Goal: Task Accomplishment & Management: Complete application form

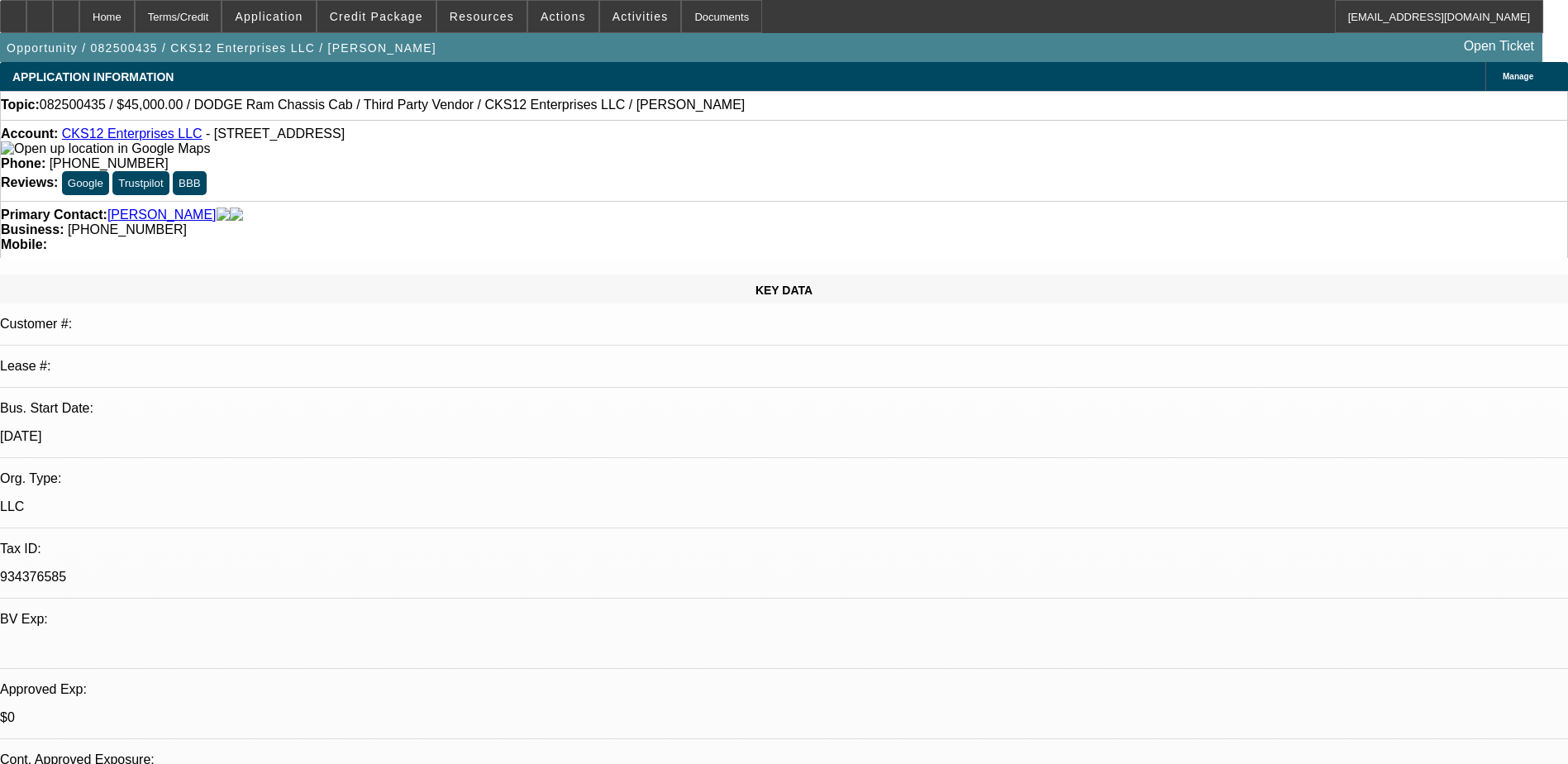
select select "0"
select select "6"
select select "0"
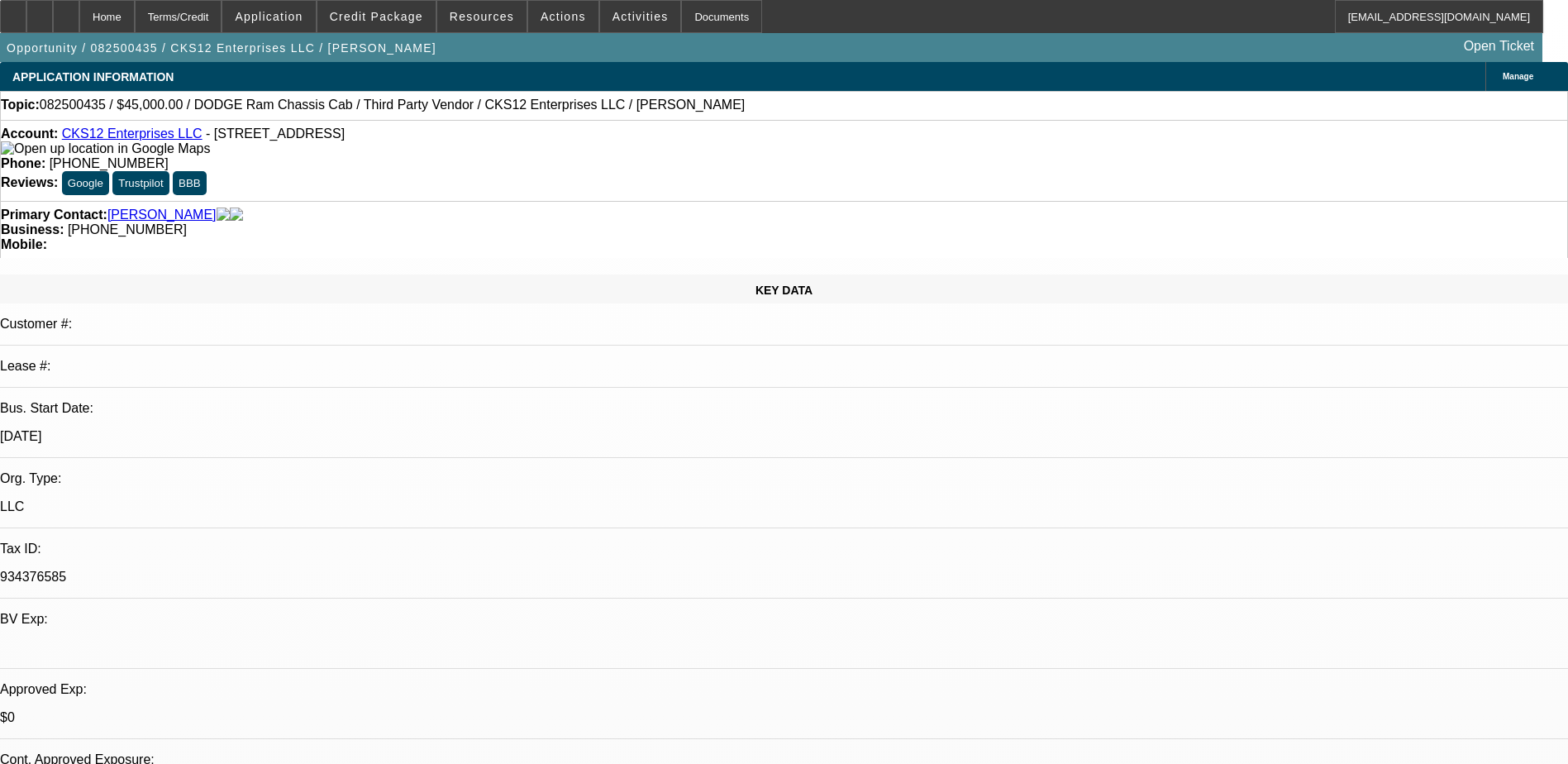
select select "0"
select select "6"
select select "0.1"
select select "0"
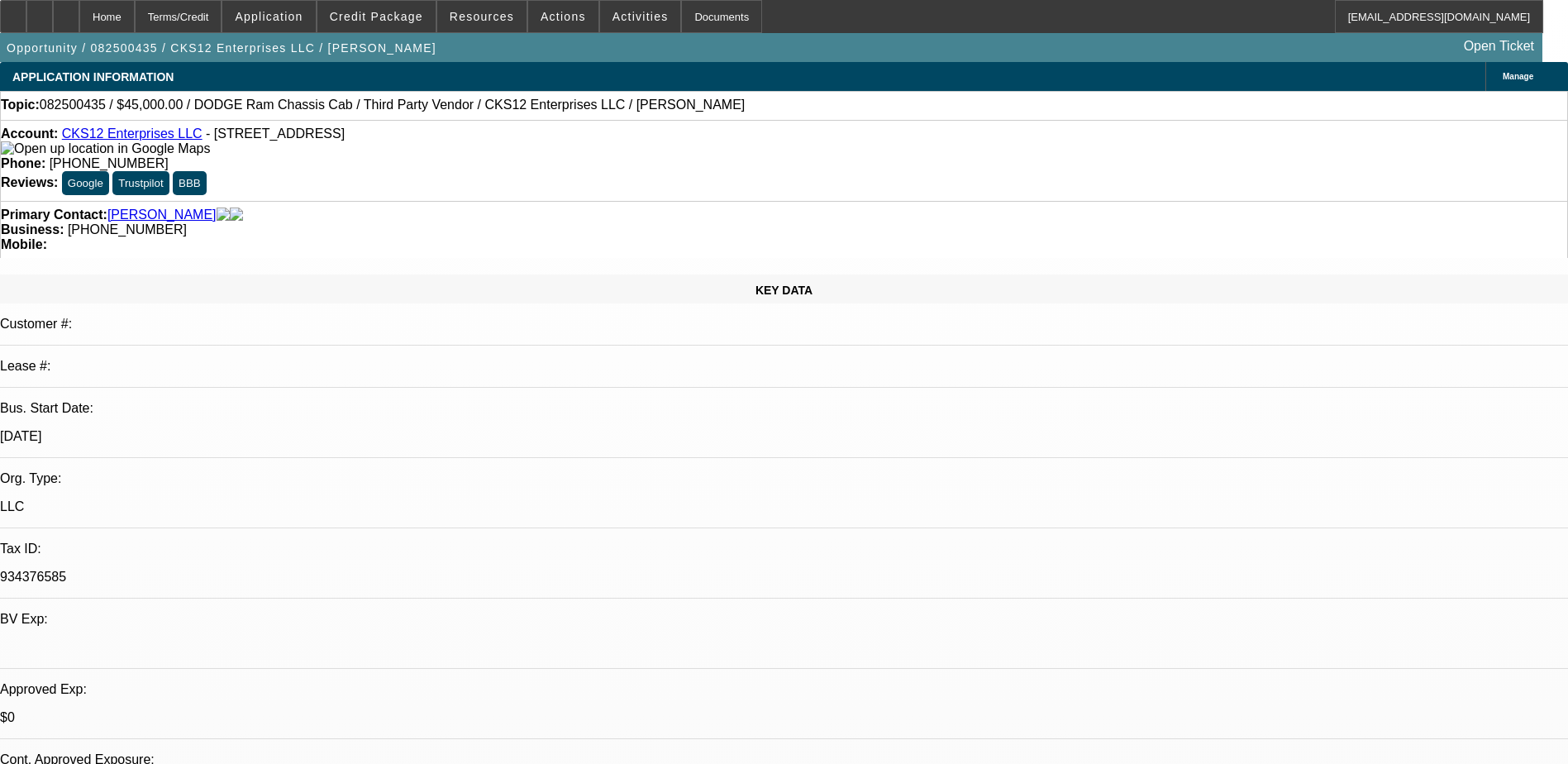
select select "9"
select select "0.1"
select select "6"
select select "0.1"
select select "2"
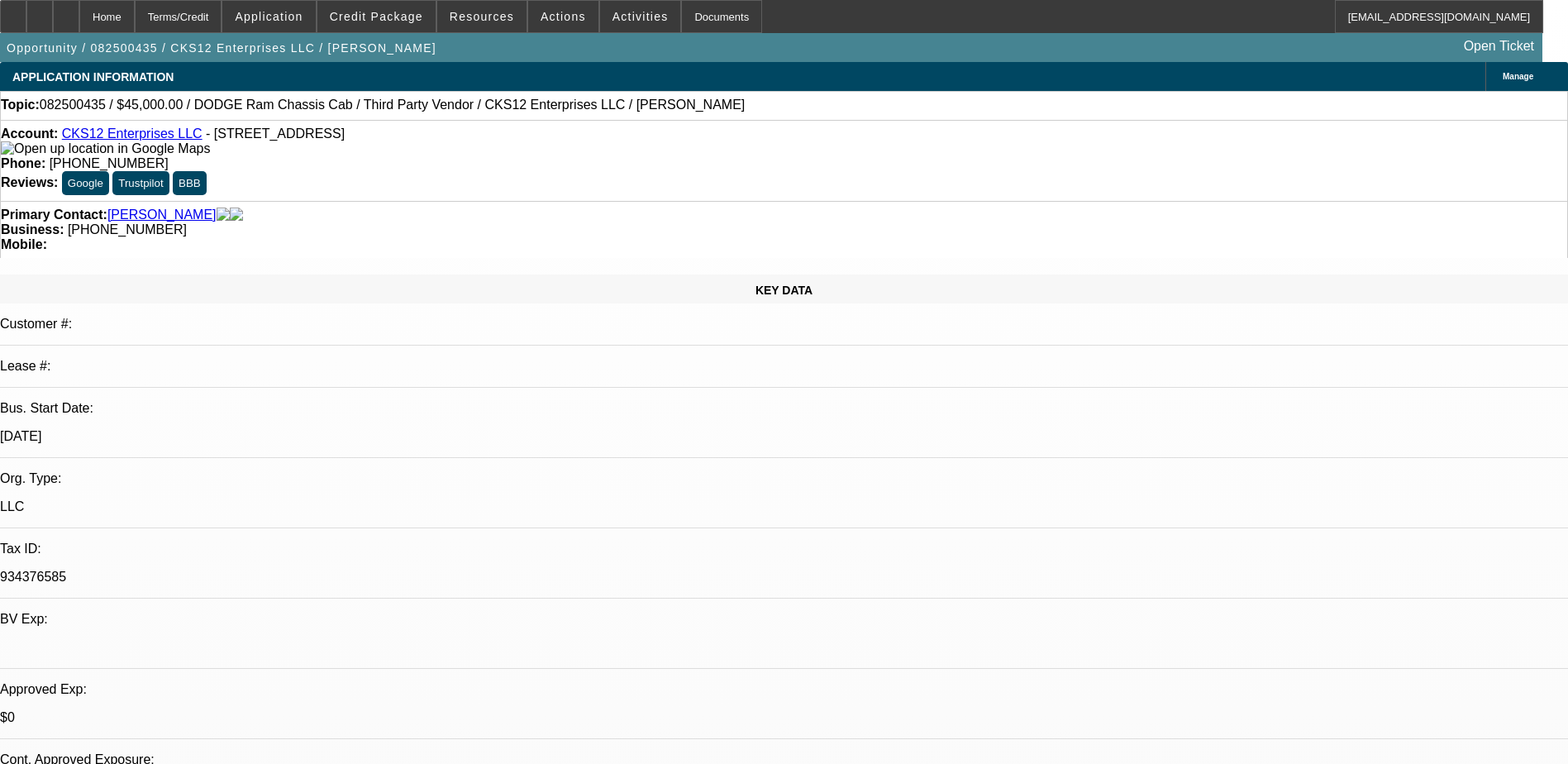
select select "0"
select select "6"
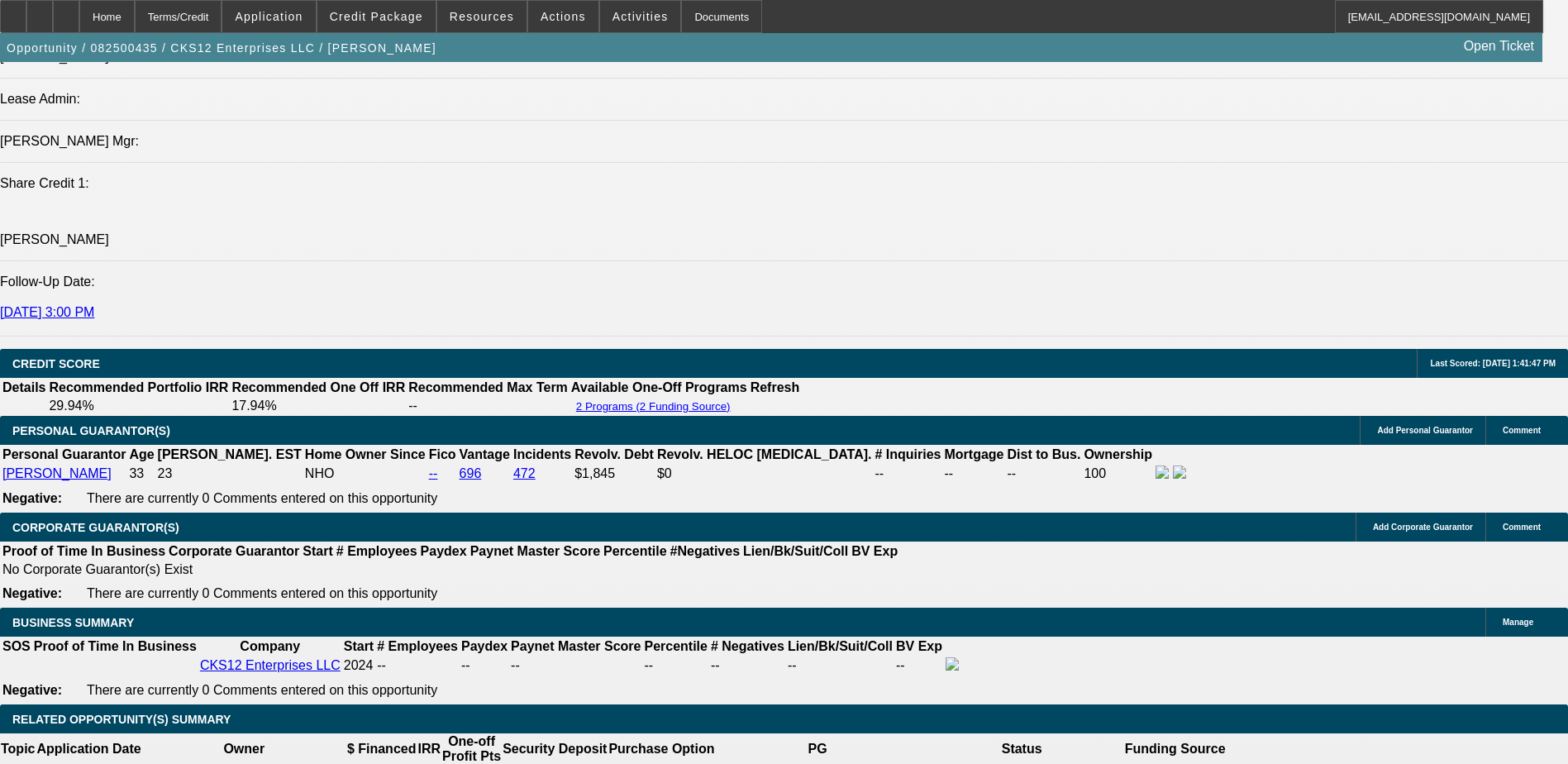
scroll to position [1737, 0]
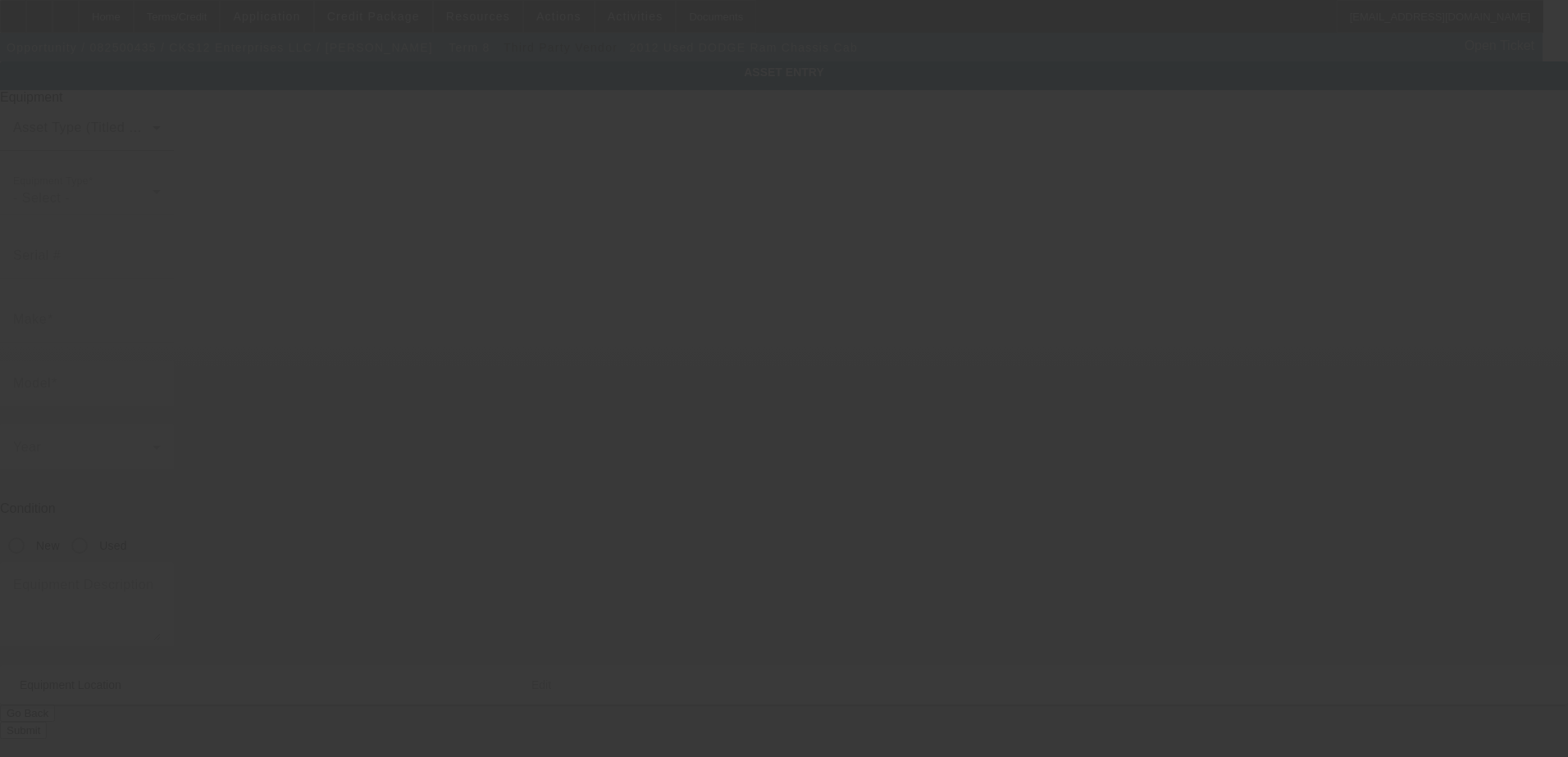
type input "3C7WDNEL6CG131371"
type input "Dodge"
type input "Ram Chassis Cab"
radio input "true"
type textarea "TOW TRUCK"
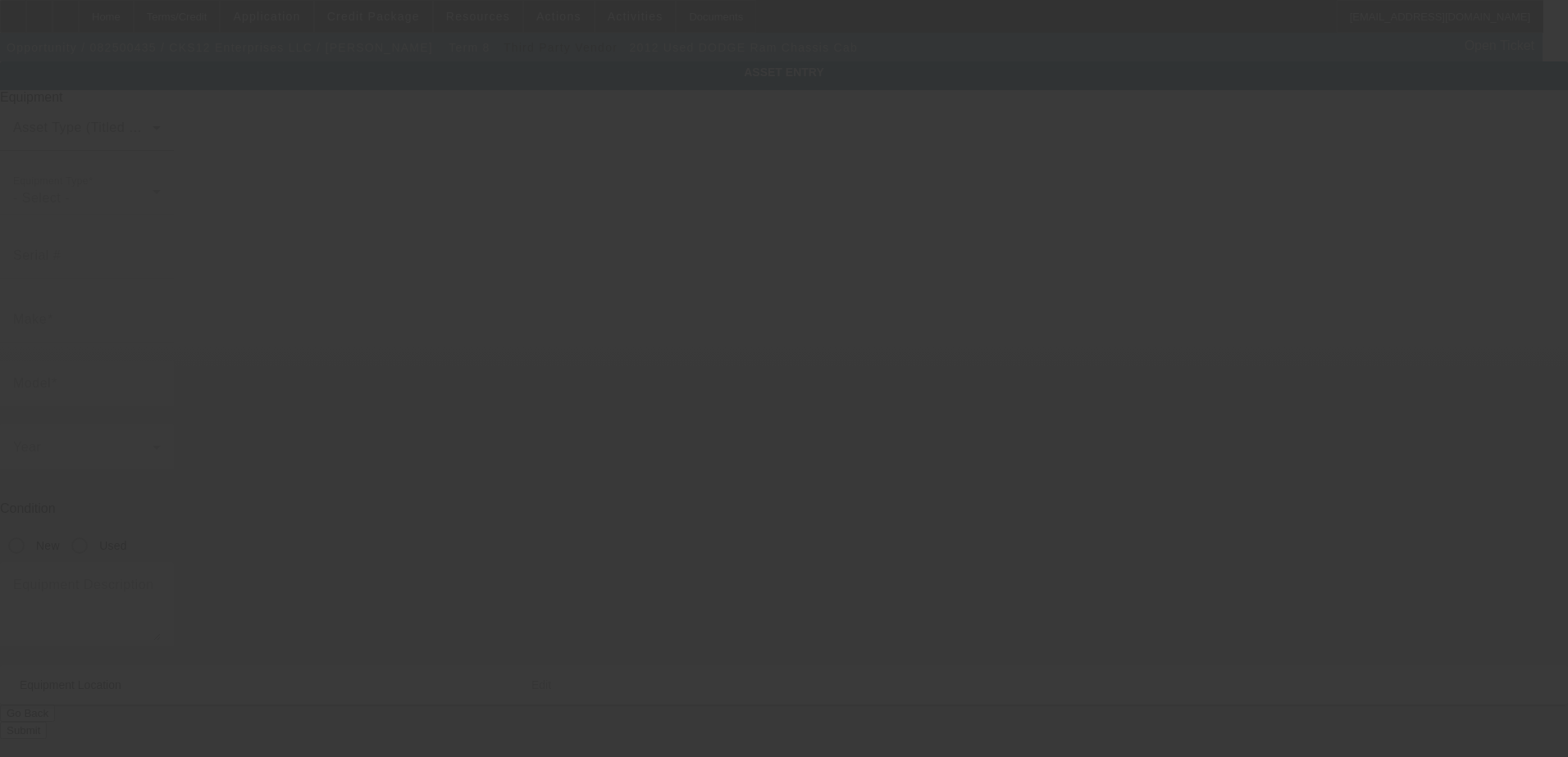
type input "2087 Lakewood Trl SE"
type input "Atlanta"
type input "30315"
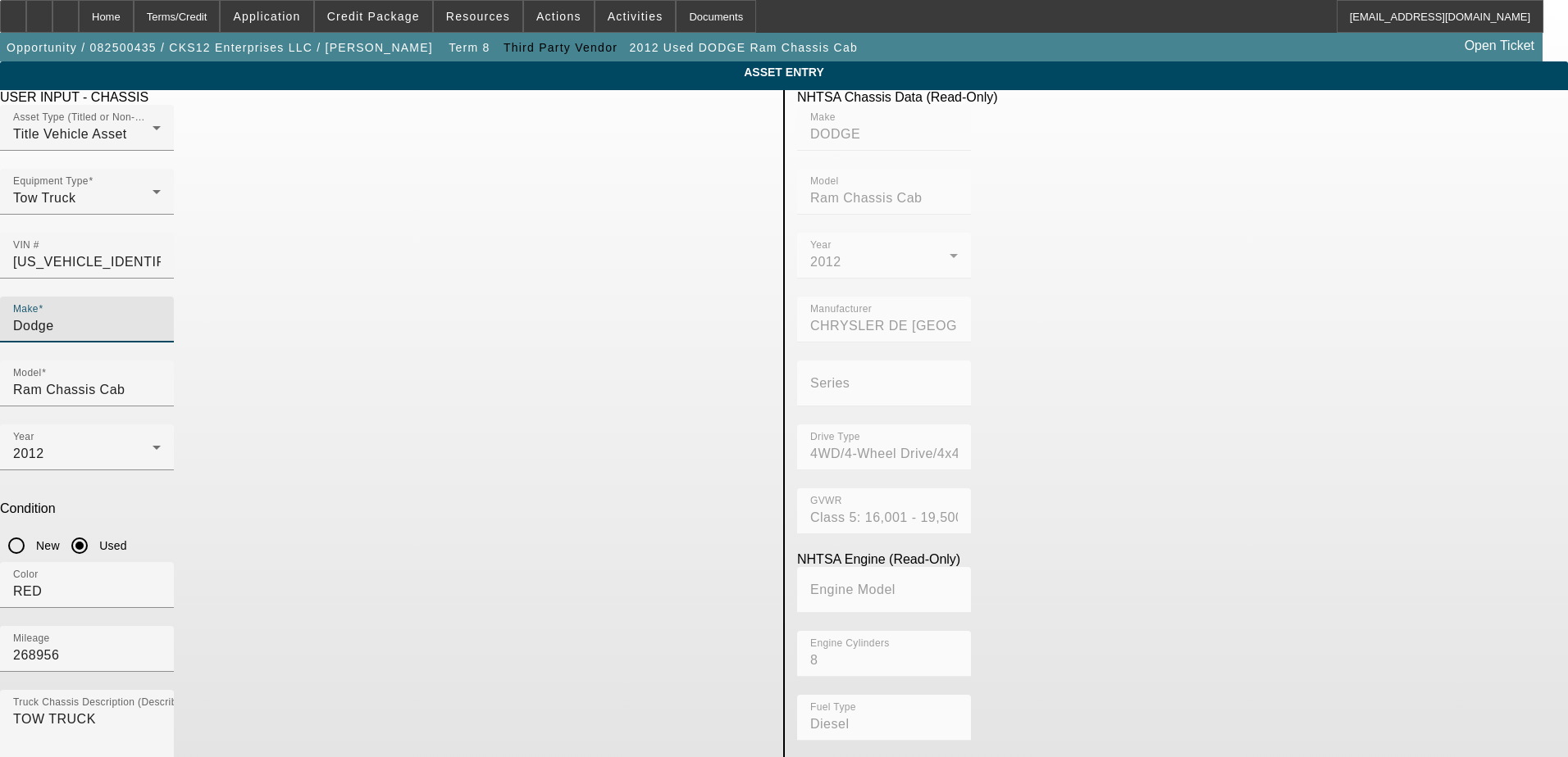
click at [161, 316] on input "Dodge" at bounding box center [87, 326] width 148 height 20
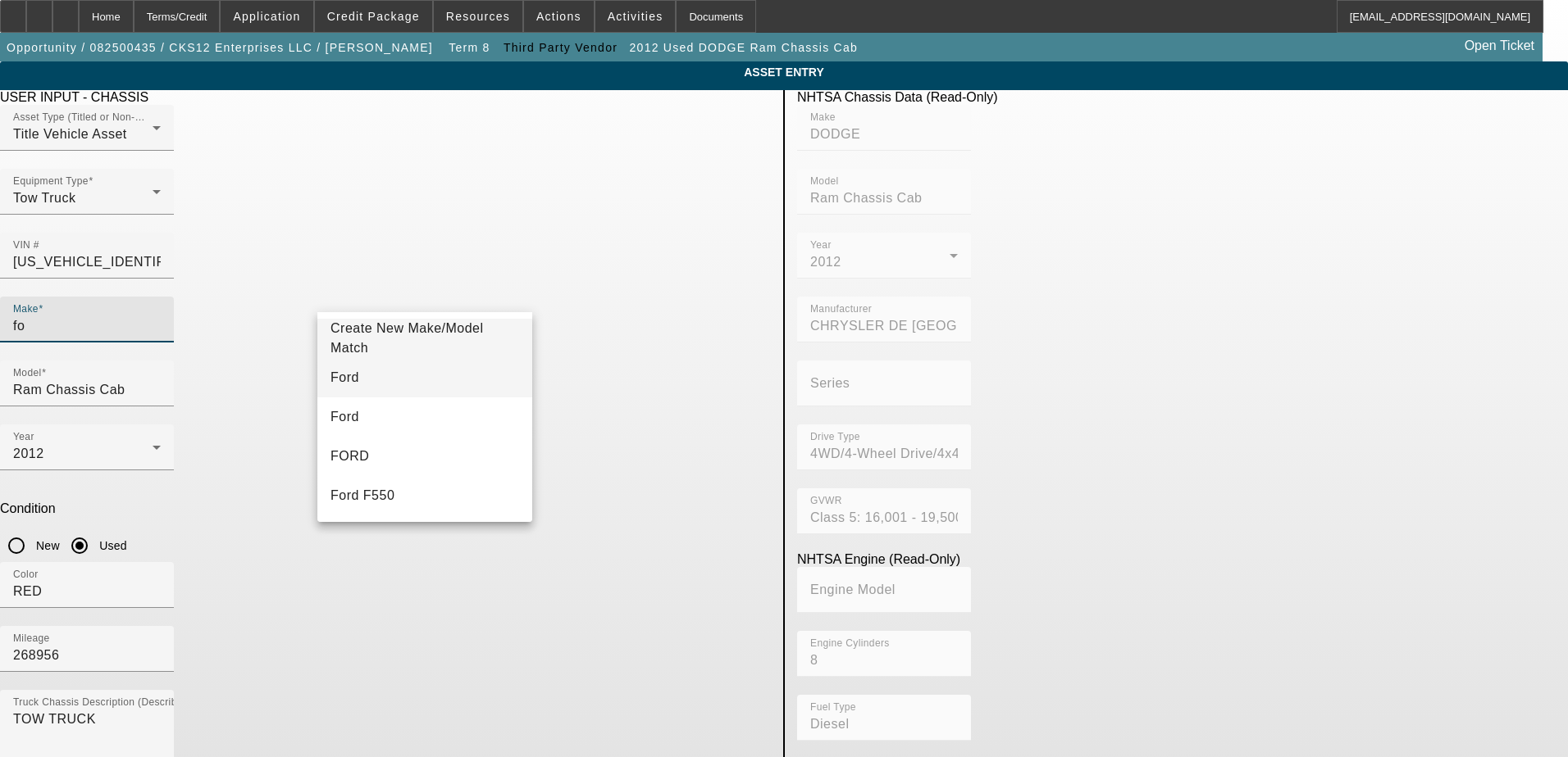
type input "fo"
click at [382, 380] on mat-option "Ford" at bounding box center [424, 377] width 215 height 39
type input "Ford"
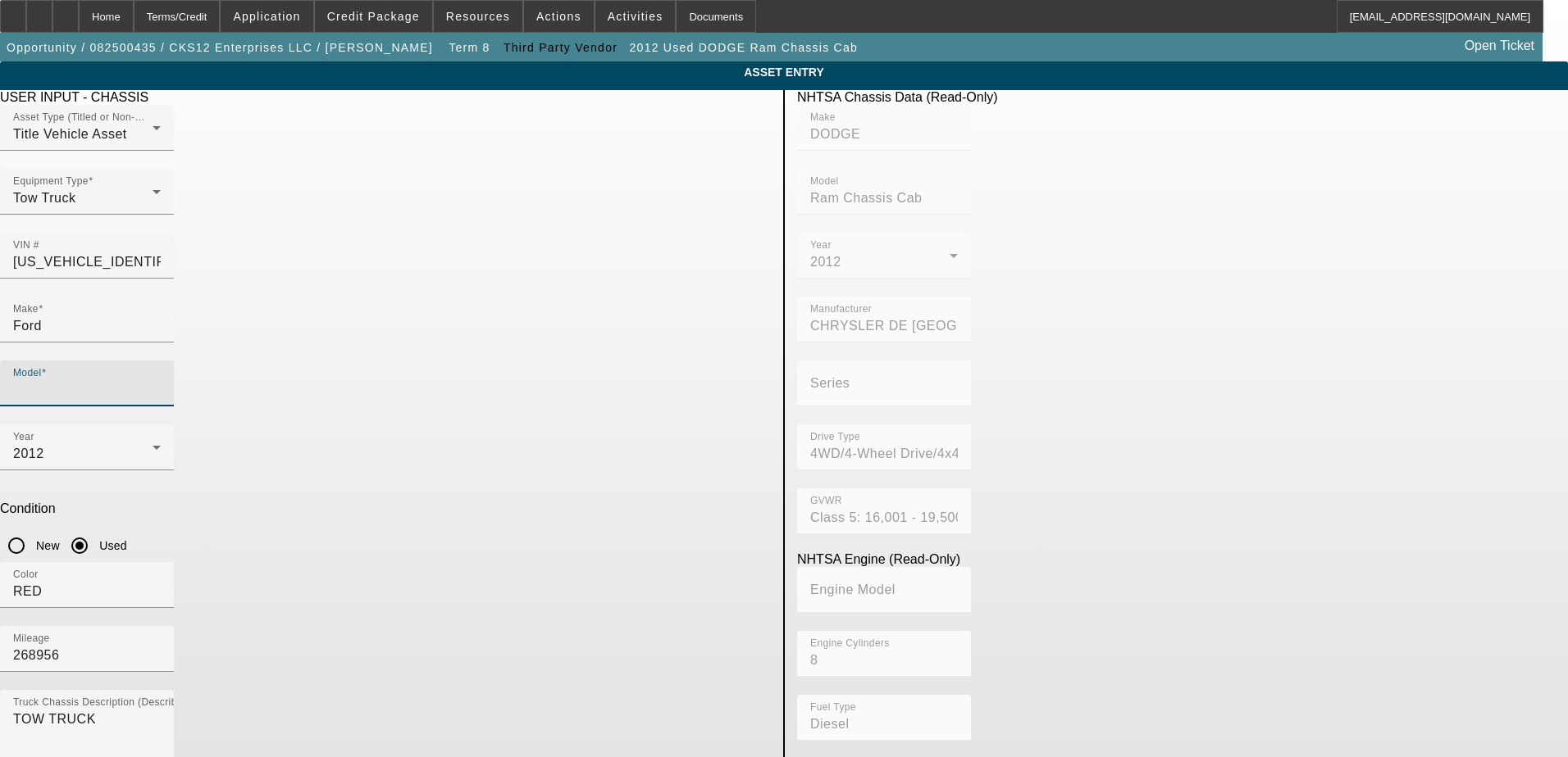
click at [161, 380] on input "Model" at bounding box center [87, 390] width 148 height 20
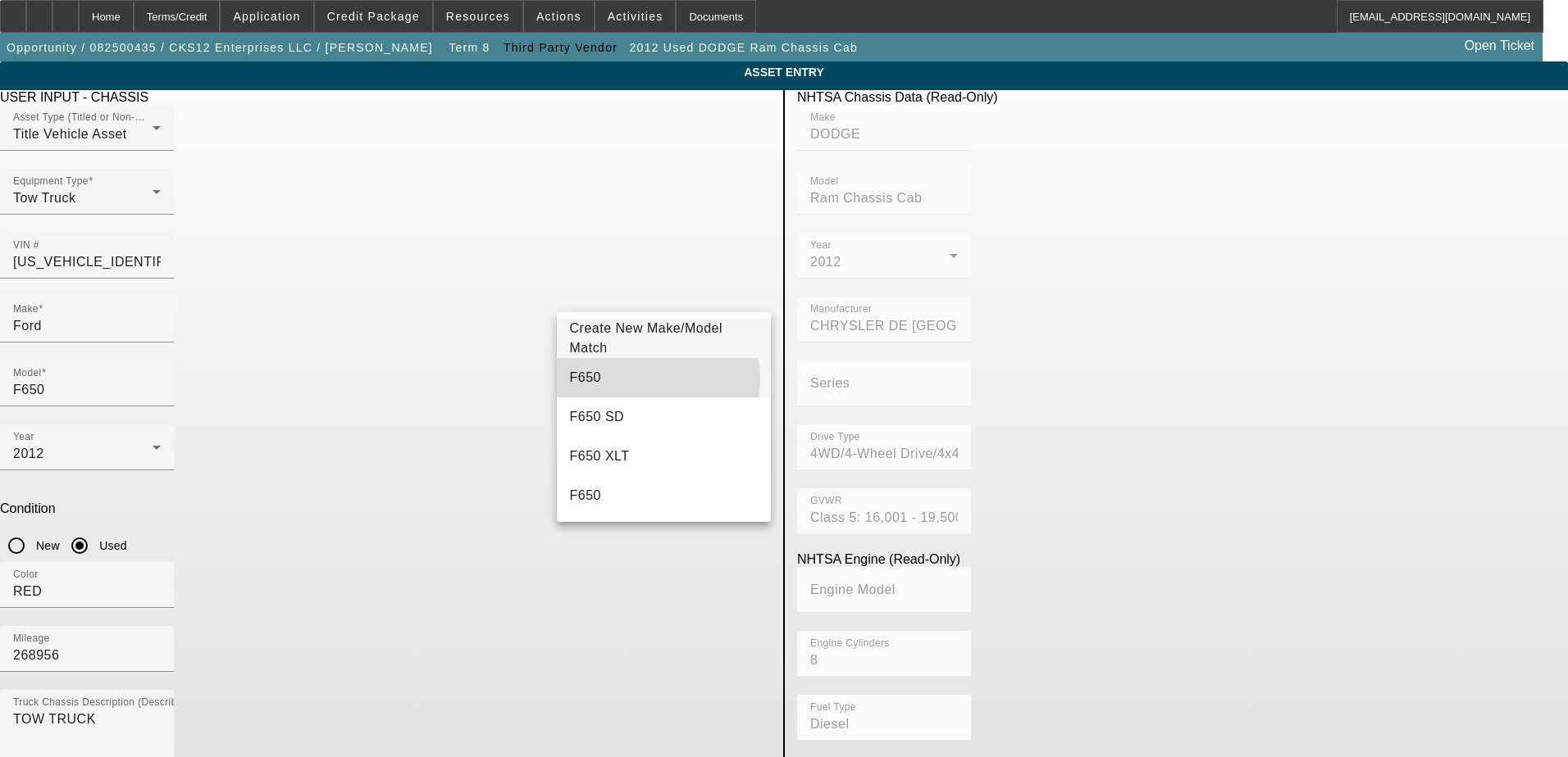
click at [616, 379] on mat-option "F650" at bounding box center [664, 377] width 215 height 39
type input "F650"
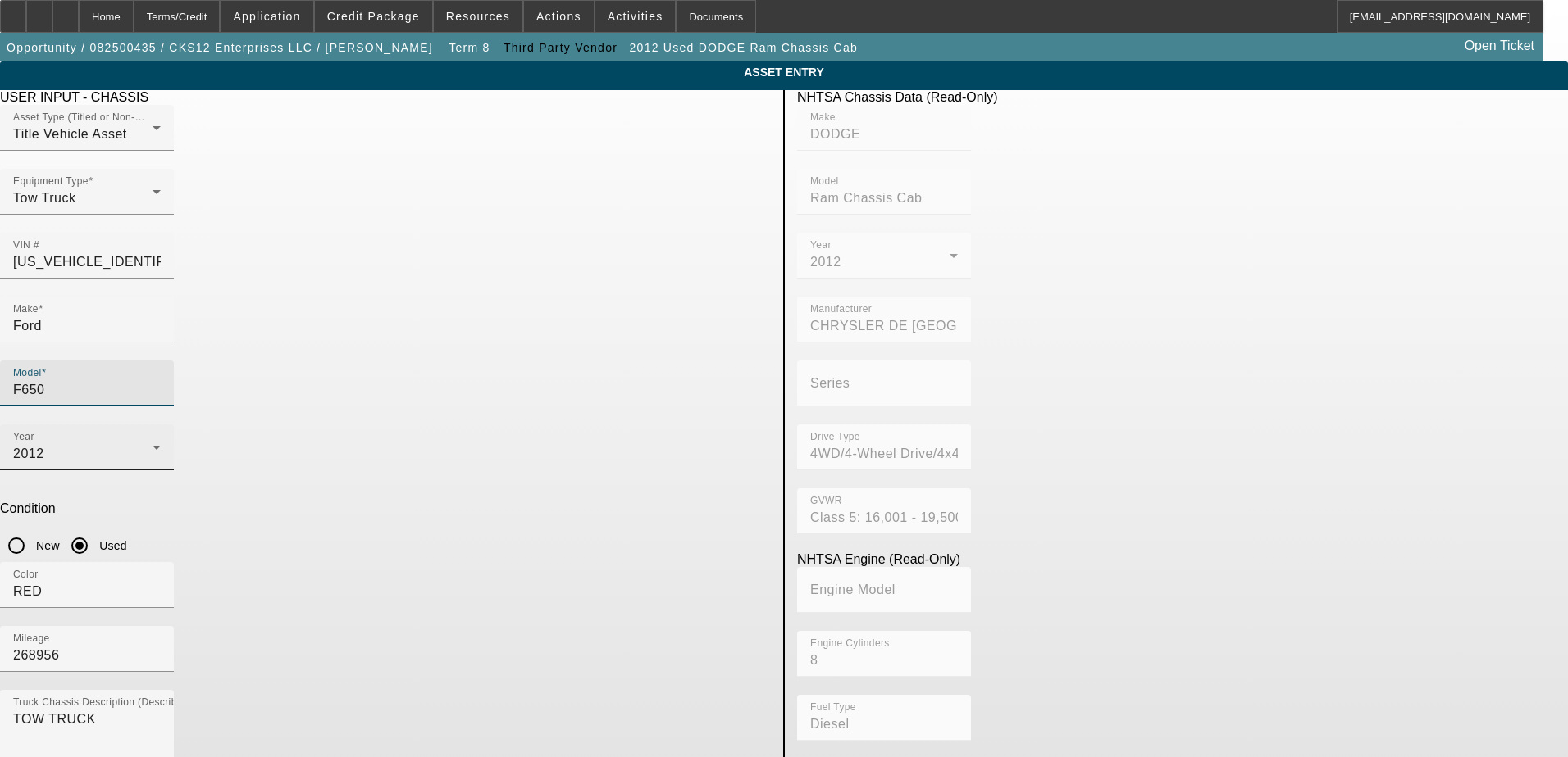
click at [152, 444] on div "2012" at bounding box center [83, 454] width 139 height 20
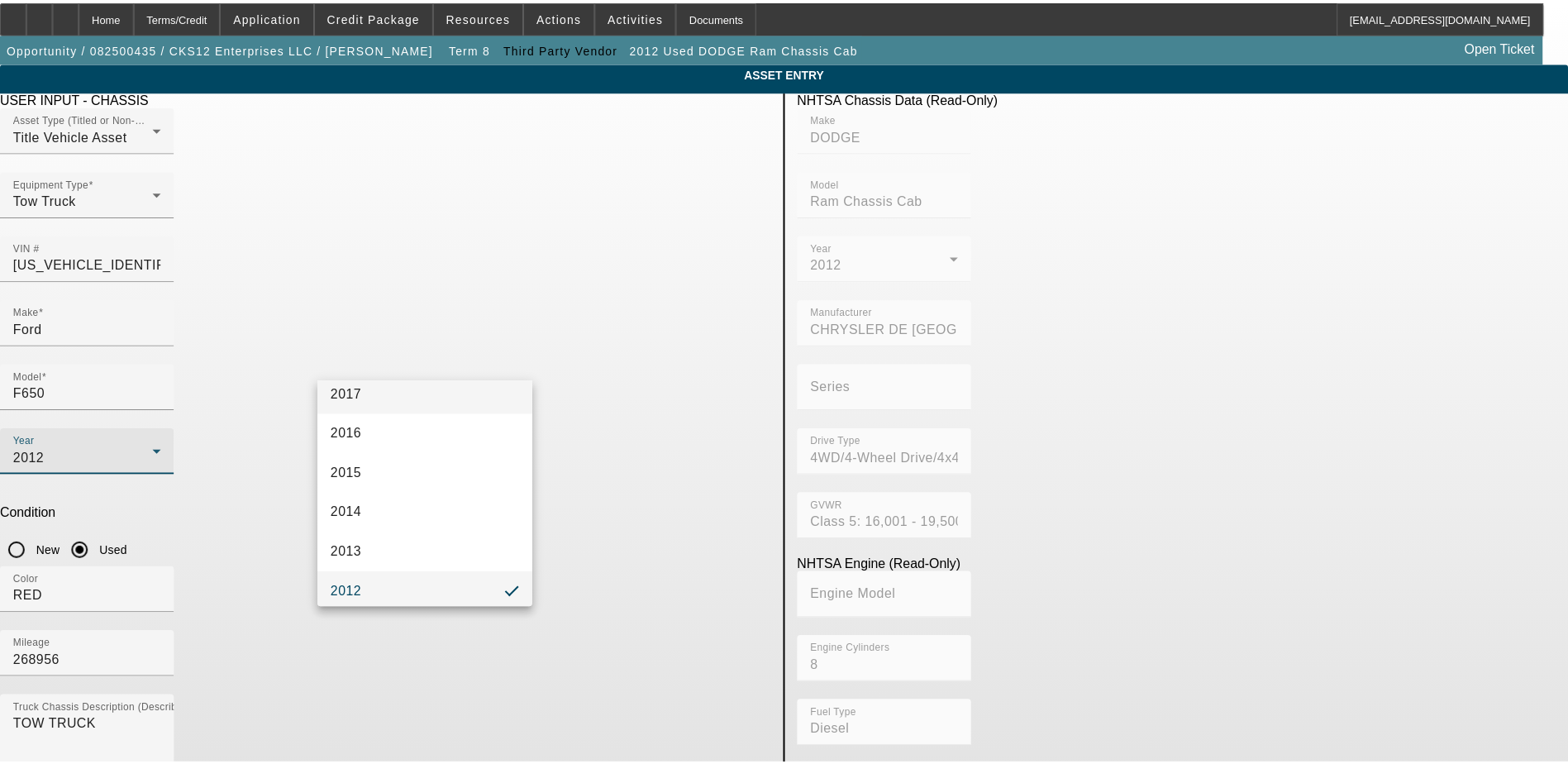
scroll to position [288, 0]
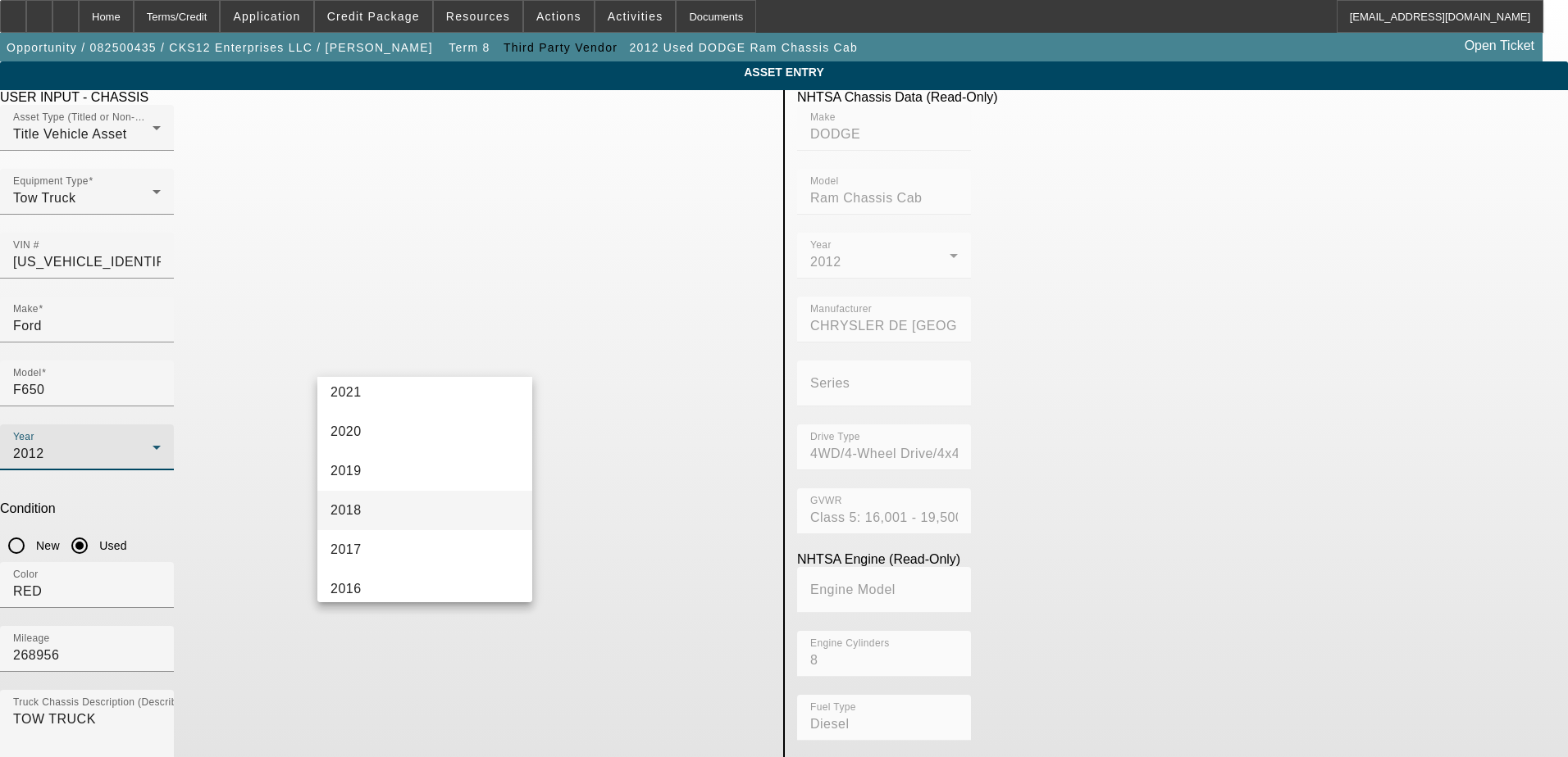
click at [391, 499] on mat-option "2018" at bounding box center [424, 510] width 215 height 39
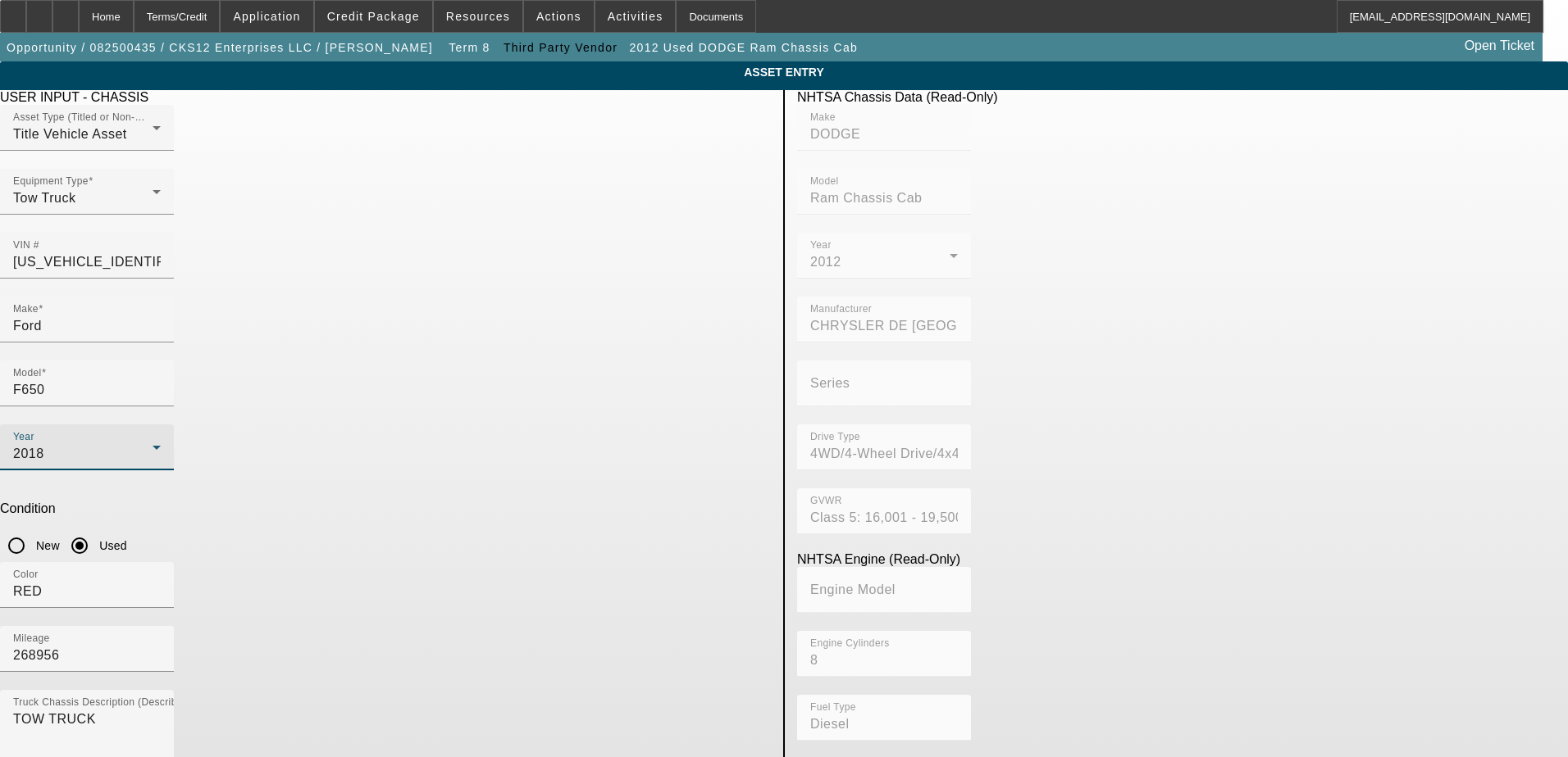
click at [238, 456] on app-asset-collateral-manage "ASSET ENTRY Delete asset USER INPUT - CHASSIS Asset Type (Titled or Non-Titled)…" at bounding box center [784, 515] width 1568 height 909
click at [161, 582] on input "RED" at bounding box center [87, 592] width 148 height 20
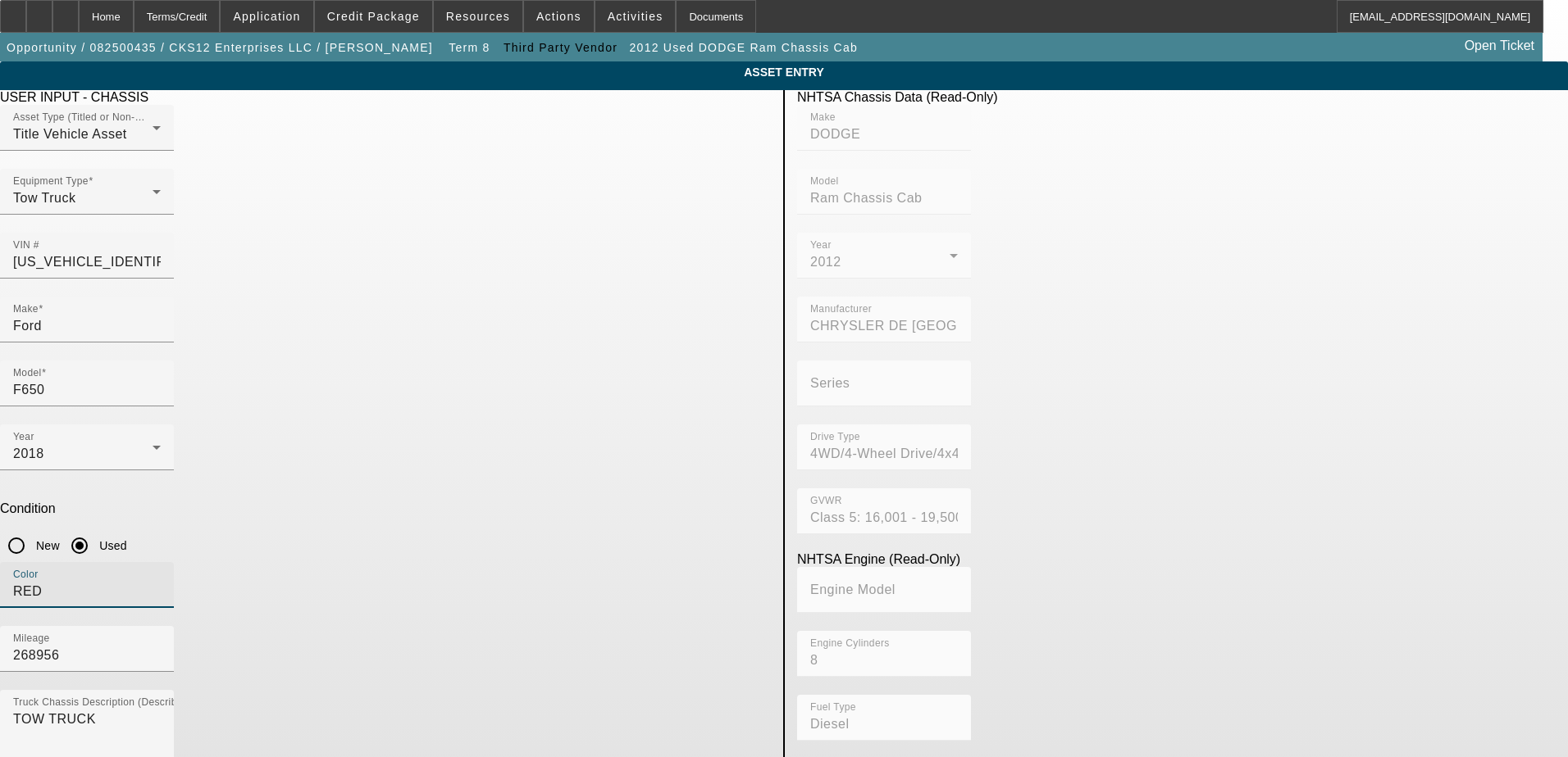
click at [161, 582] on input "RED" at bounding box center [87, 592] width 148 height 20
type input "Gray"
click at [161, 646] on input "268956" at bounding box center [87, 656] width 148 height 20
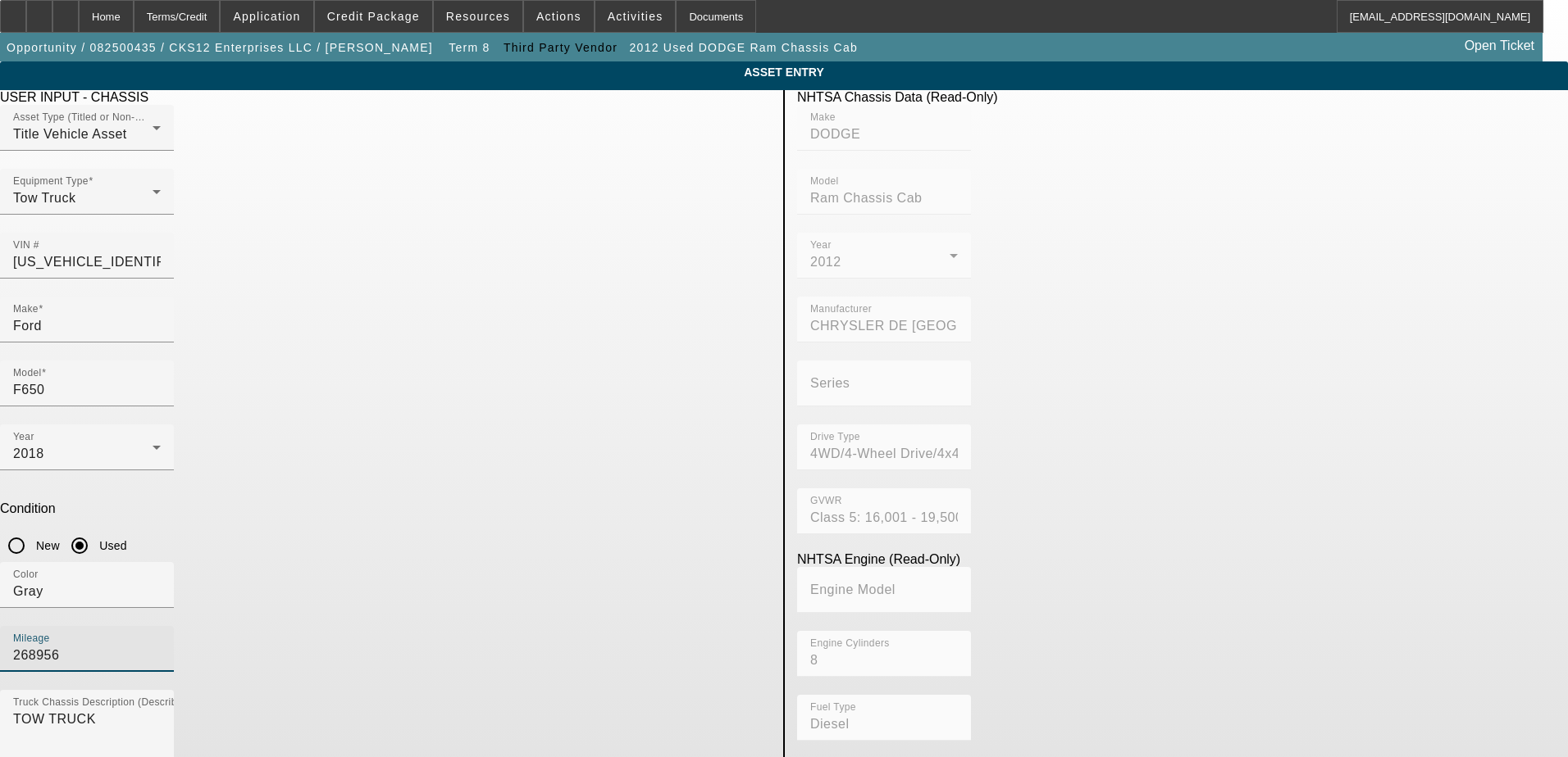
click at [161, 646] on input "268956" at bounding box center [87, 656] width 148 height 20
type input "210024"
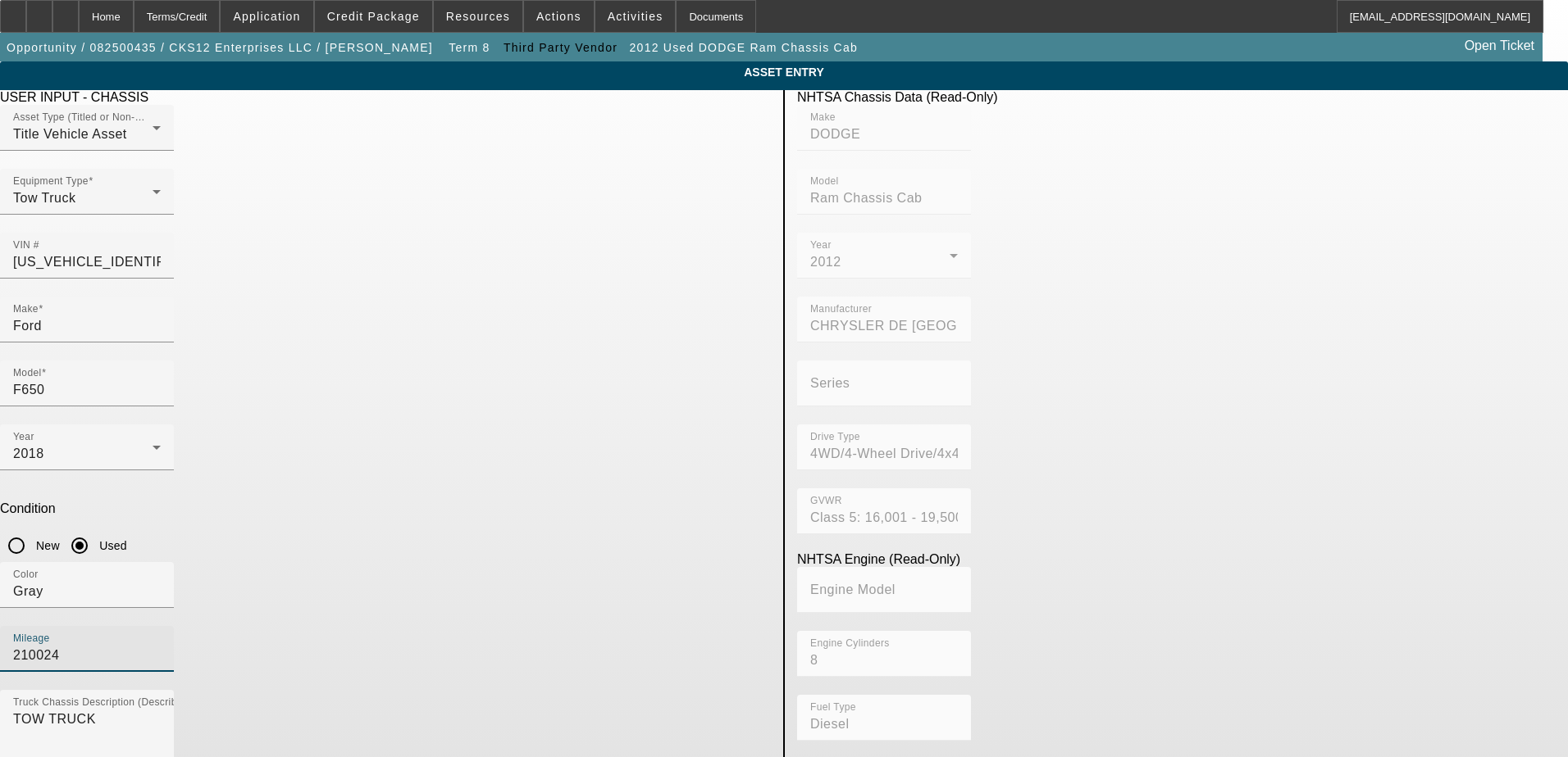
click at [230, 431] on app-asset-collateral-manage "ASSET ENTRY Delete asset USER INPUT - CHASSIS Asset Type (Titled or Non-Titled)…" at bounding box center [784, 515] width 1568 height 909
click at [161, 253] on input "3C7WDNEL6CG131371" at bounding box center [87, 263] width 148 height 20
paste input "1FDWX6DC5JDF03199"
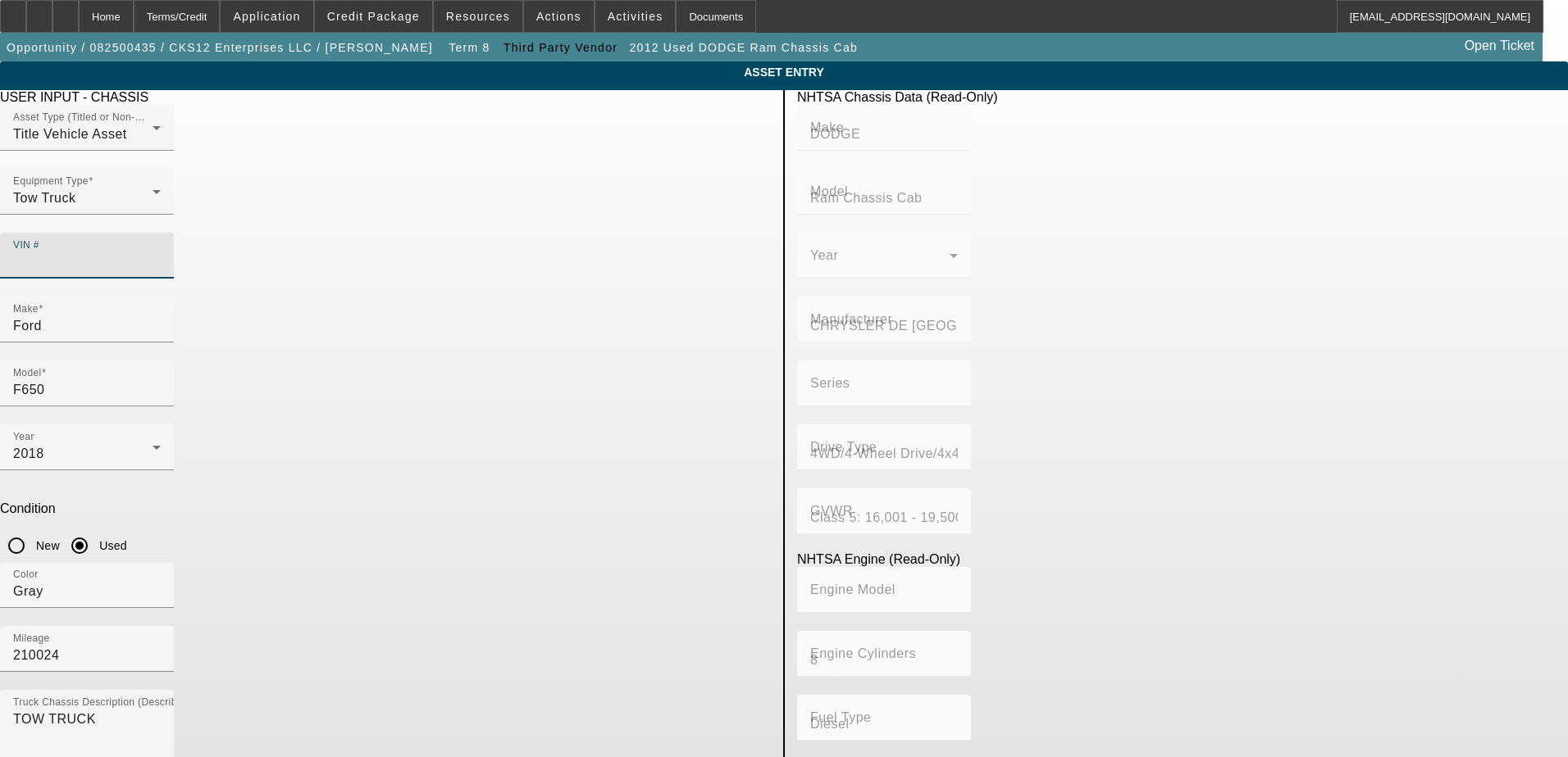
type input "1FDWX6DC5JDF03199"
type input "FORD"
type input "F-650"
type input "FORD MOTOR COMPANY"
type input "F-Series Super Duty"
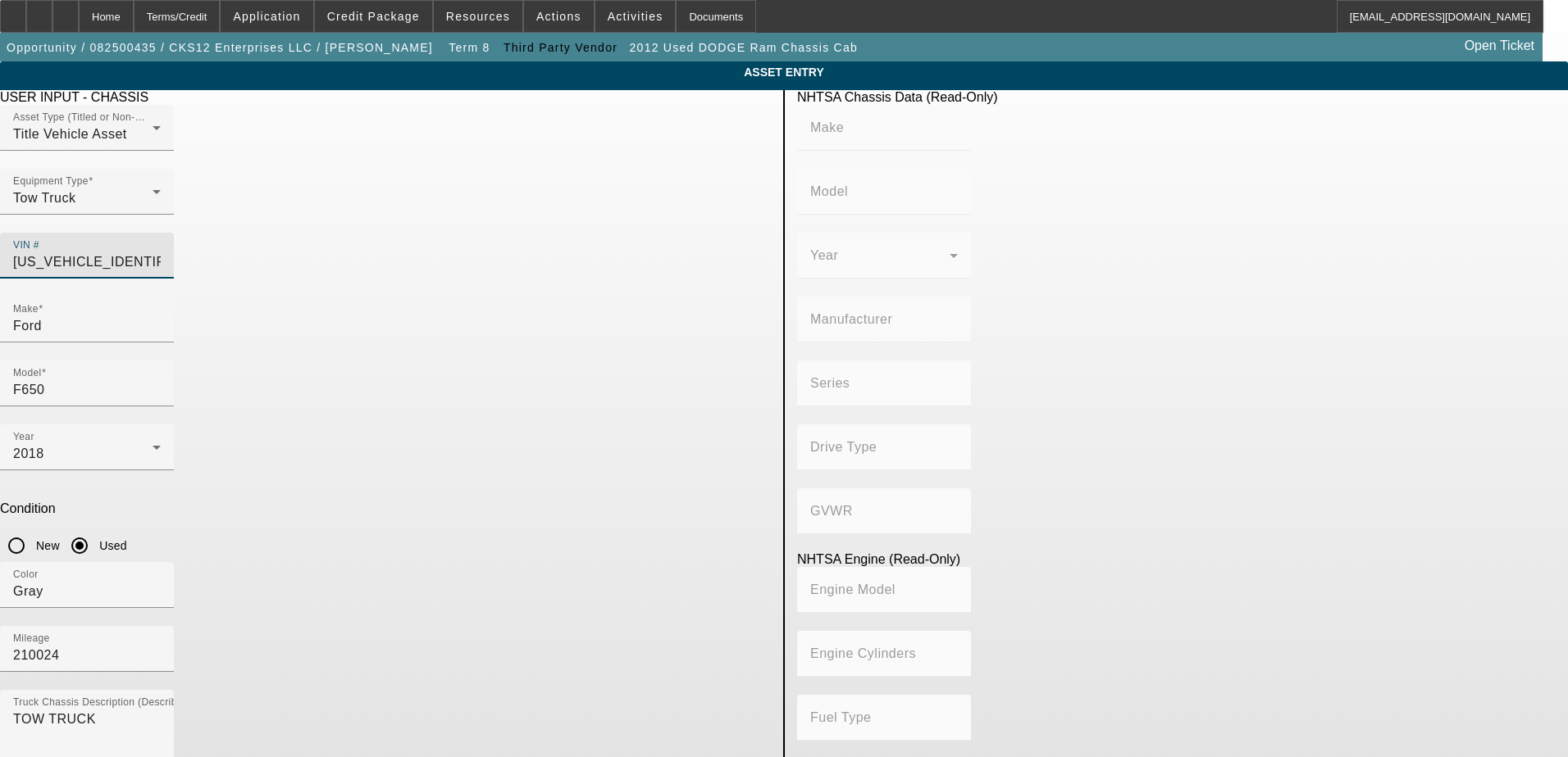
type input "4x2"
type input "Class 6: 19,501 - 26,000 lb (8,845 - 11,794 kg)"
type input "8"
type input "Diesel"
type input "408.85908543470"
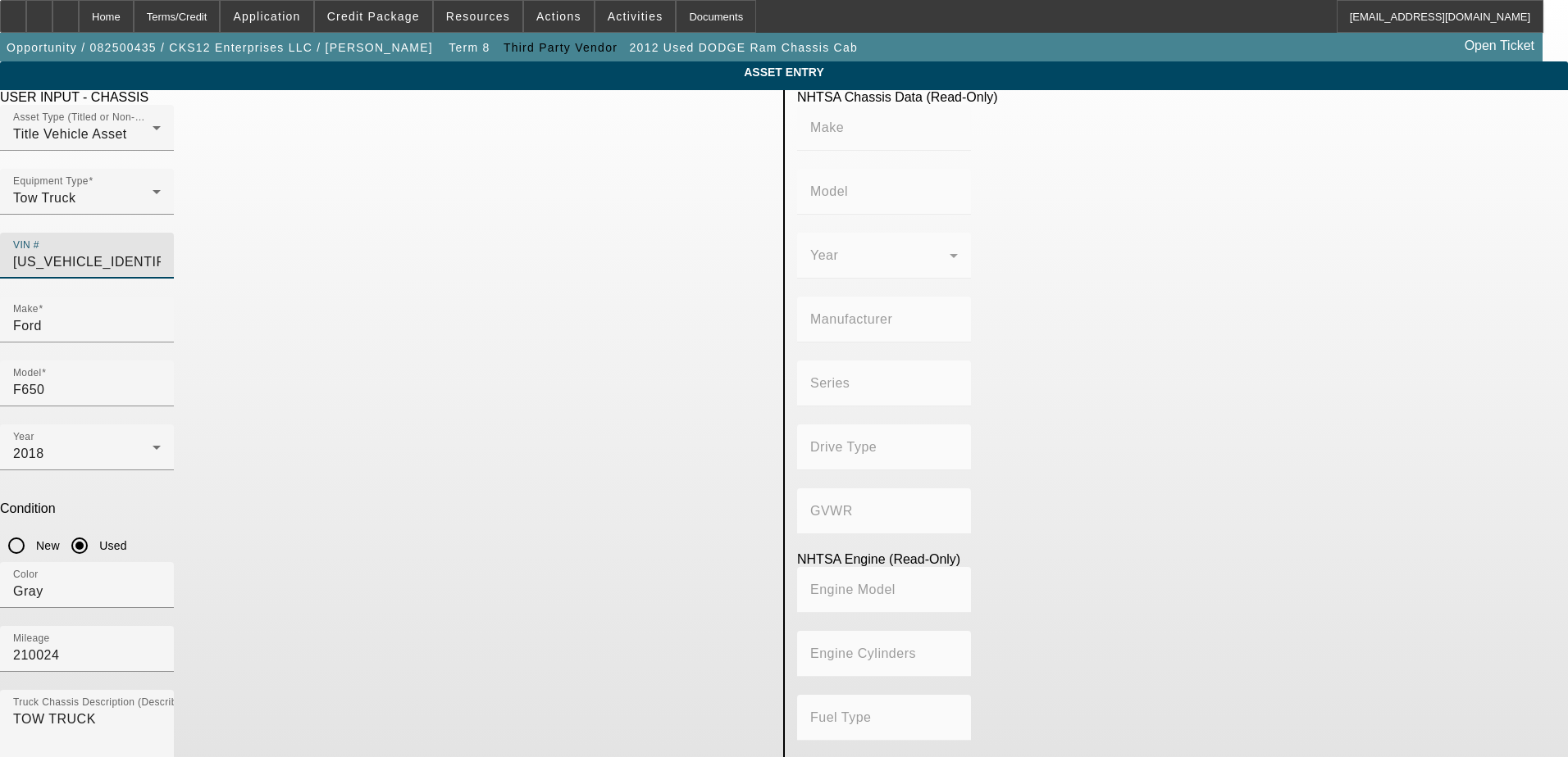
type input "6.7"
type input "1FDWX6DC5JDF03199"
click at [59, 378] on app-asset-collateral-manage "ASSET ENTRY Delete asset USER INPUT - CHASSIS Asset Type (Titled or Non-Titled)…" at bounding box center [784, 515] width 1568 height 909
type input "FORD"
type input "F-650"
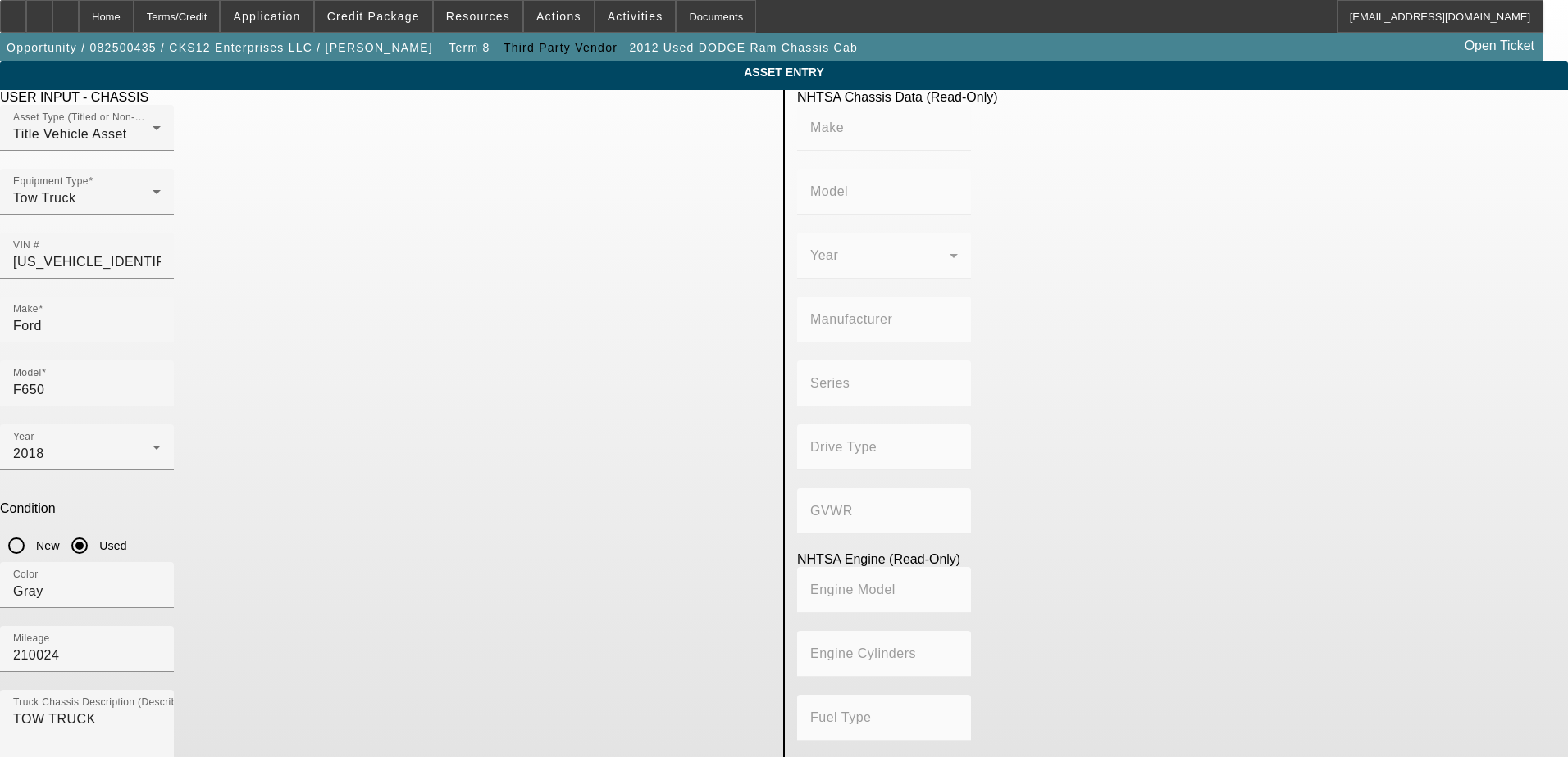
type input "FORD MOTOR COMPANY"
type input "F-Series Super Duty"
type input "4x2"
type input "Class 6: 19,501 - 26,000 lb (8,845 - 11,794 kg)"
type input "8"
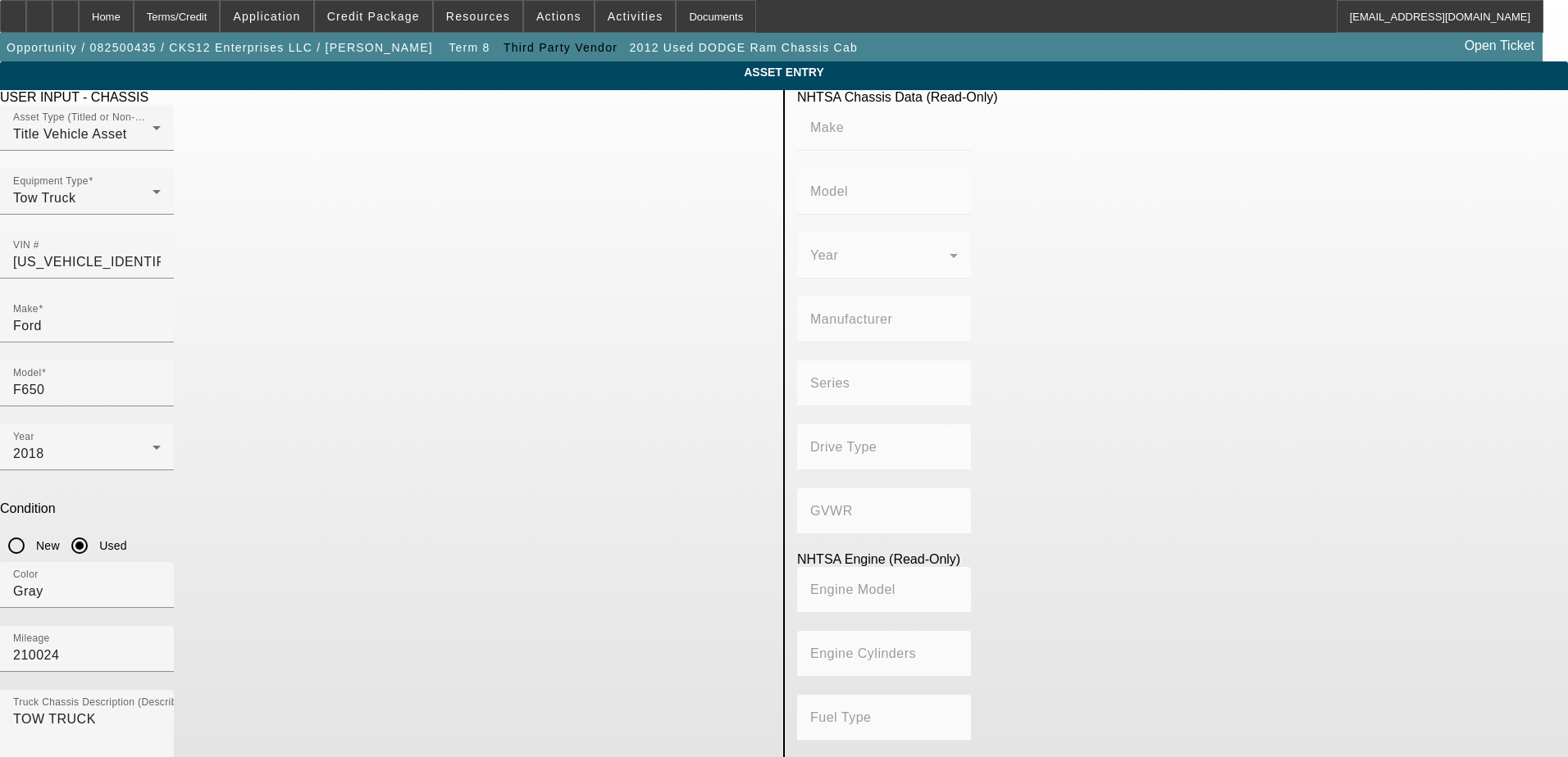
type input "Diesel"
type input "408.85908543470"
type input "6.7"
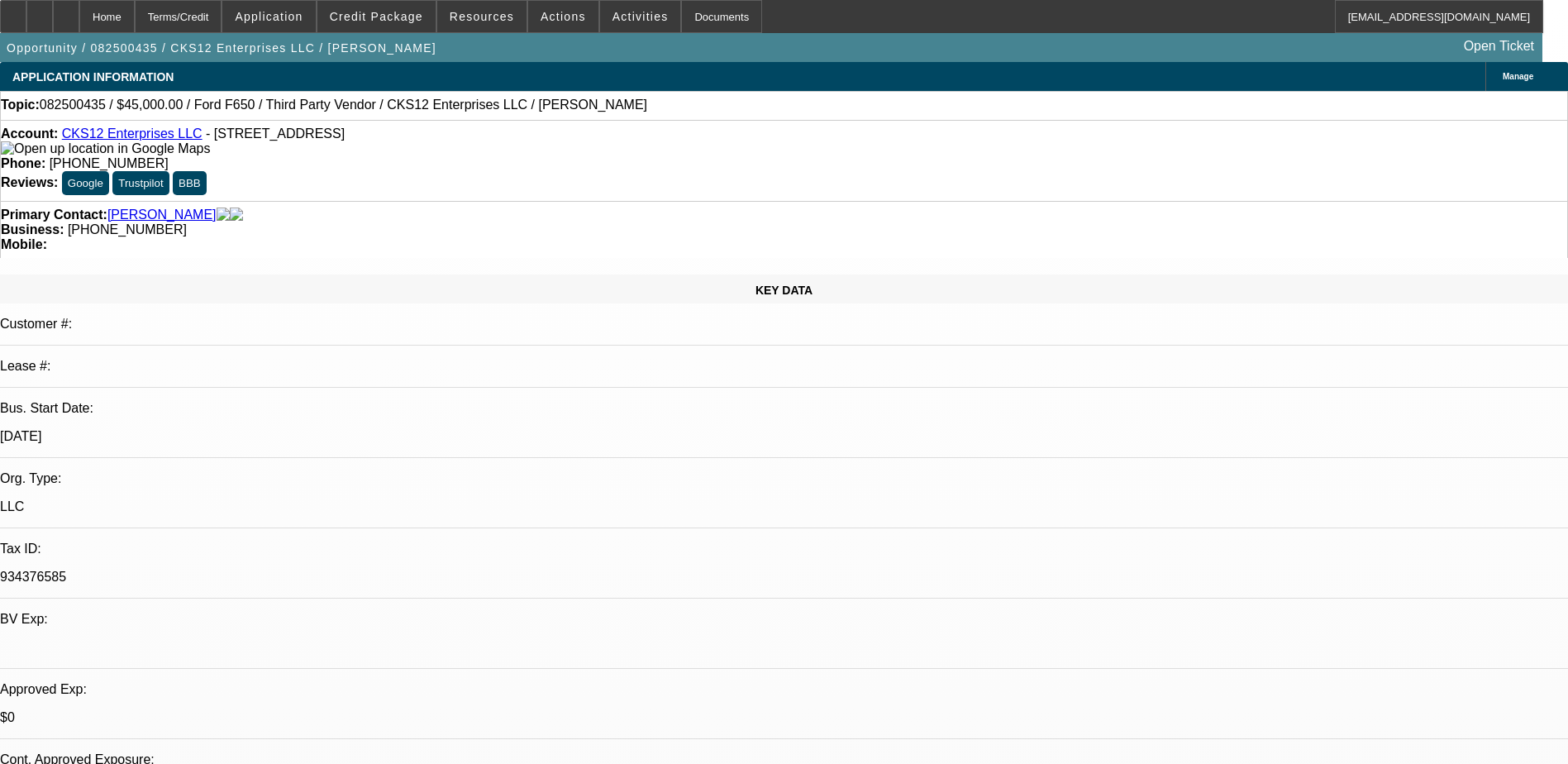
select select "0"
select select "6"
select select "0"
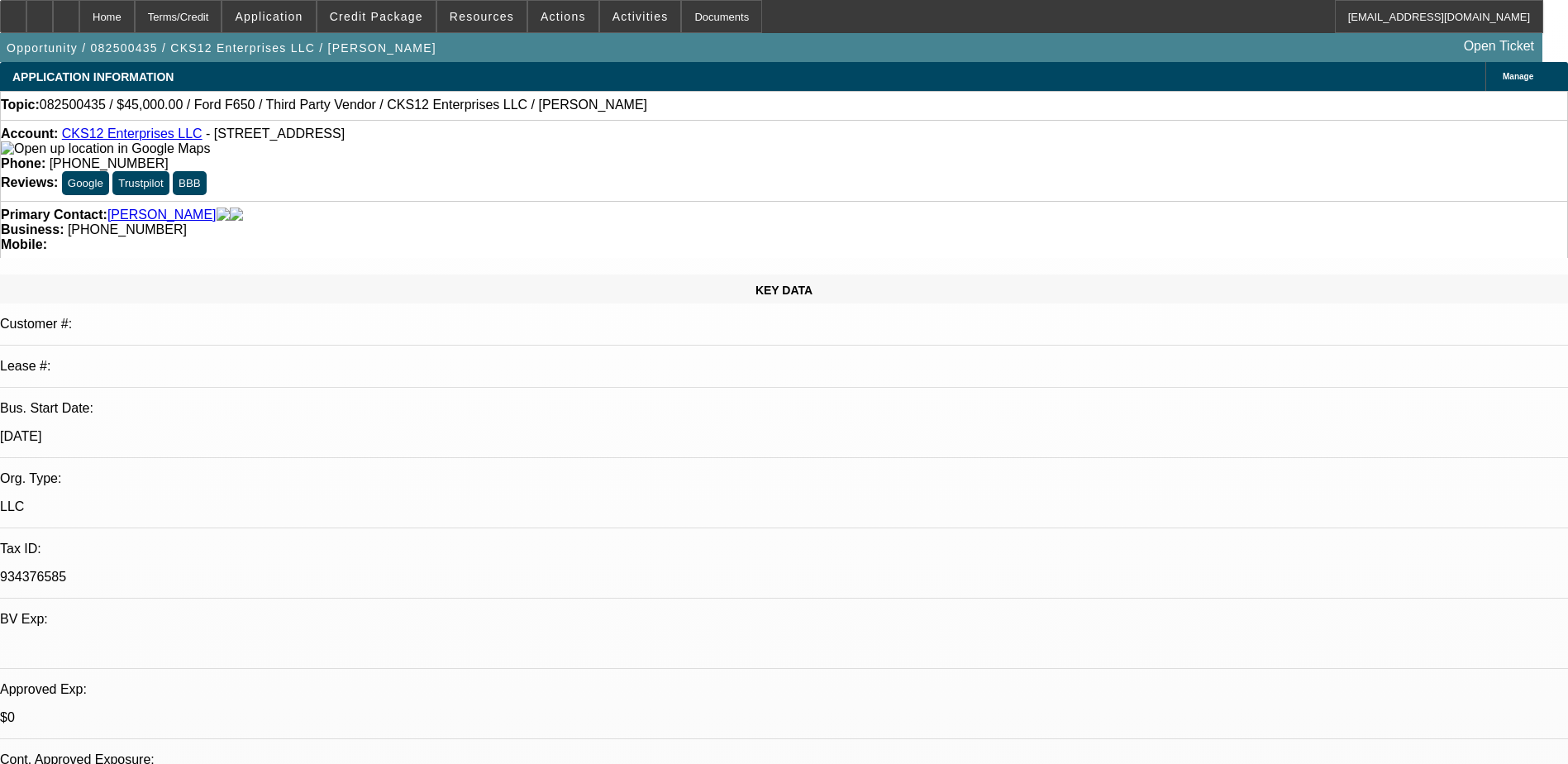
select select "0"
select select "6"
select select "0.1"
select select "0"
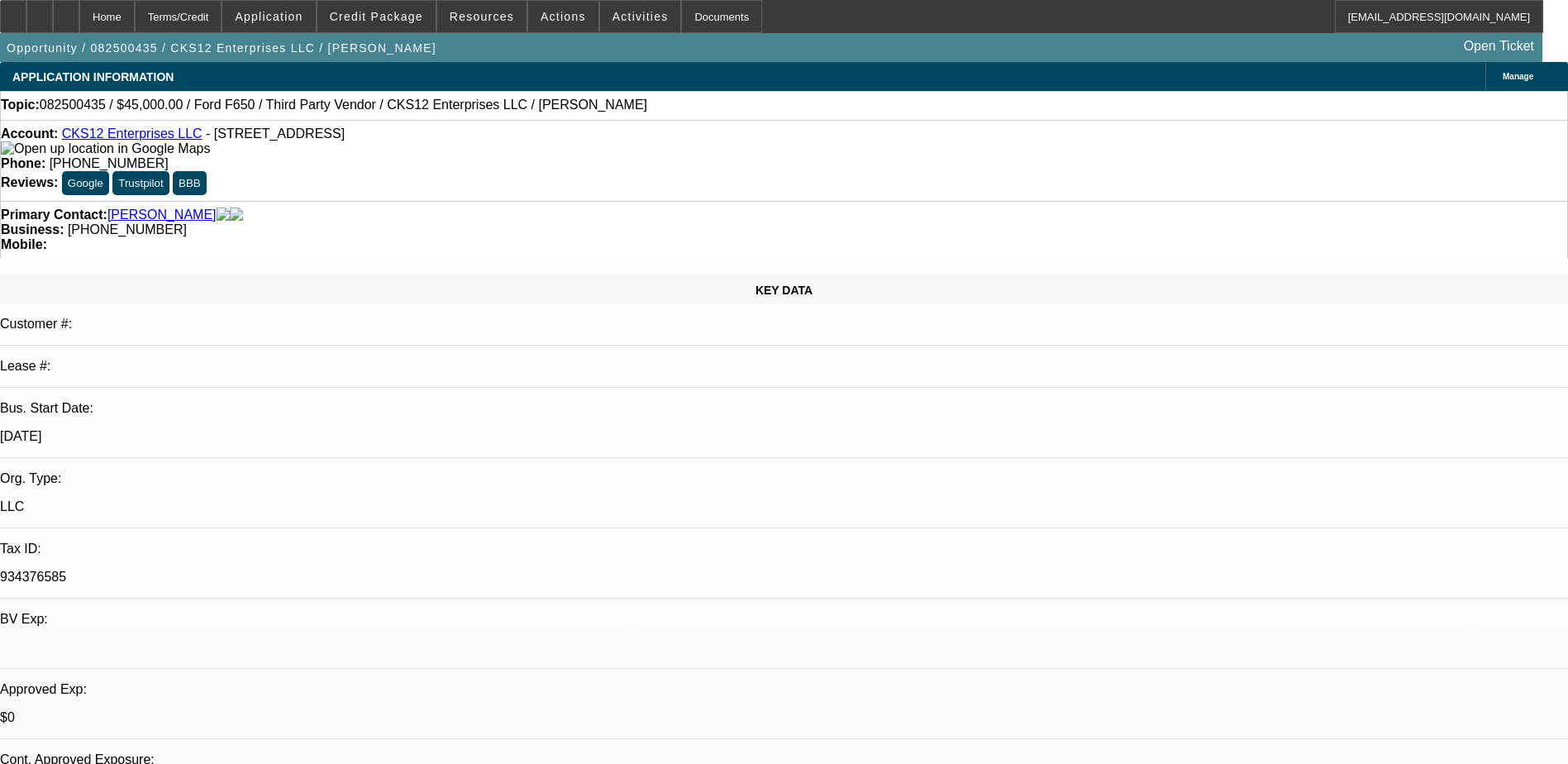
select select "9"
select select "0.1"
select select "6"
select select "0.1"
select select "2"
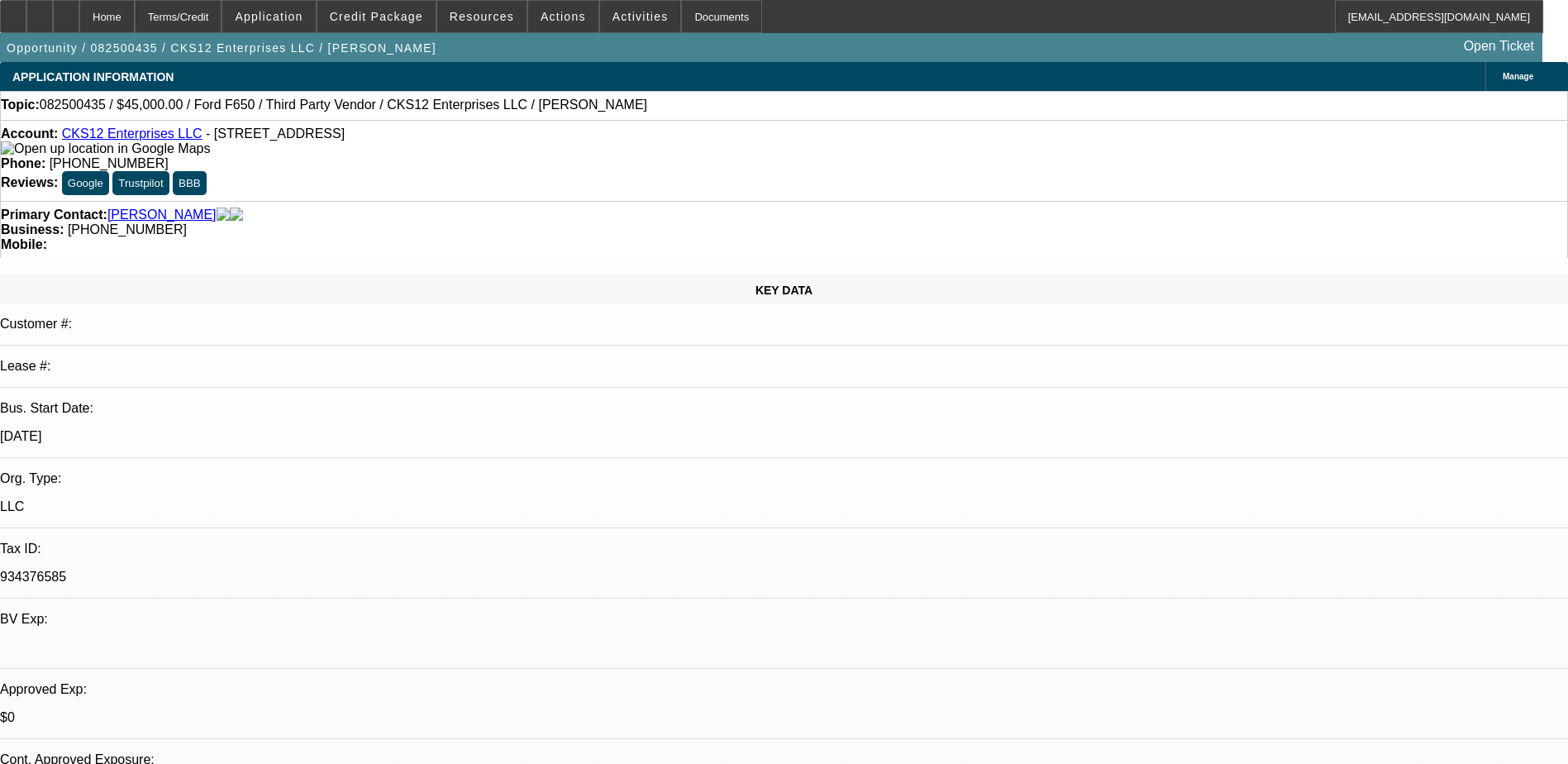
select select "0"
select select "6"
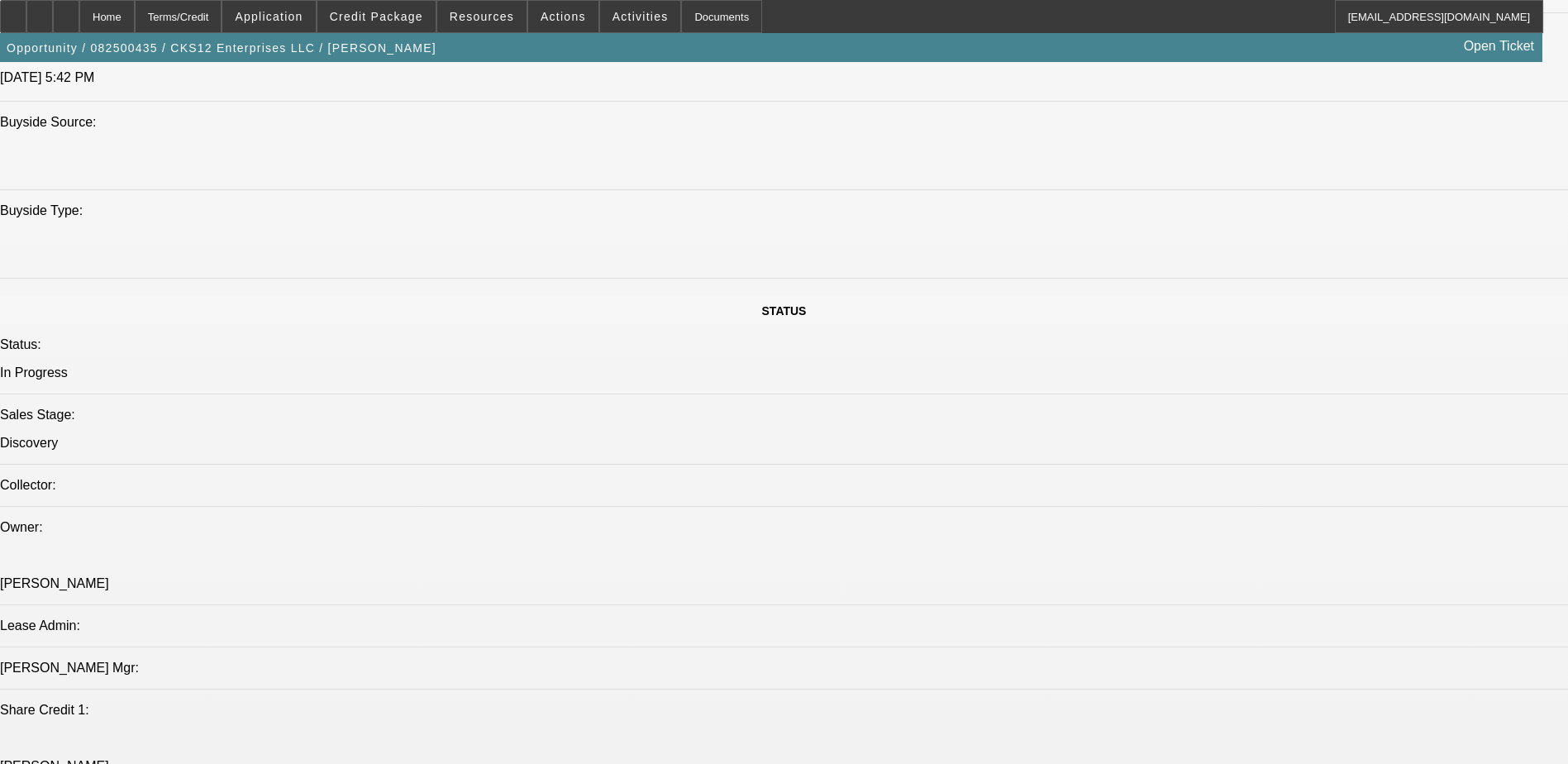
scroll to position [1571, 0]
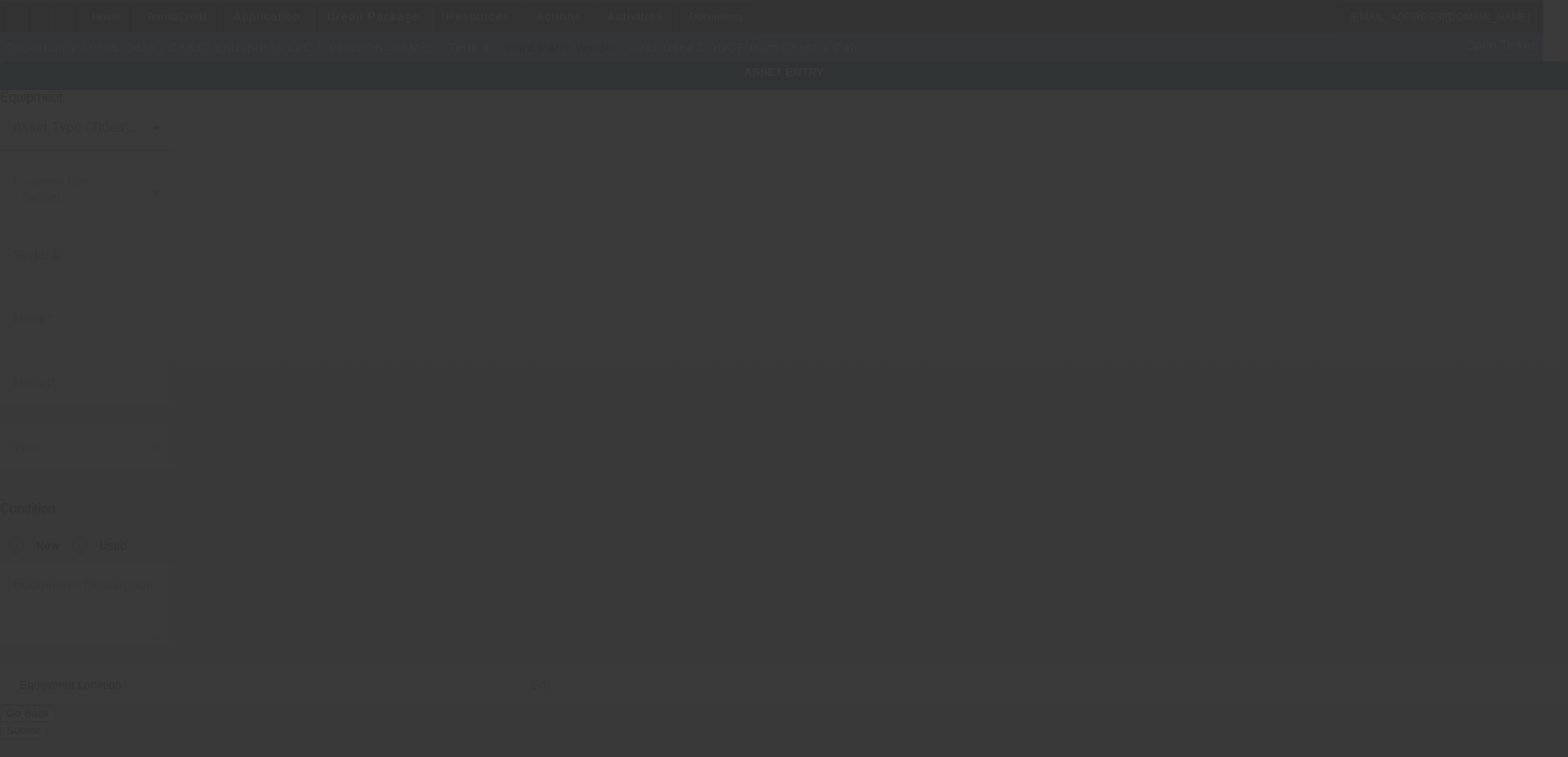
type input "3D6WA7EL5BG595875"
type input "Dodge"
type input "Ram Chassis Cab"
radio input "true"
type textarea "Tow Truck"
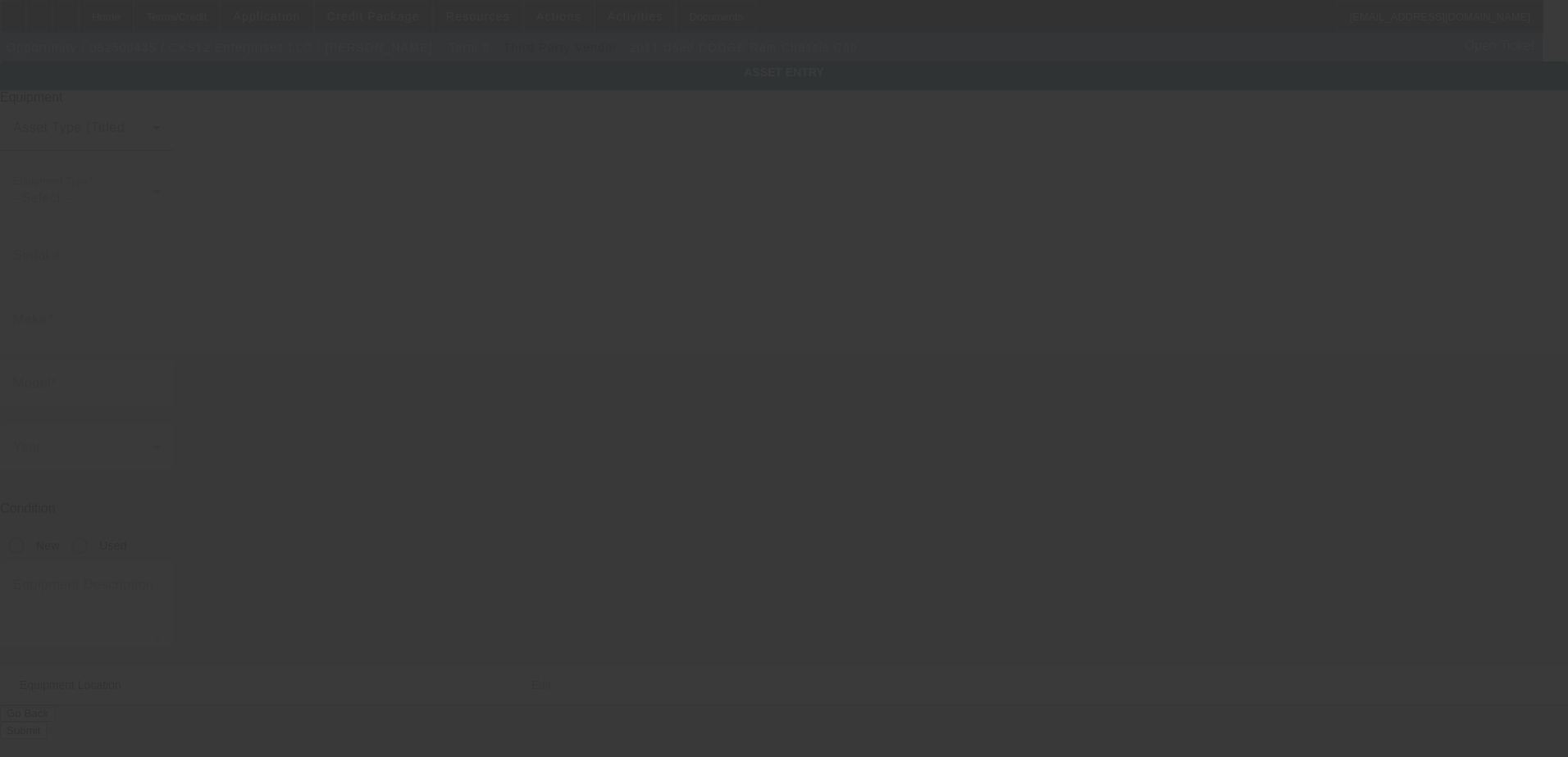
type input "715 Peachtree St NE"
type input "Atlanta"
type input "30308"
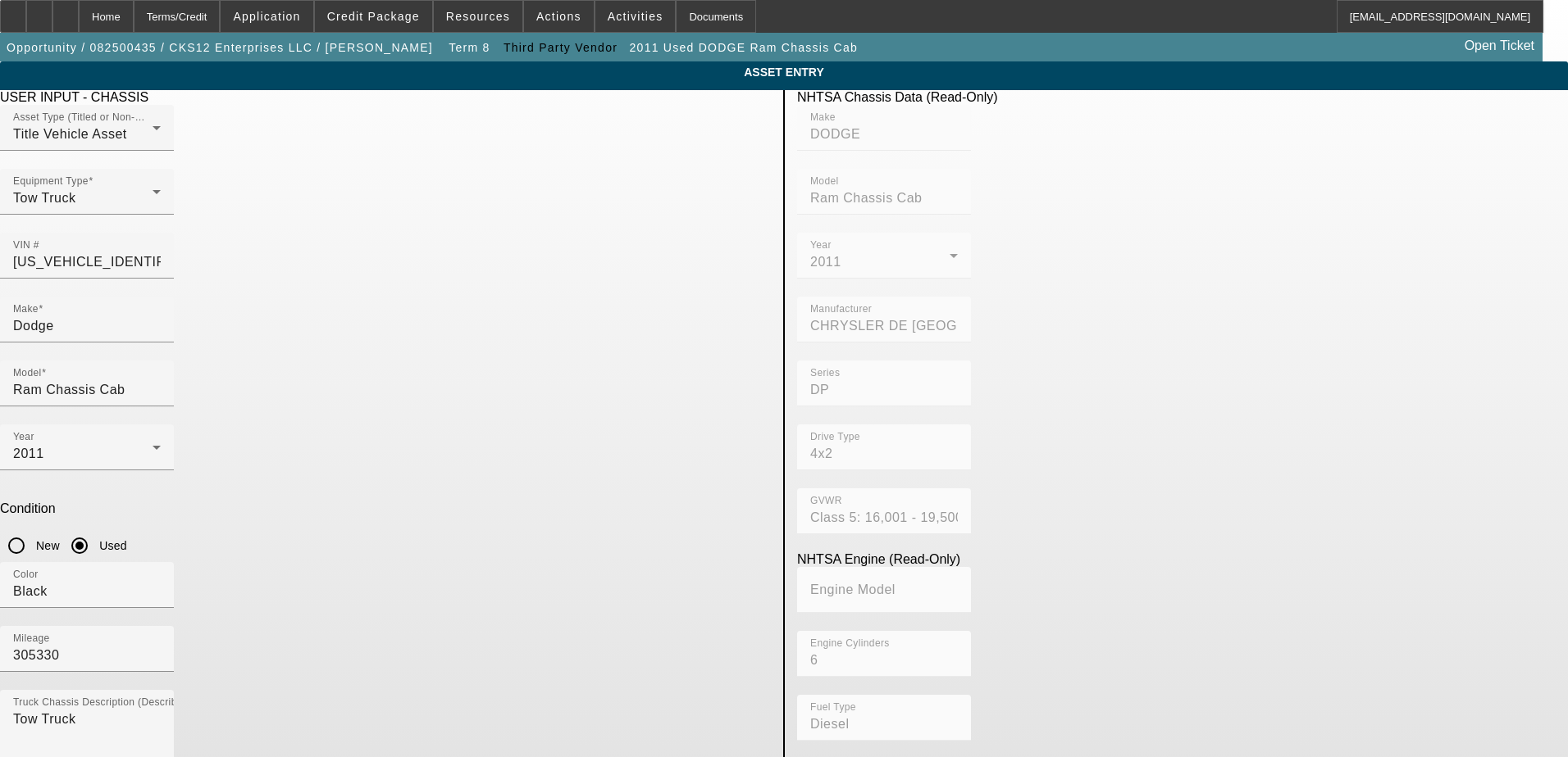
click at [1503, 19] on span "Delete asset" at bounding box center [1527, 14] width 49 height 9
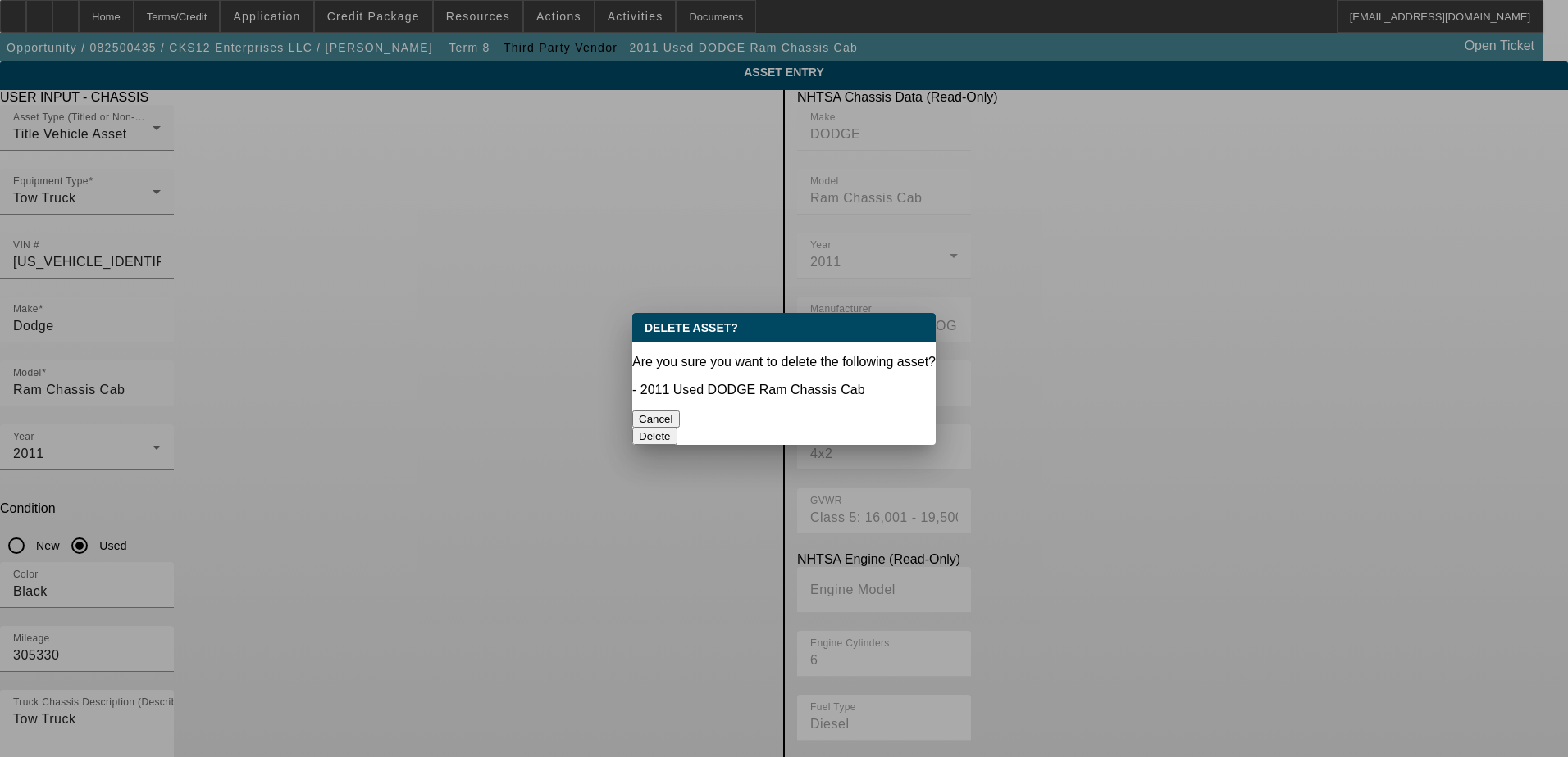
click at [677, 428] on button "Delete" at bounding box center [655, 436] width 45 height 17
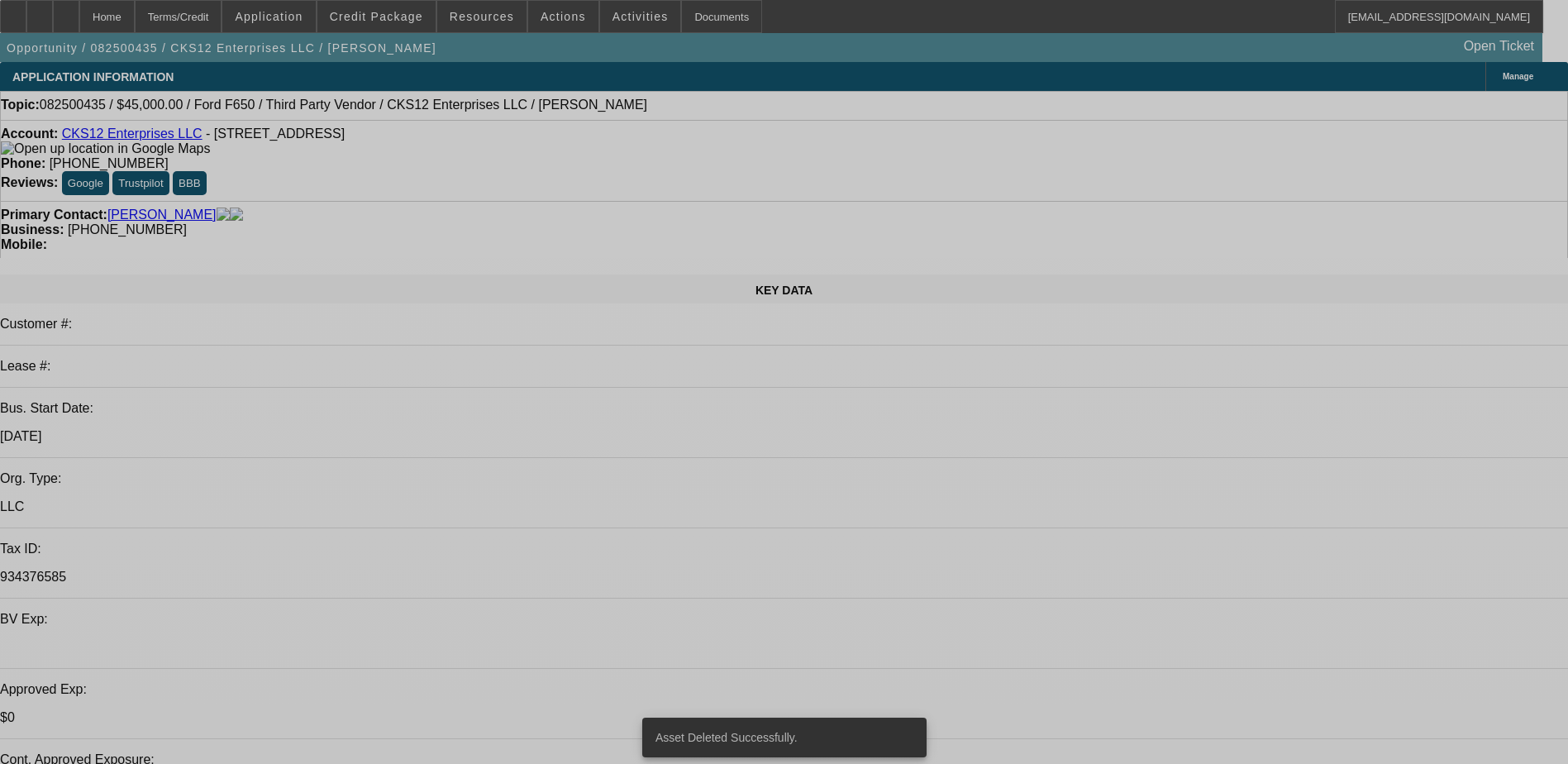
select select "0"
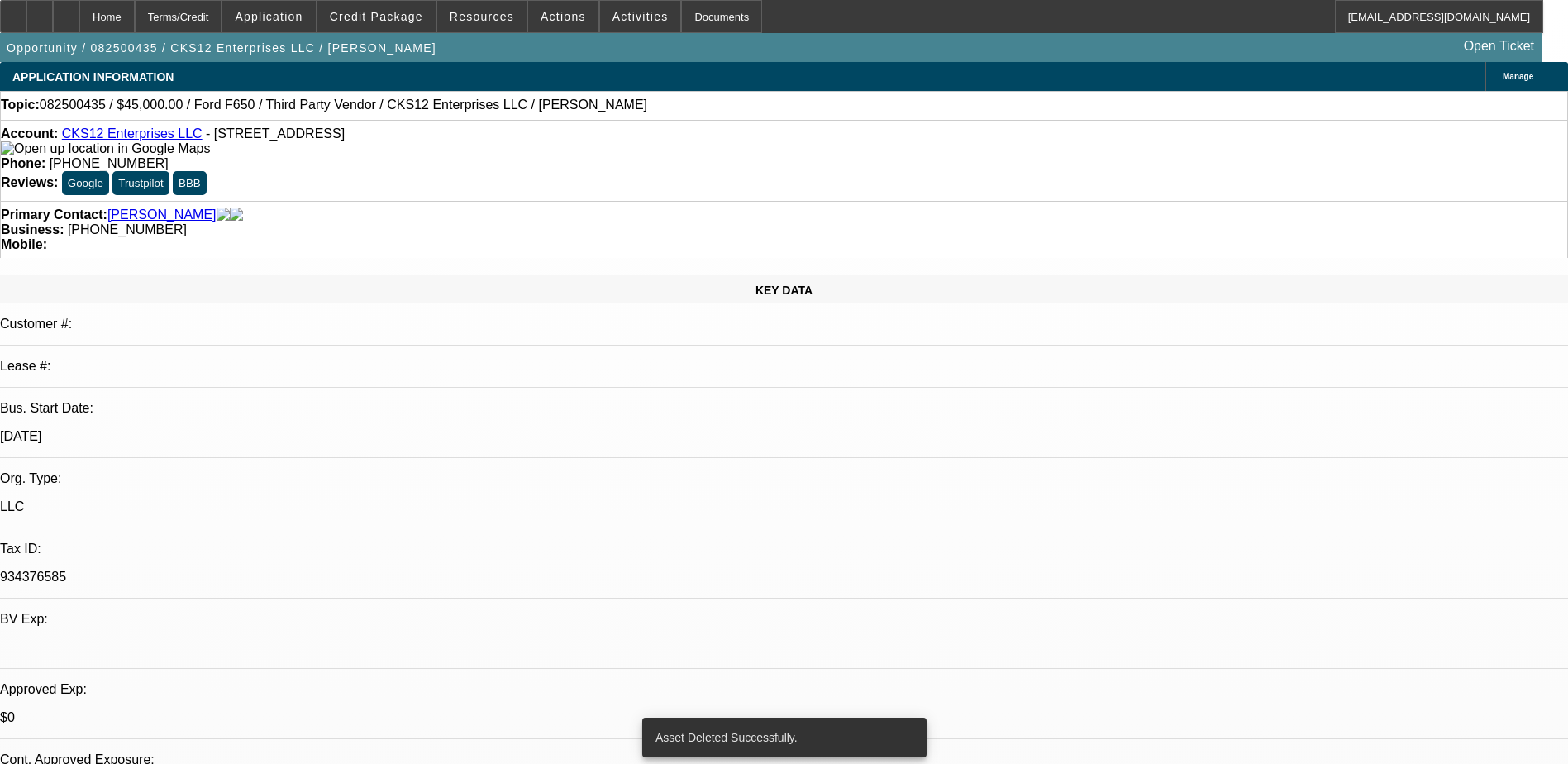
select select "0"
select select "6"
select select "0"
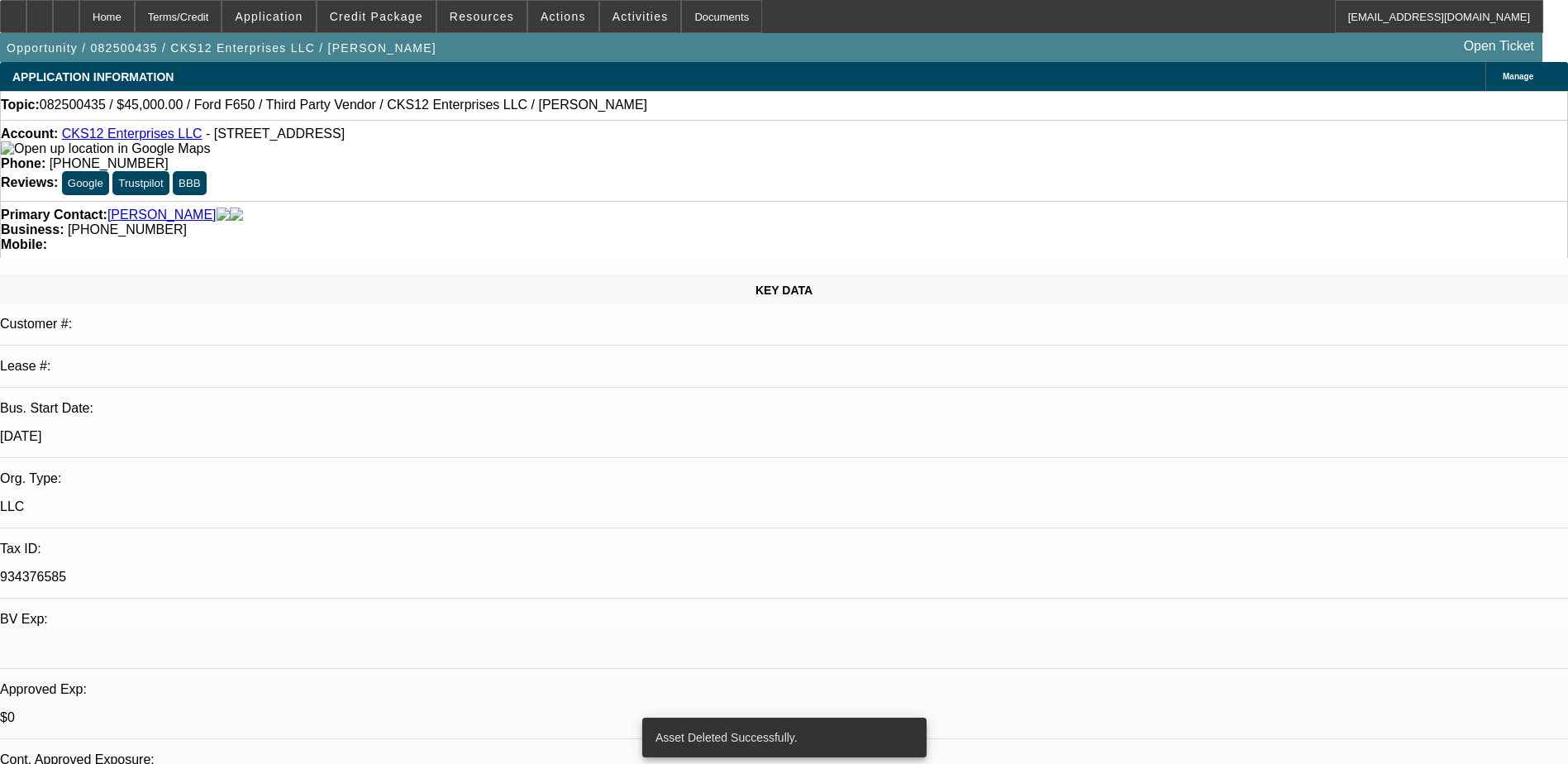
select select "0"
select select "6"
select select "0.1"
select select "0"
select select "9"
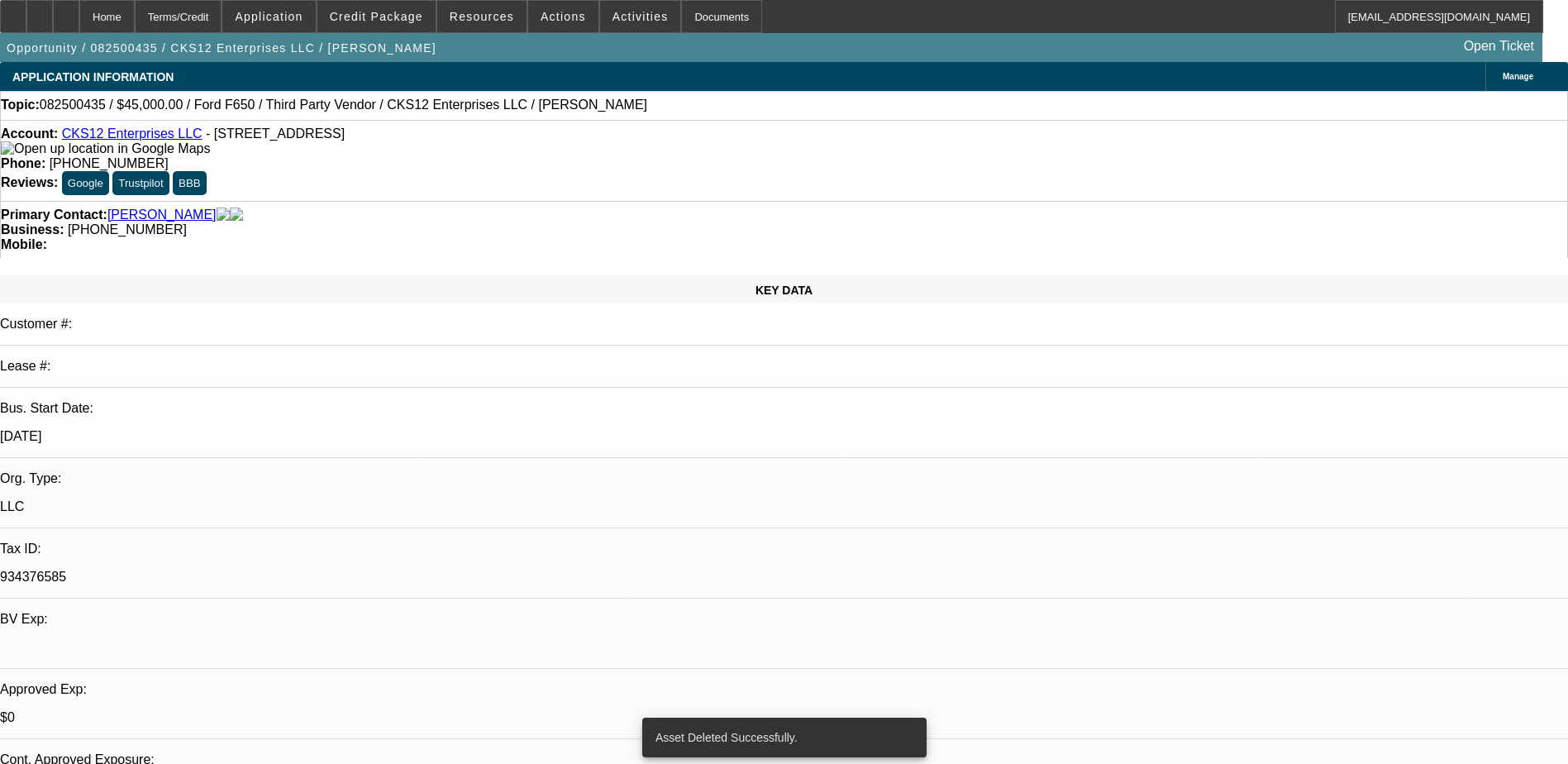
select select "0.1"
select select "6"
select select "0.1"
select select "2"
select select "0"
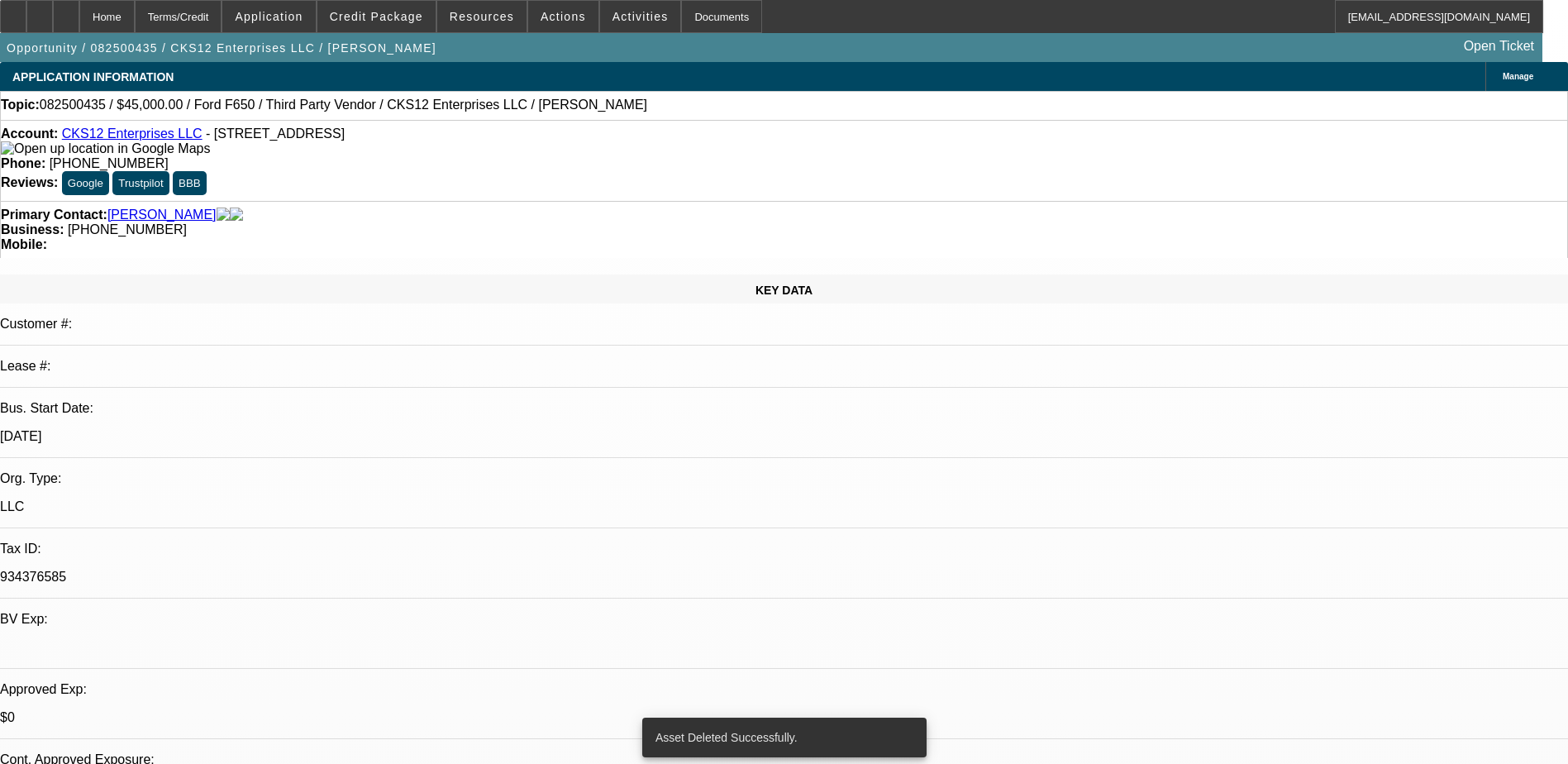
select select "6"
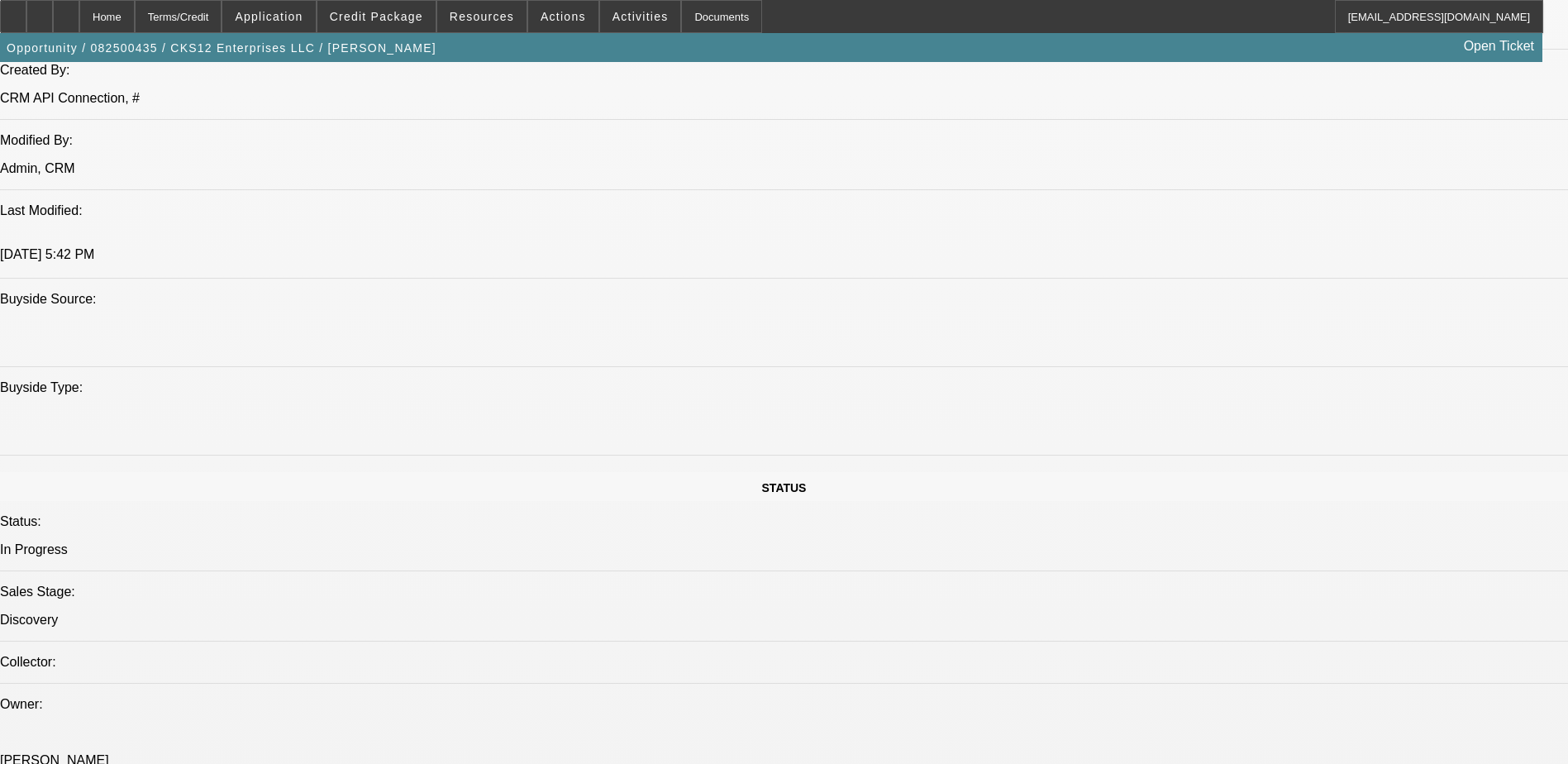
scroll to position [1489, 0]
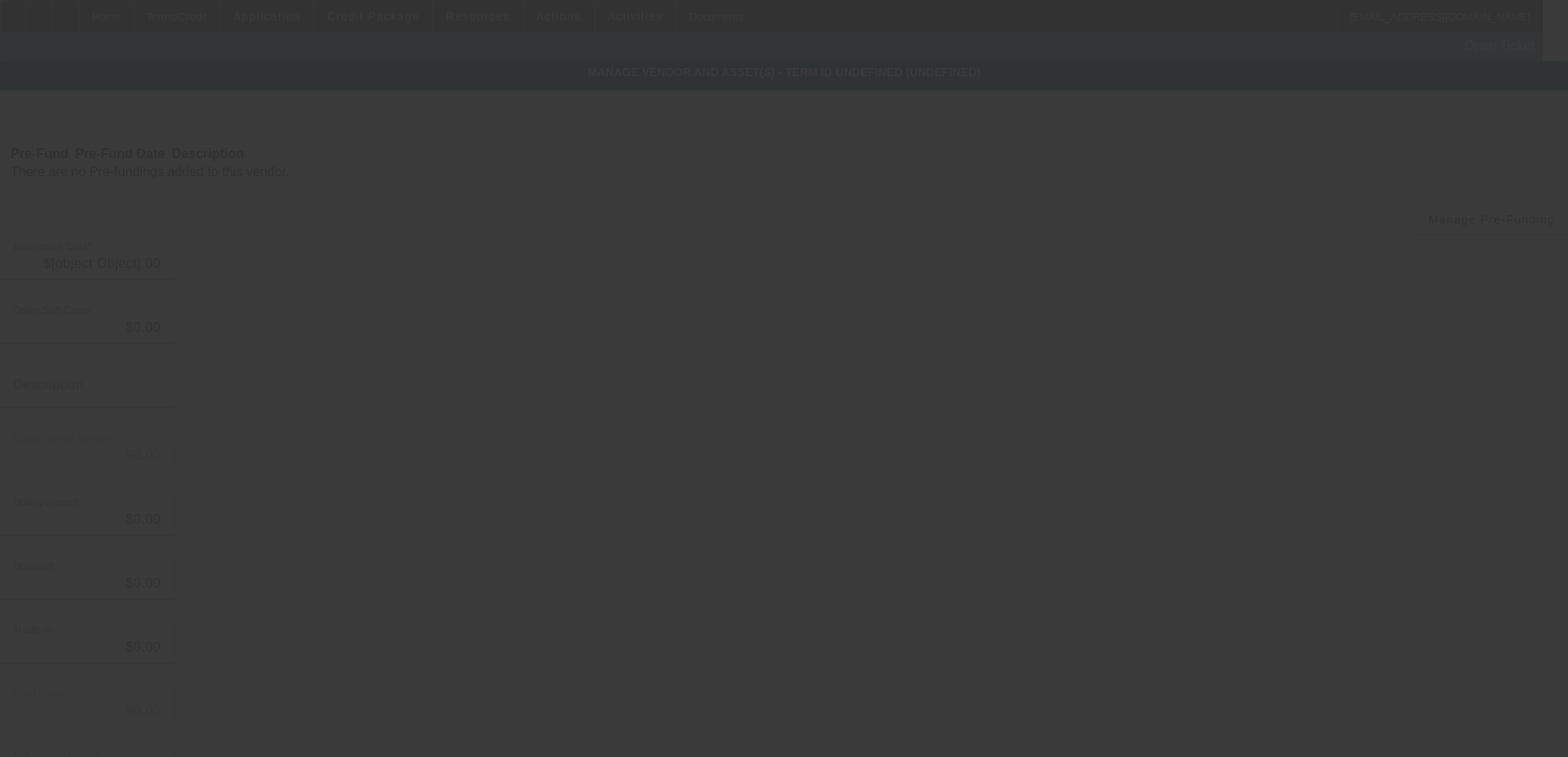
type input "$45,000.00"
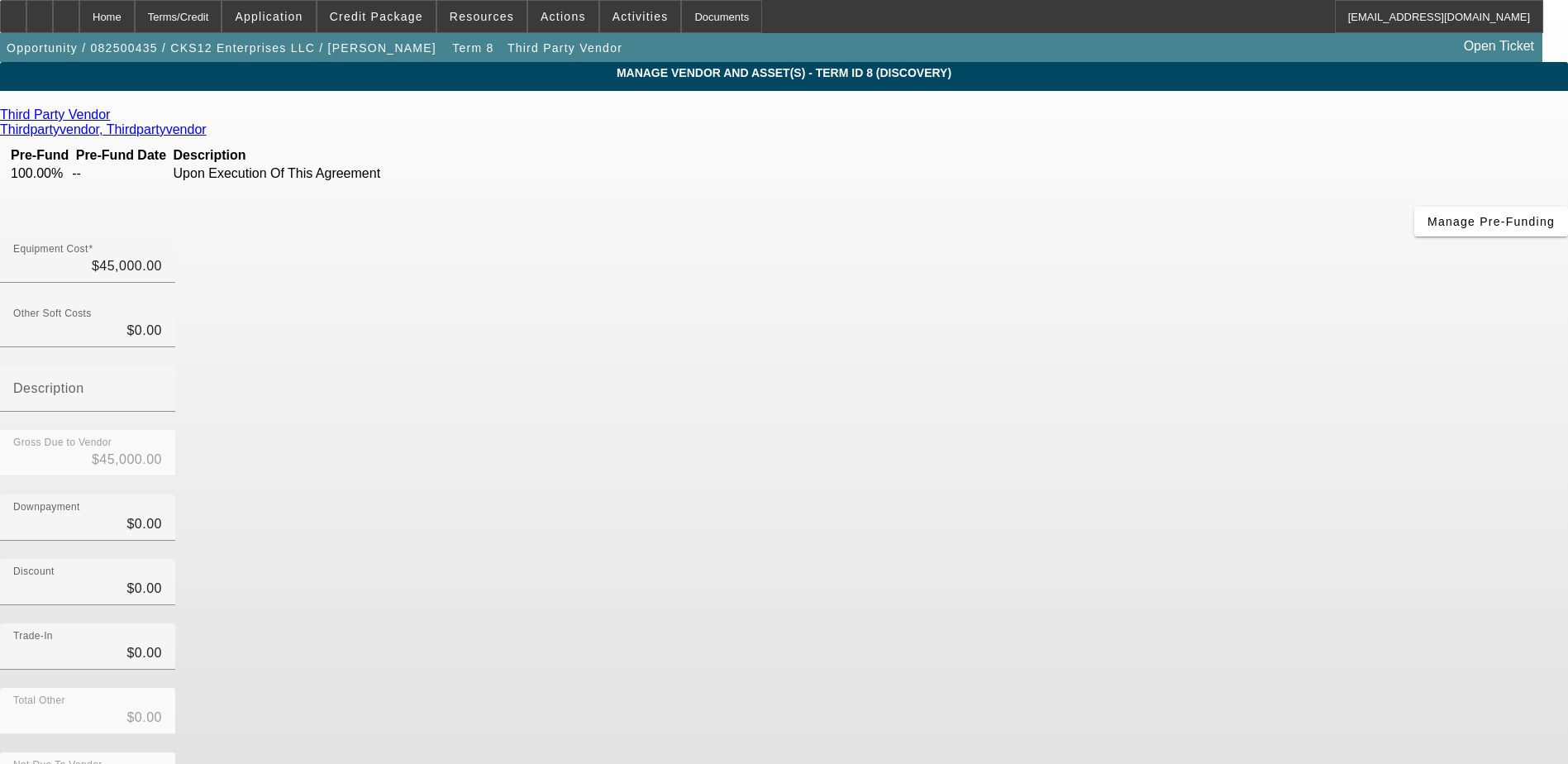
click at [114, 118] on icon at bounding box center [114, 115] width 0 height 14
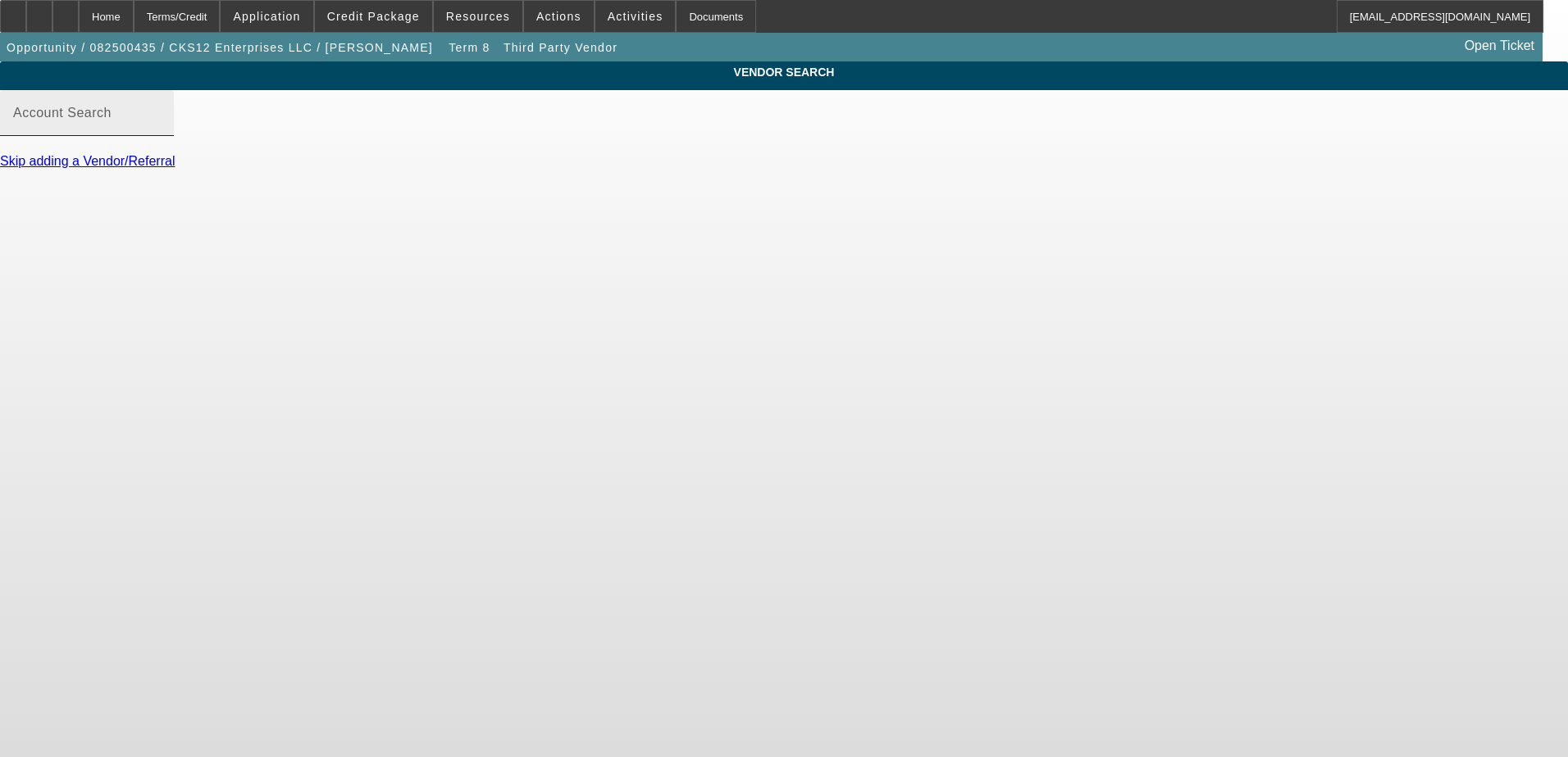
click at [161, 129] on input "Account Search" at bounding box center [87, 120] width 148 height 20
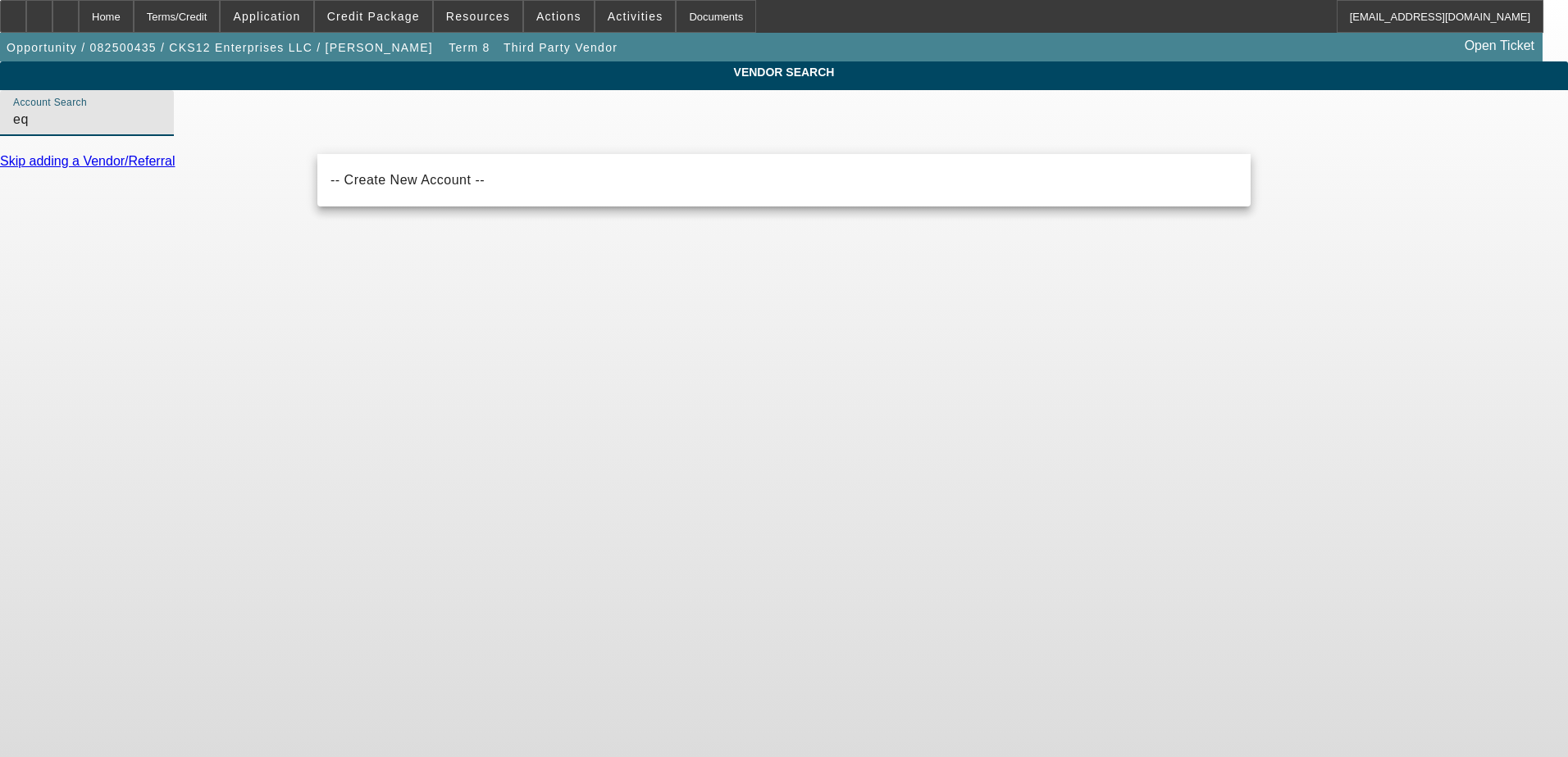
type input "e"
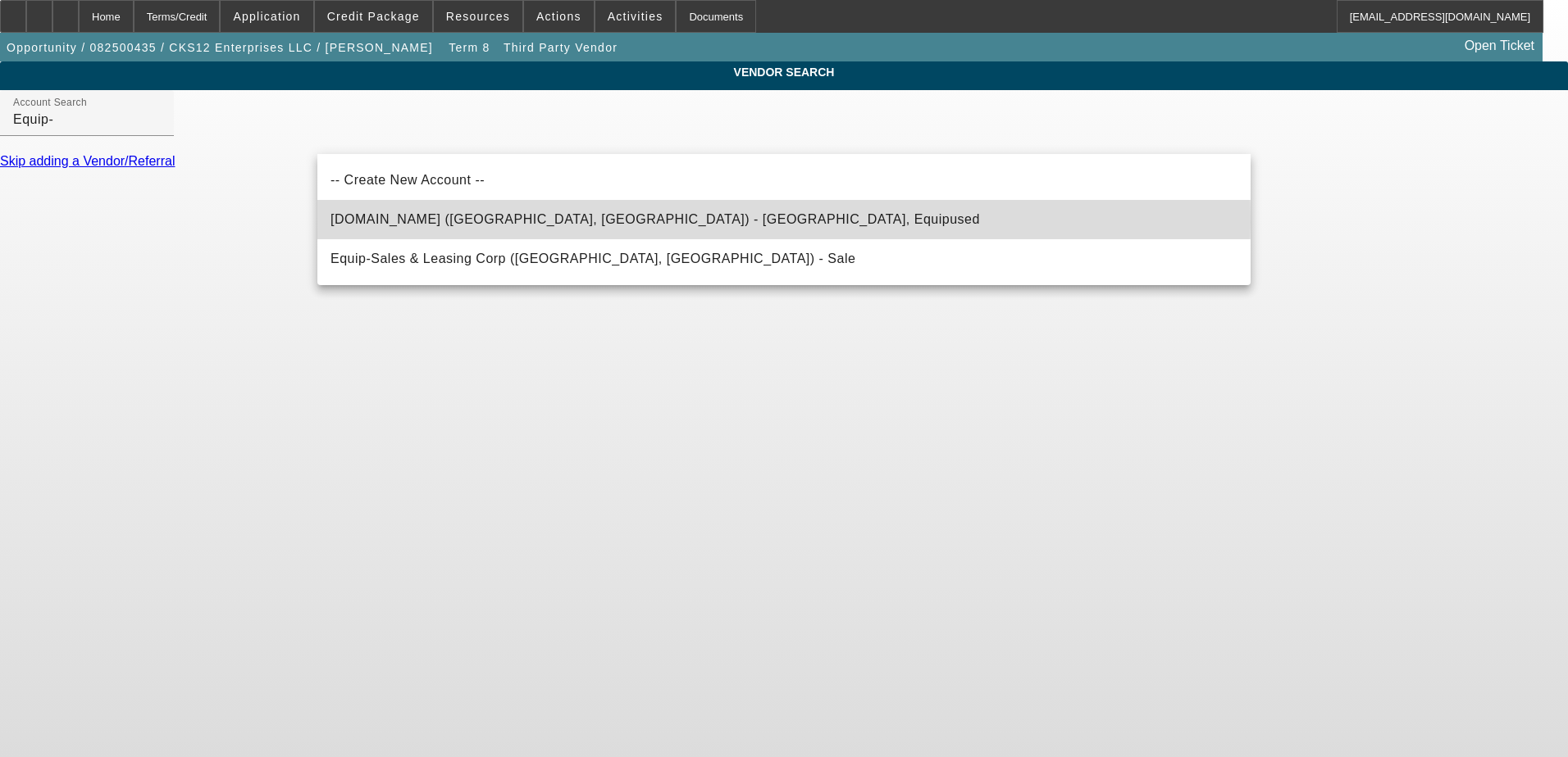
click at [477, 222] on span "Equip-Used.com (Northbrook, IL) - Equipused, Equipused" at bounding box center [656, 219] width 650 height 14
type input "Equip-Used.com (Northbrook, IL) - Equipused, Equipused"
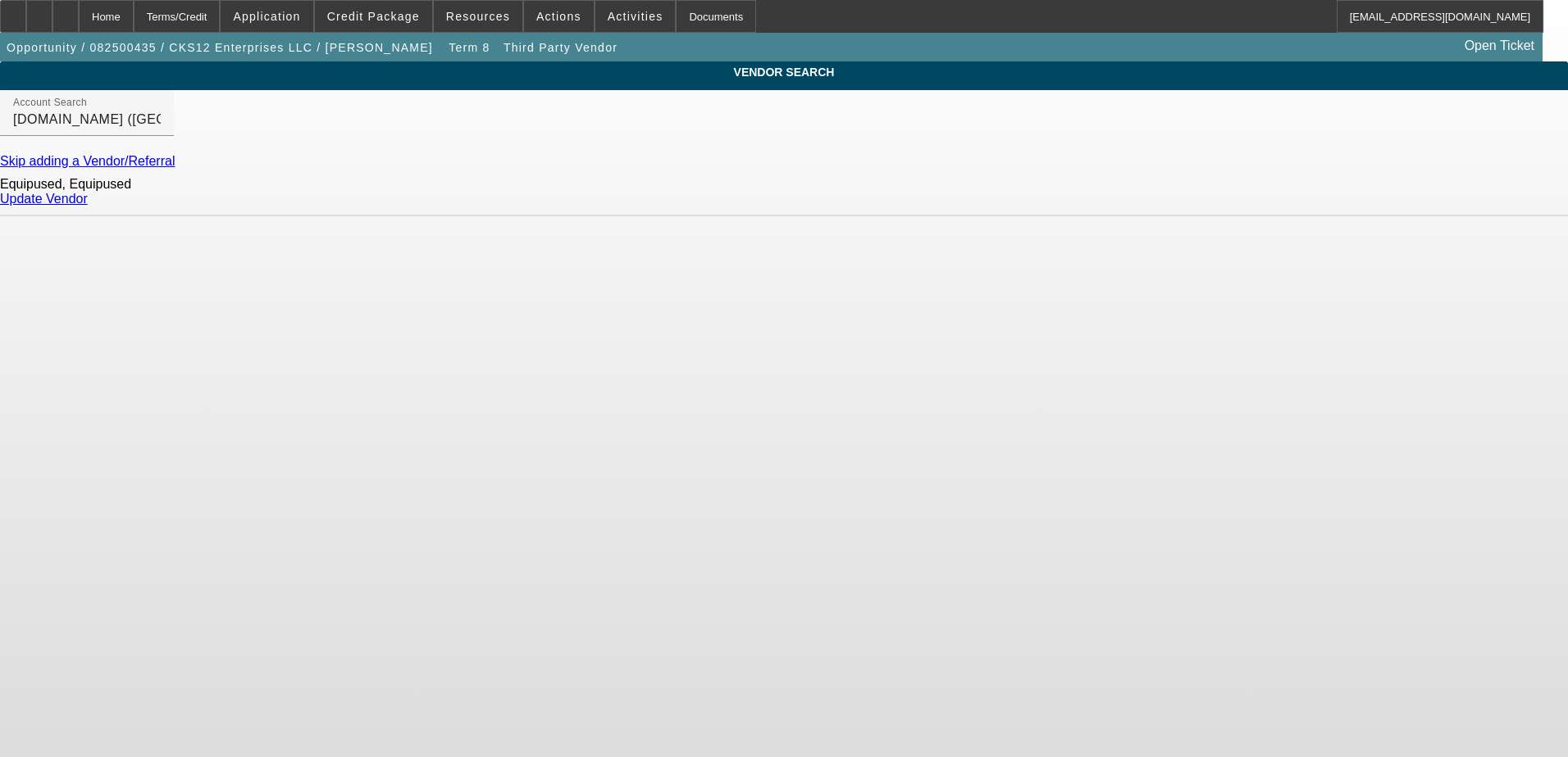
click at [88, 205] on link "Update Vendor" at bounding box center [44, 199] width 88 height 14
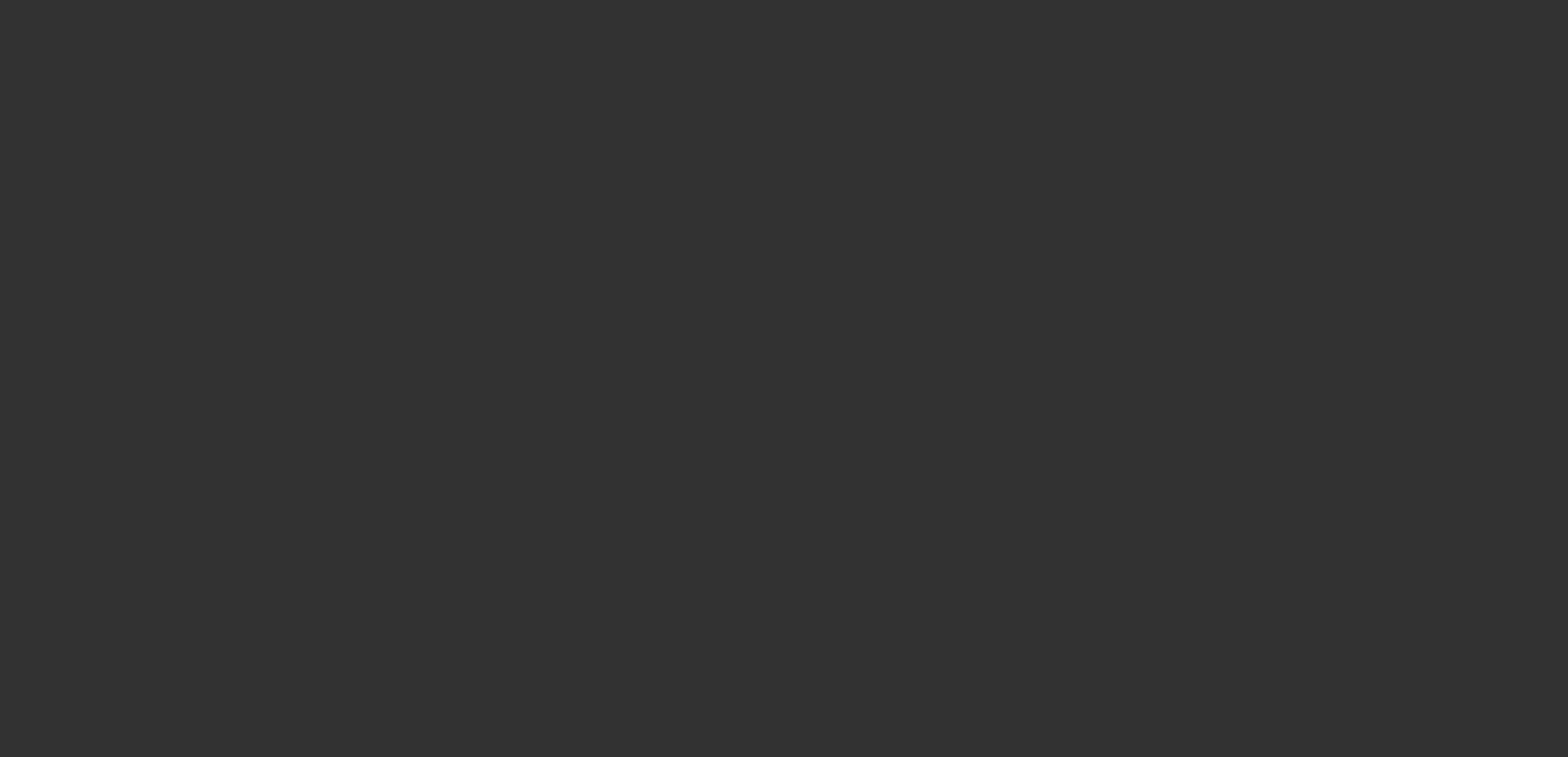
type input "$45,000.00"
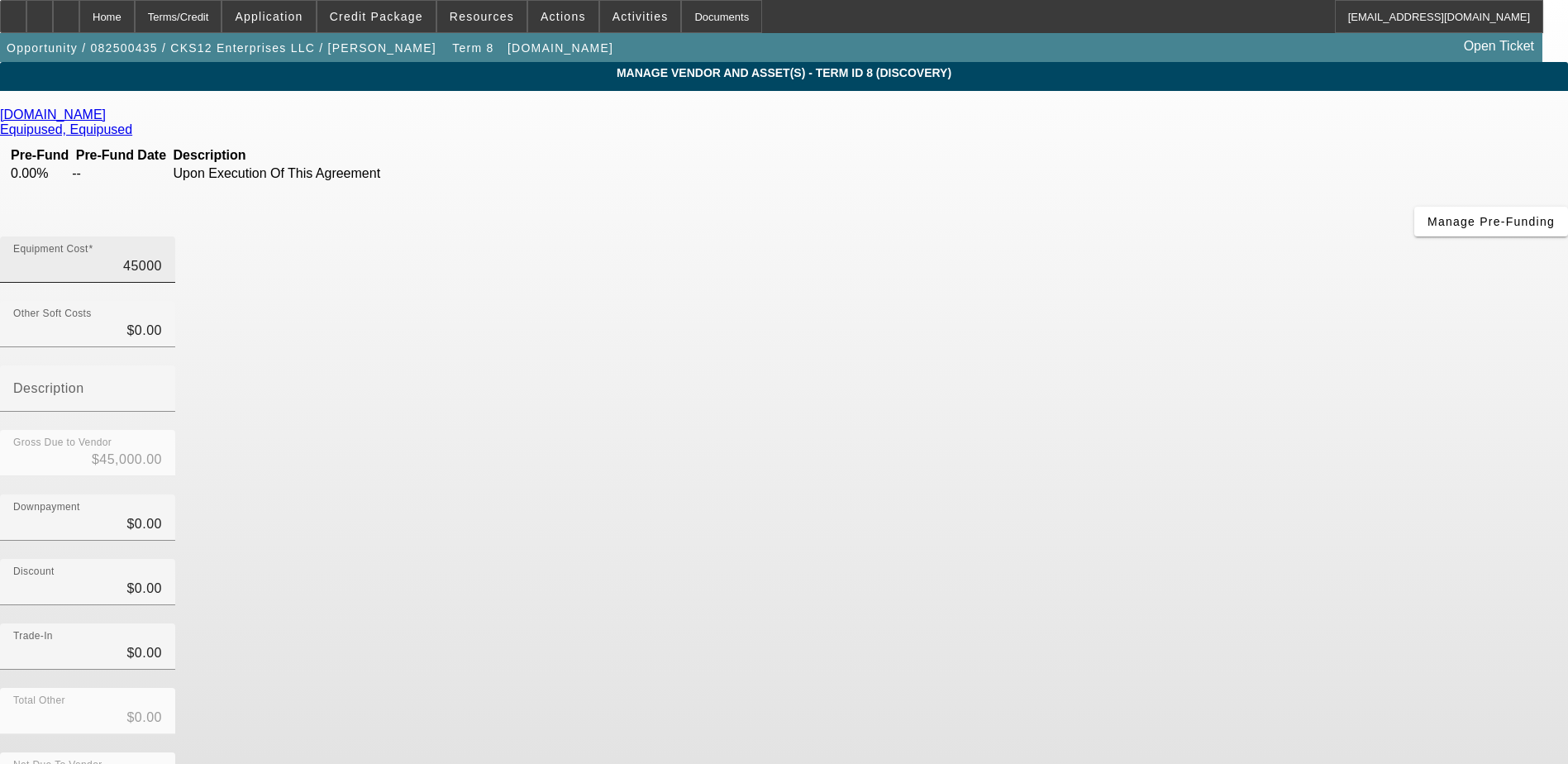
click at [162, 257] on input "45000" at bounding box center [88, 267] width 149 height 20
type input "5"
type input "$5.00"
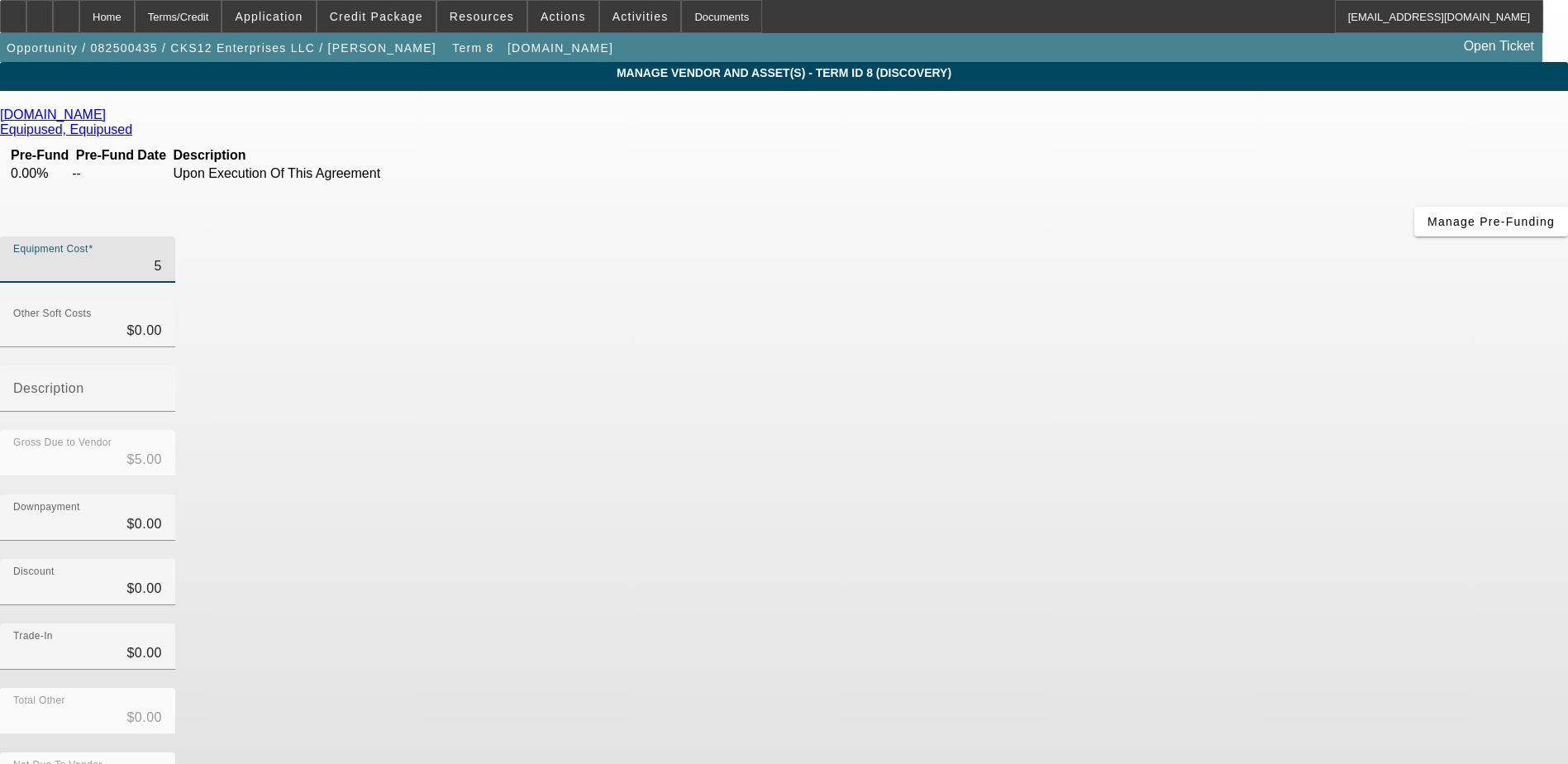
type input "54"
type input "$54.00"
type input "549"
type input "$549.00"
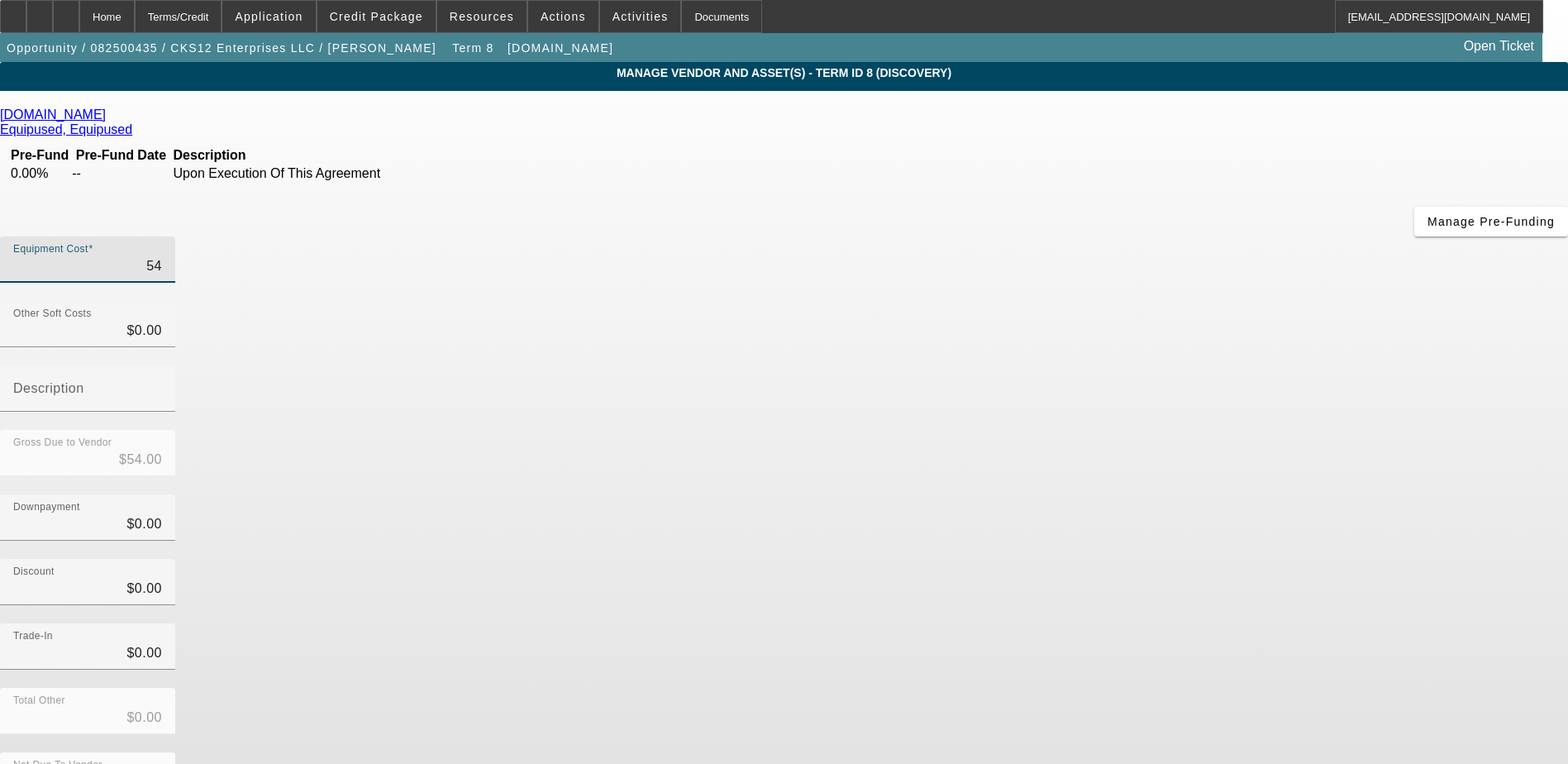
type input "$549.00"
type input "5499"
type input "$5,499.00"
type input "54995"
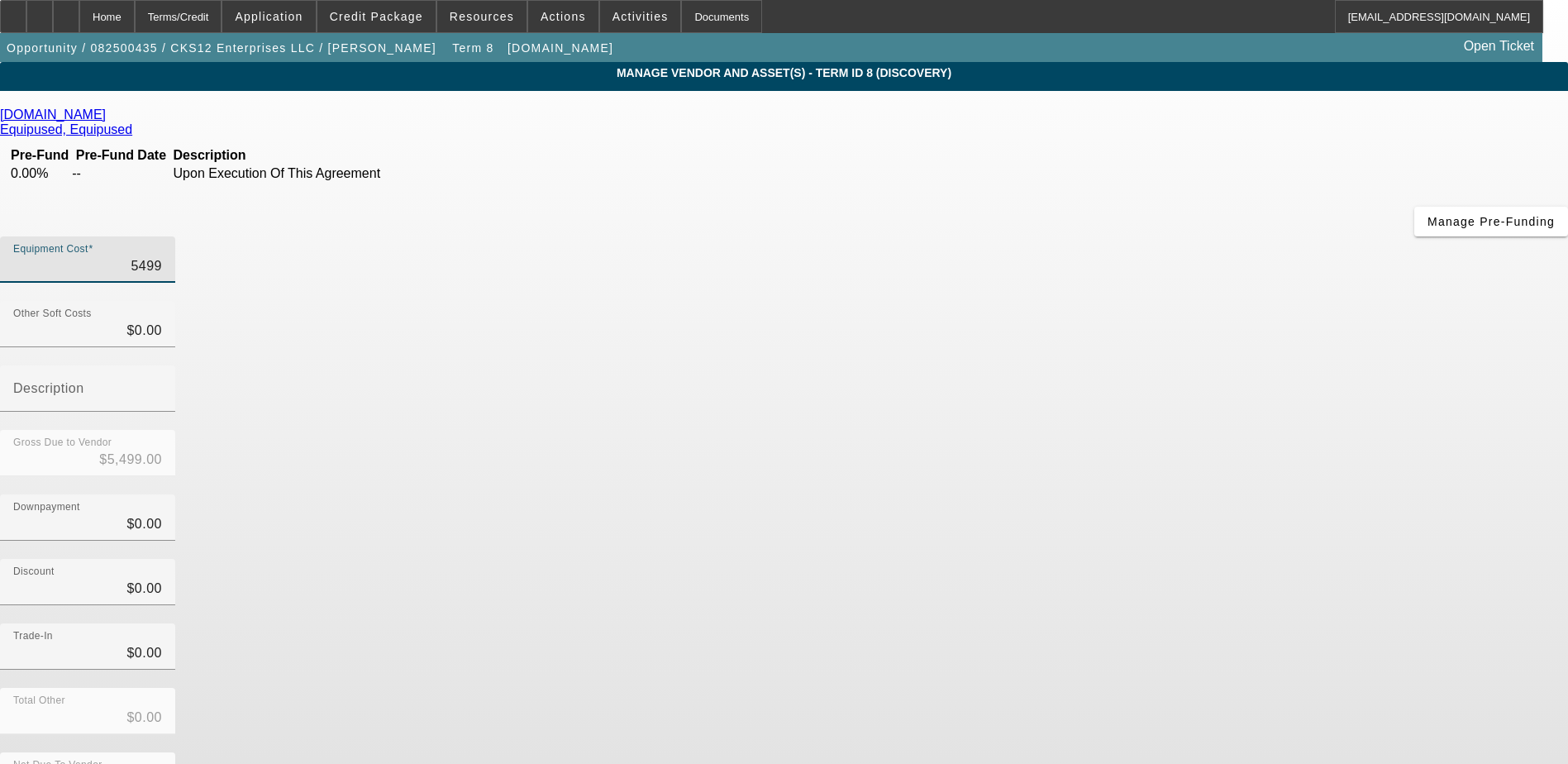
type input "$54,995.00"
click at [1145, 624] on div "Trade-In $0.00" at bounding box center [784, 655] width 1568 height 64
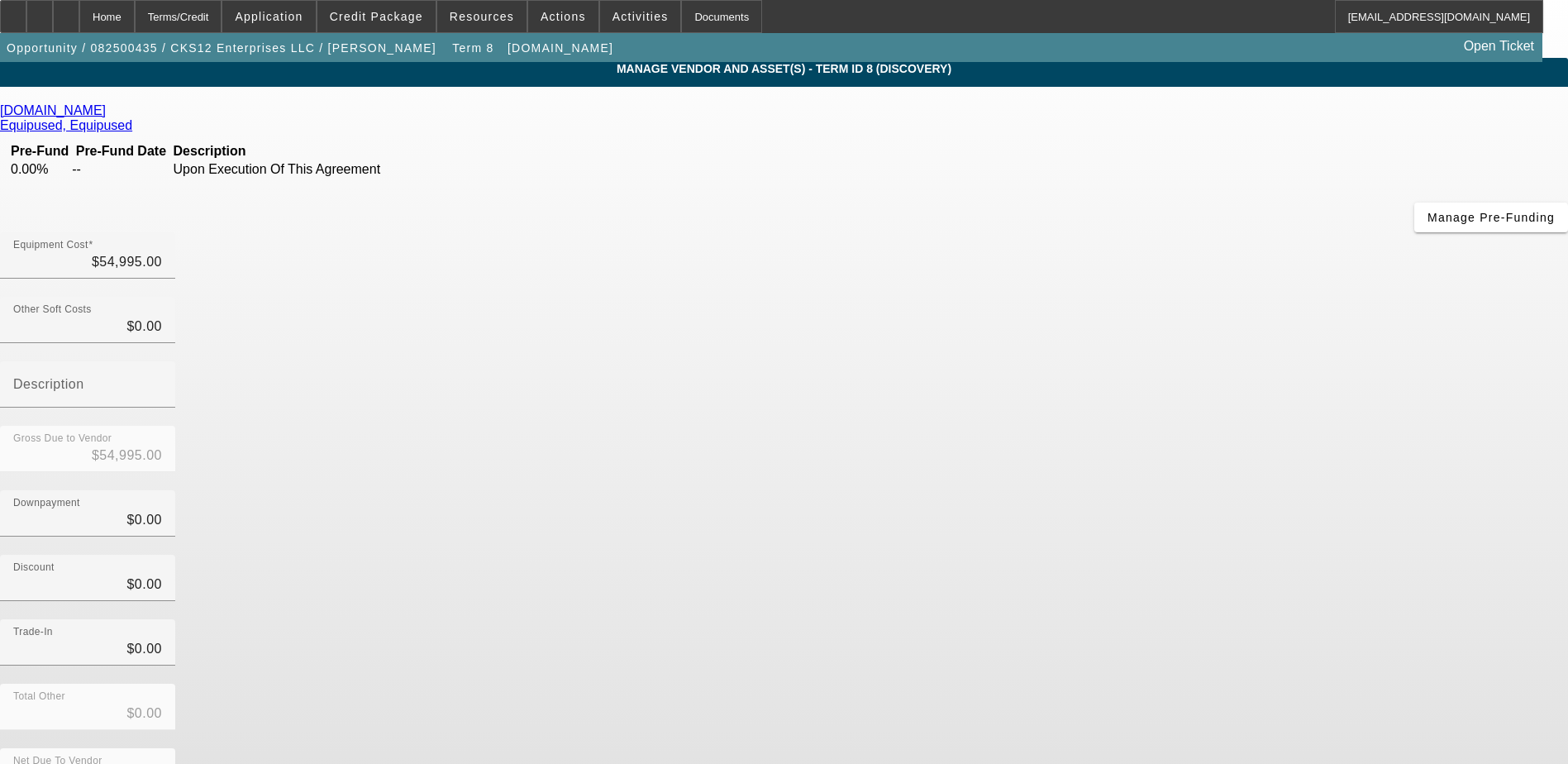
scroll to position [5, 0]
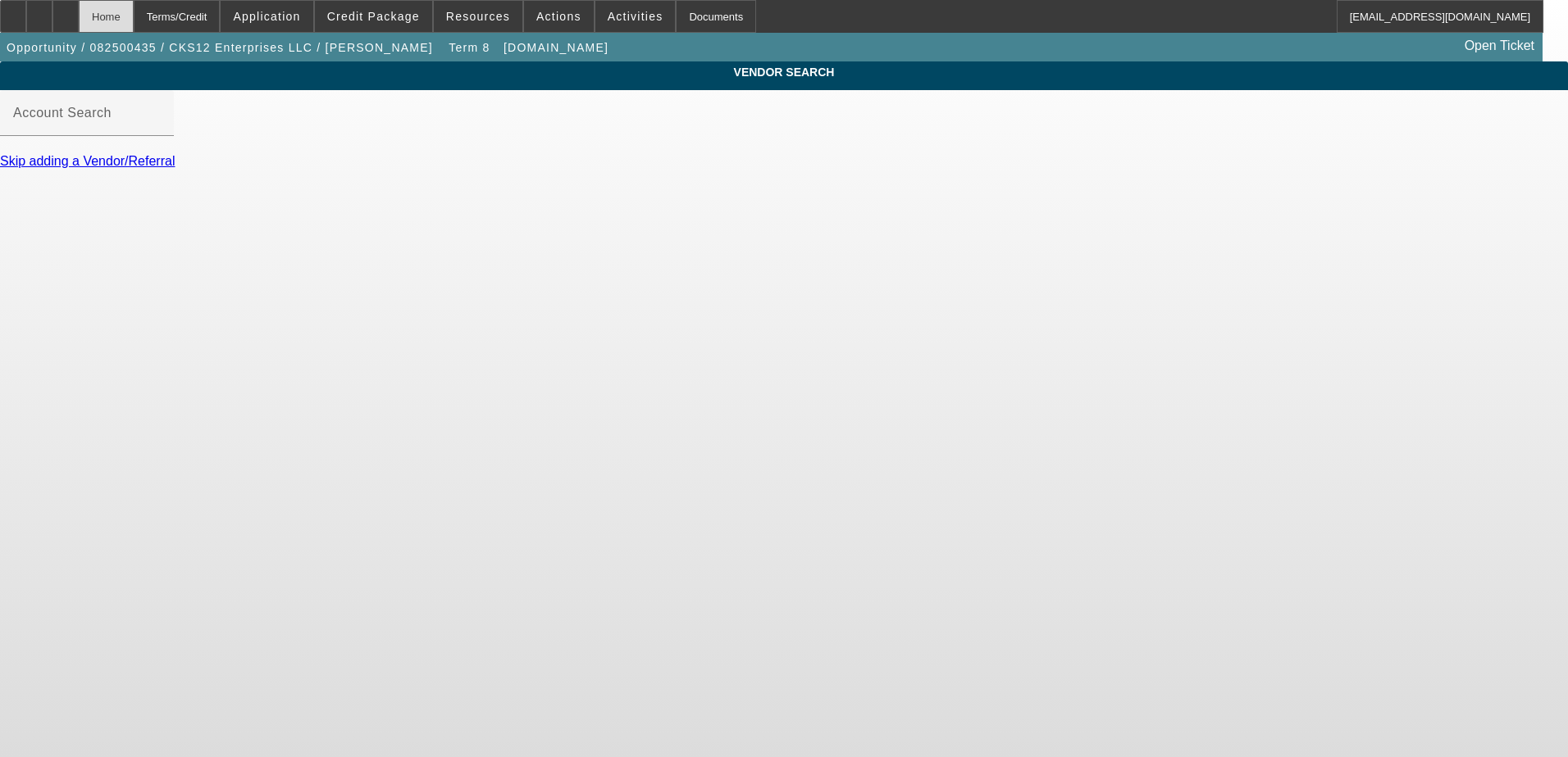
click at [133, 24] on div "Home" at bounding box center [106, 17] width 55 height 33
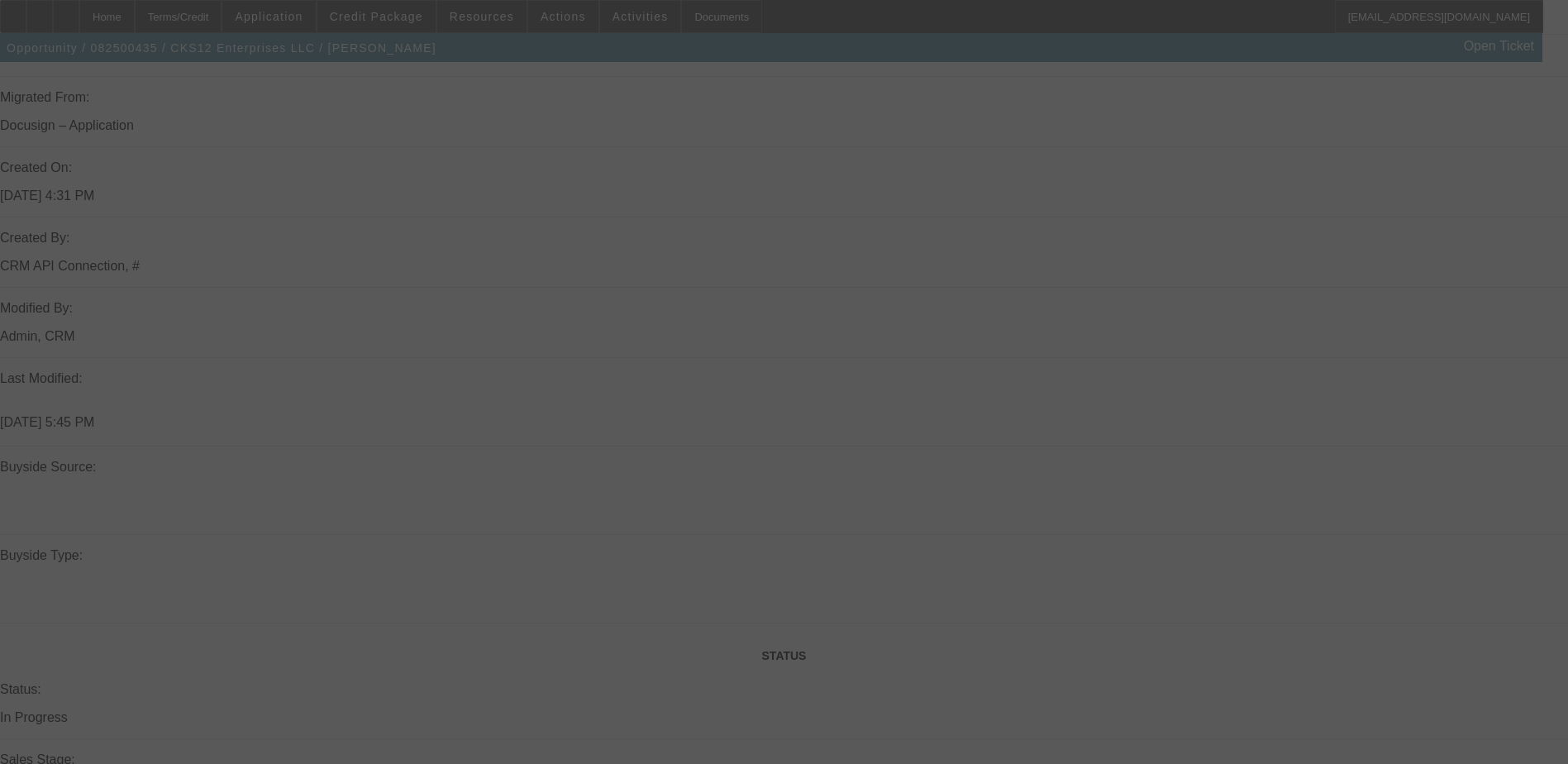
scroll to position [1317, 0]
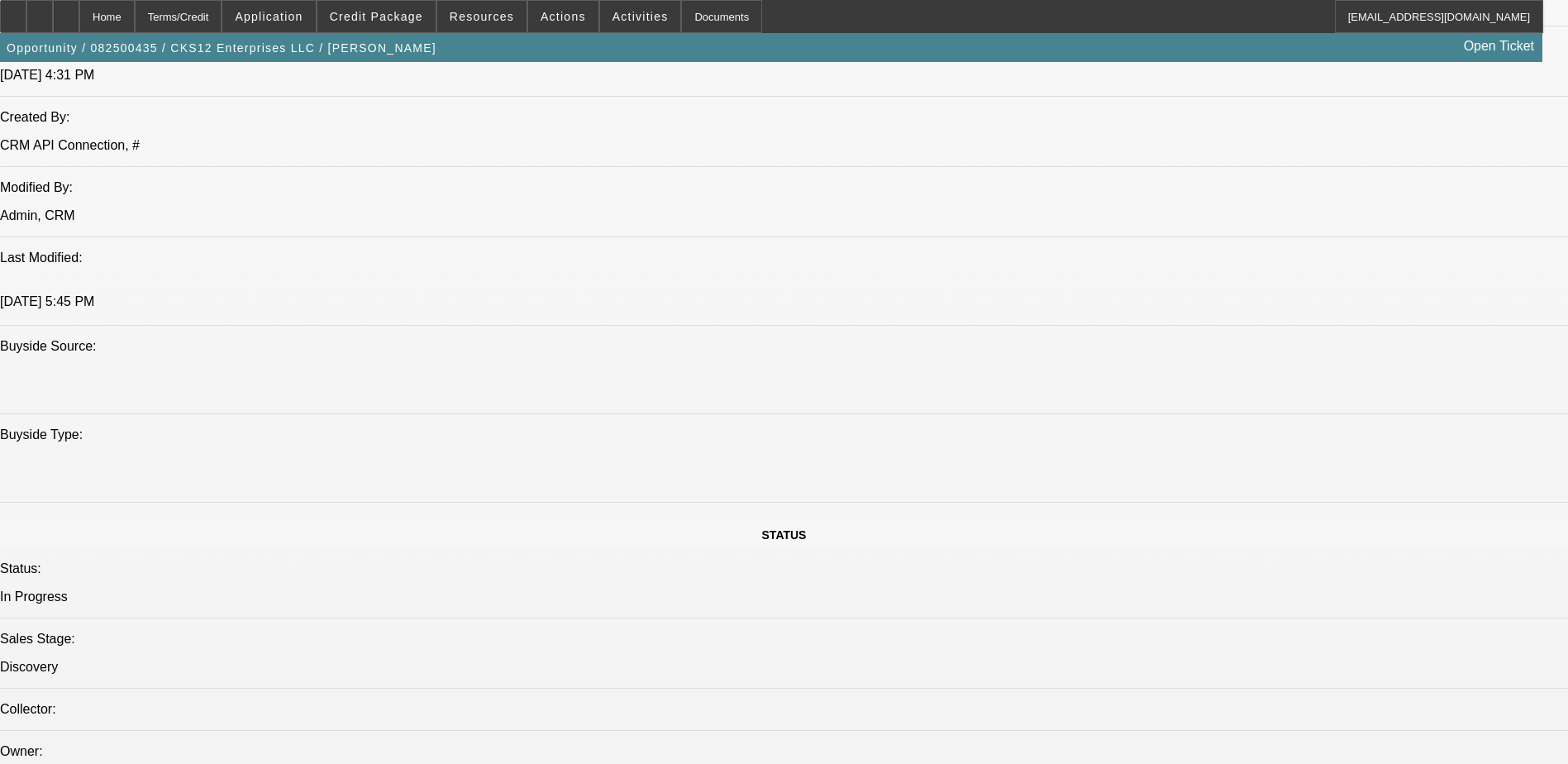
select select "0"
select select "6"
select select "0"
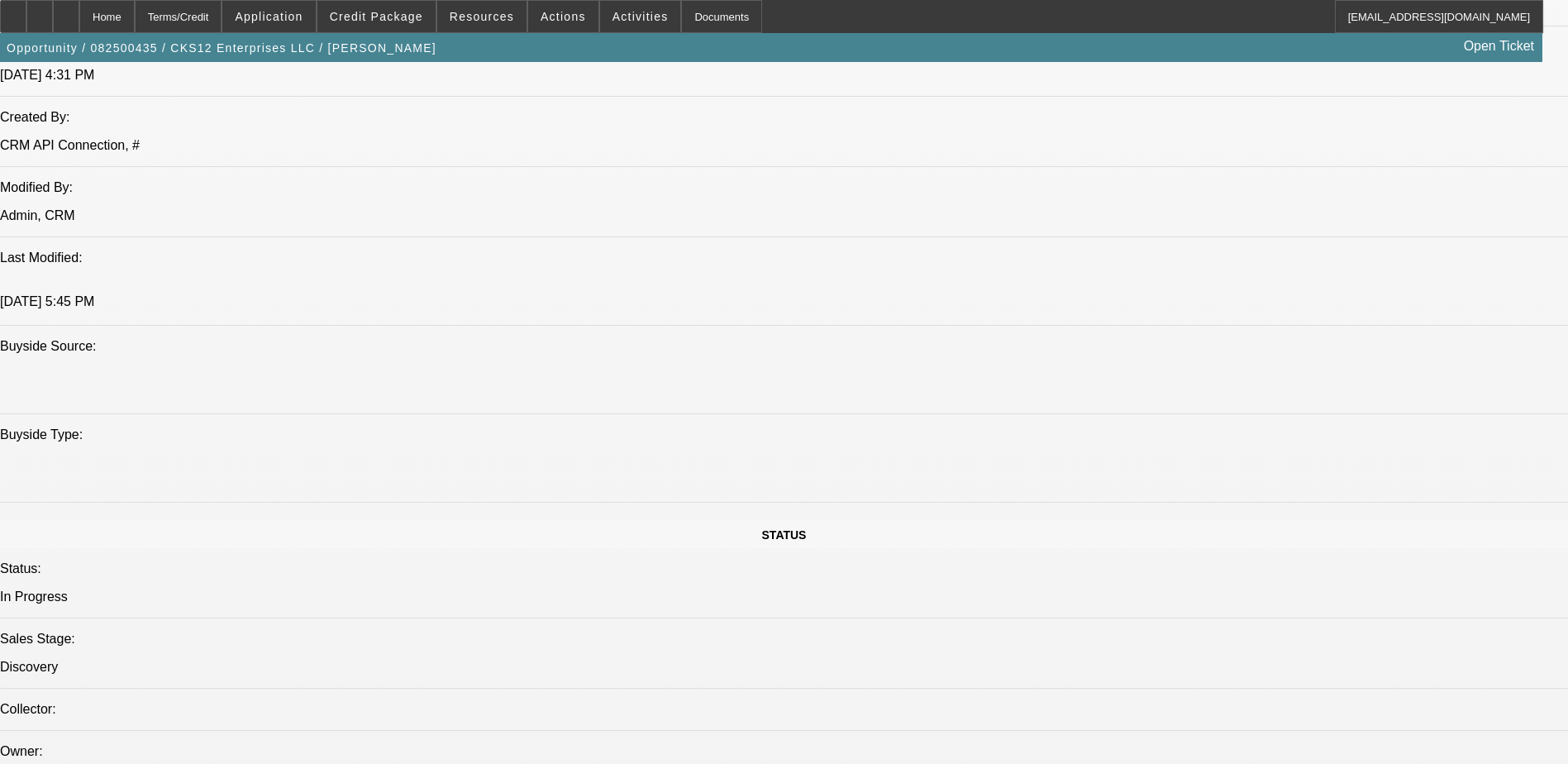
select select "0"
select select "6"
select select "0.1"
select select "0"
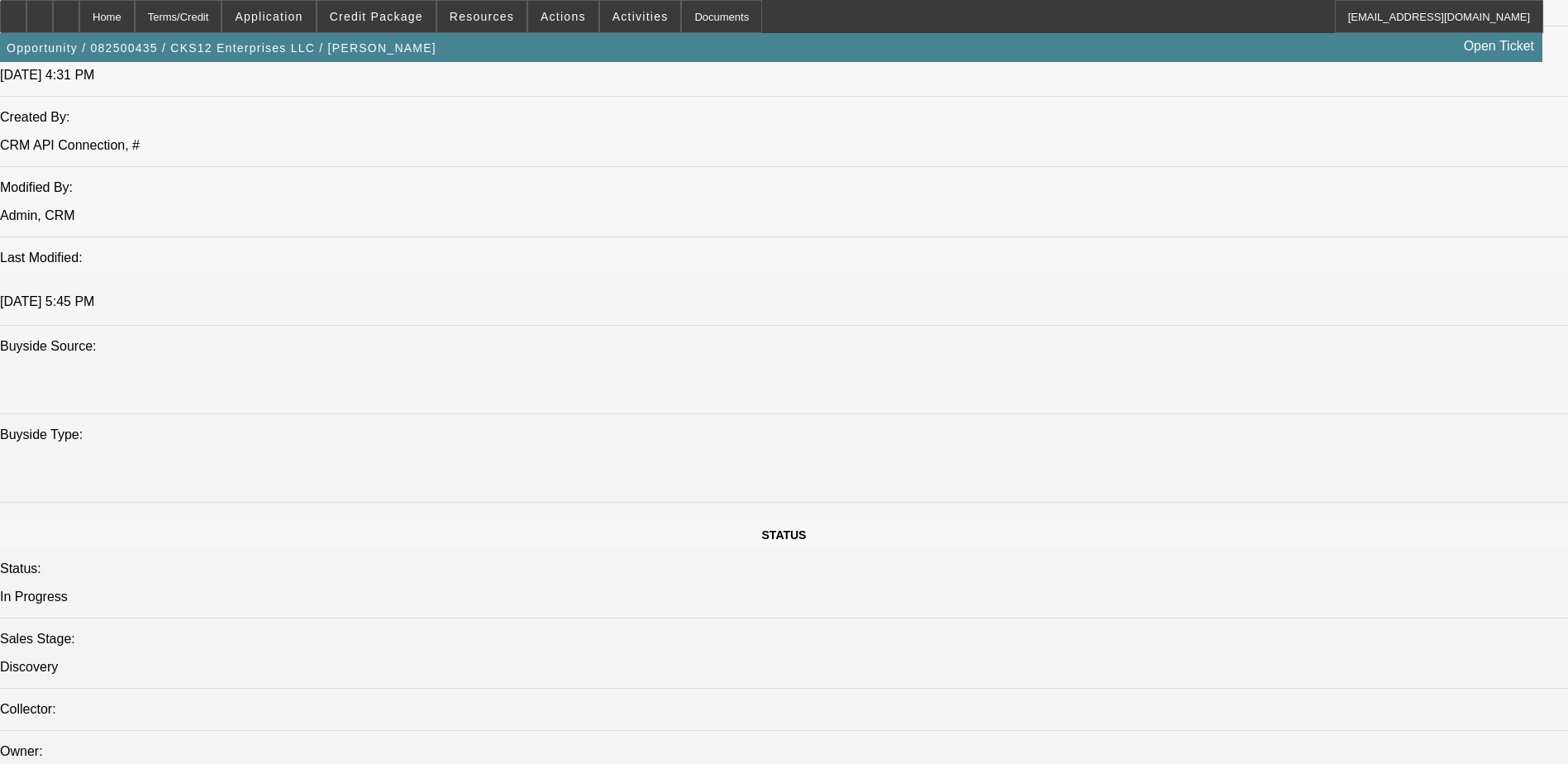
select select "9"
select select "0.1"
select select "6"
select select "0.1"
select select "2"
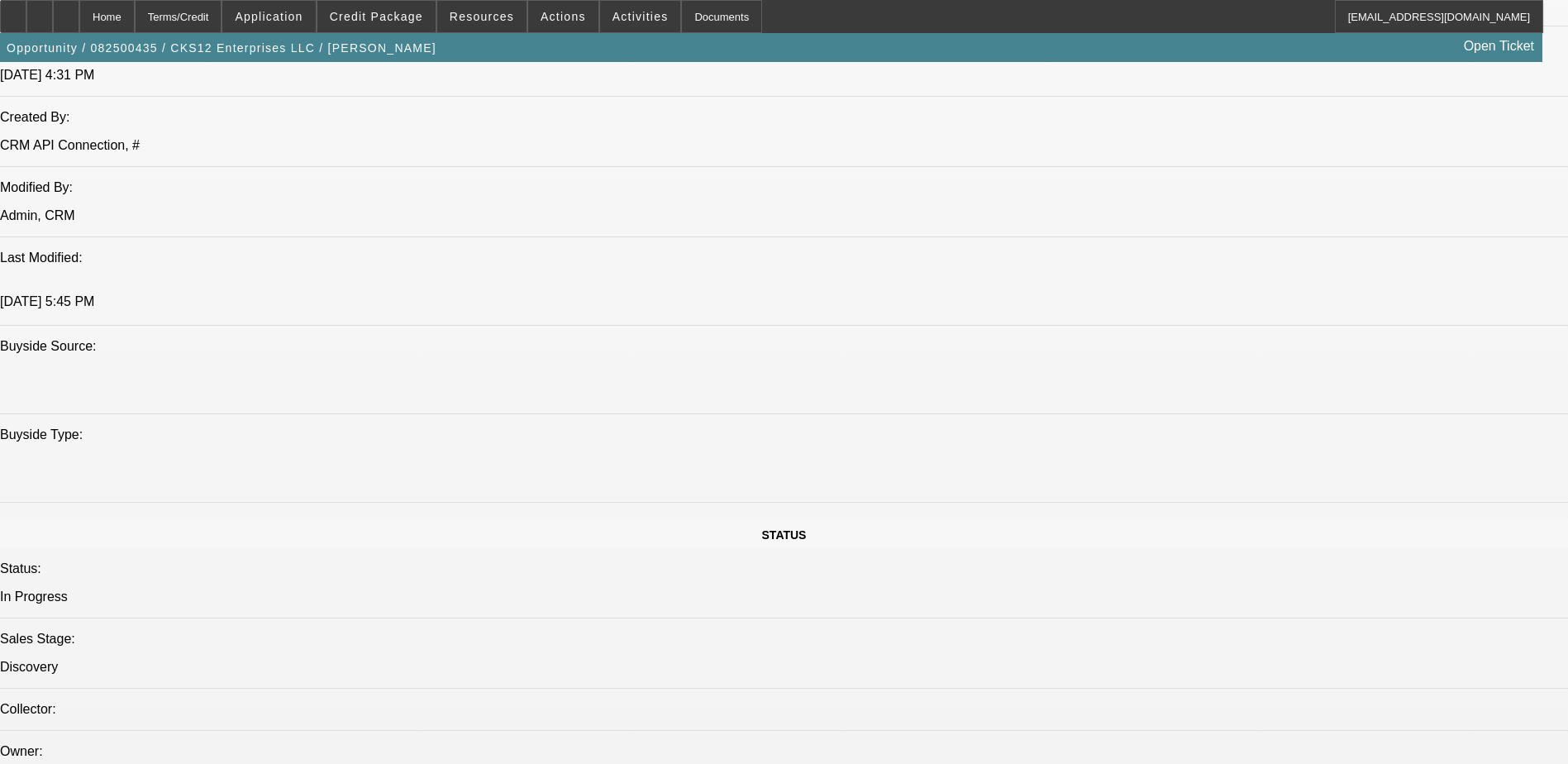
select select "0"
select select "6"
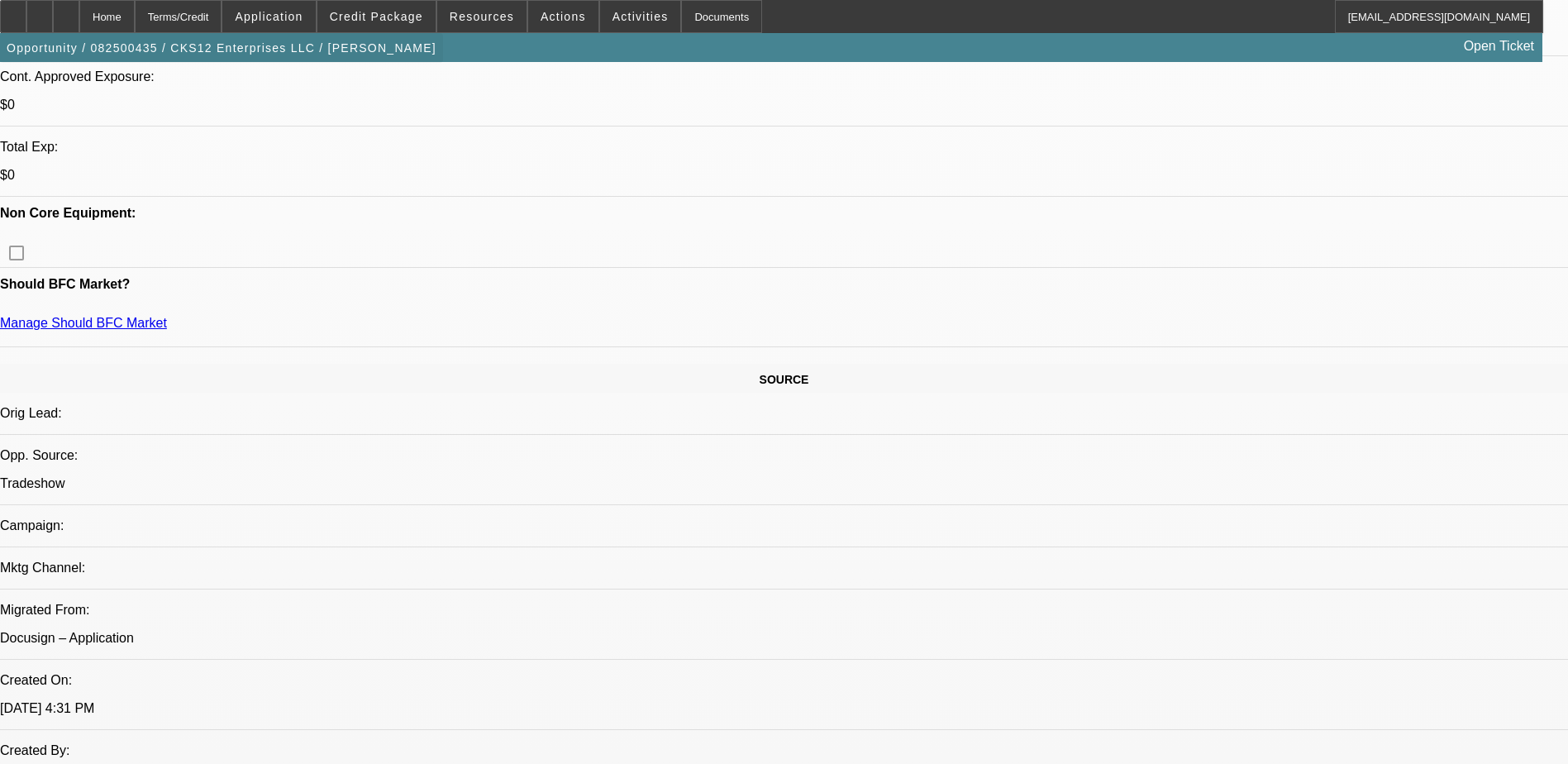
scroll to position [490, 0]
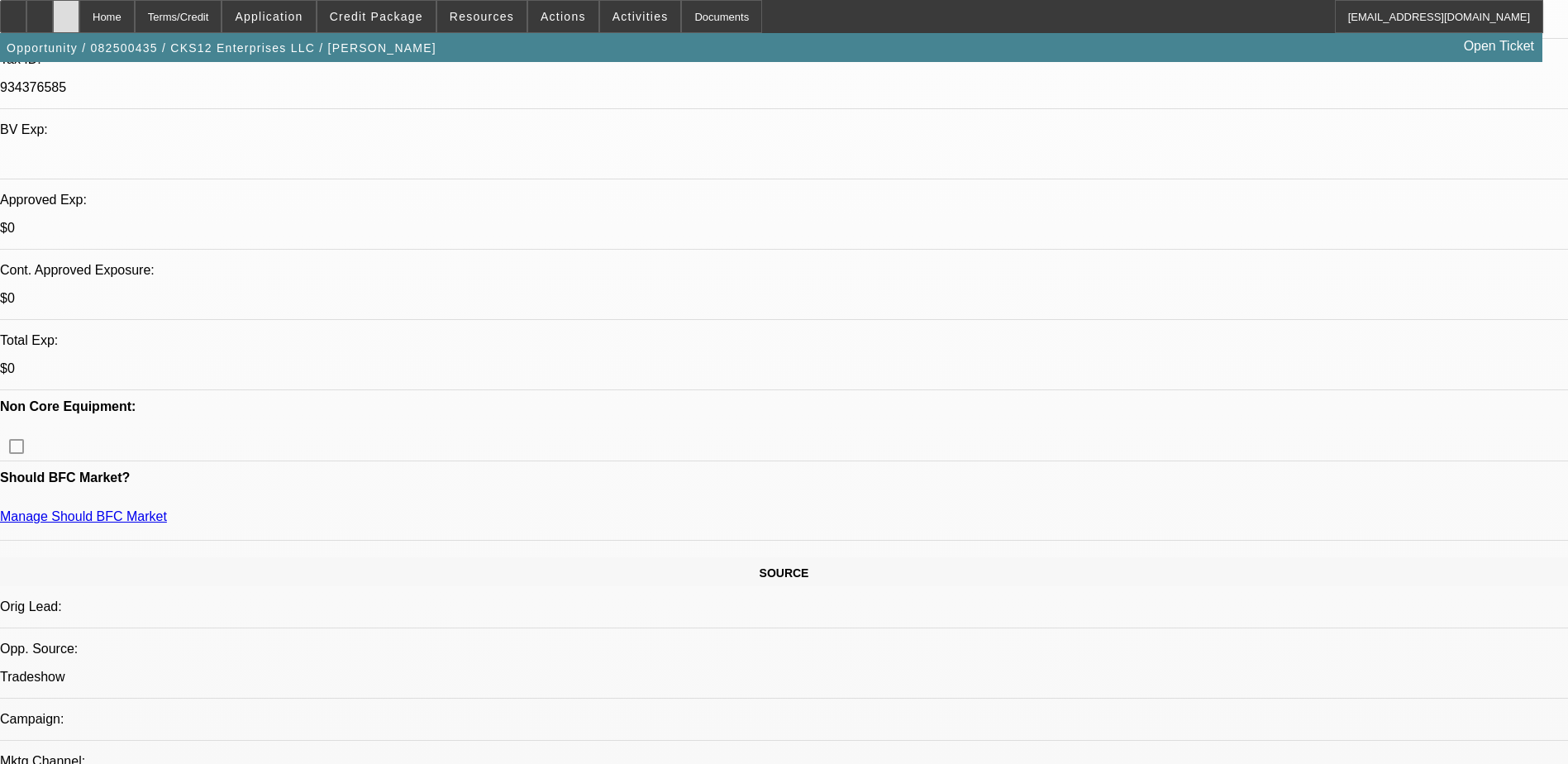
click at [66, 11] on icon at bounding box center [66, 11] width 0 height 0
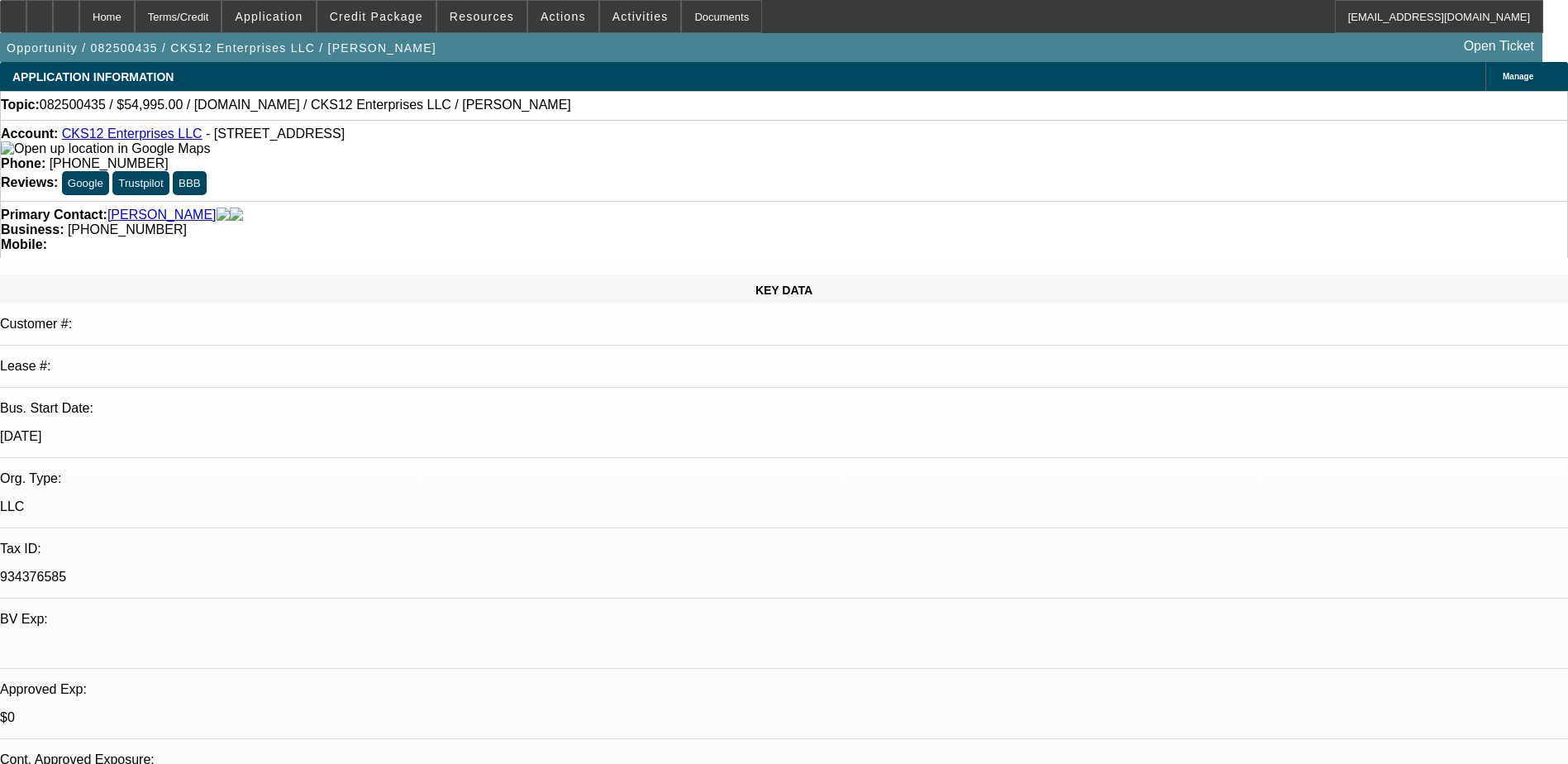
select select "0"
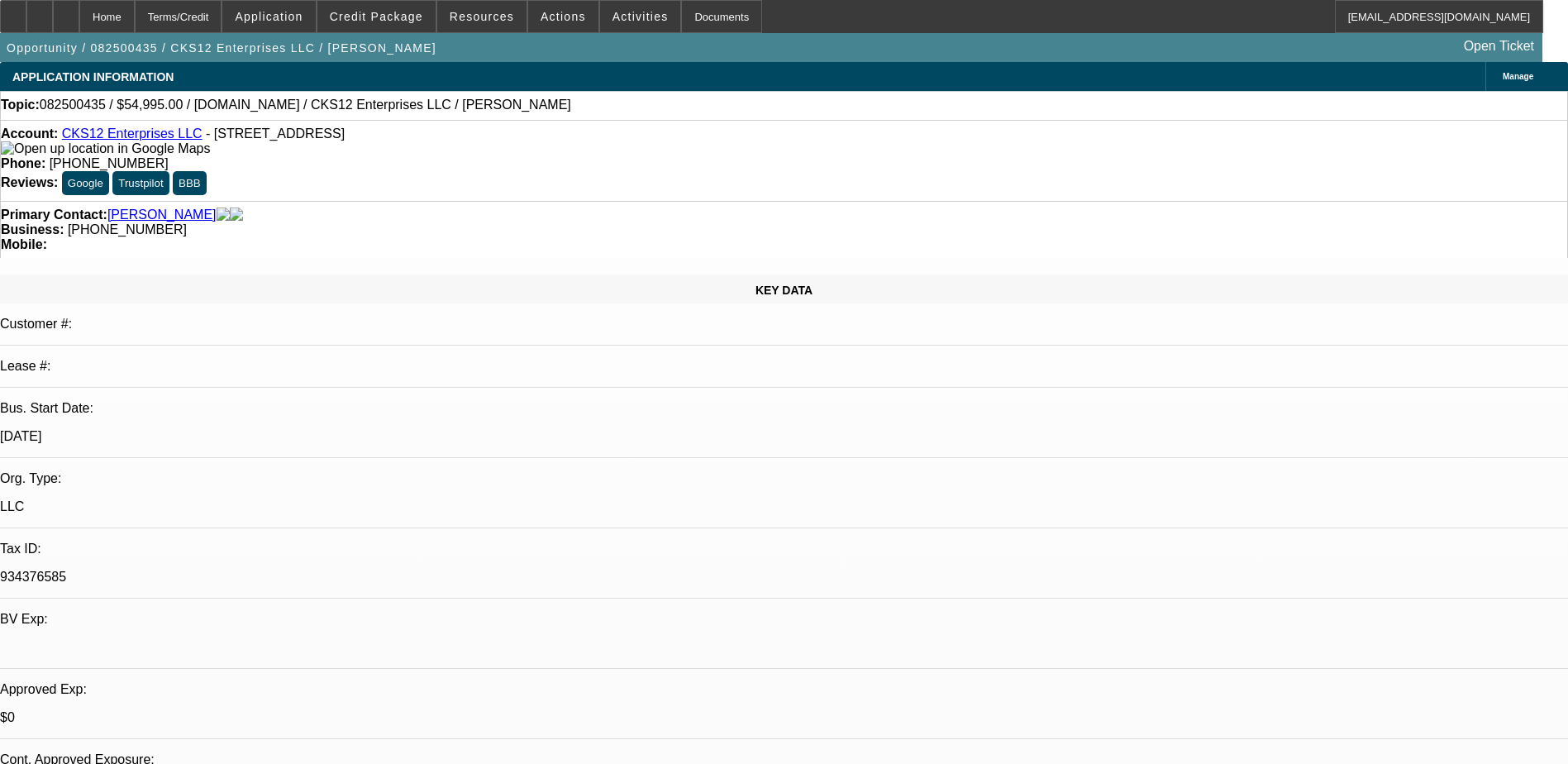
select select "0"
select select "0.1"
select select "0"
select select "0.1"
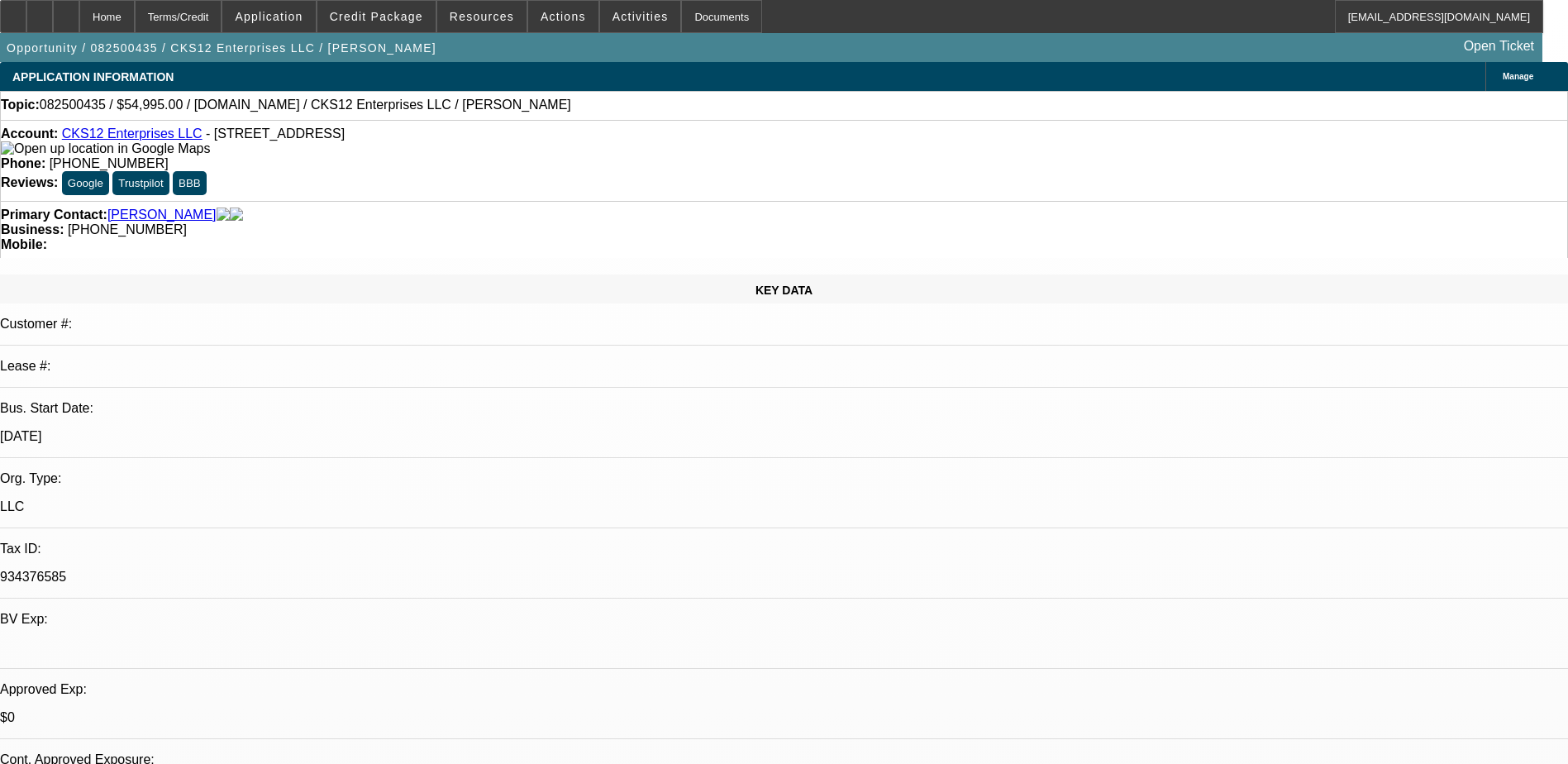
select select "2"
select select "0"
select select "1"
select select "6"
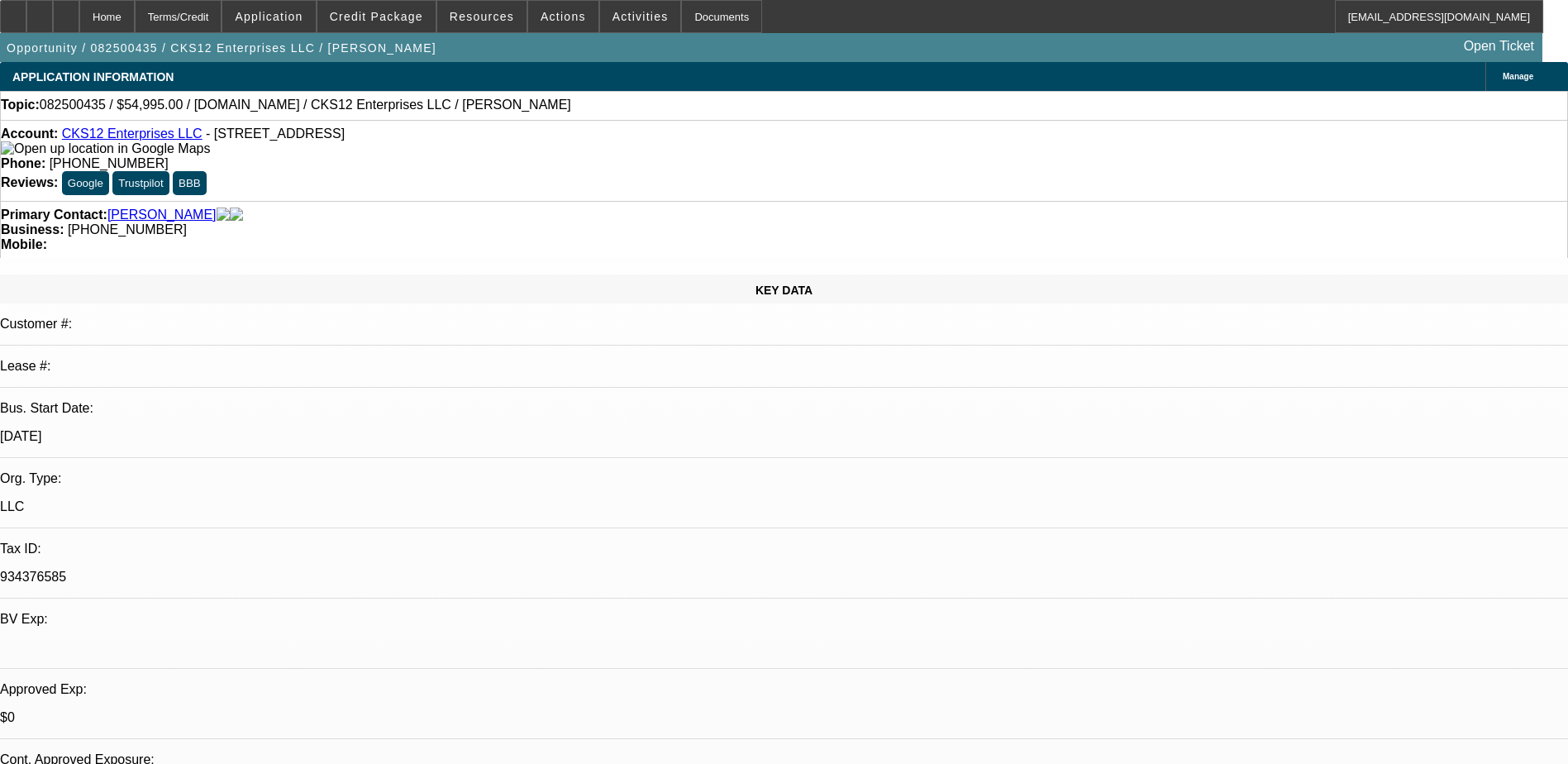
select select "1"
select select "6"
select select "1"
select select "9"
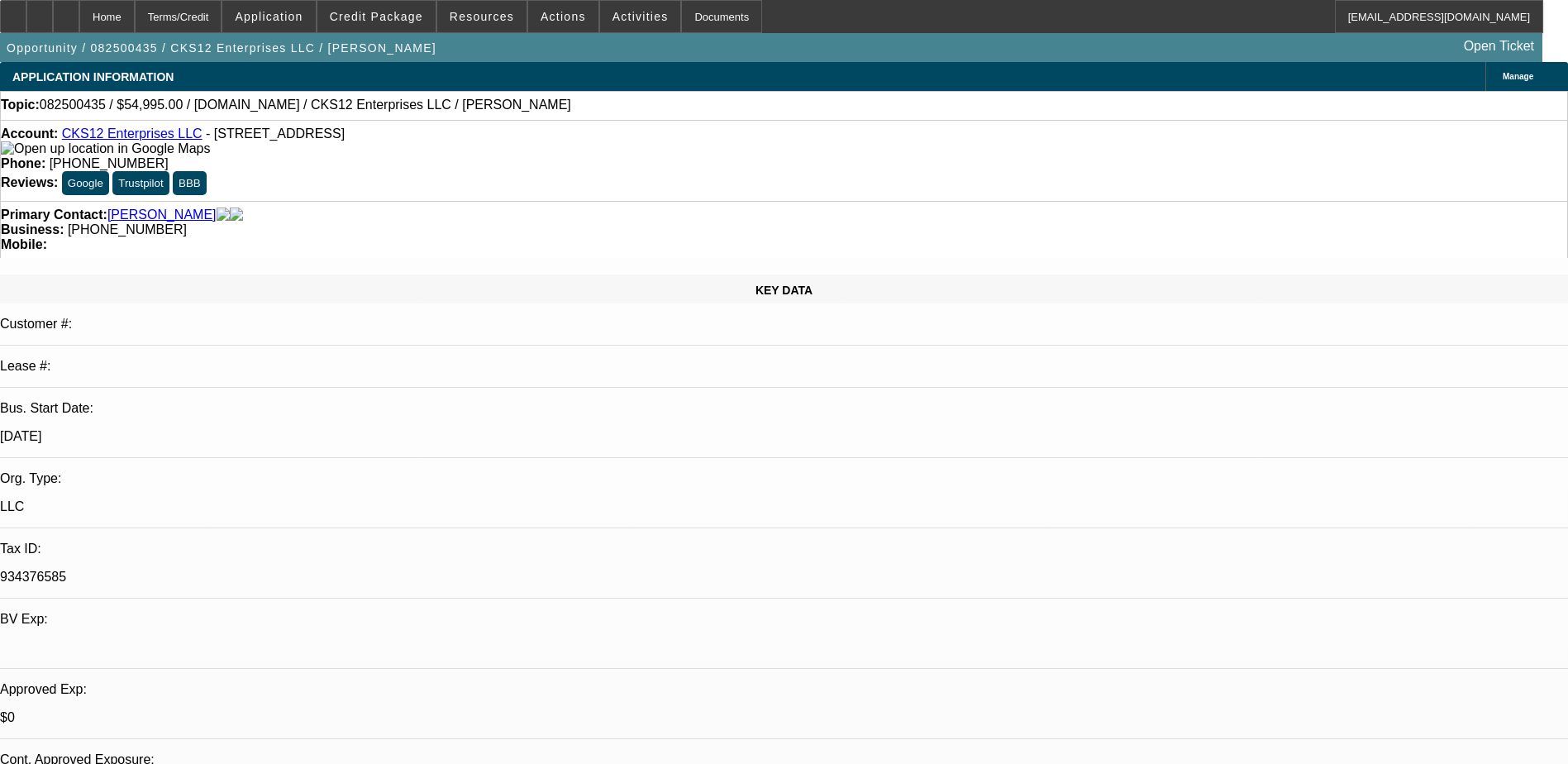
select select "6"
select select "1"
select select "6"
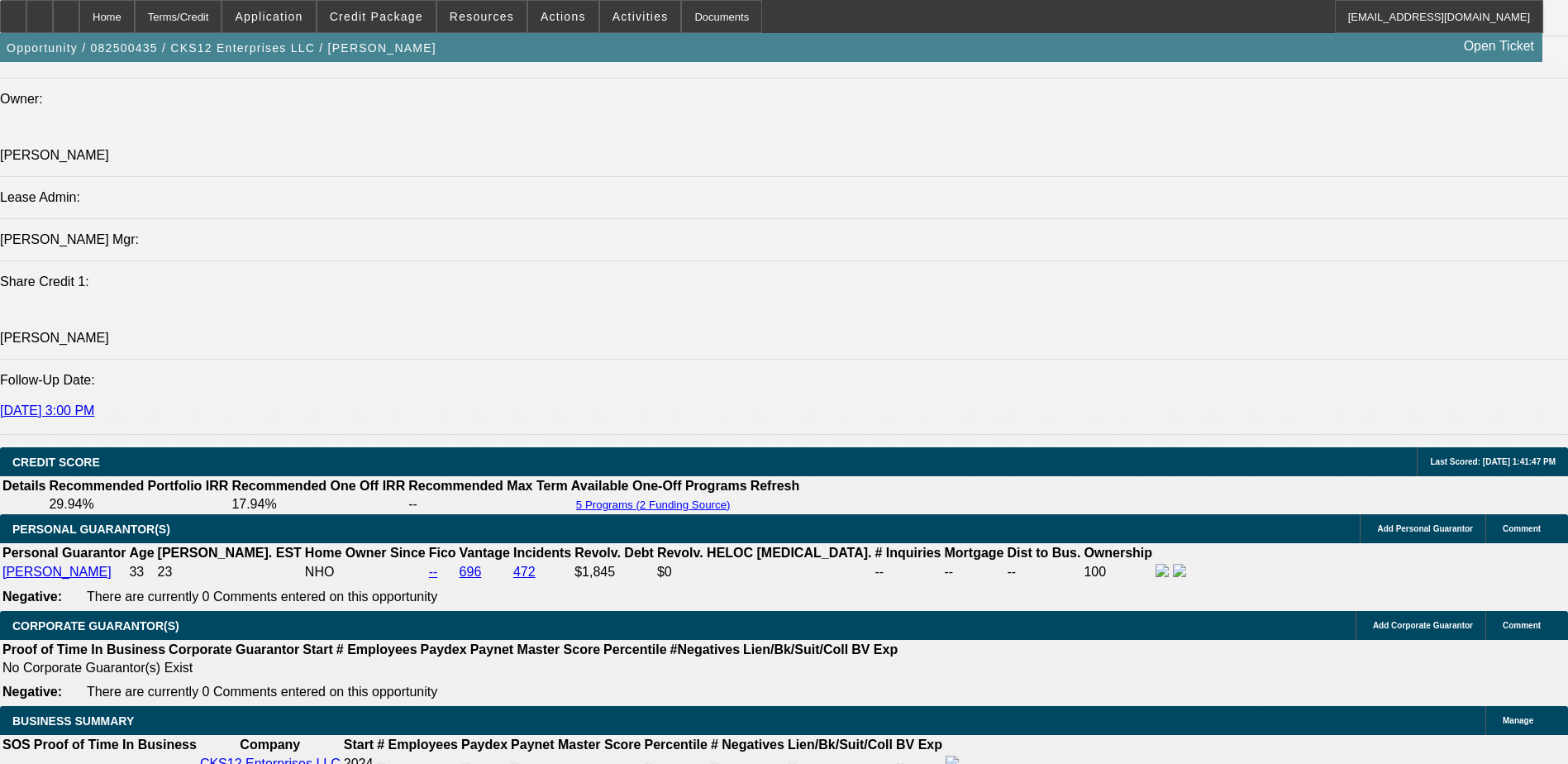
scroll to position [2233, 0]
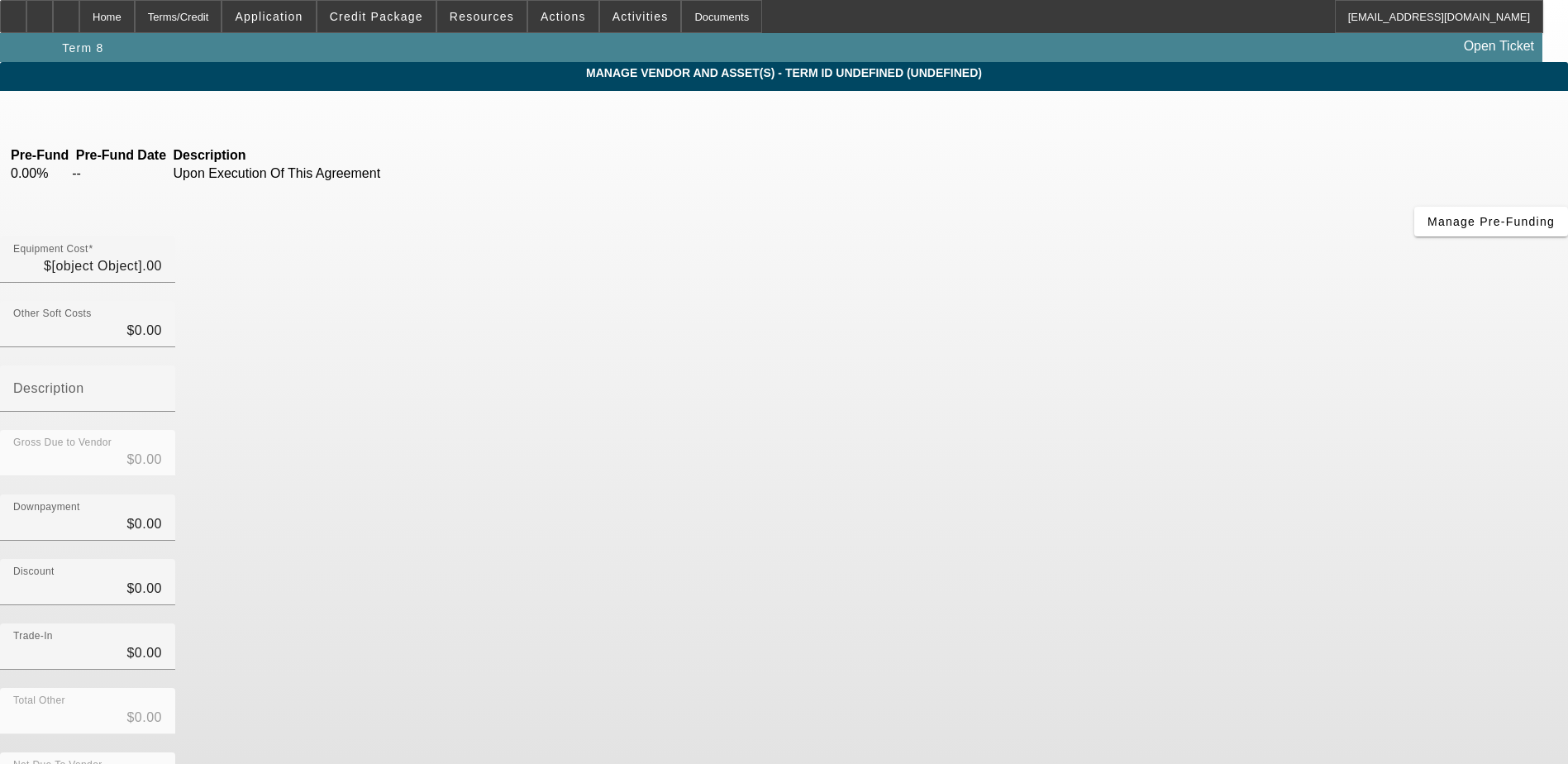
type input "$54,995.00"
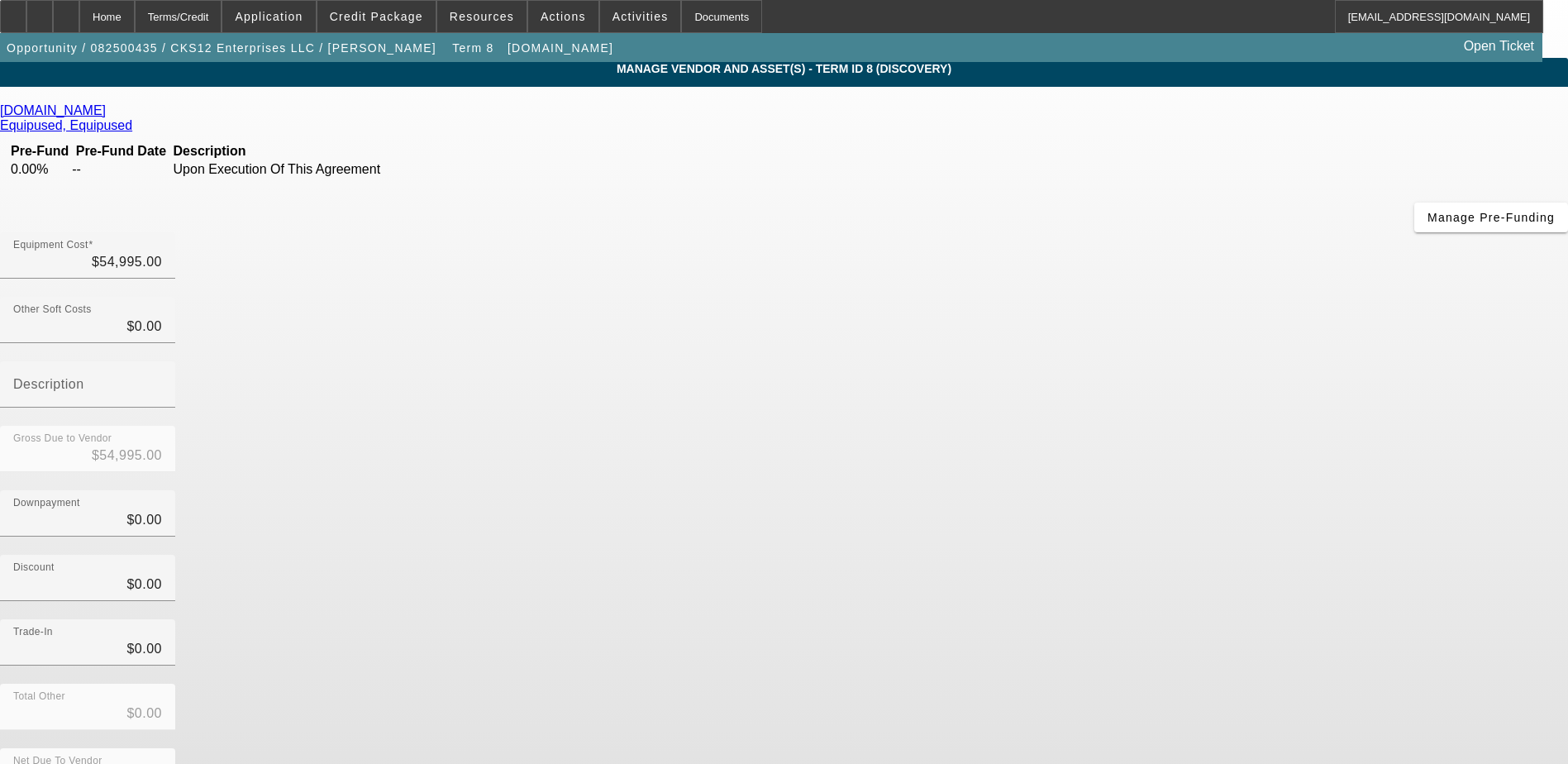
scroll to position [5, 0]
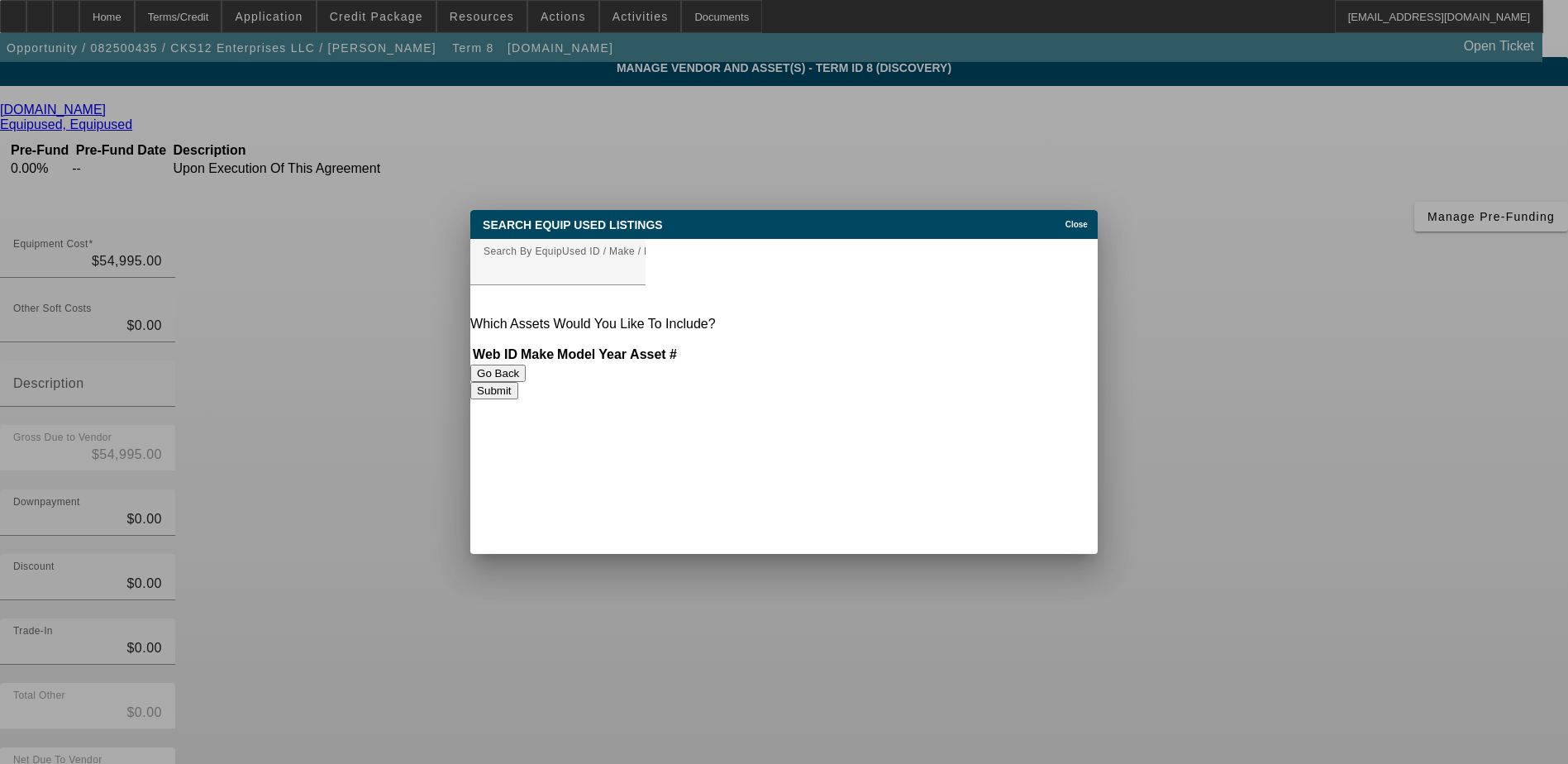
click at [518, 347] on th "Web ID" at bounding box center [495, 355] width 46 height 17
click at [578, 264] on mat-label "Search By EquipUsed ID / Make / Model" at bounding box center [610, 262] width 252 height 14
click at [578, 264] on input "Search By EquipUsed ID / Make / Model" at bounding box center [558, 269] width 149 height 20
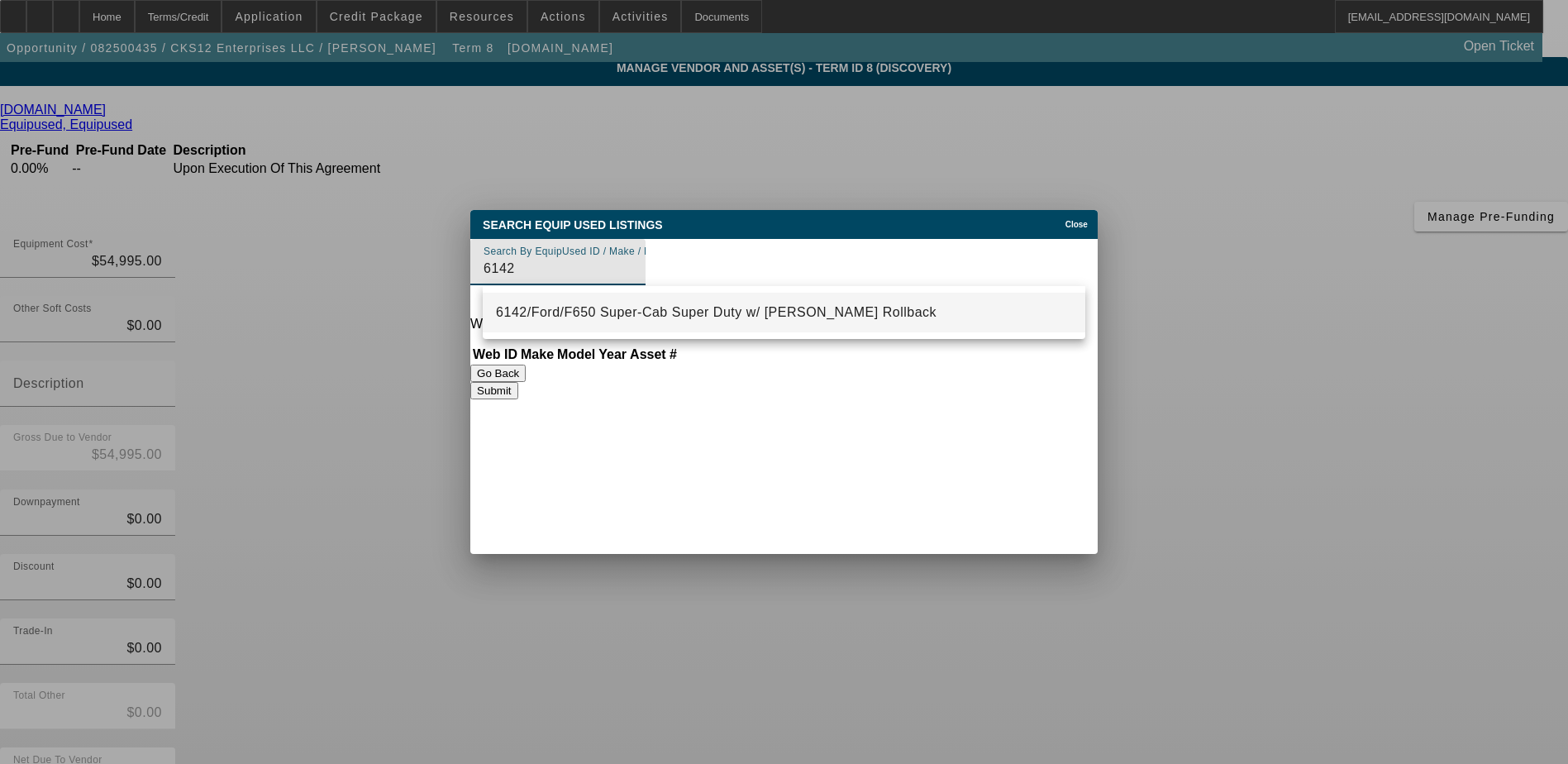
click at [668, 310] on span "6142/Ford/F650 Super-Cab Super Duty w/ [PERSON_NAME] Rollback" at bounding box center [716, 312] width 440 height 14
type input "6142/Ford/F650 Super-Cab Super Duty w/ [PERSON_NAME] Rollback"
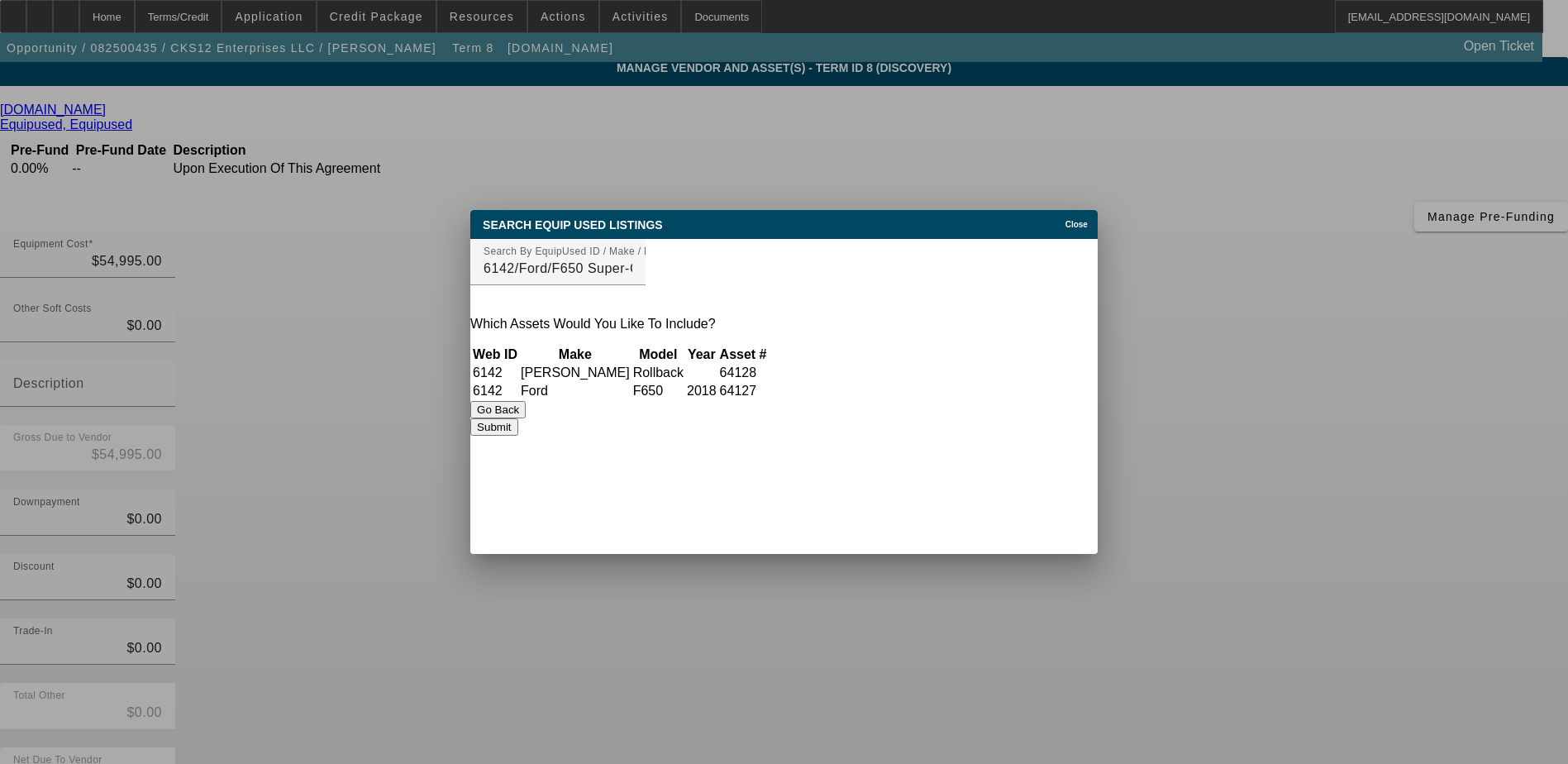
click at [768, 383] on td "64127" at bounding box center [743, 391] width 48 height 17
click at [517, 433] on button "Submit" at bounding box center [494, 427] width 47 height 18
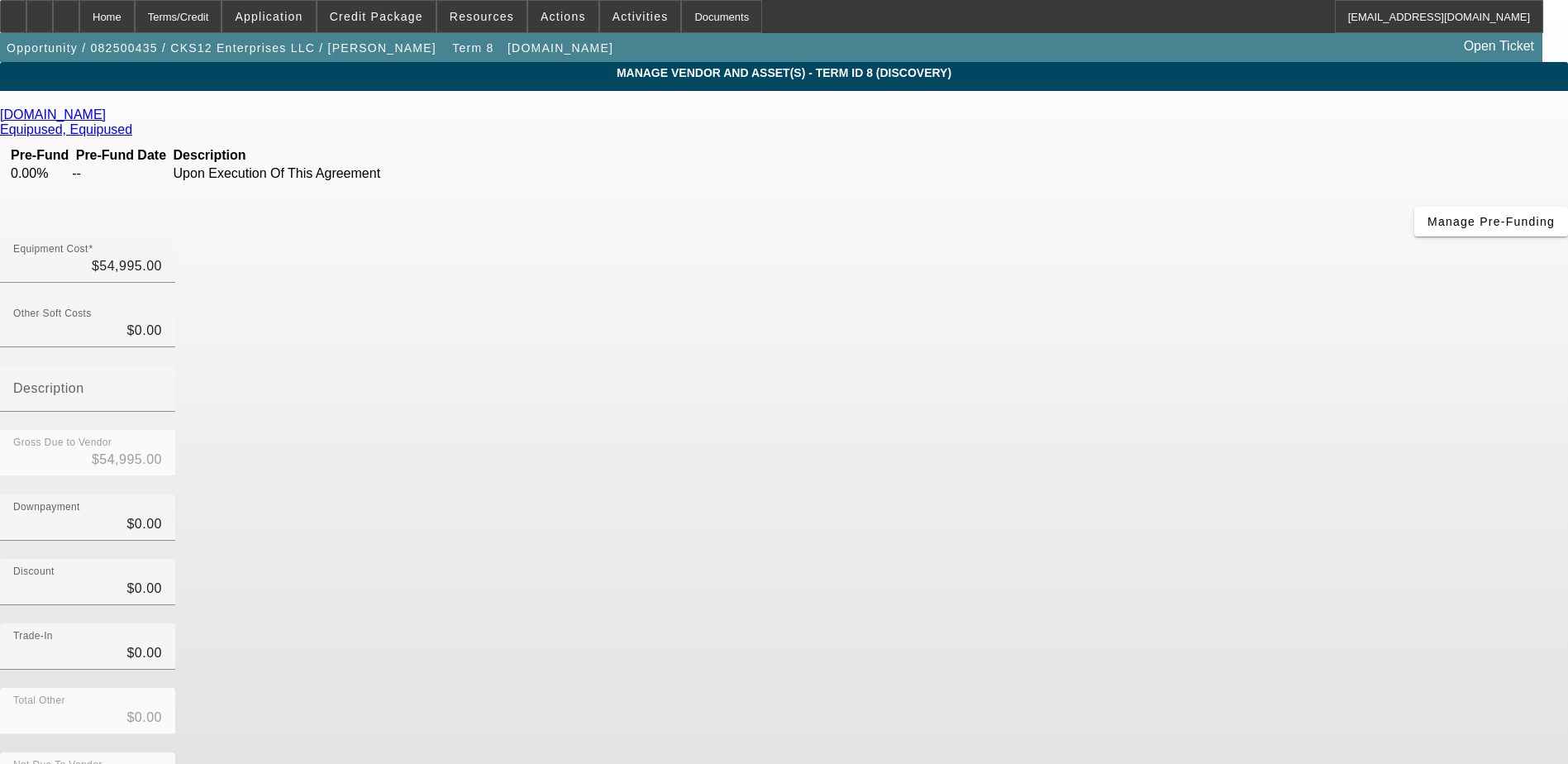
scroll to position [5, 0]
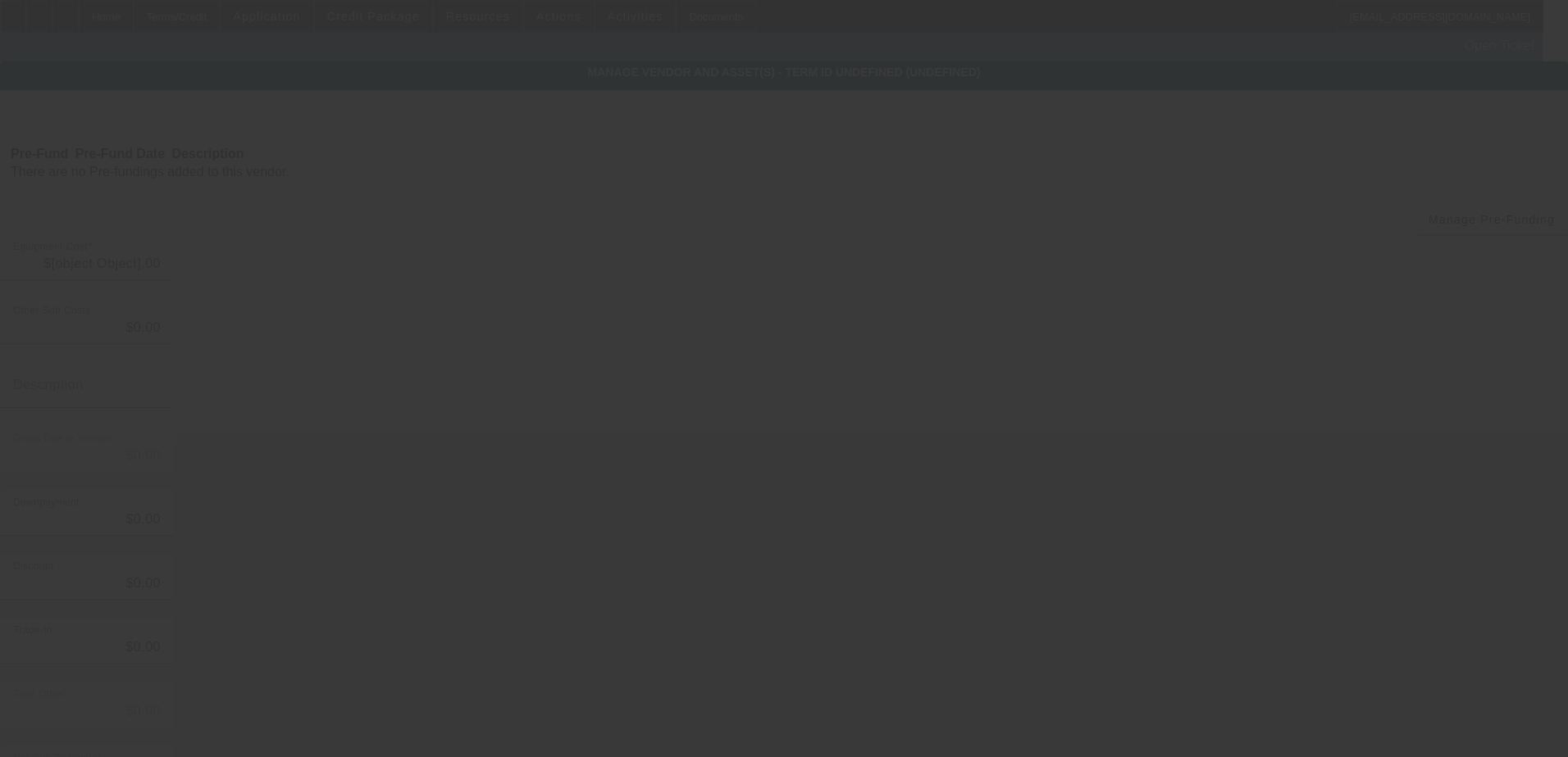
type input "$54,995.00"
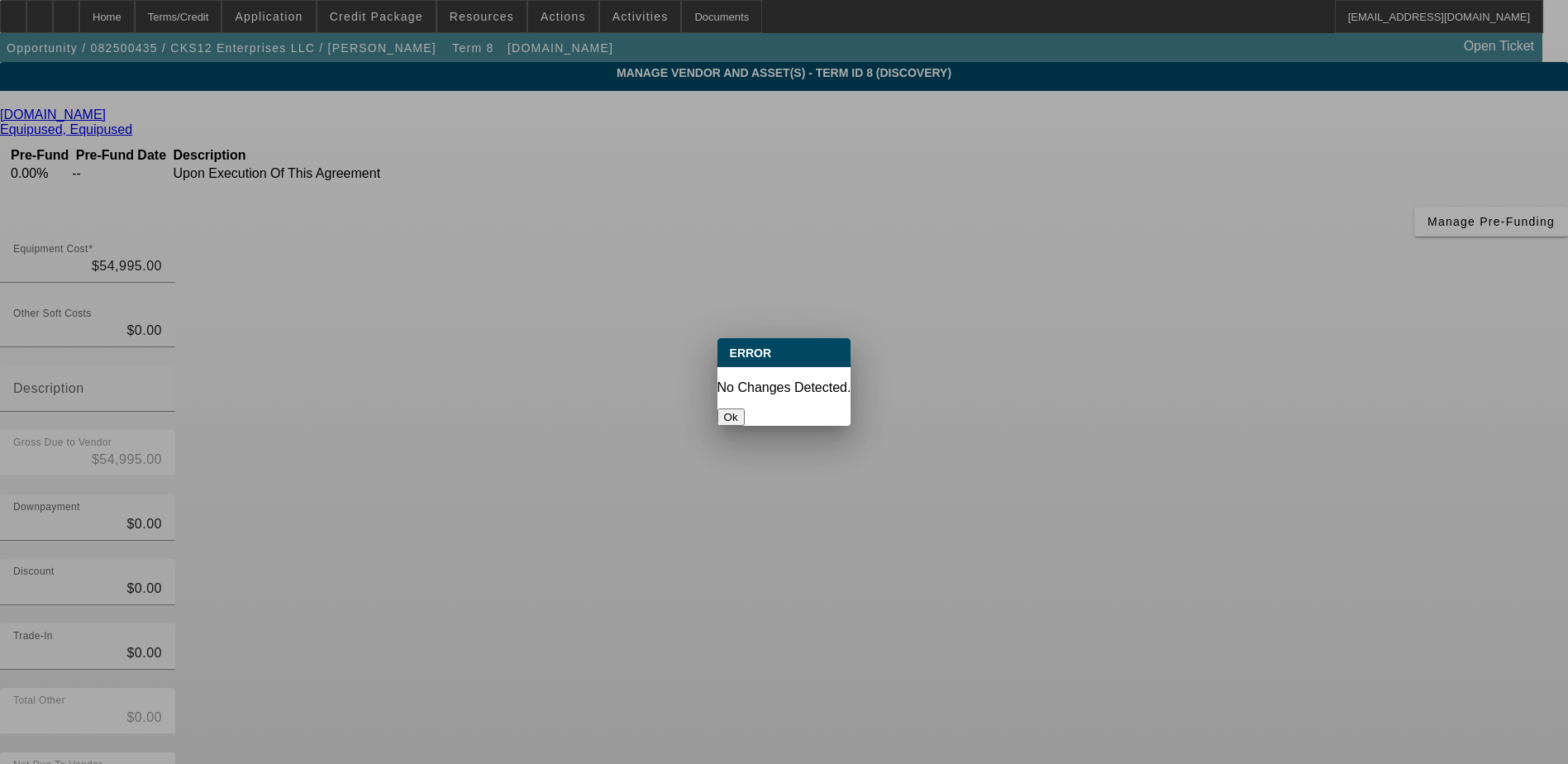
click at [745, 409] on button "Ok" at bounding box center [731, 417] width 28 height 18
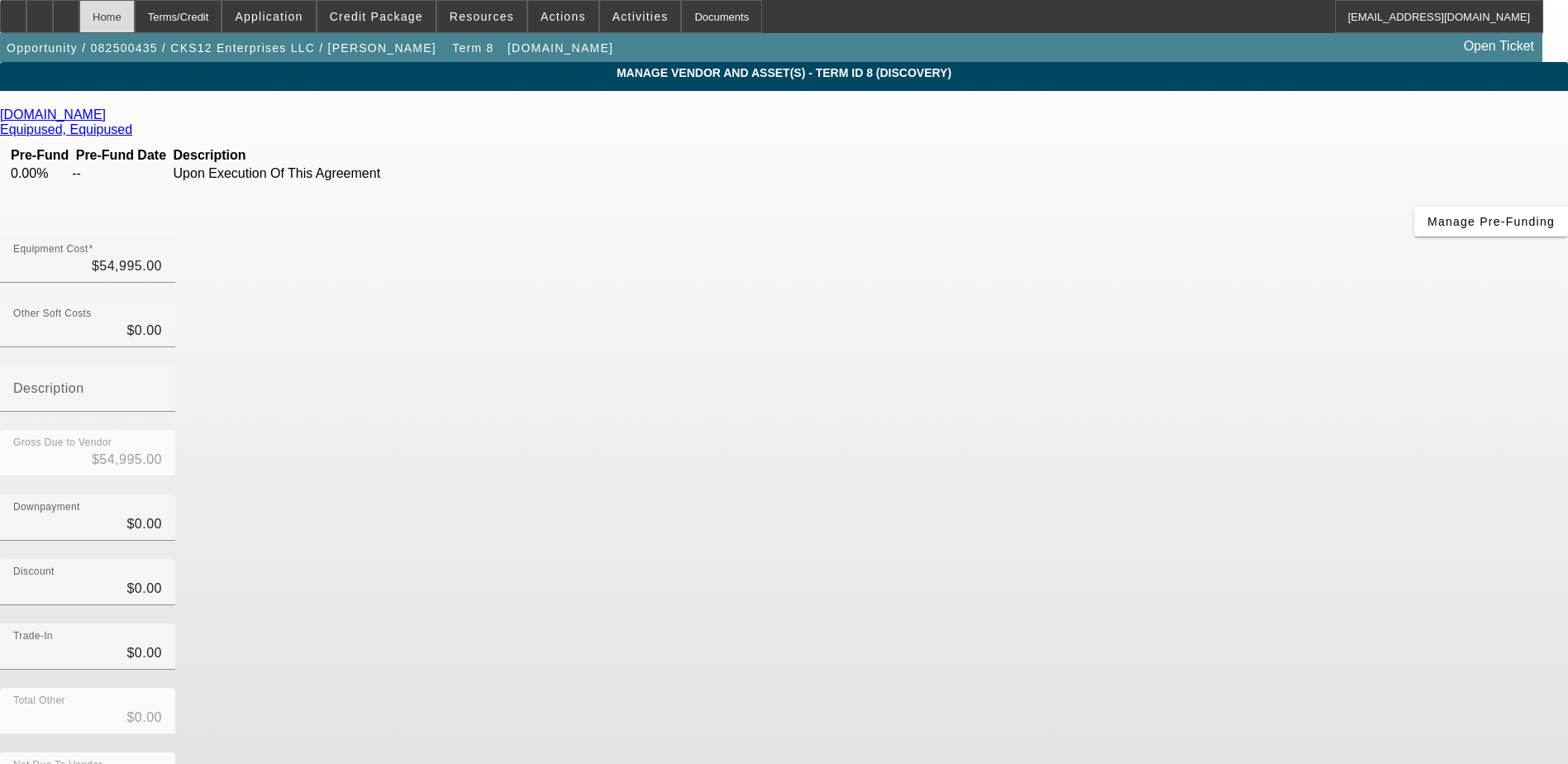
click at [134, 12] on div "Home" at bounding box center [107, 17] width 55 height 33
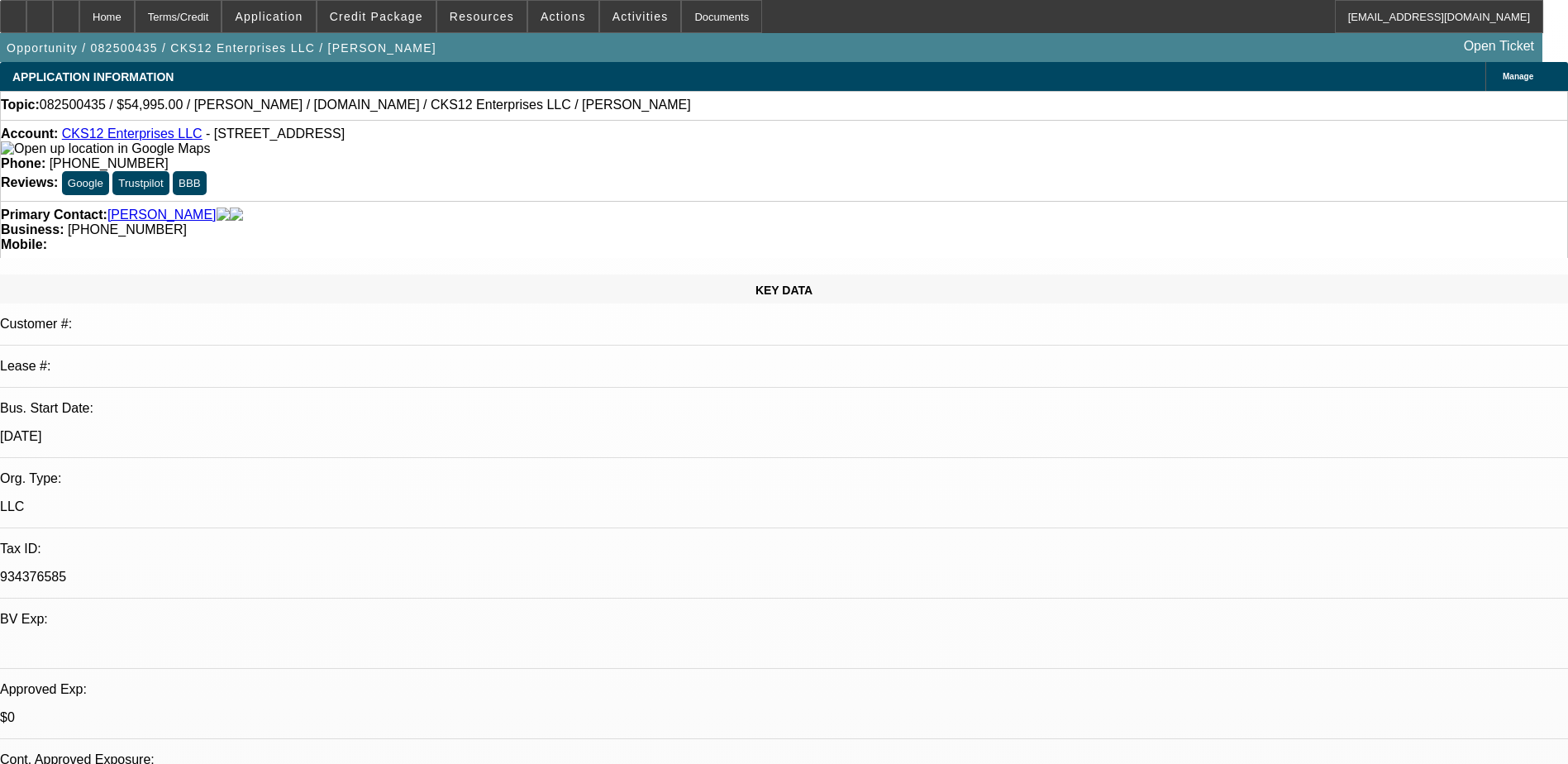
select select "0"
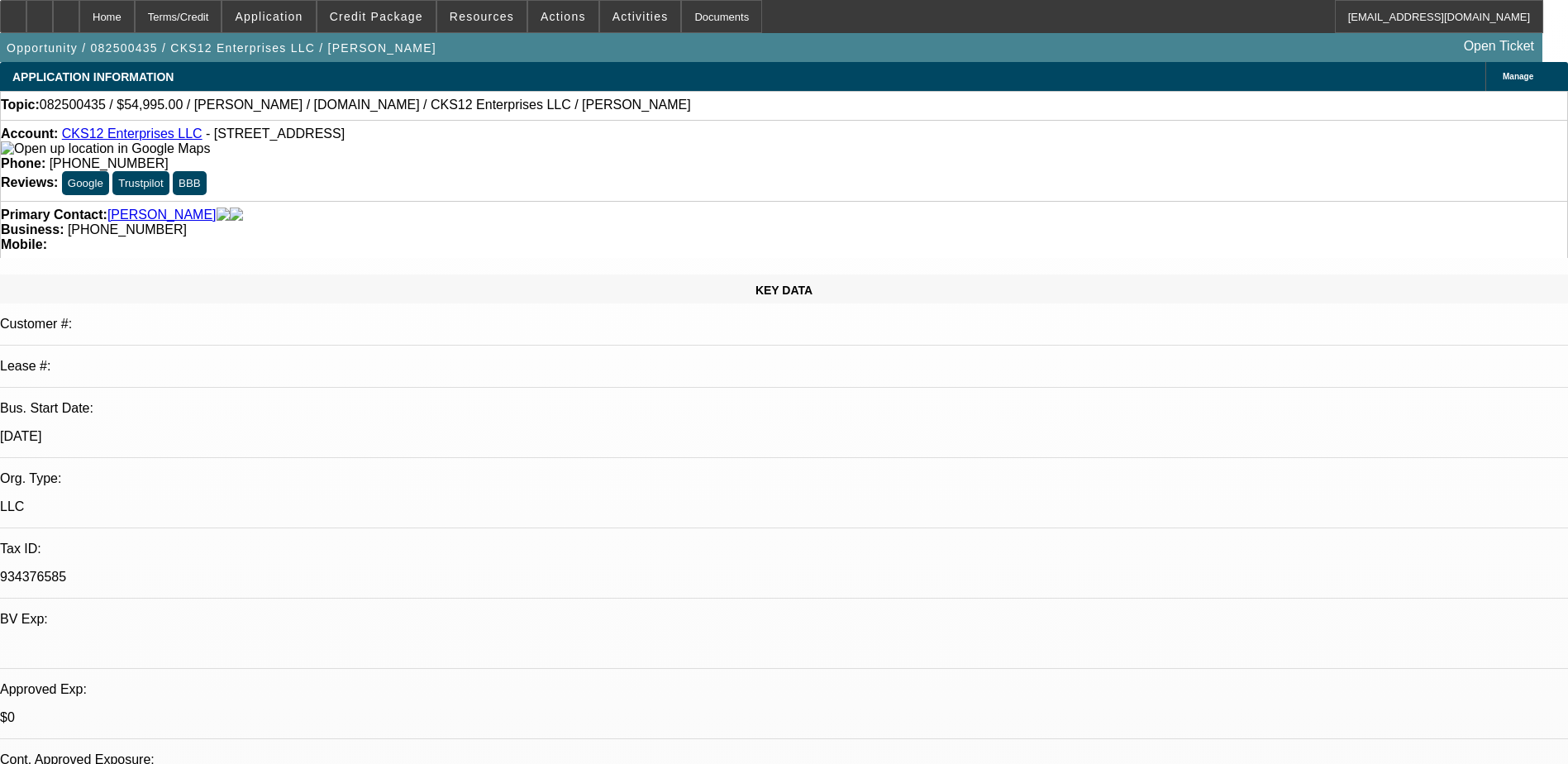
select select "0"
select select "0.1"
select select "0"
select select "0.1"
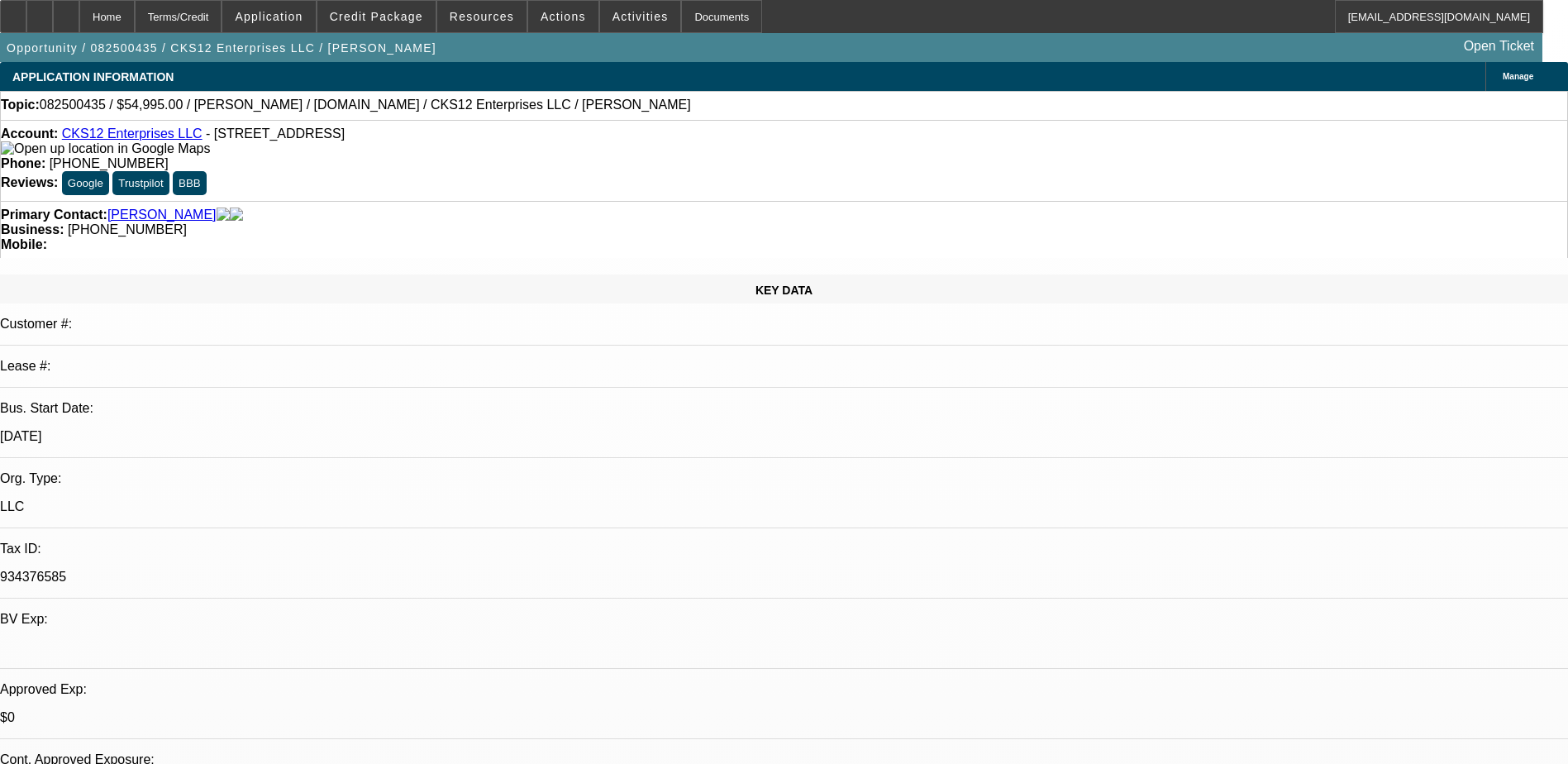
select select "2"
select select "0"
select select "1"
select select "6"
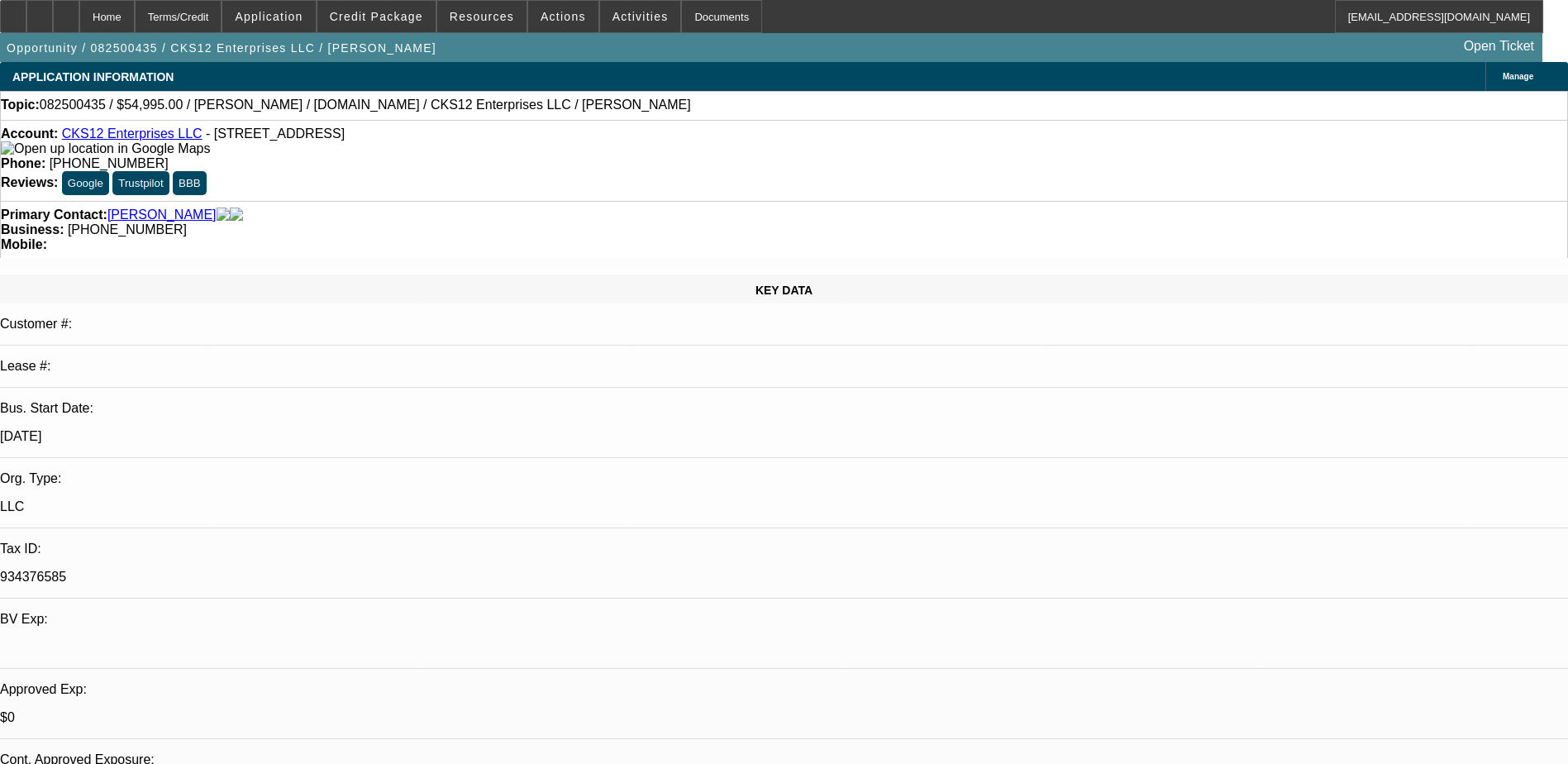
select select "1"
select select "6"
select select "1"
select select "9"
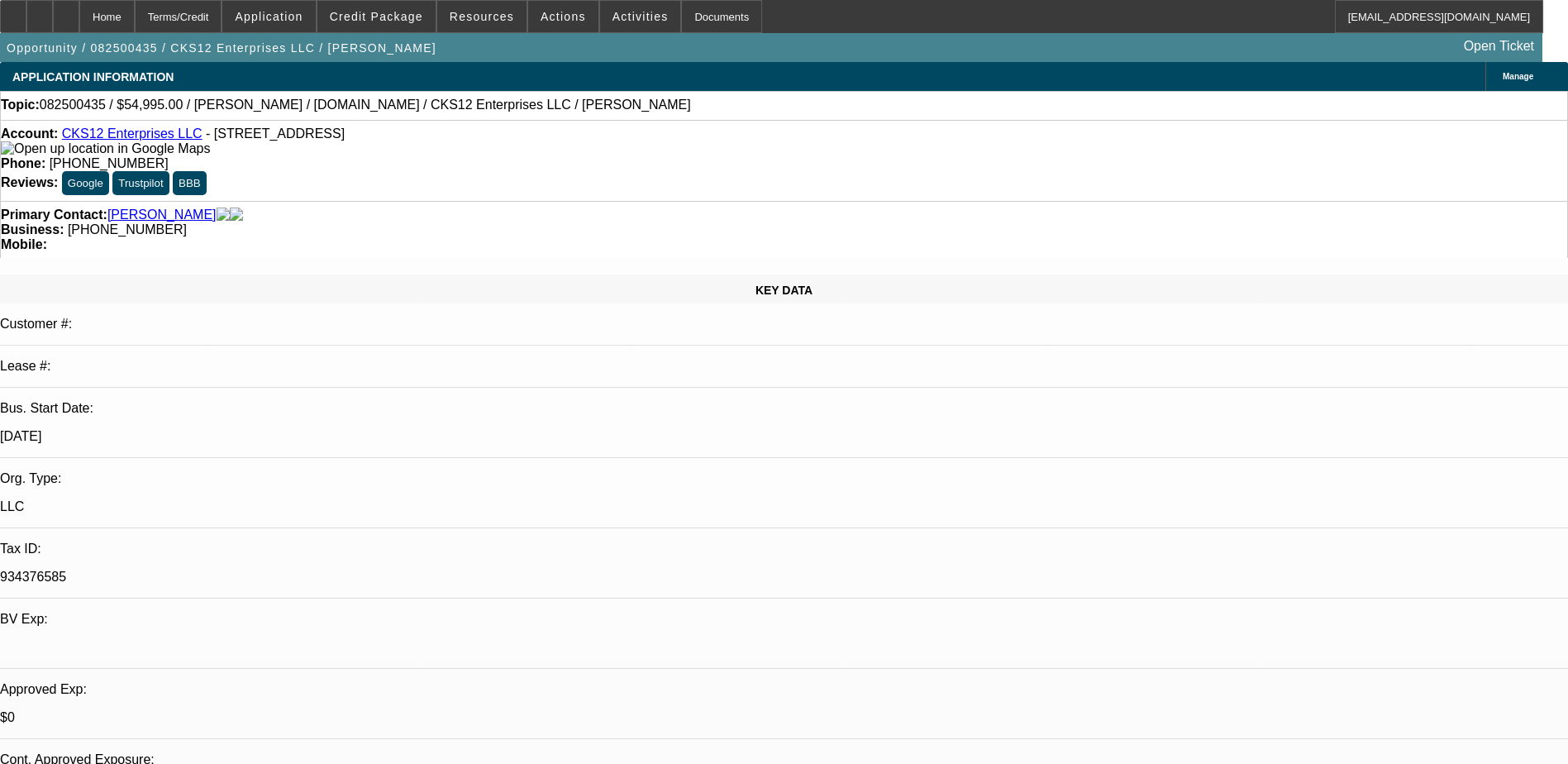
select select "6"
select select "1"
select select "6"
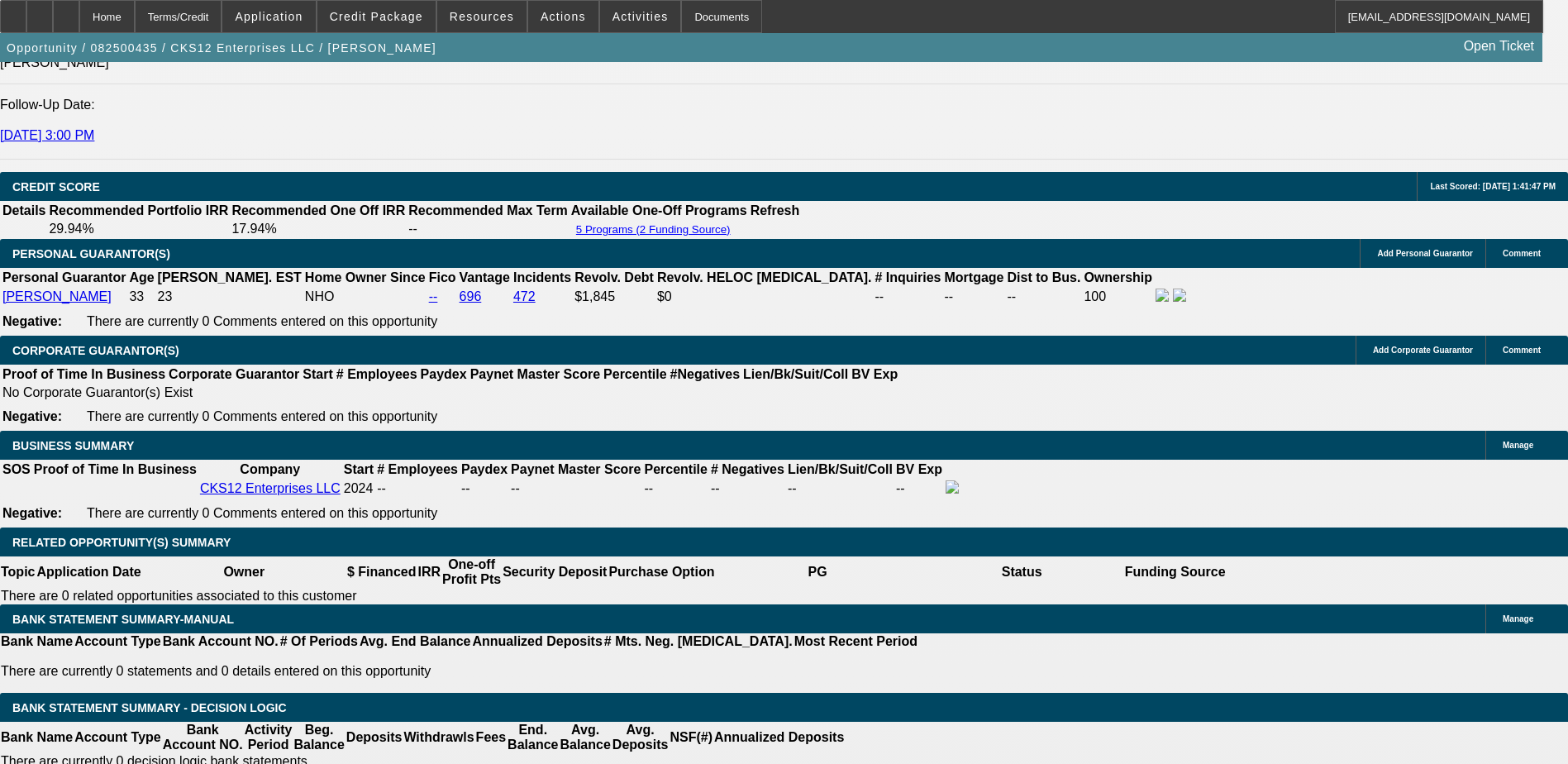
scroll to position [2316, 0]
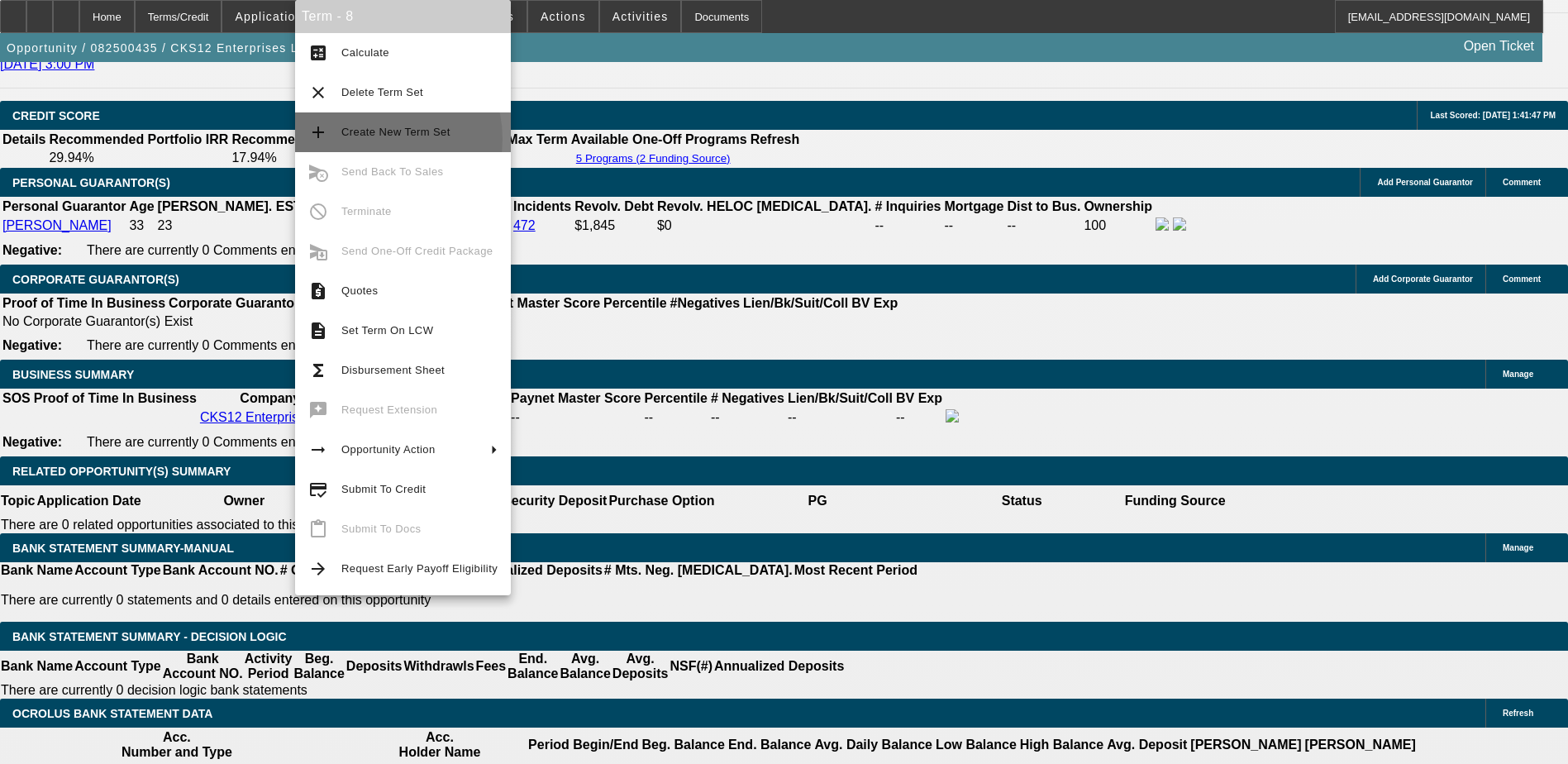
click at [374, 139] on span "Create New Term Set" at bounding box center [419, 132] width 156 height 20
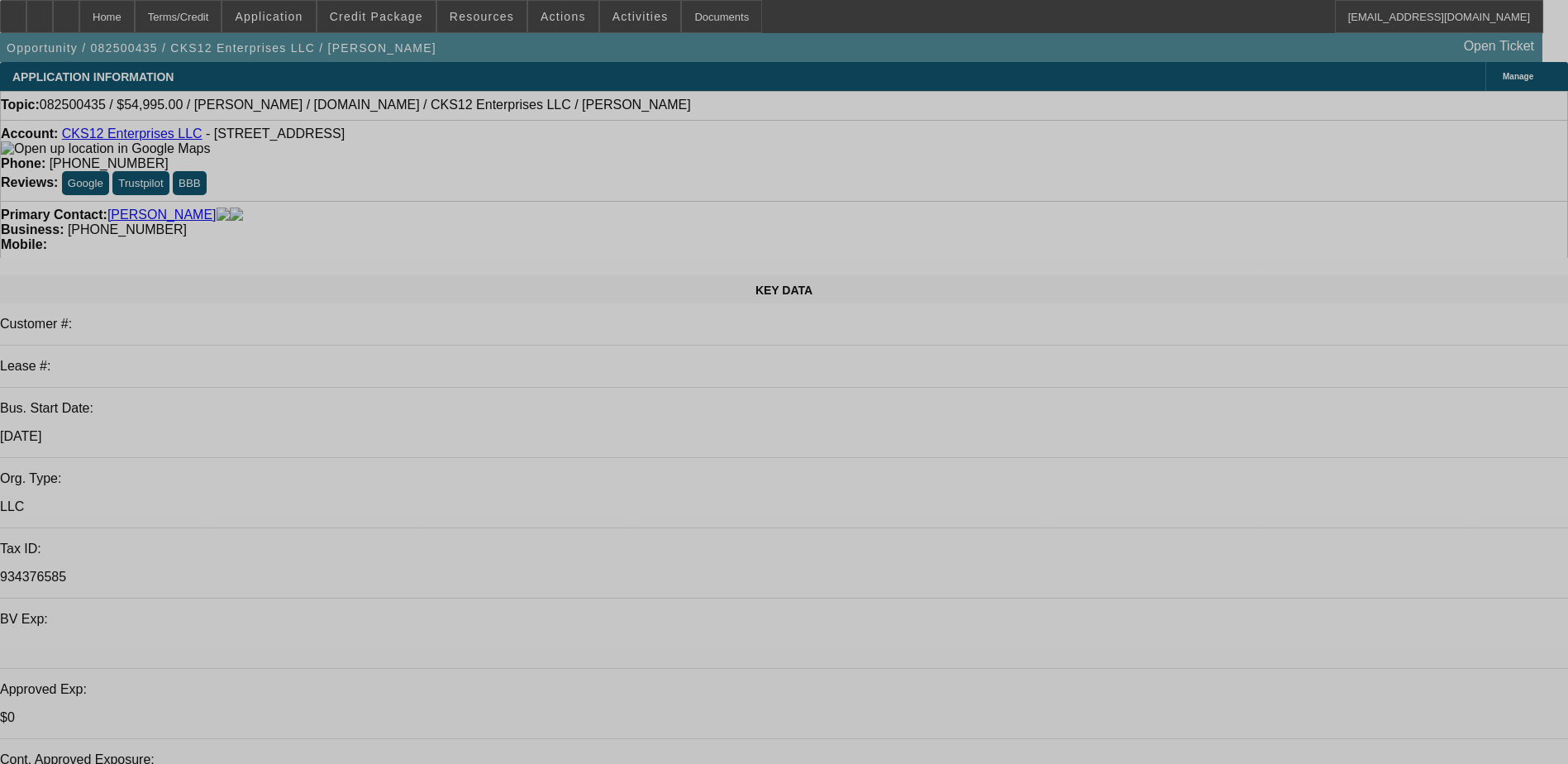
select select "0"
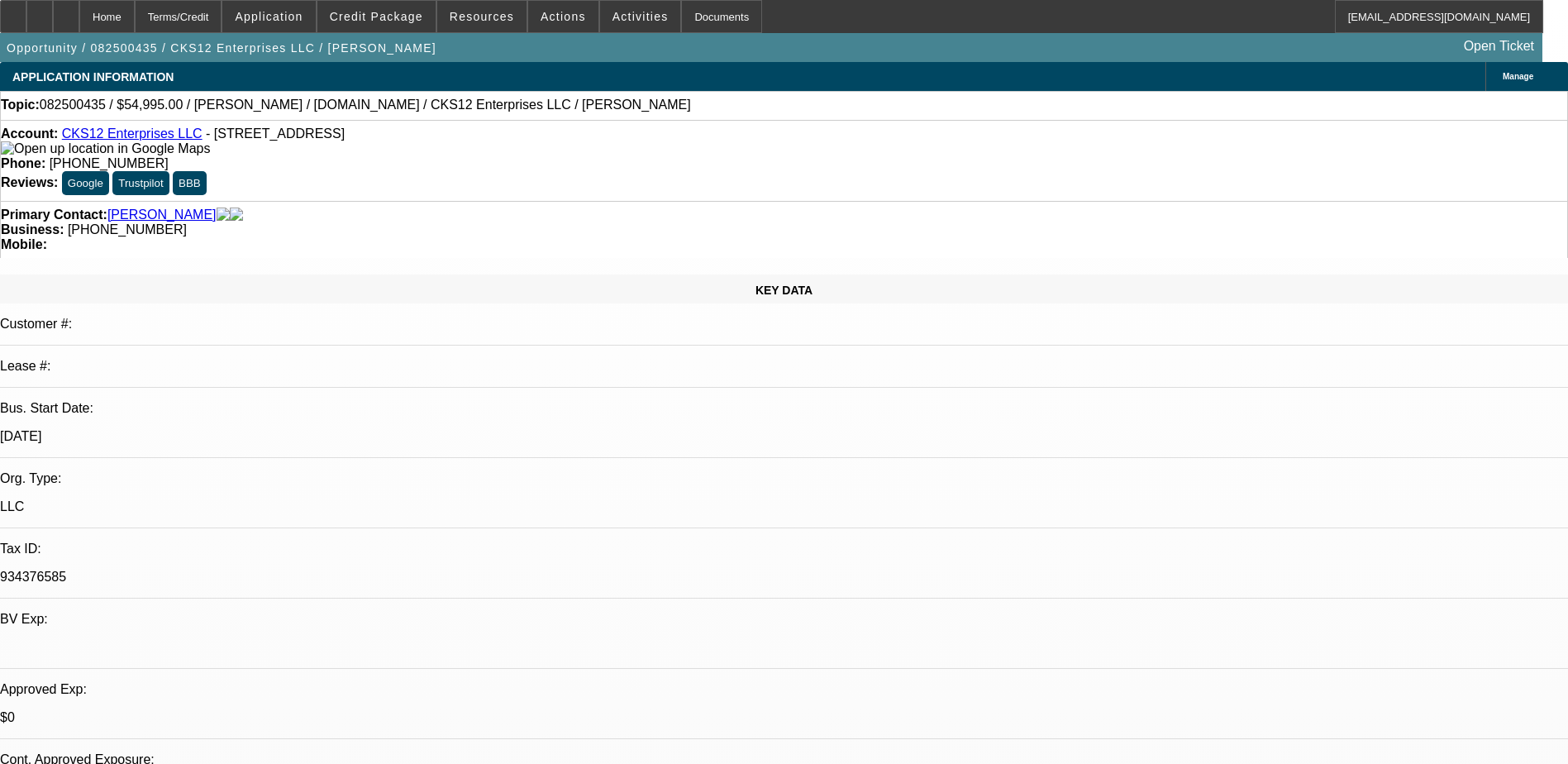
select select "0"
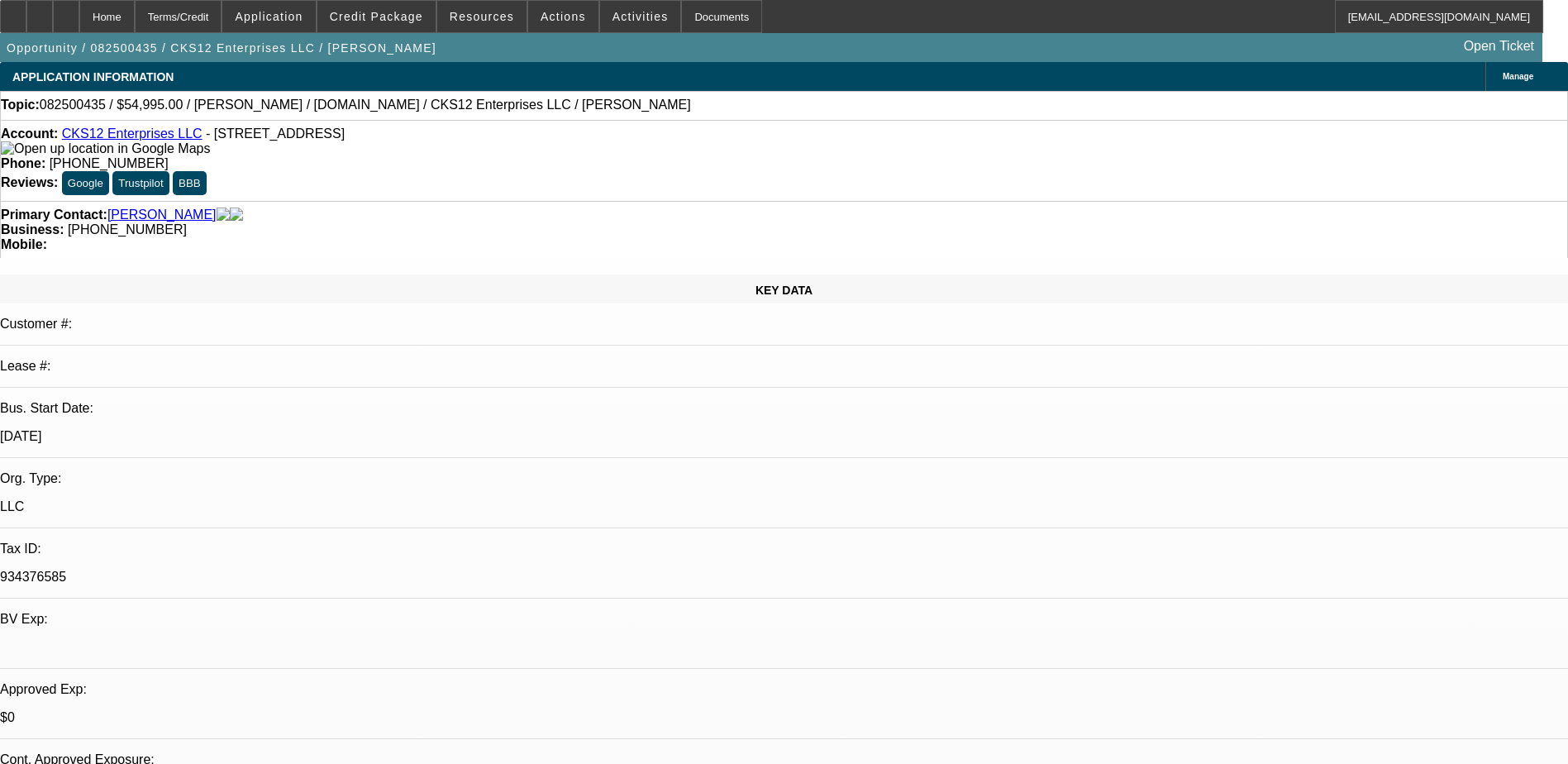
select select "0"
select select "0.1"
select select "0"
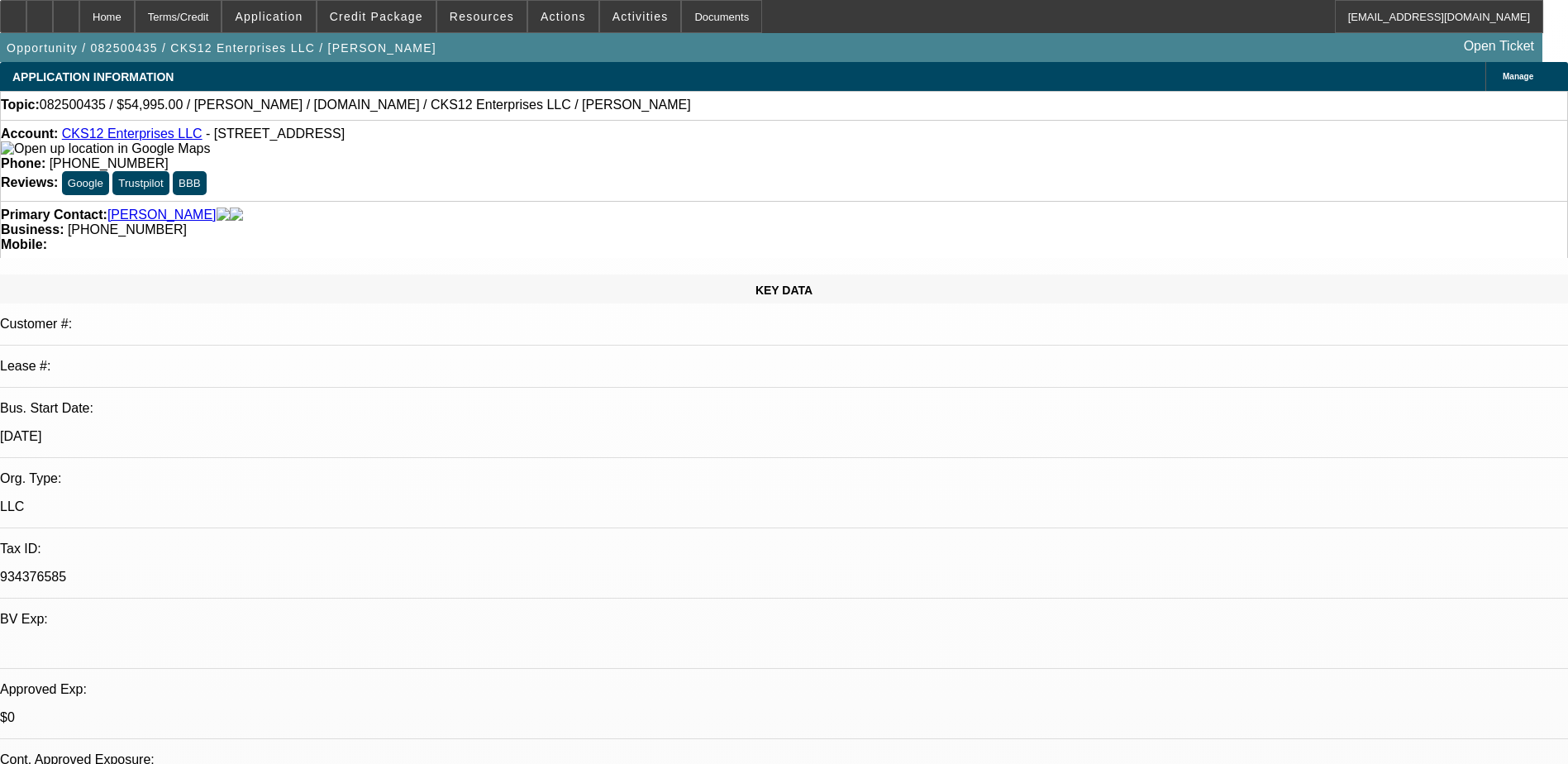
select select "0.1"
select select "1"
select select "6"
select select "1"
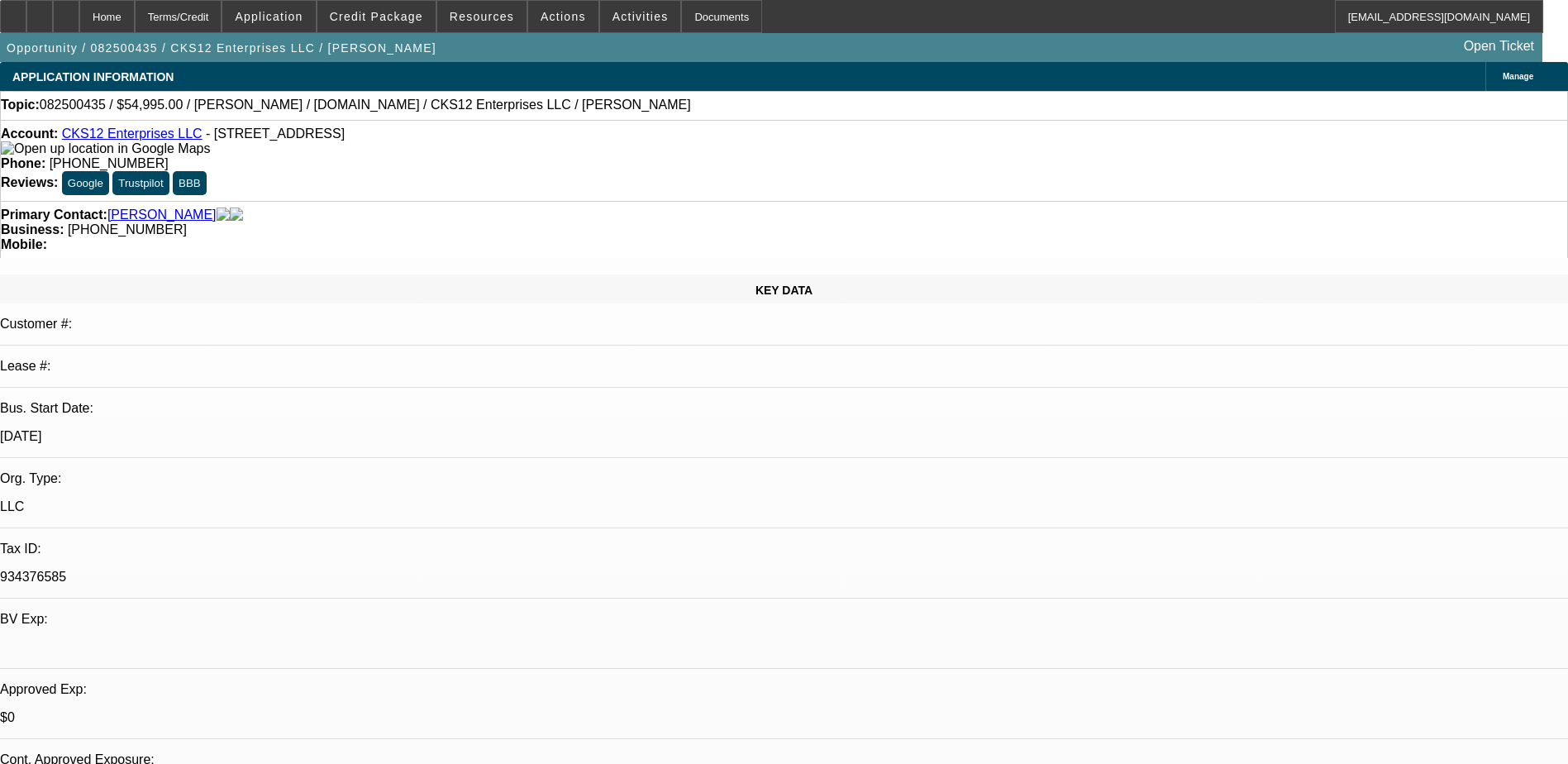
select select "1"
select select "6"
select select "1"
select select "6"
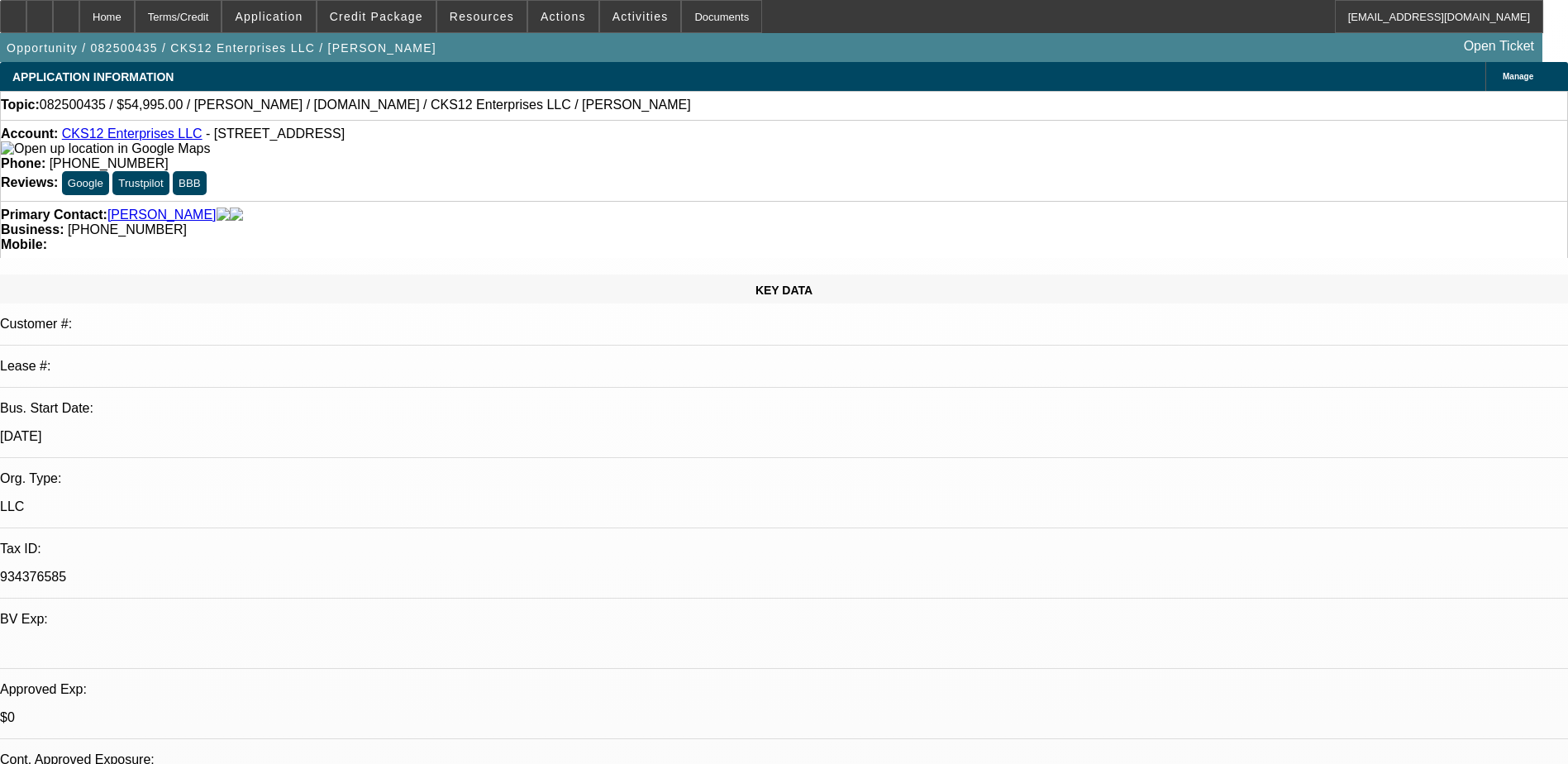
select select "1"
select select "9"
select select "6"
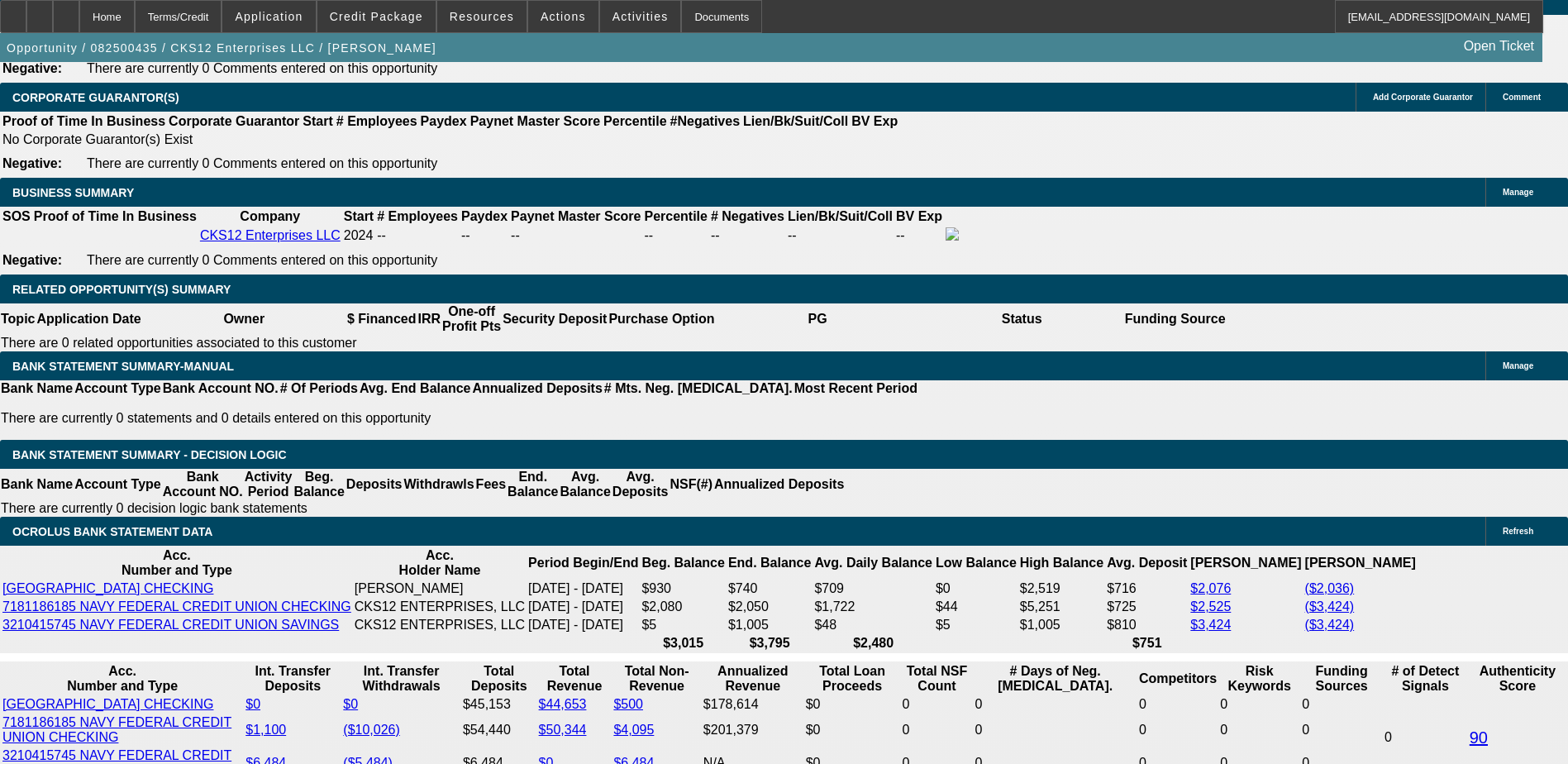
scroll to position [2647, 0]
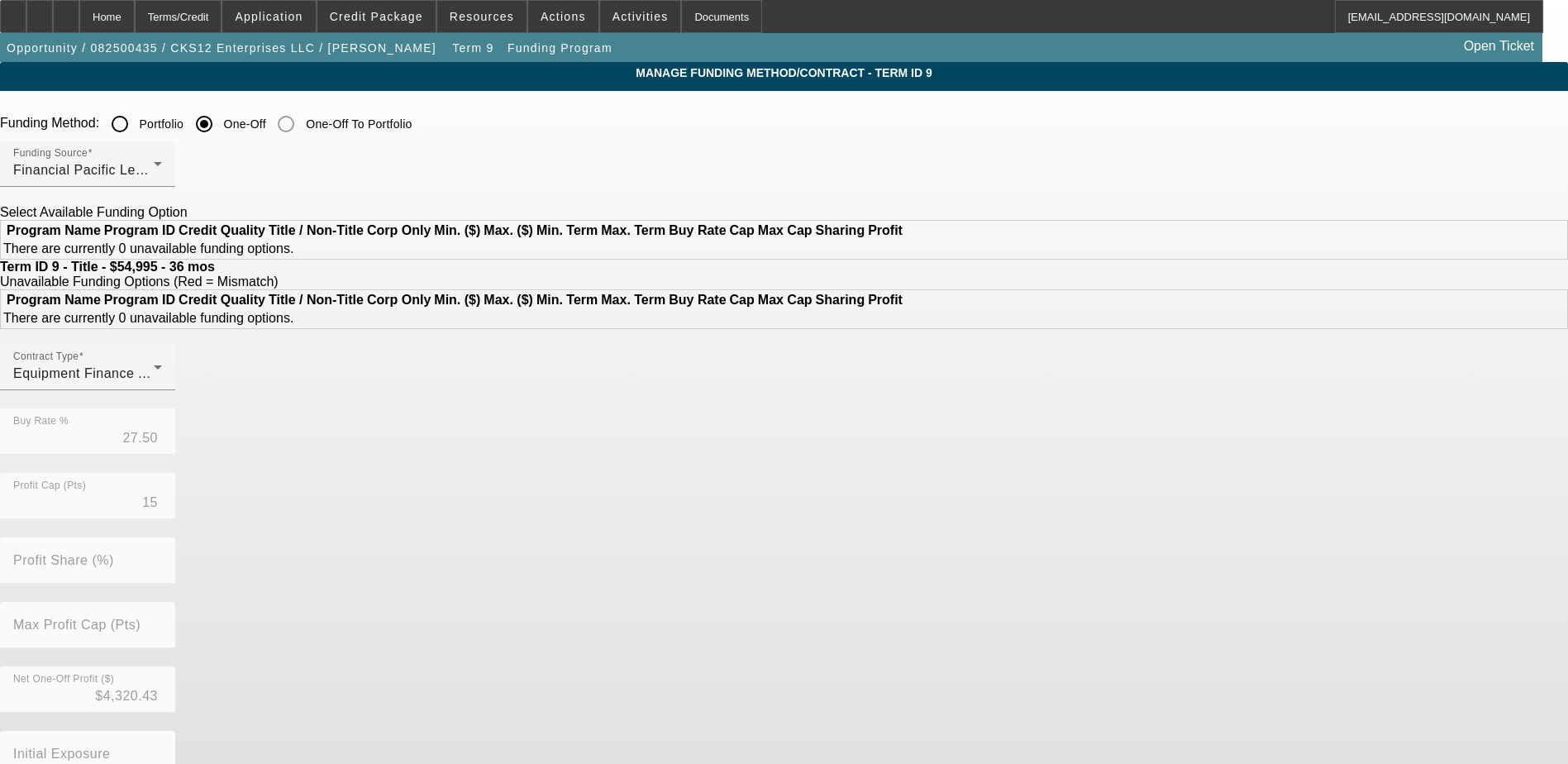
click at [136, 124] on input "Portfolio" at bounding box center [120, 125] width 33 height 33
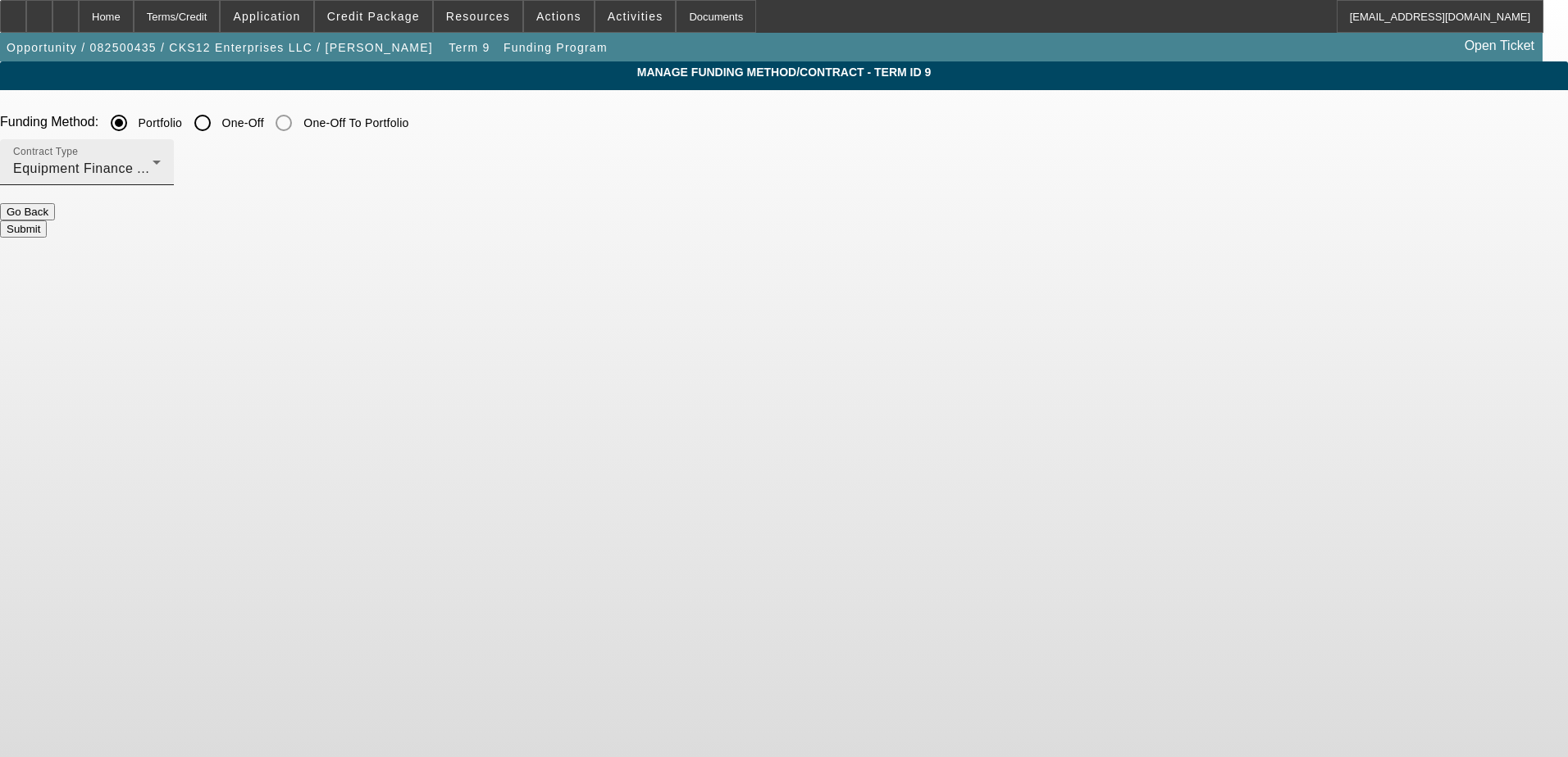
click at [152, 166] on div "Equipment Finance Agreement" at bounding box center [83, 169] width 139 height 20
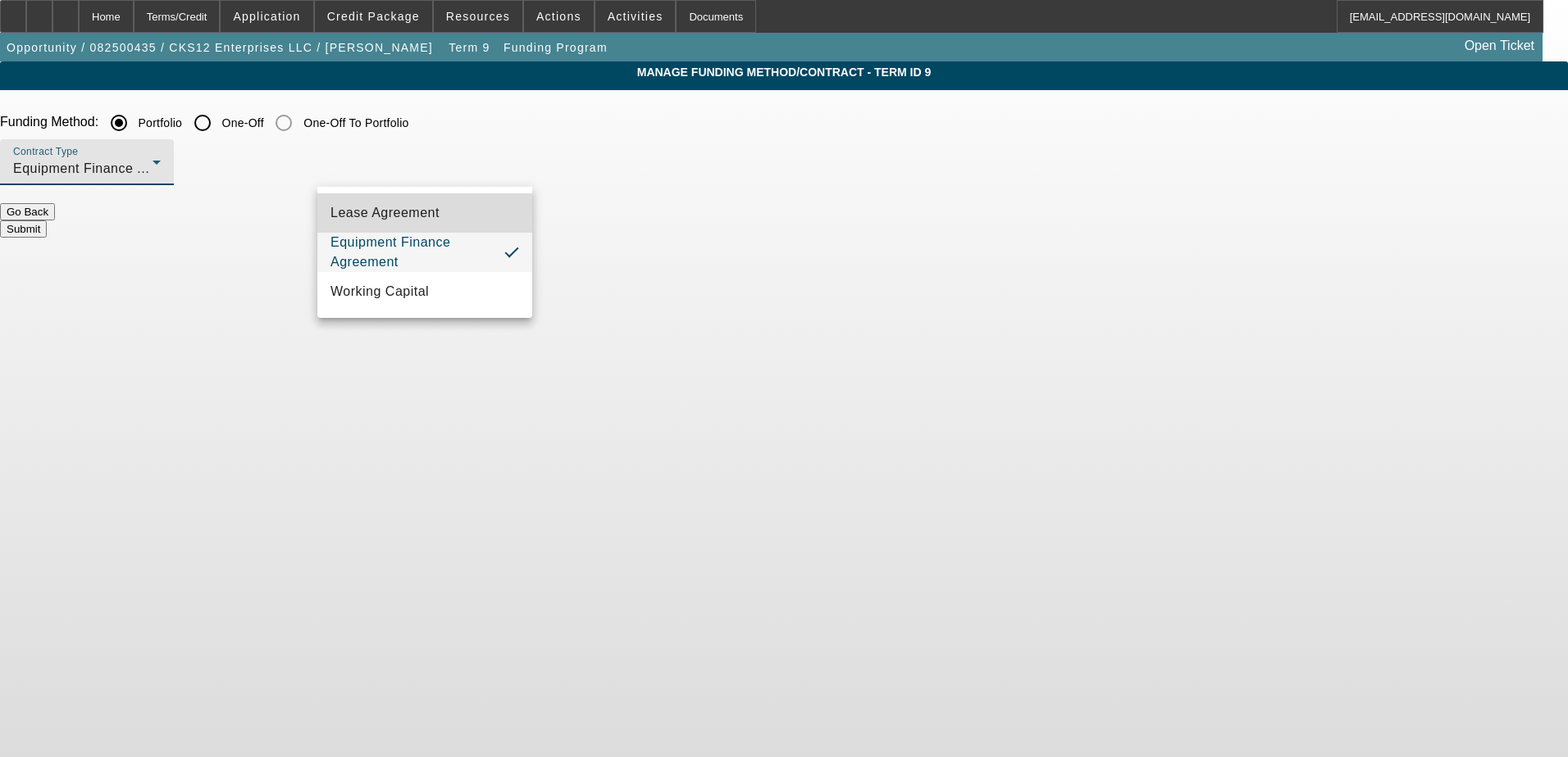
click at [430, 205] on span "Lease Agreement" at bounding box center [385, 213] width 109 height 20
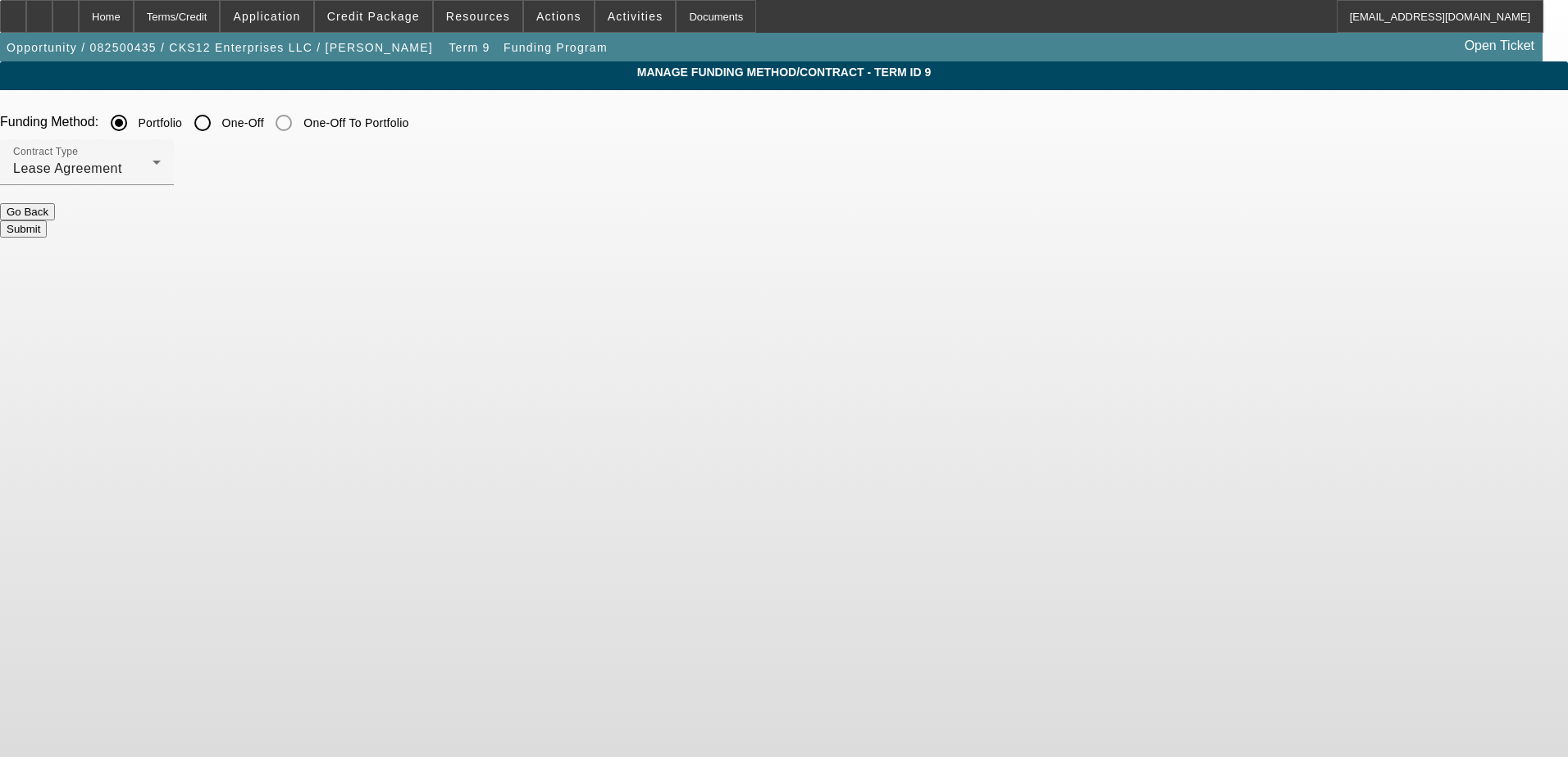
click at [46, 226] on button "Submit" at bounding box center [23, 229] width 46 height 17
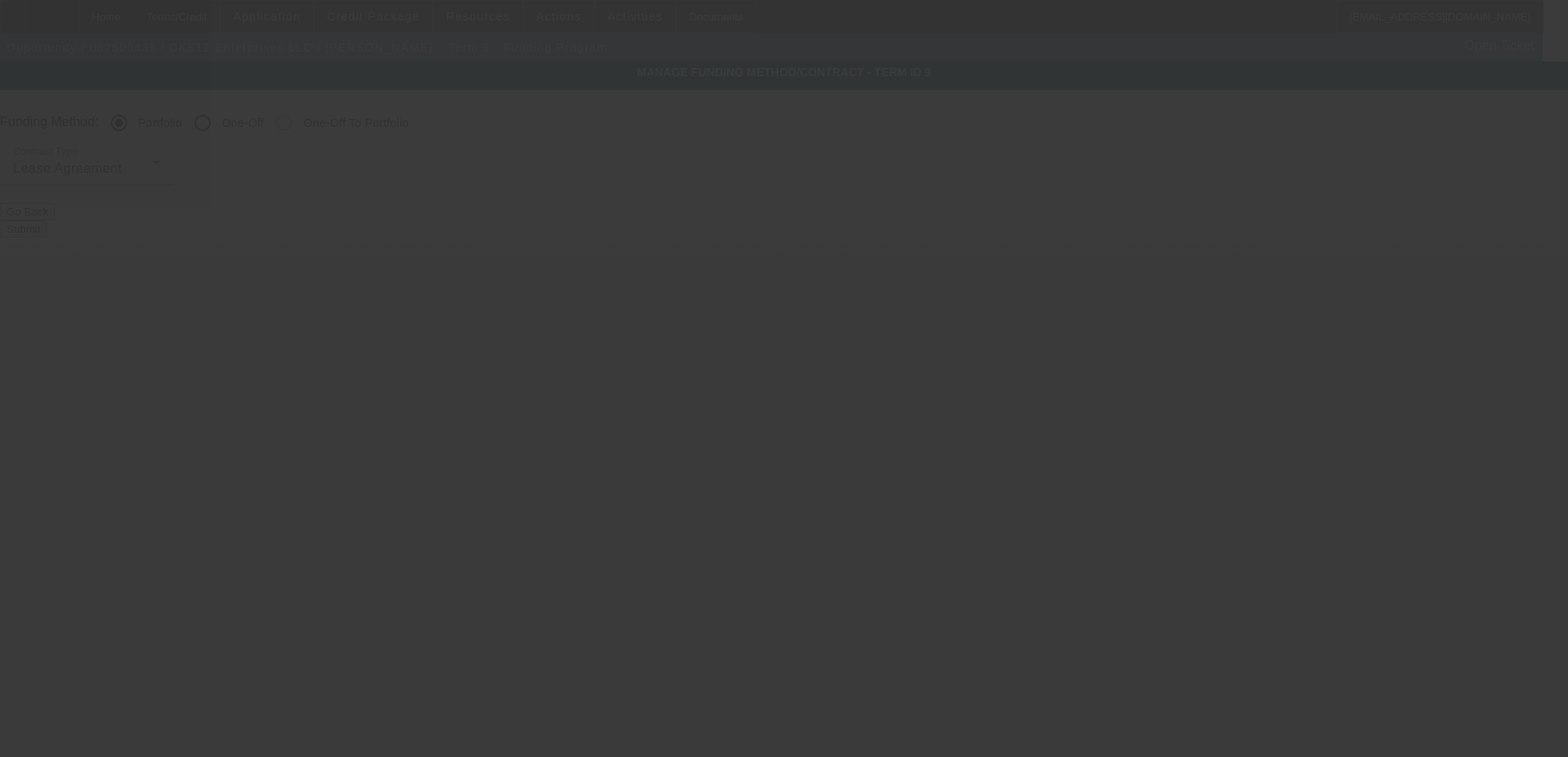
radio input "false"
radio input "true"
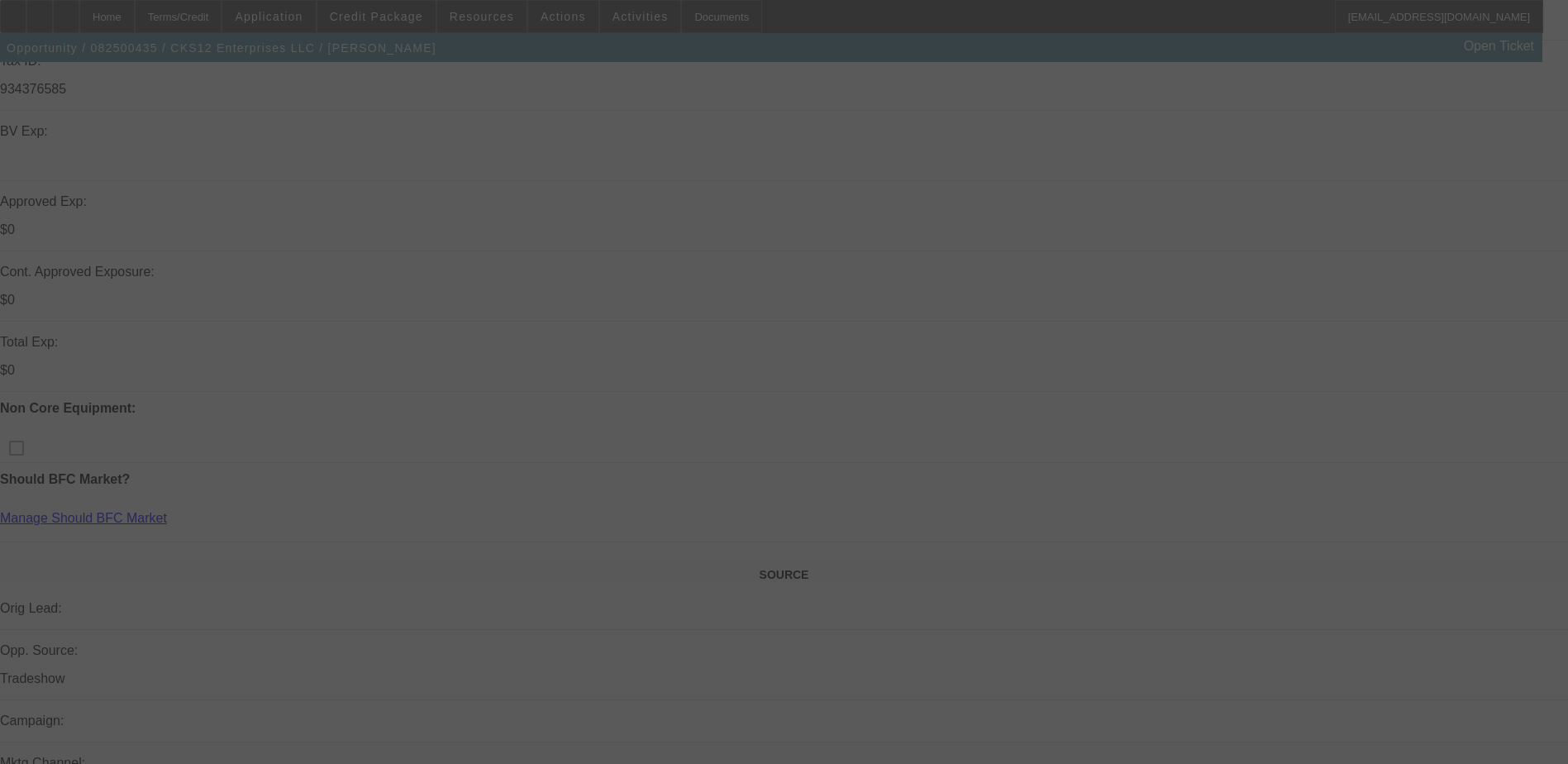
scroll to position [655, 0]
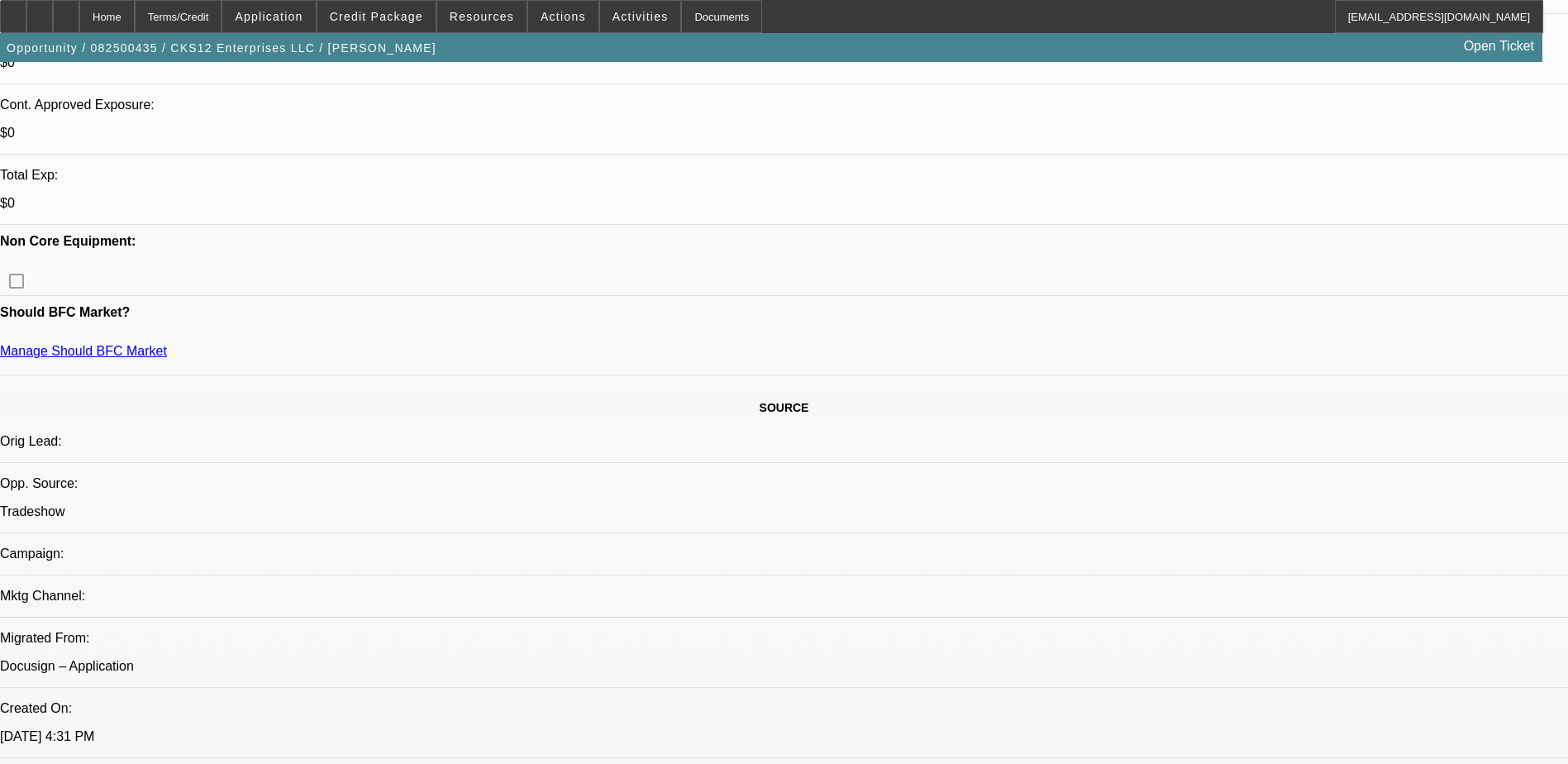
select select "0"
select select "6"
select select "0"
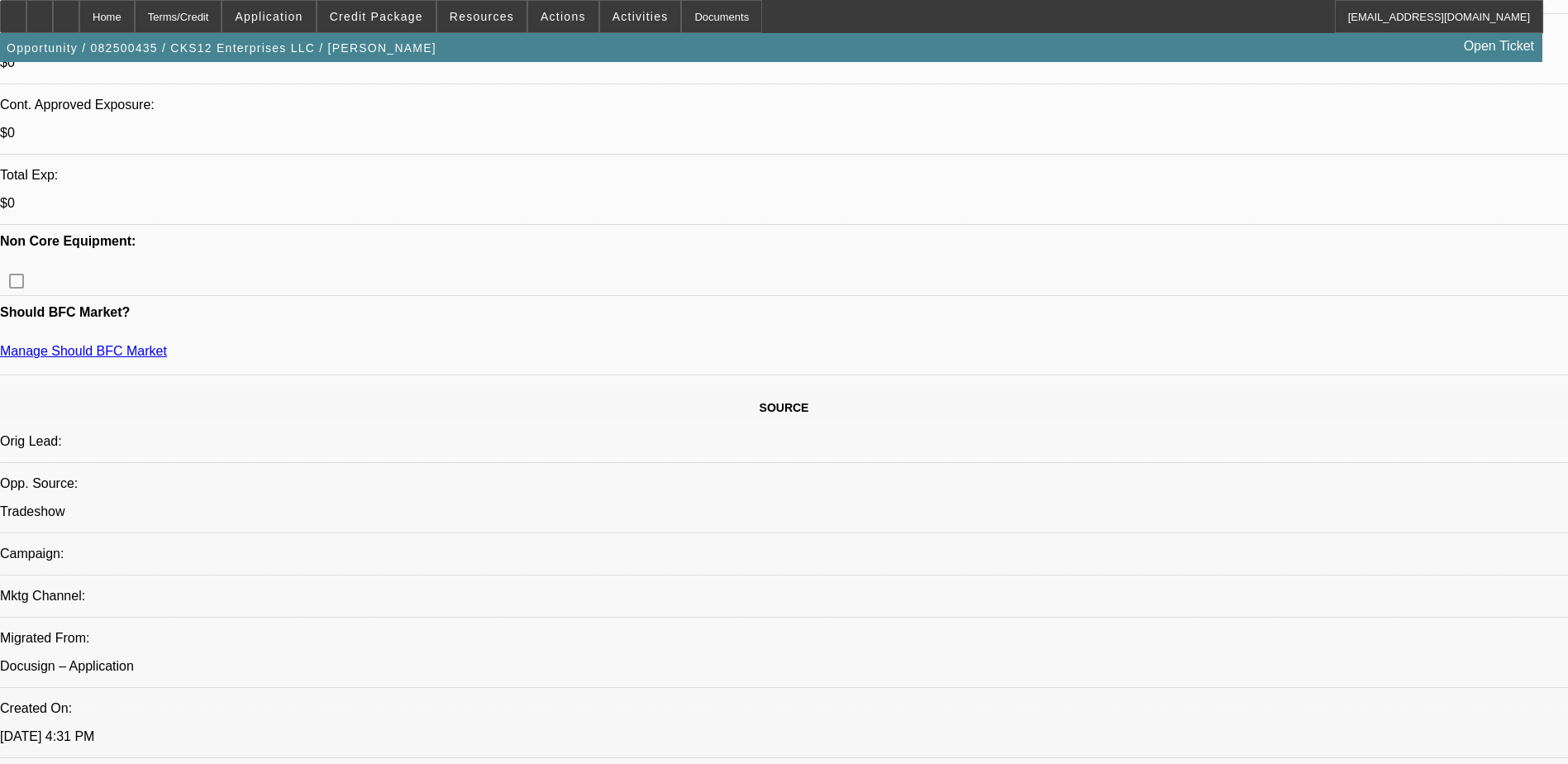
select select "0"
select select "6"
select select "0"
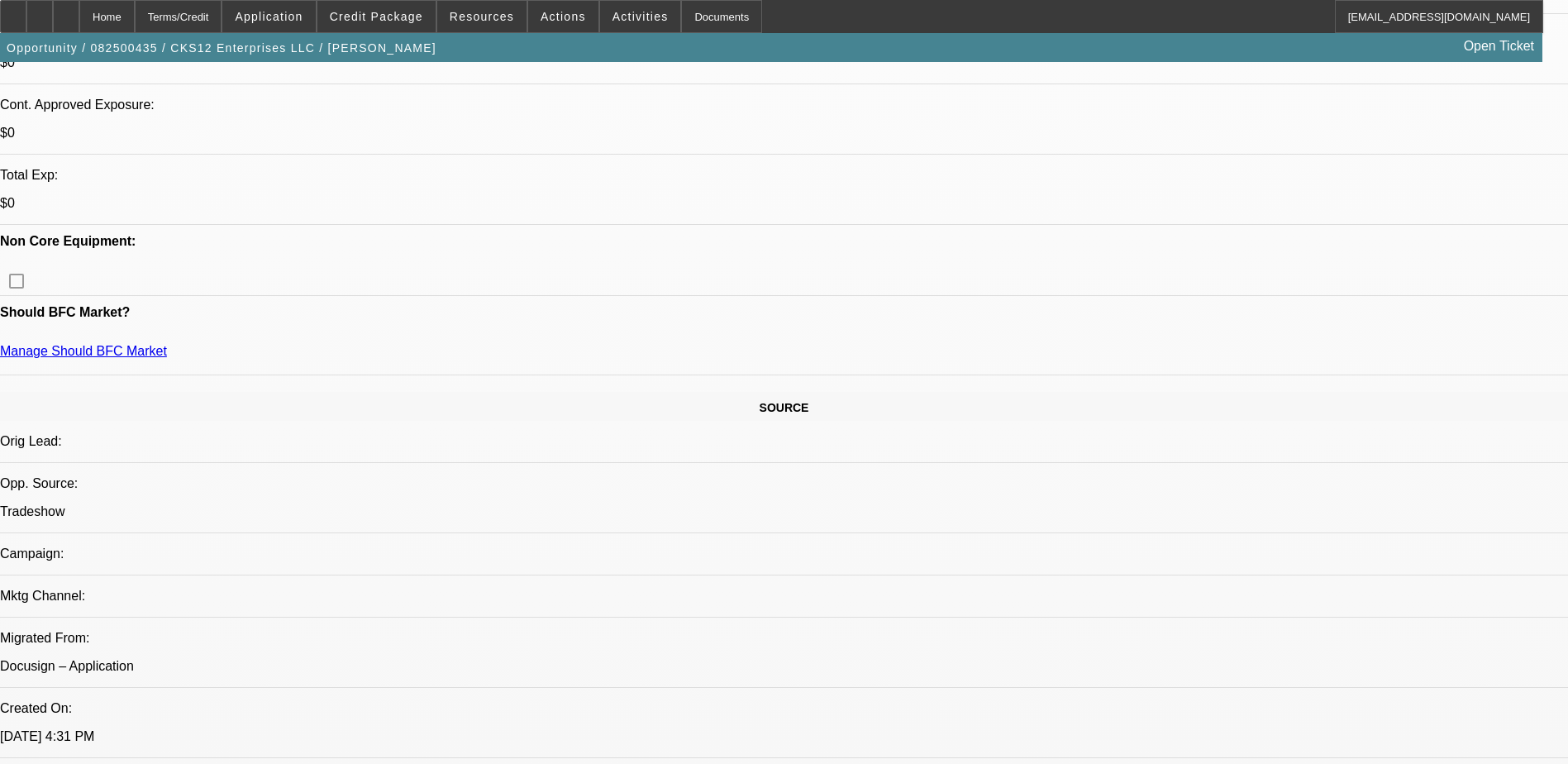
select select "0"
select select "6"
select select "0.1"
select select "0"
select select "9"
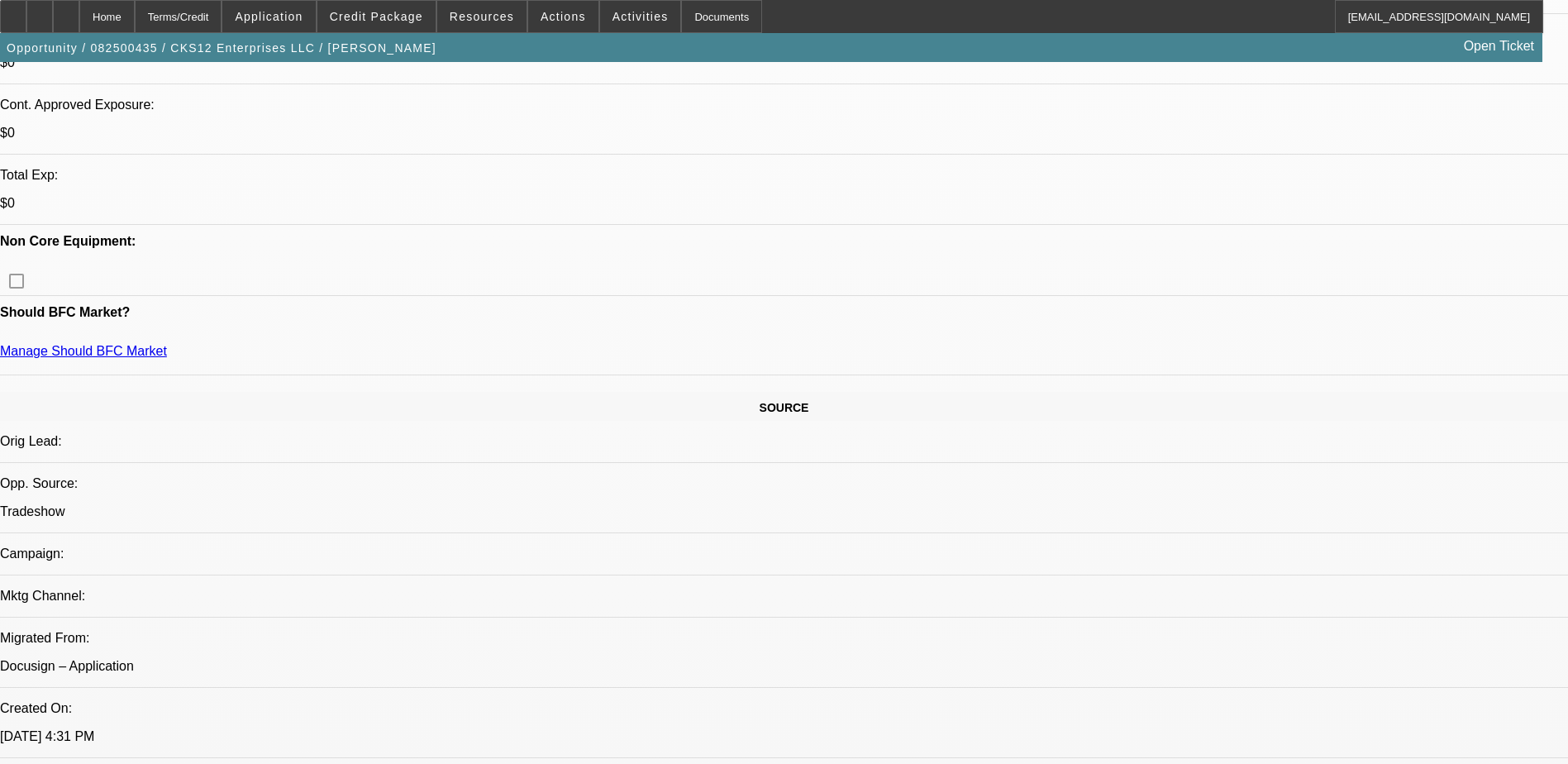
select select "0.1"
select select "6"
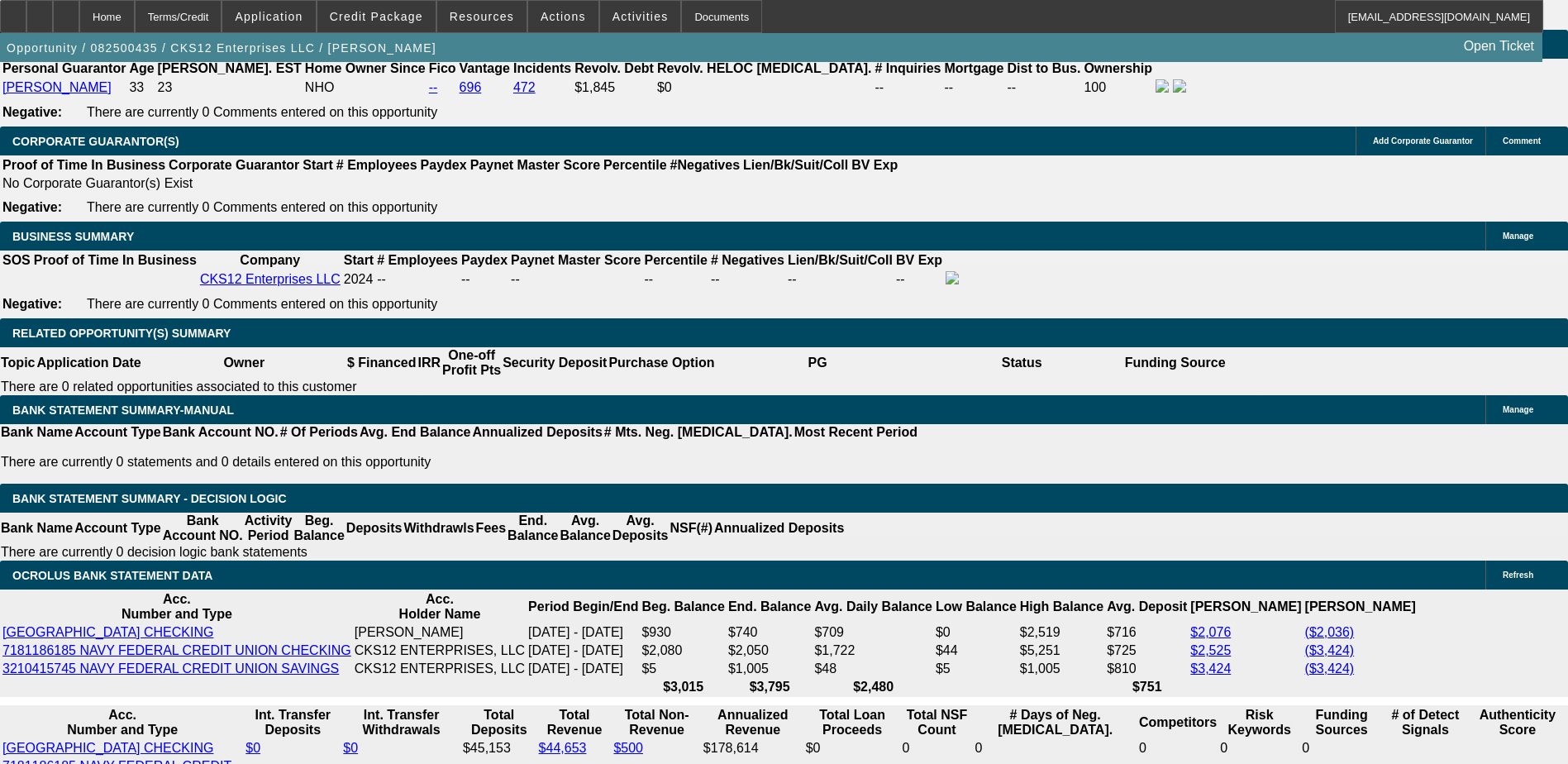
scroll to position [2558, 0]
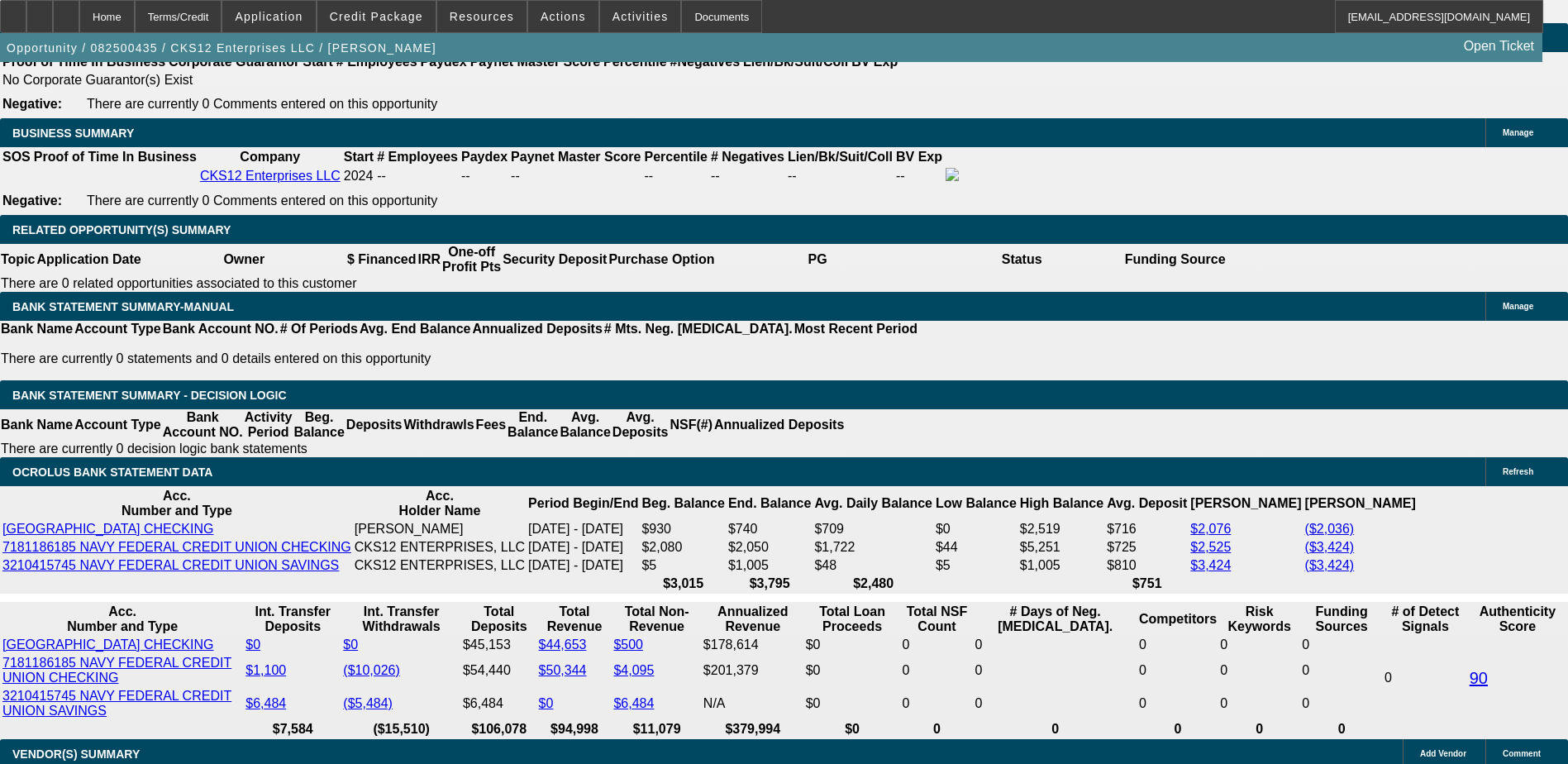
select select "2"
type input "$4,663.22"
type input "UNKNOWN"
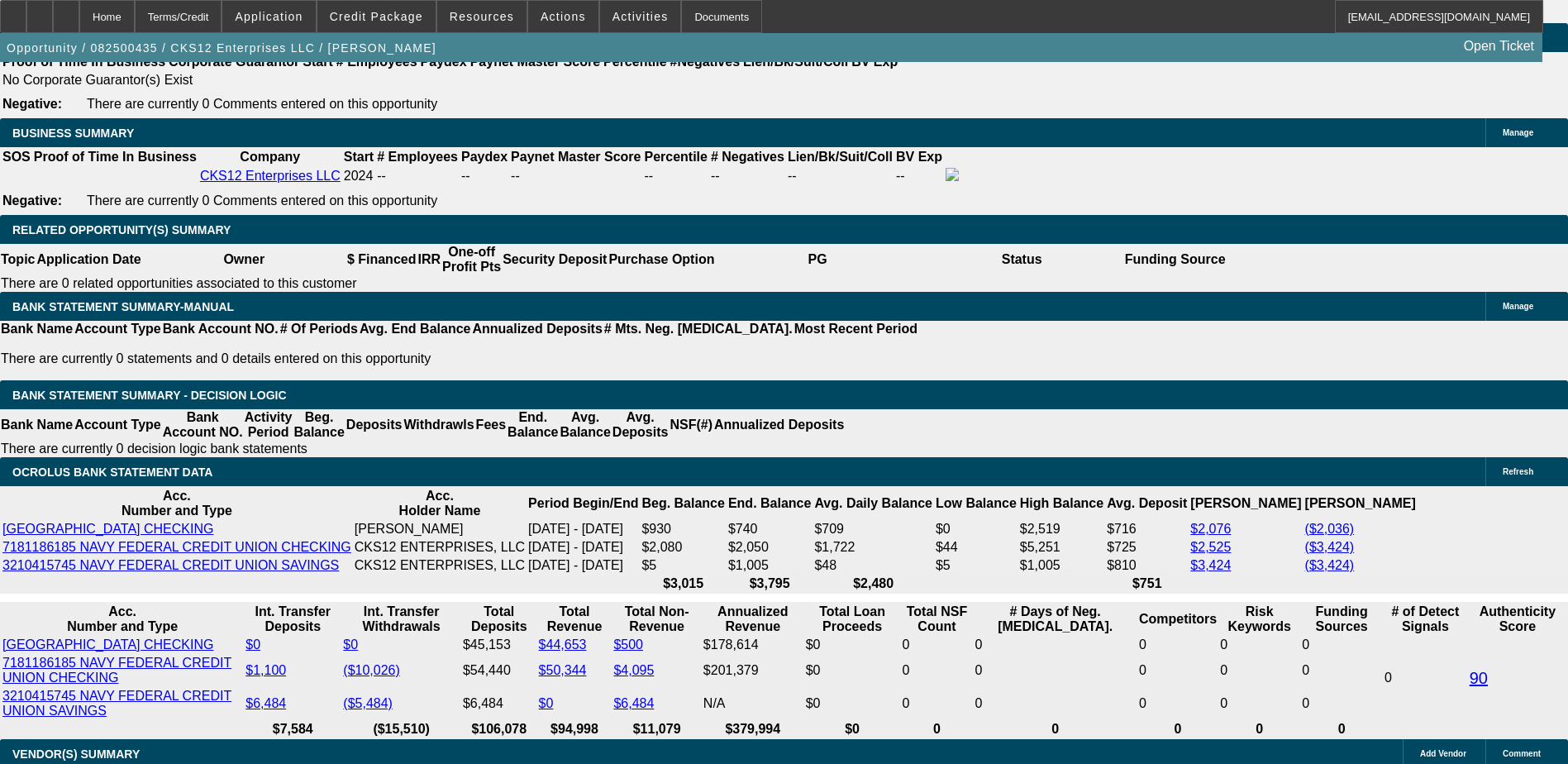
type input "$6,000.00"
type input "$2,077.23"
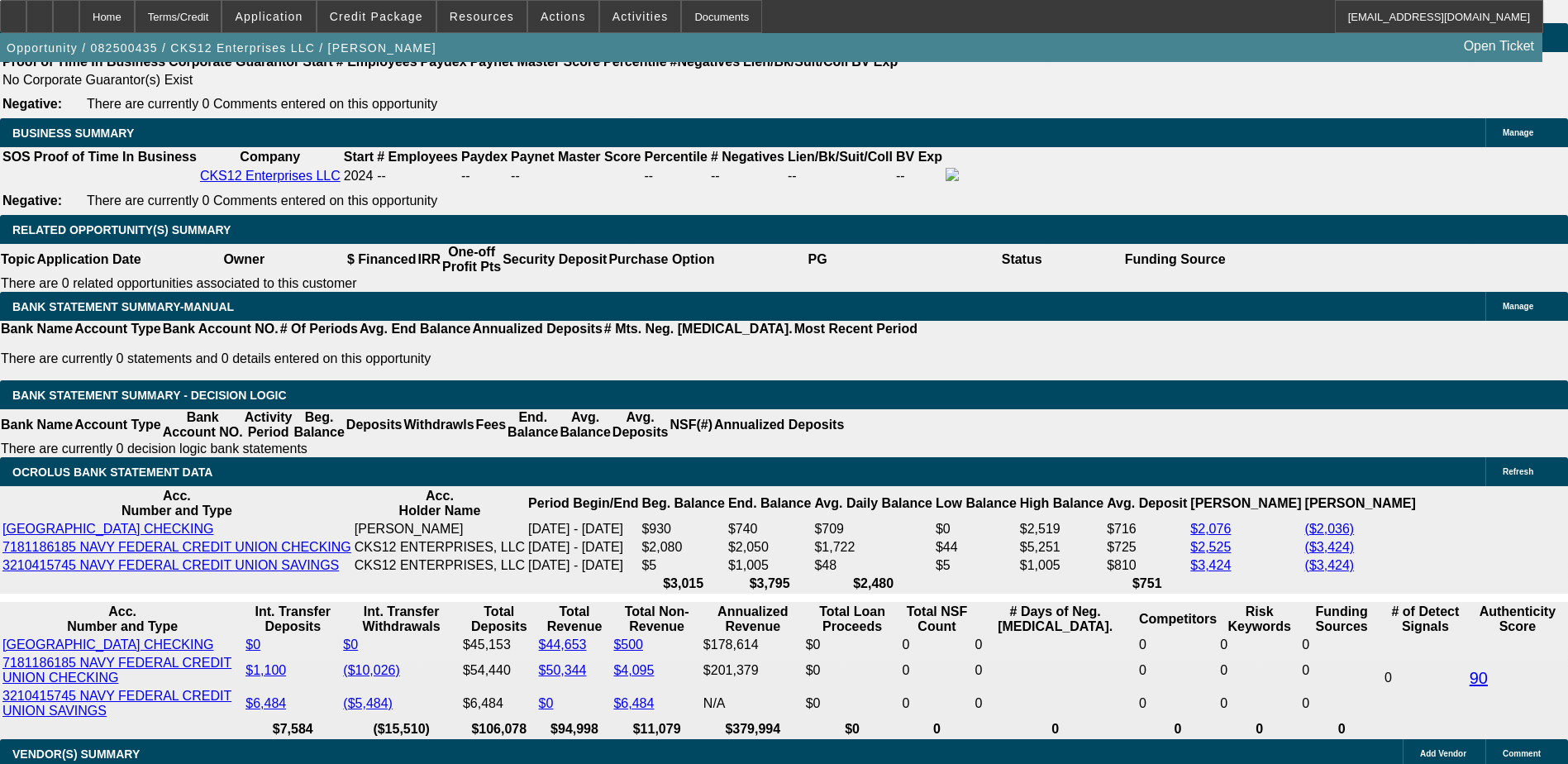
type input "$4,154.46"
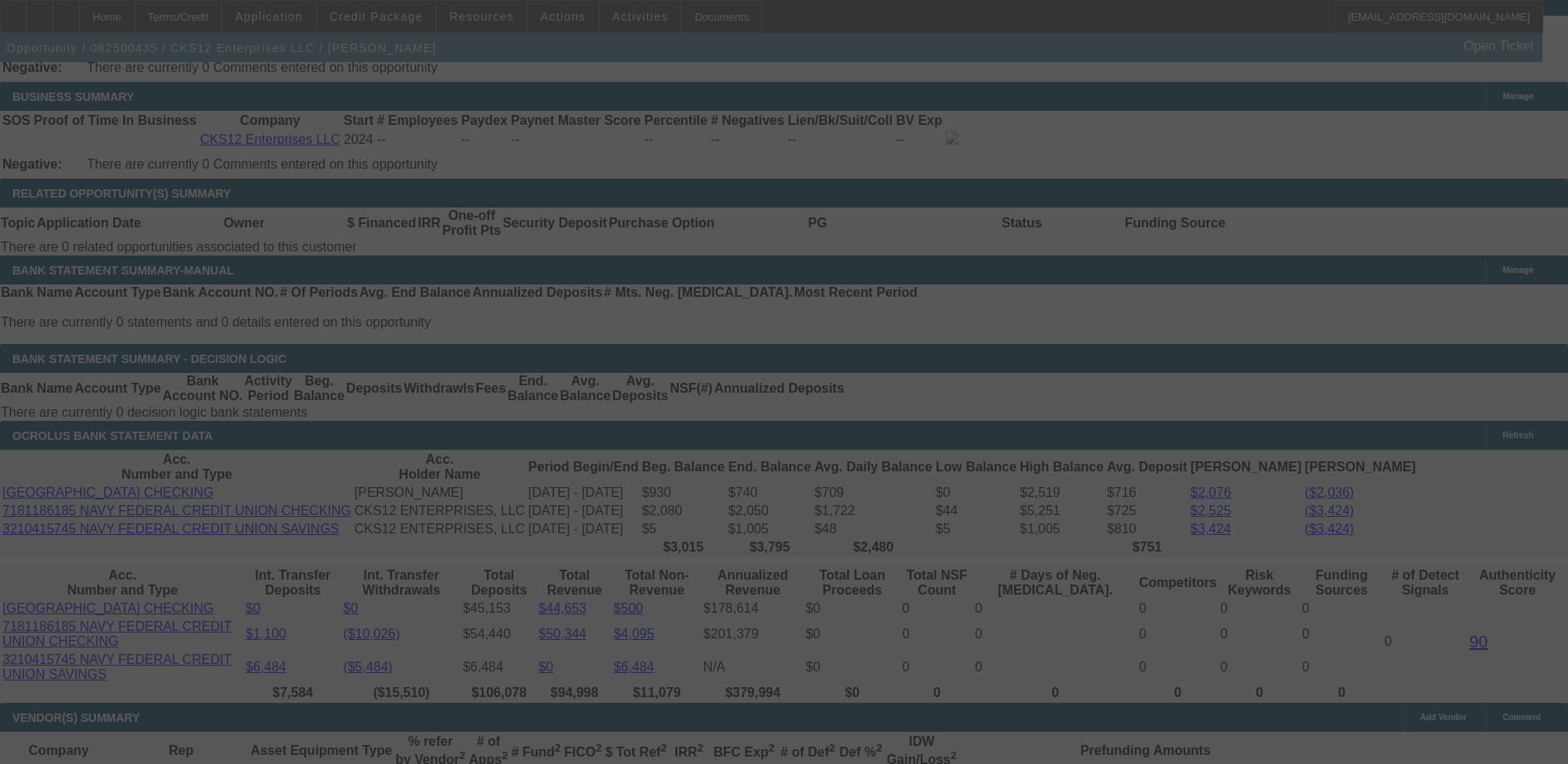
scroll to position [2723, 0]
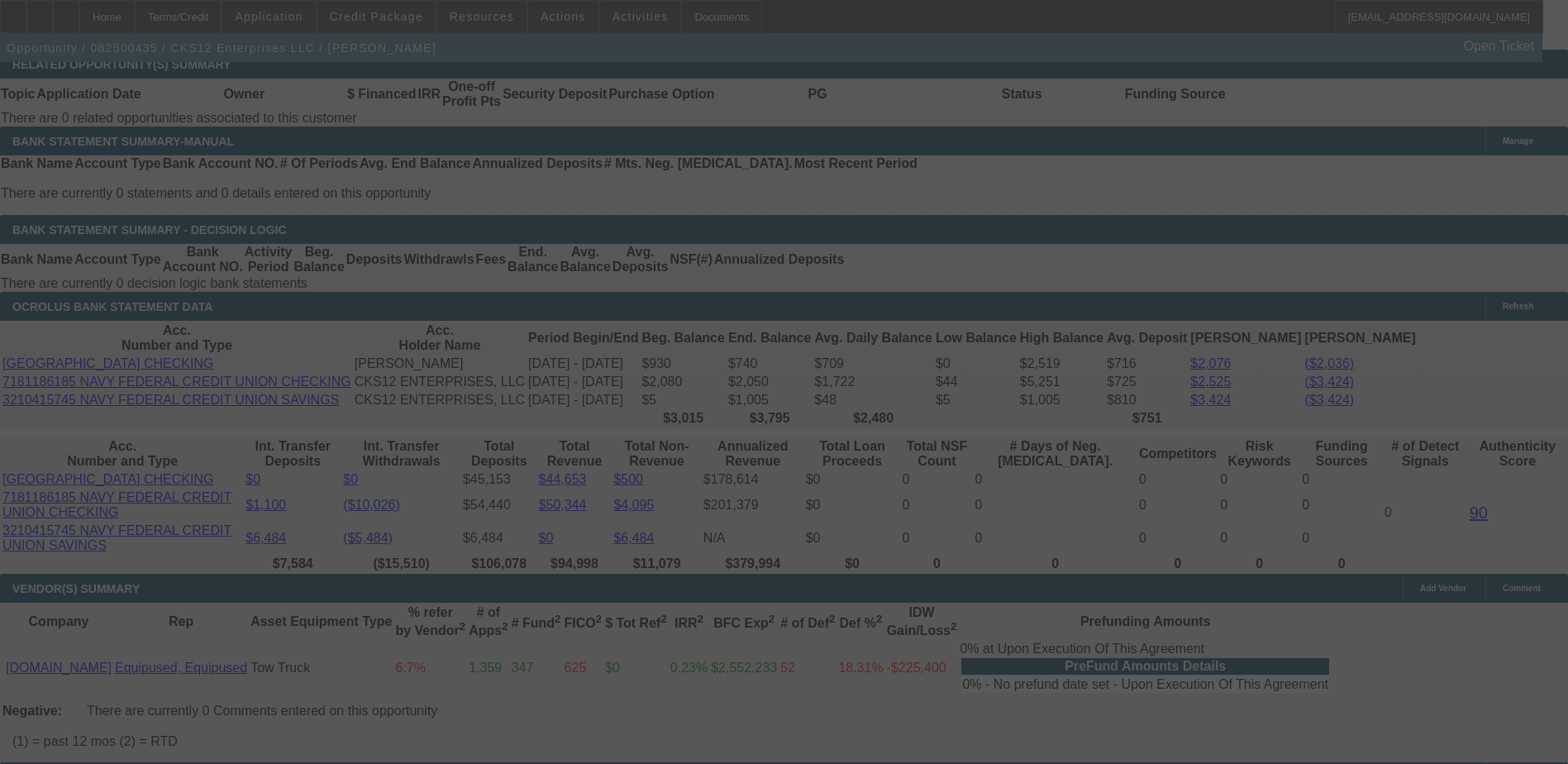
select select "0"
select select "2"
select select "0"
select select "6"
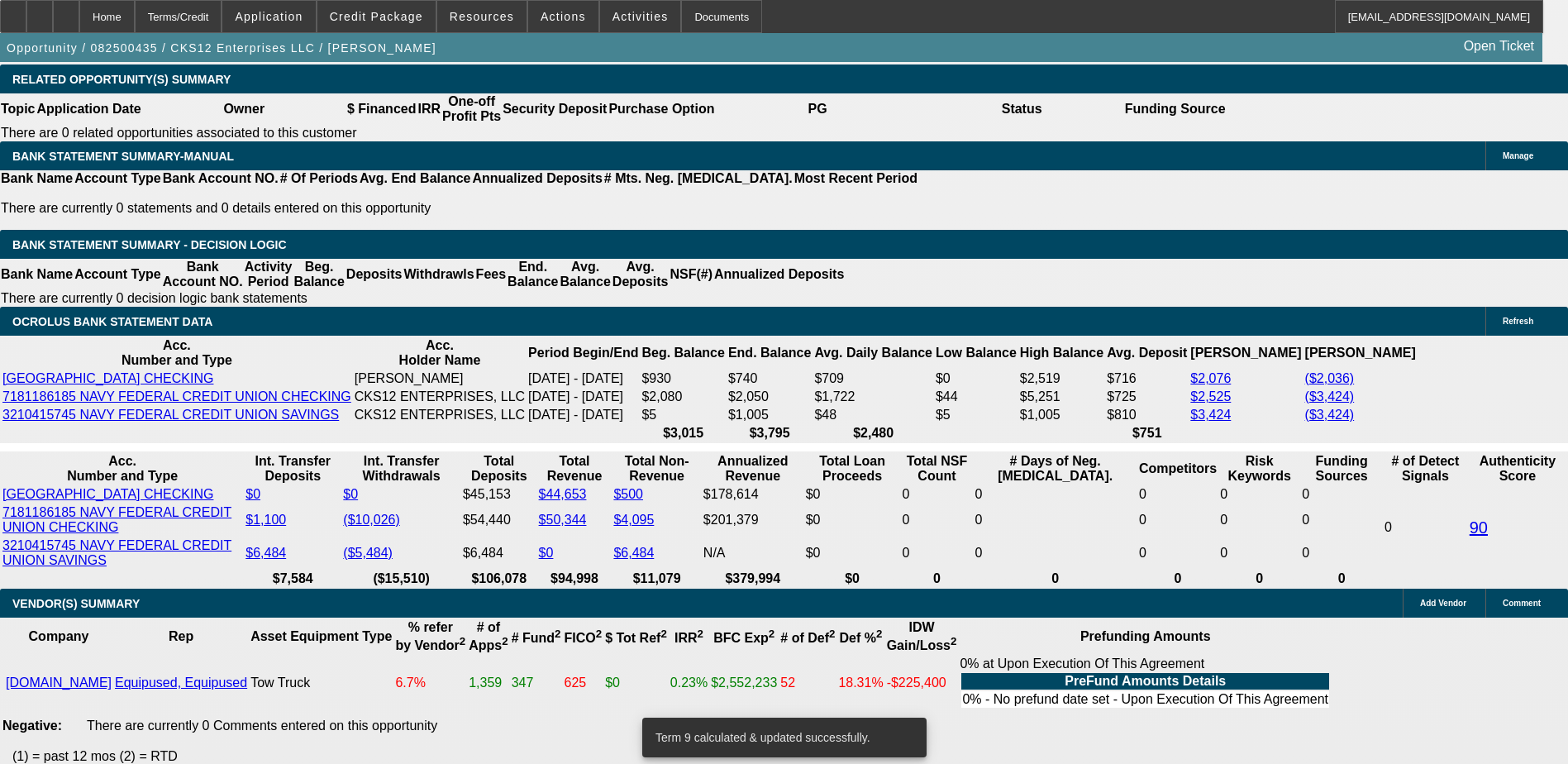
select select "2"
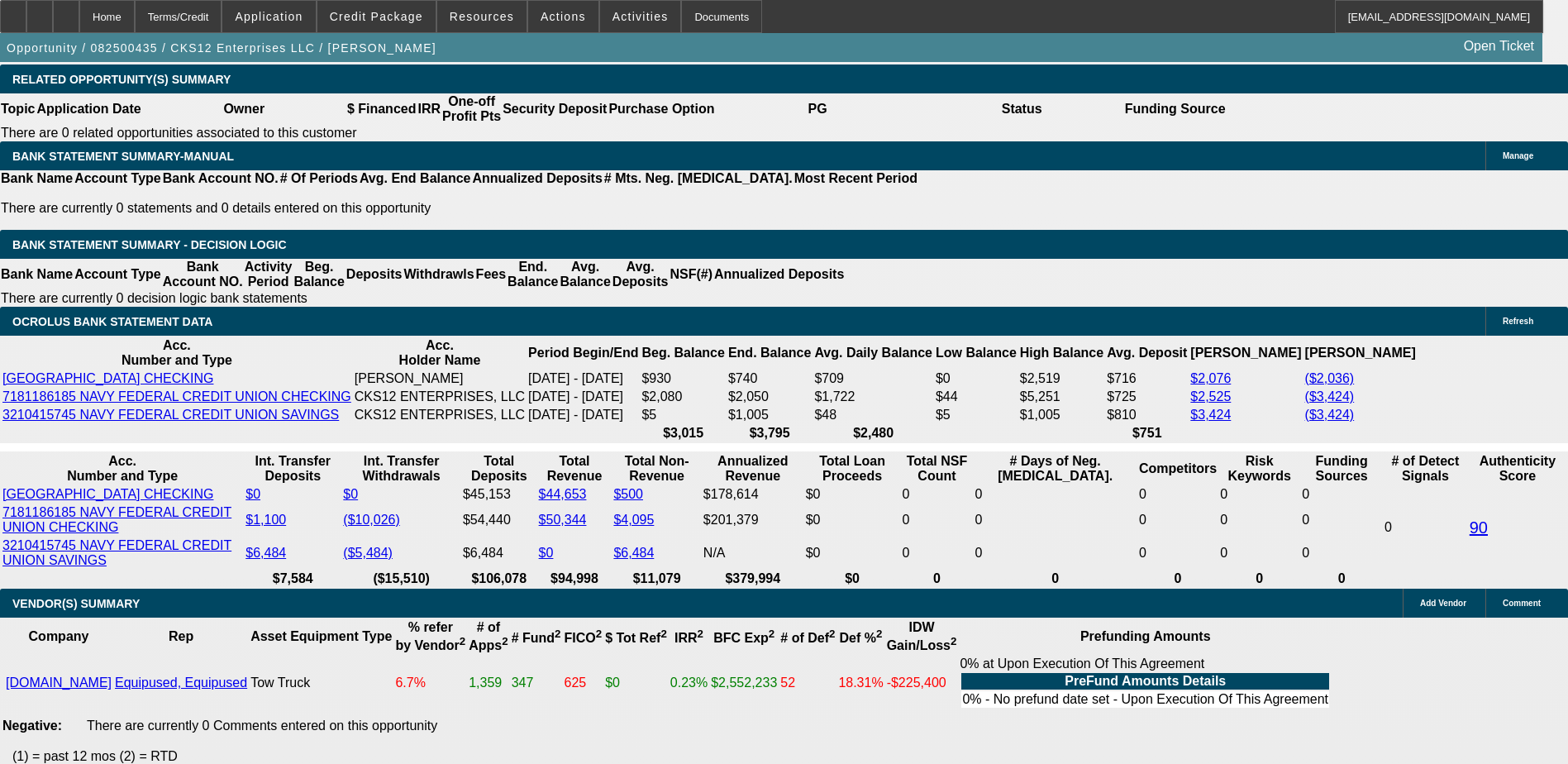
type input "UNKNOWN"
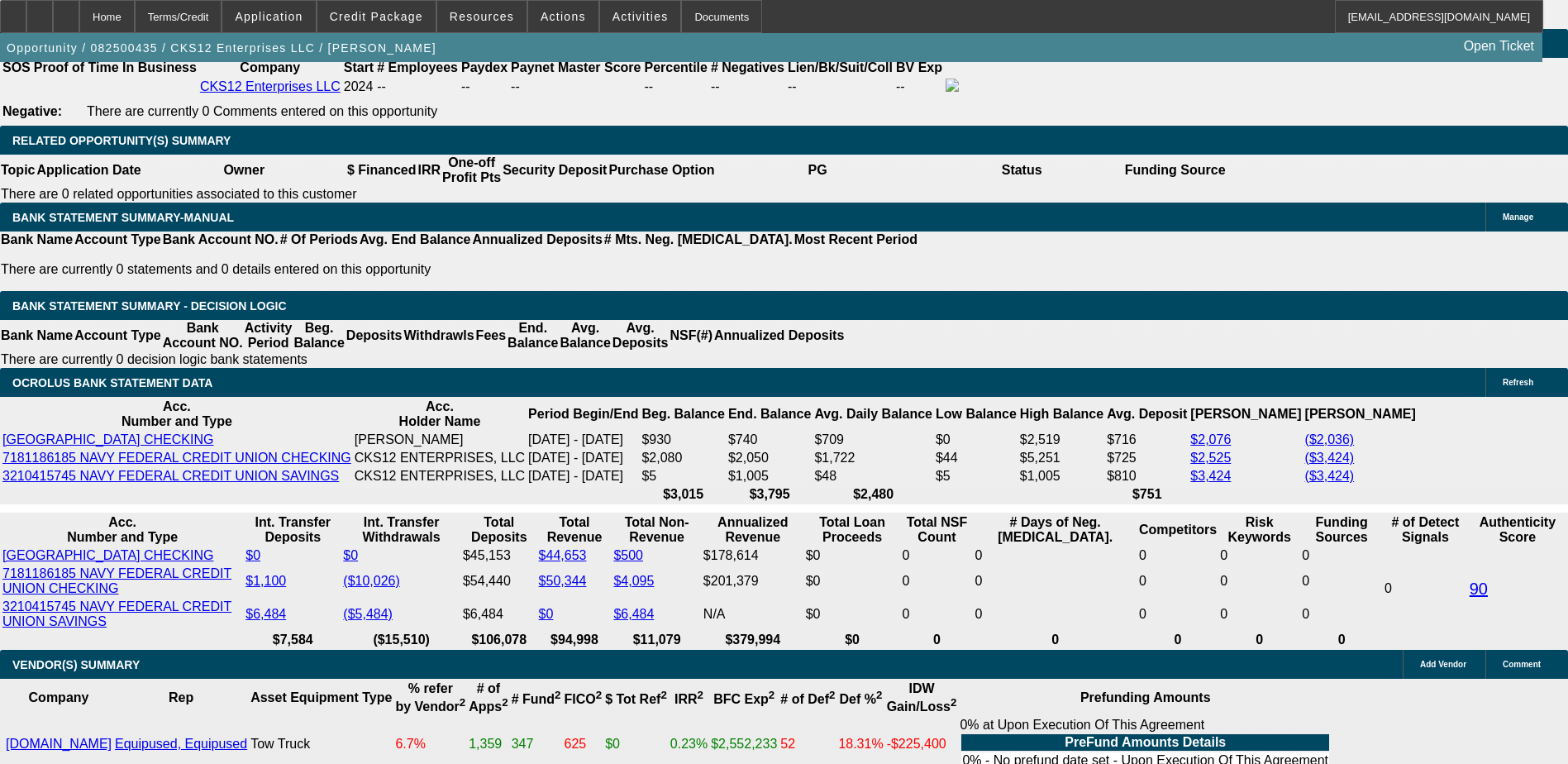
scroll to position [2460, 0]
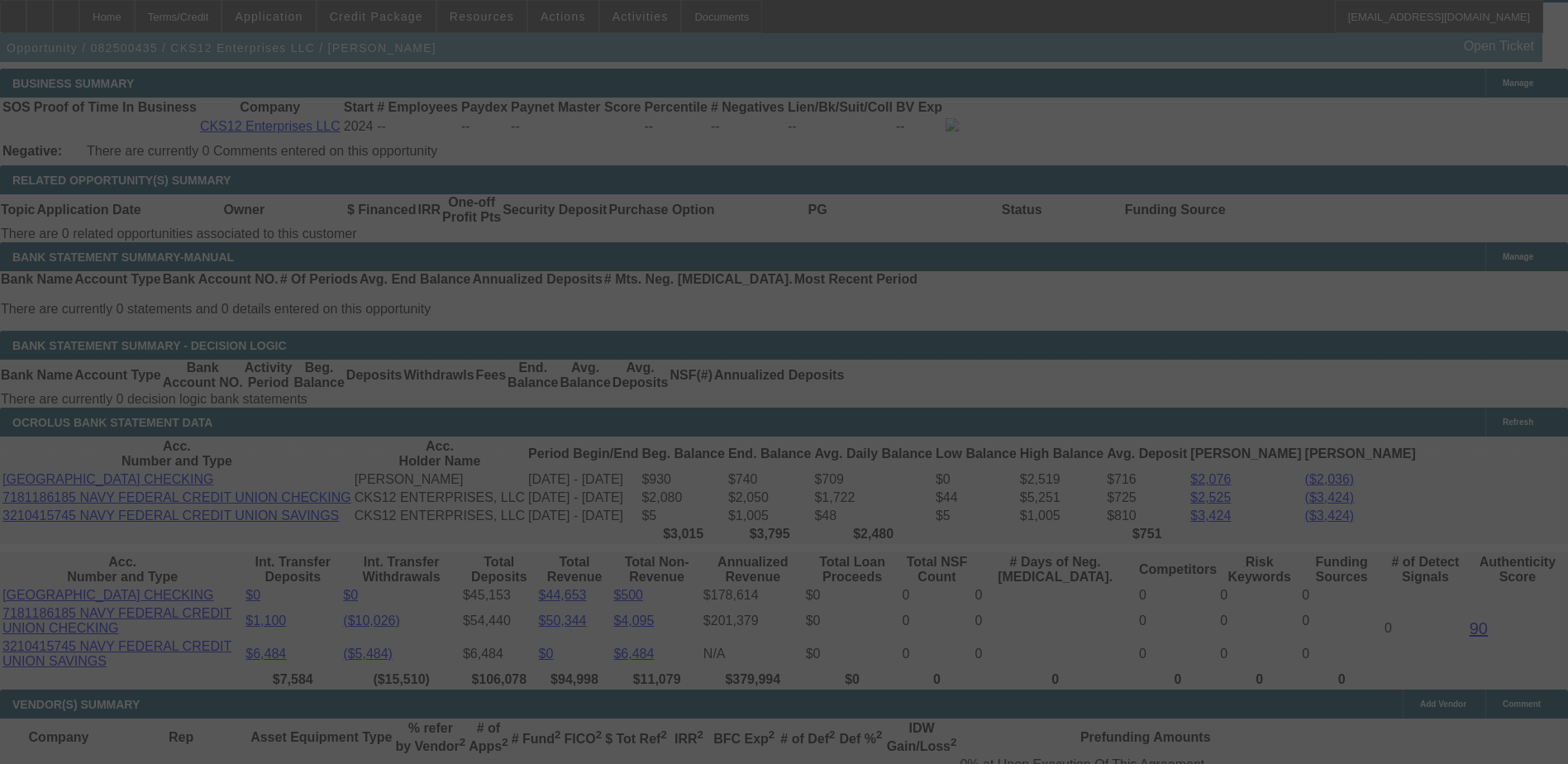
scroll to position [2791, 0]
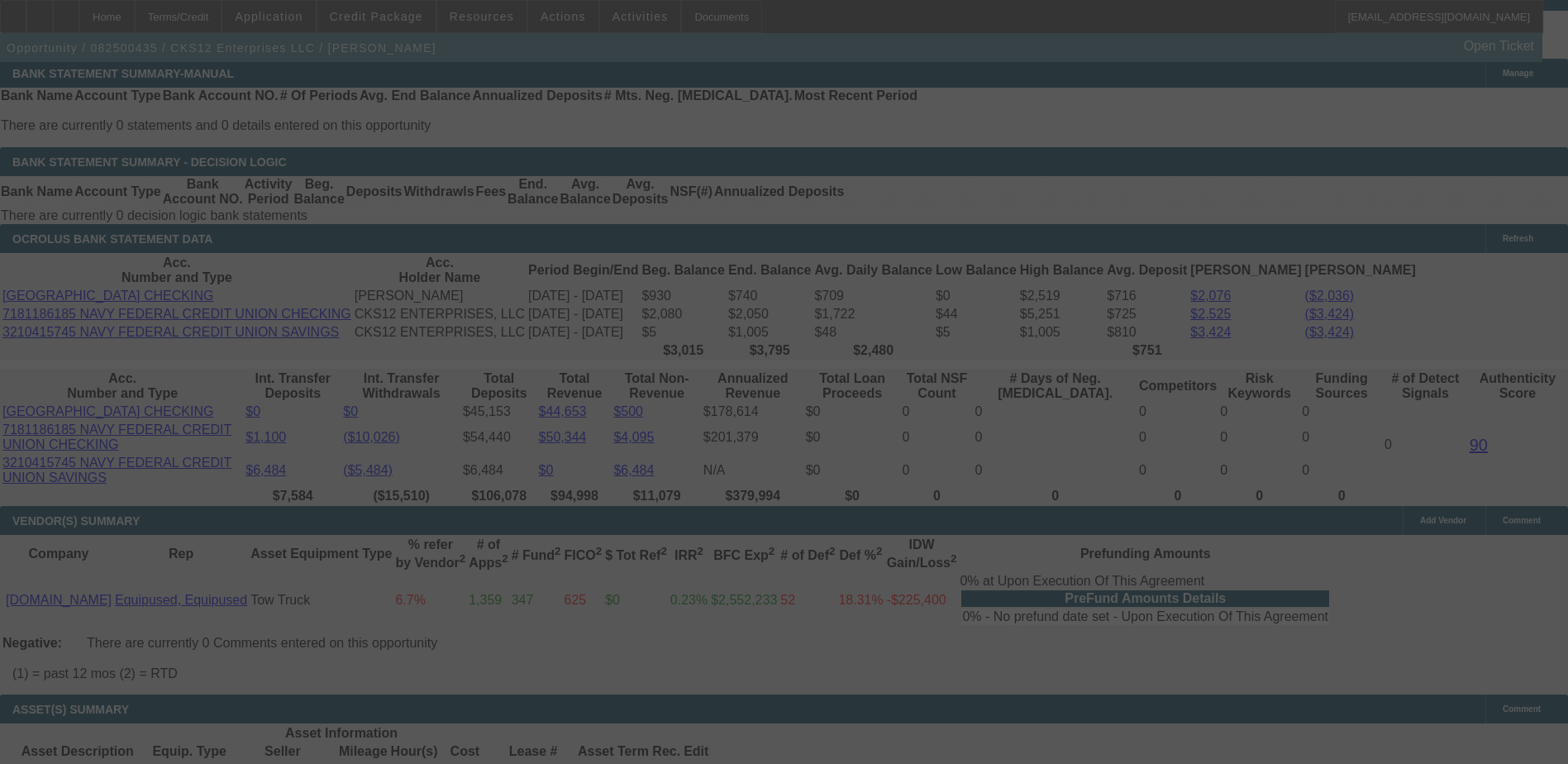
select select "0"
select select "2"
select select "0"
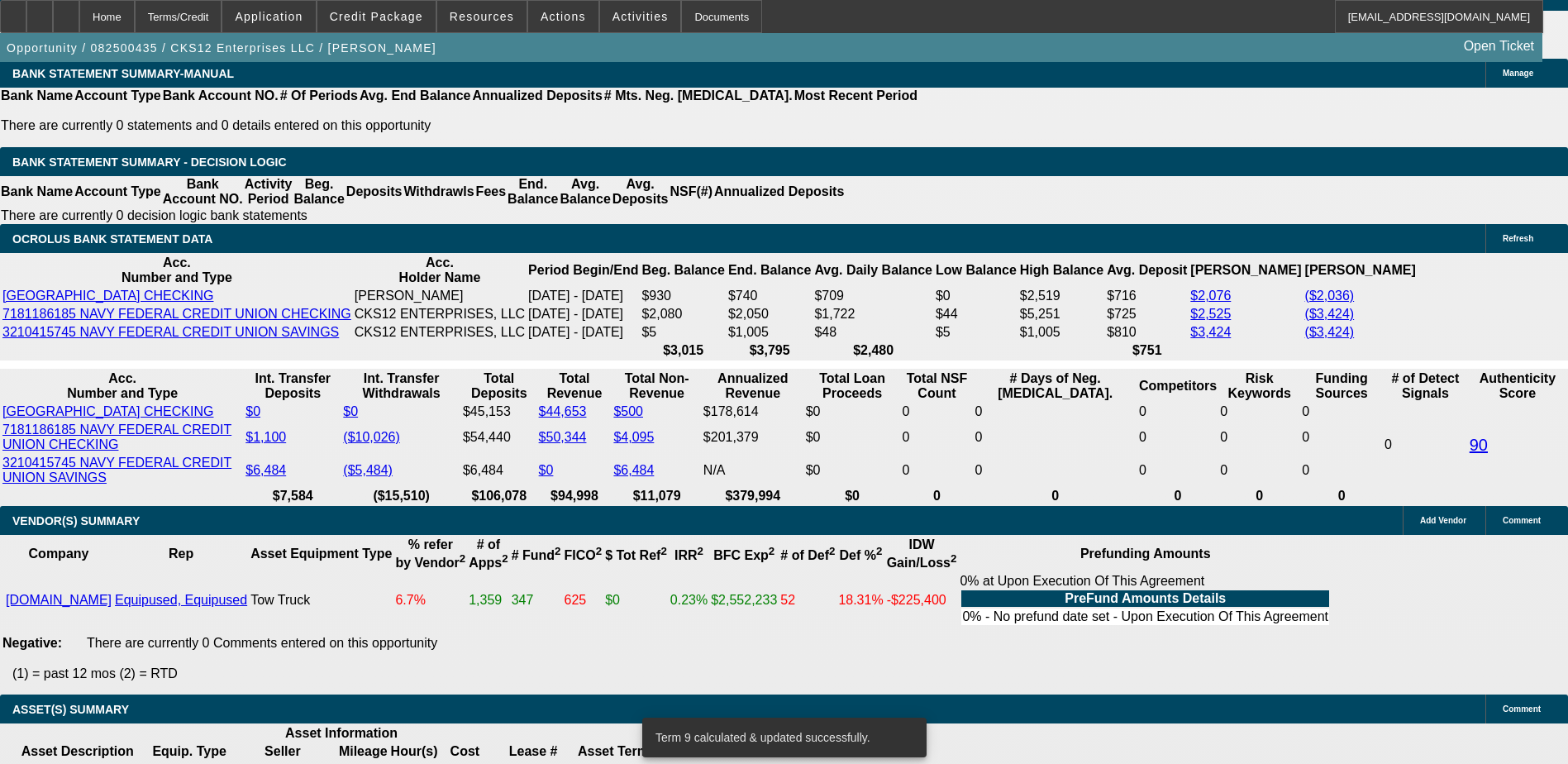
select select "4"
type input "UNKNOWN"
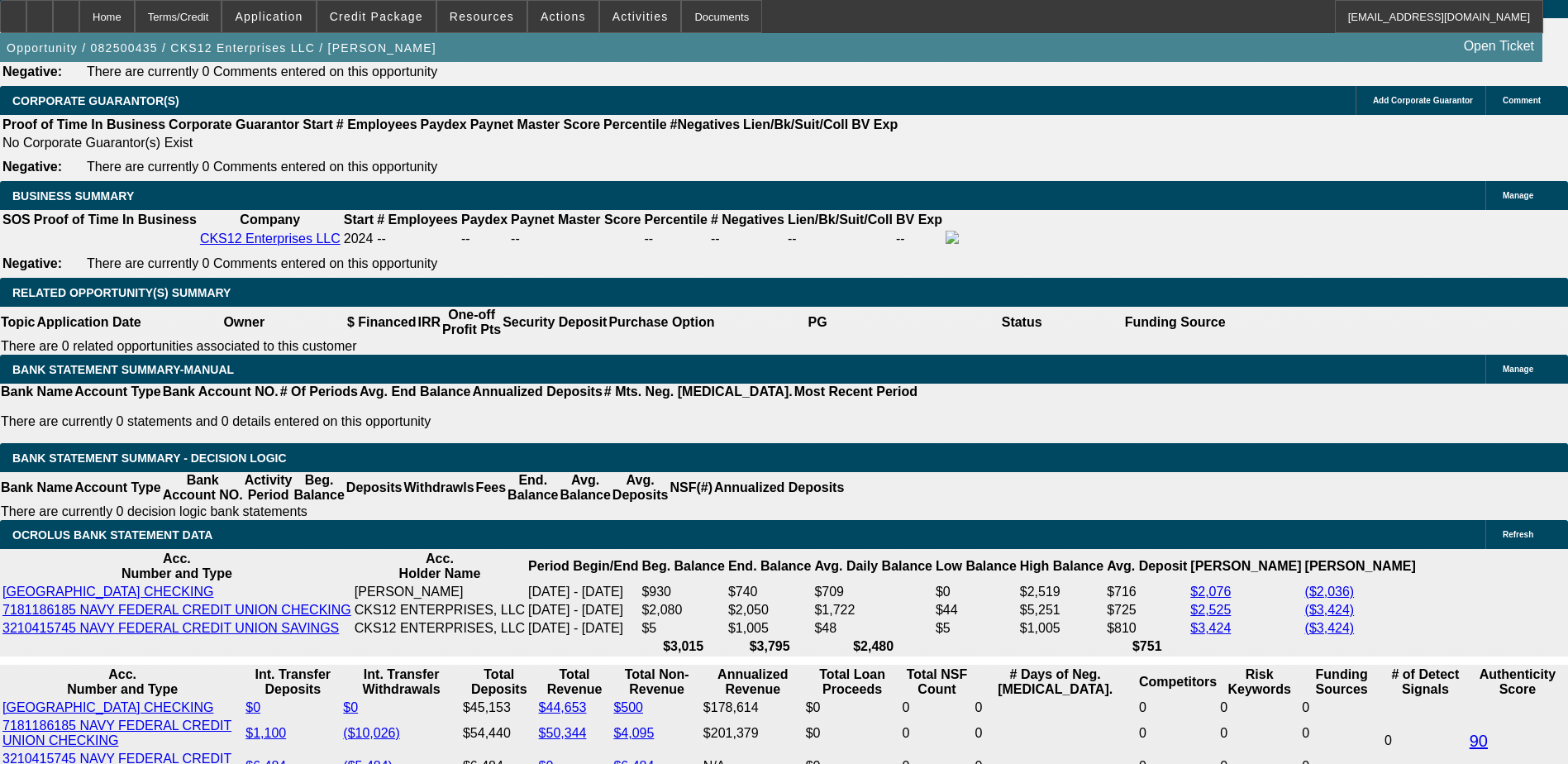
scroll to position [2460, 0]
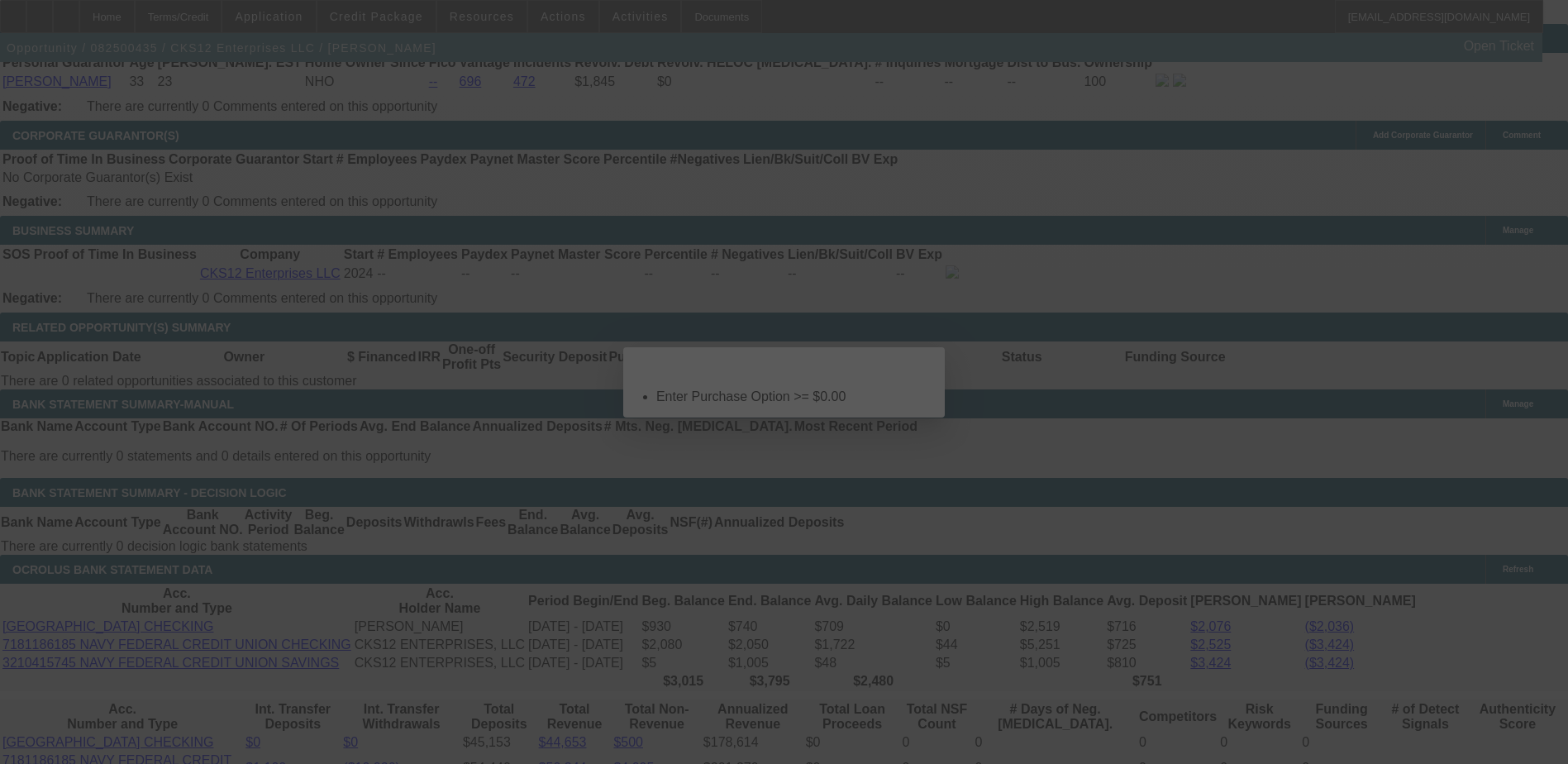
scroll to position [0, 0]
select select "0"
select select "2"
select select "0"
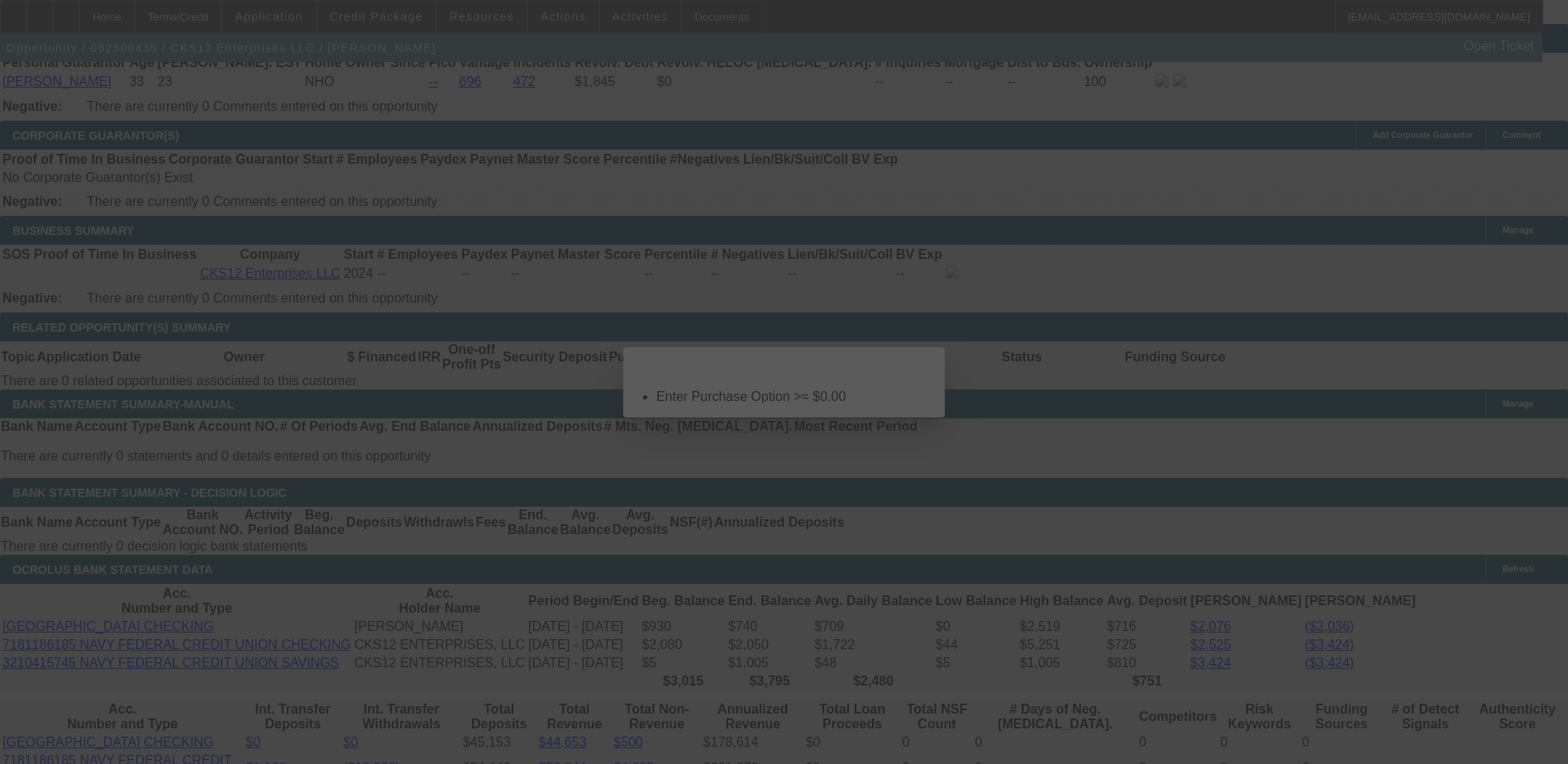
select select "4"
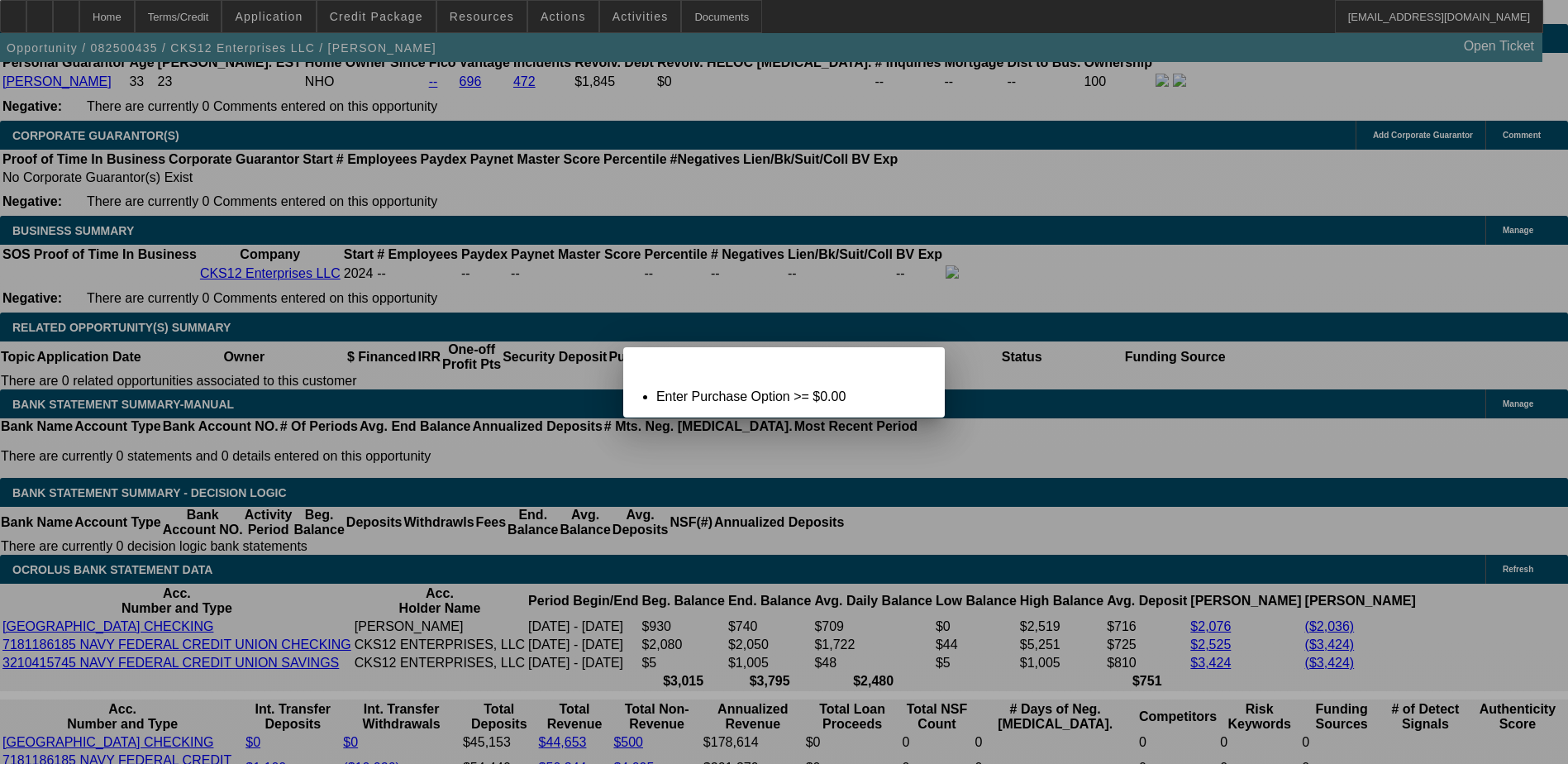
click at [184, 517] on div at bounding box center [784, 382] width 1568 height 764
click at [219, 492] on div at bounding box center [784, 382] width 1568 height 764
click at [254, 456] on div at bounding box center [784, 382] width 1568 height 764
click at [252, 358] on div at bounding box center [784, 382] width 1568 height 764
click at [909, 366] on icon at bounding box center [909, 361] width 0 height 9
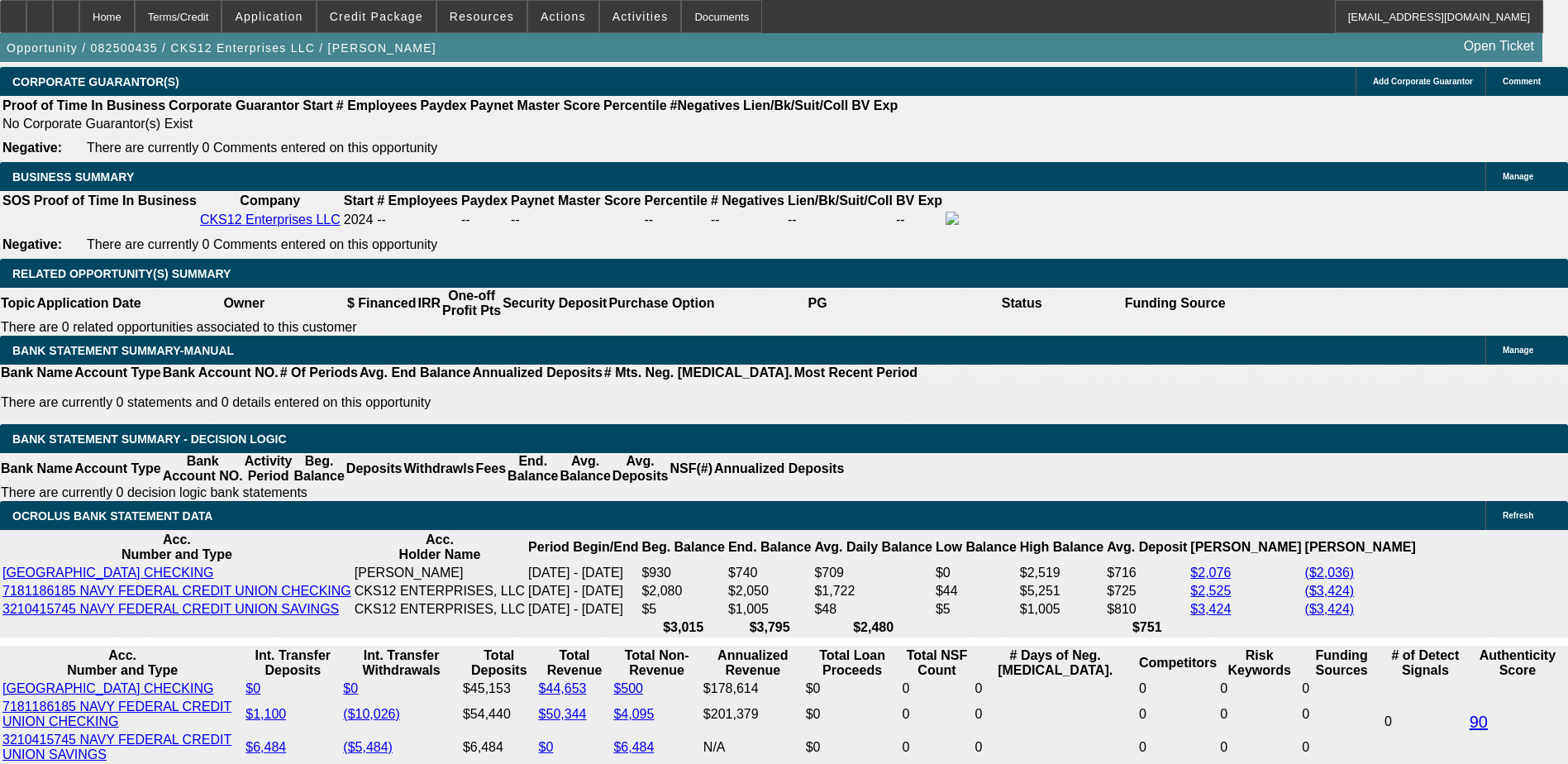
scroll to position [2543, 0]
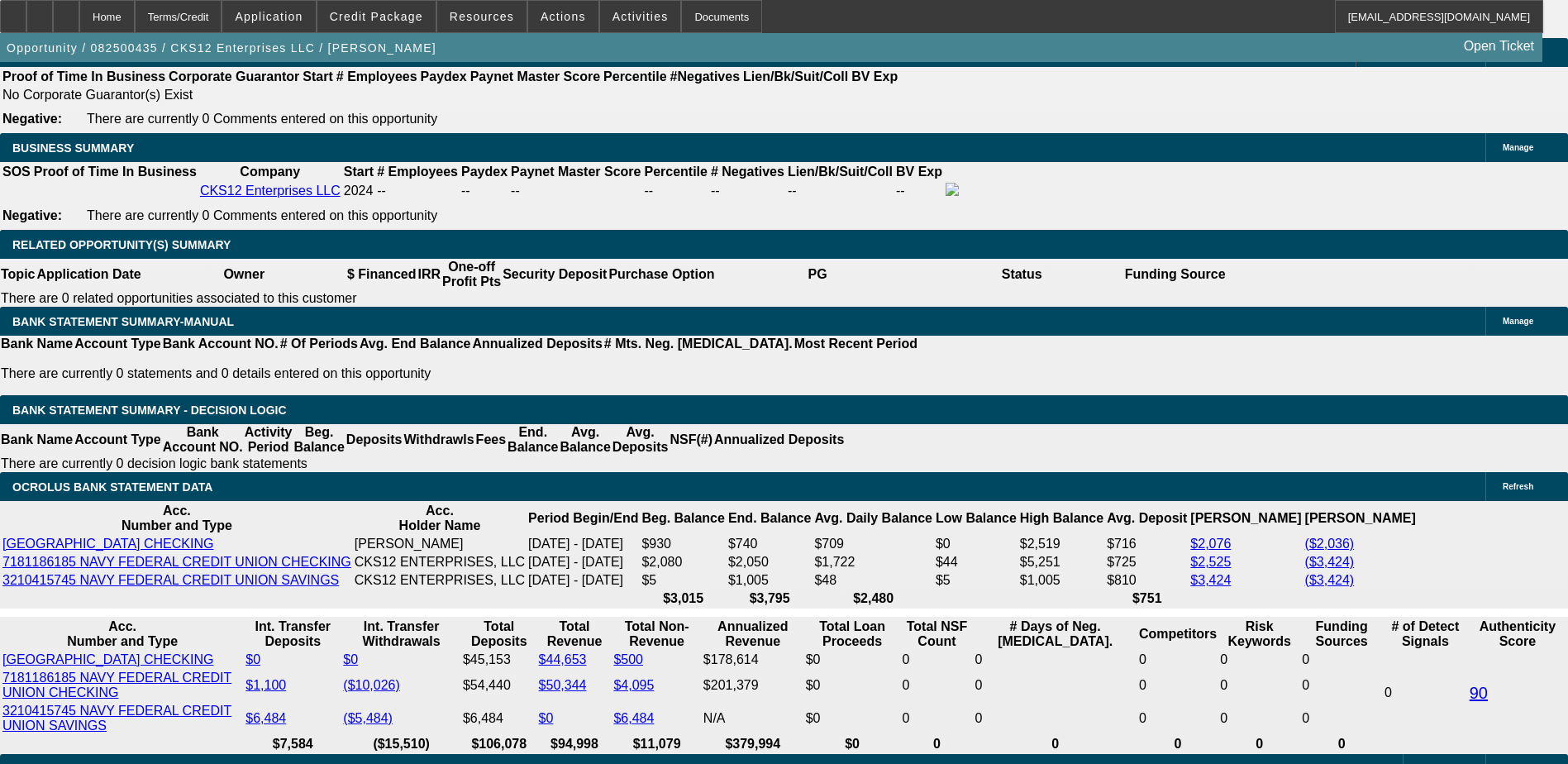
select select "0.1"
type input "$5,499.50"
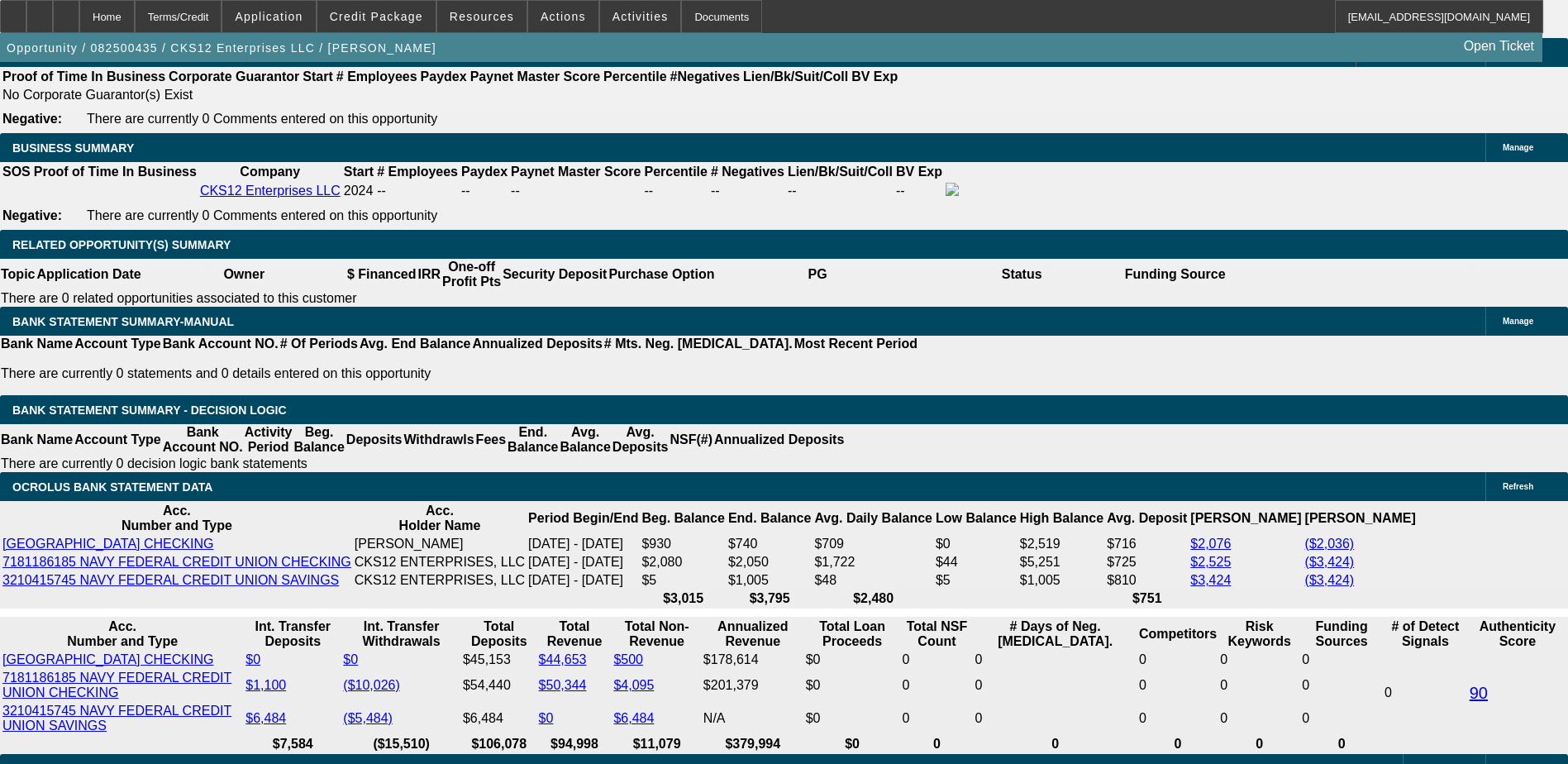
type input "1"
type input "$1,382.06"
type input "$2,764.12"
type input "16"
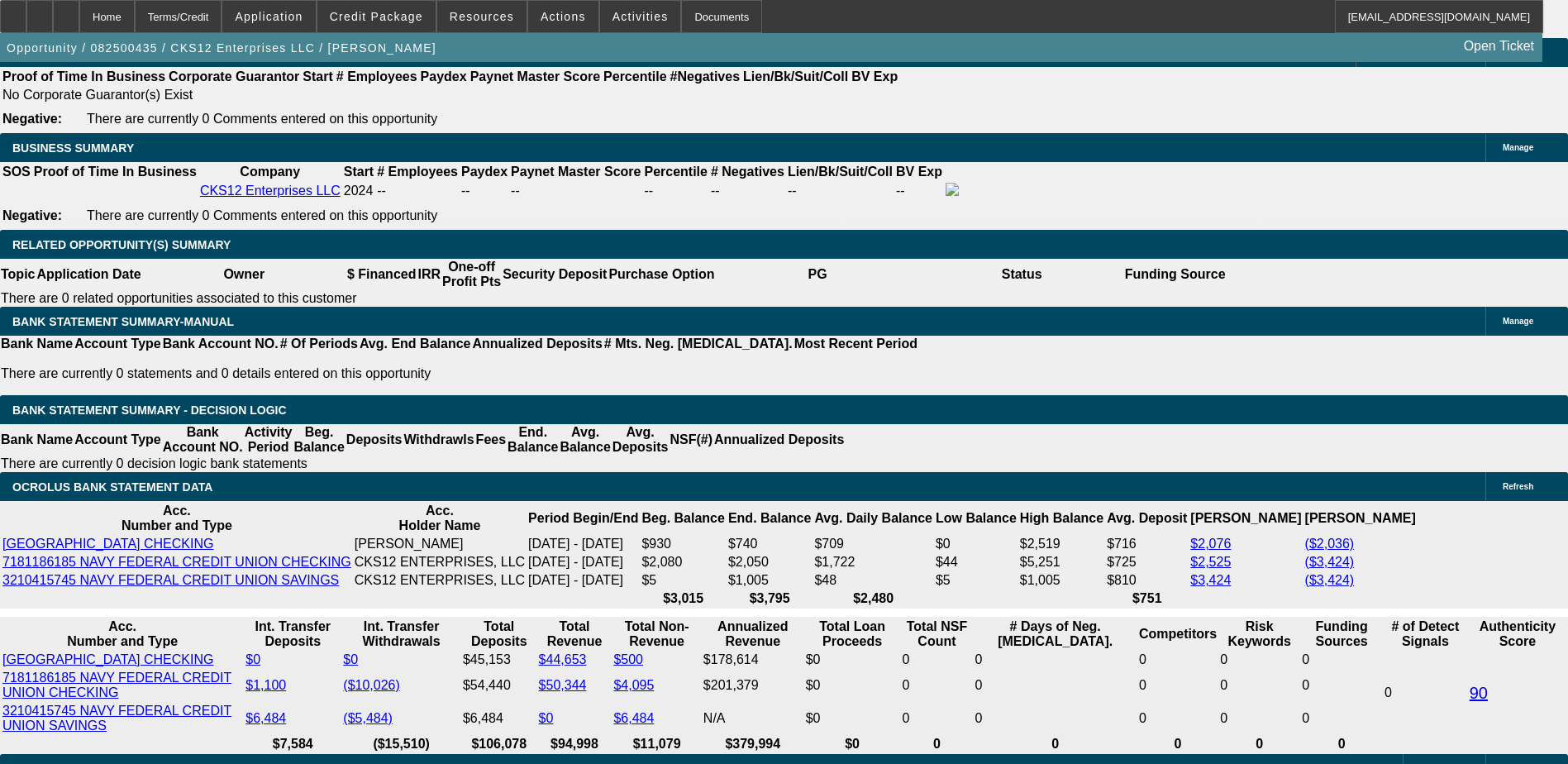
type input "$1,722.52"
type input "$3,445.04"
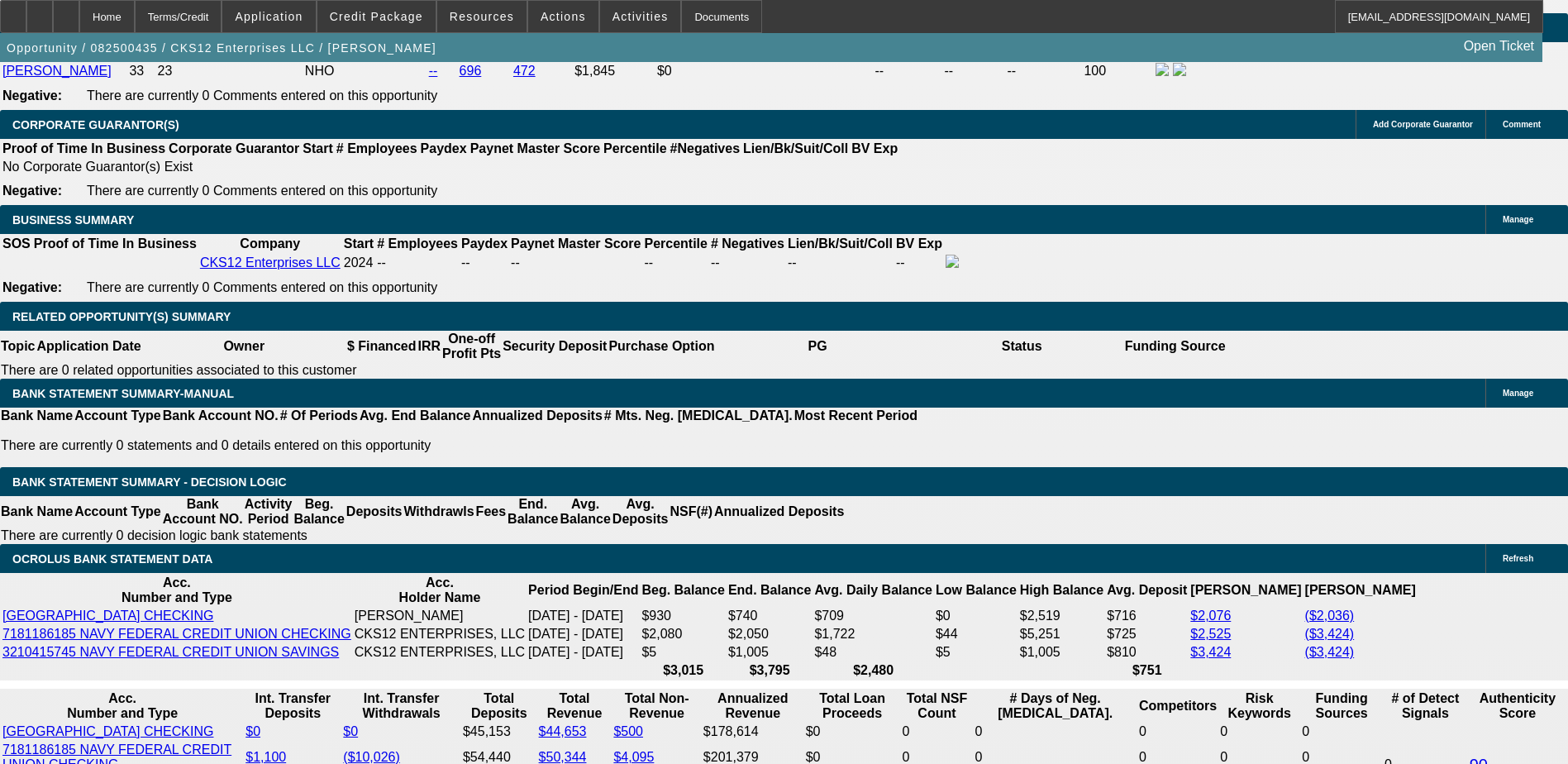
scroll to position [2377, 0]
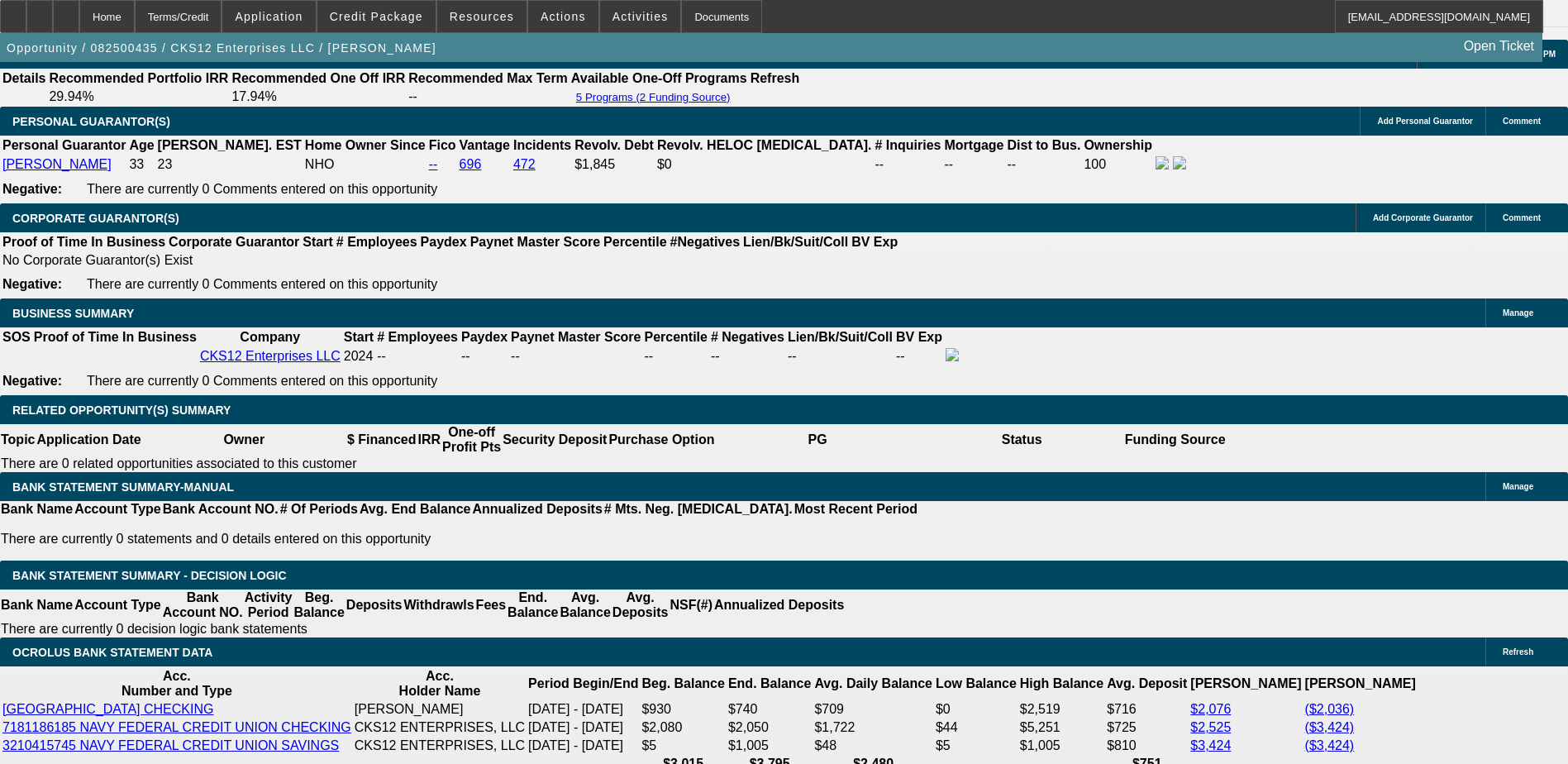
type input "16"
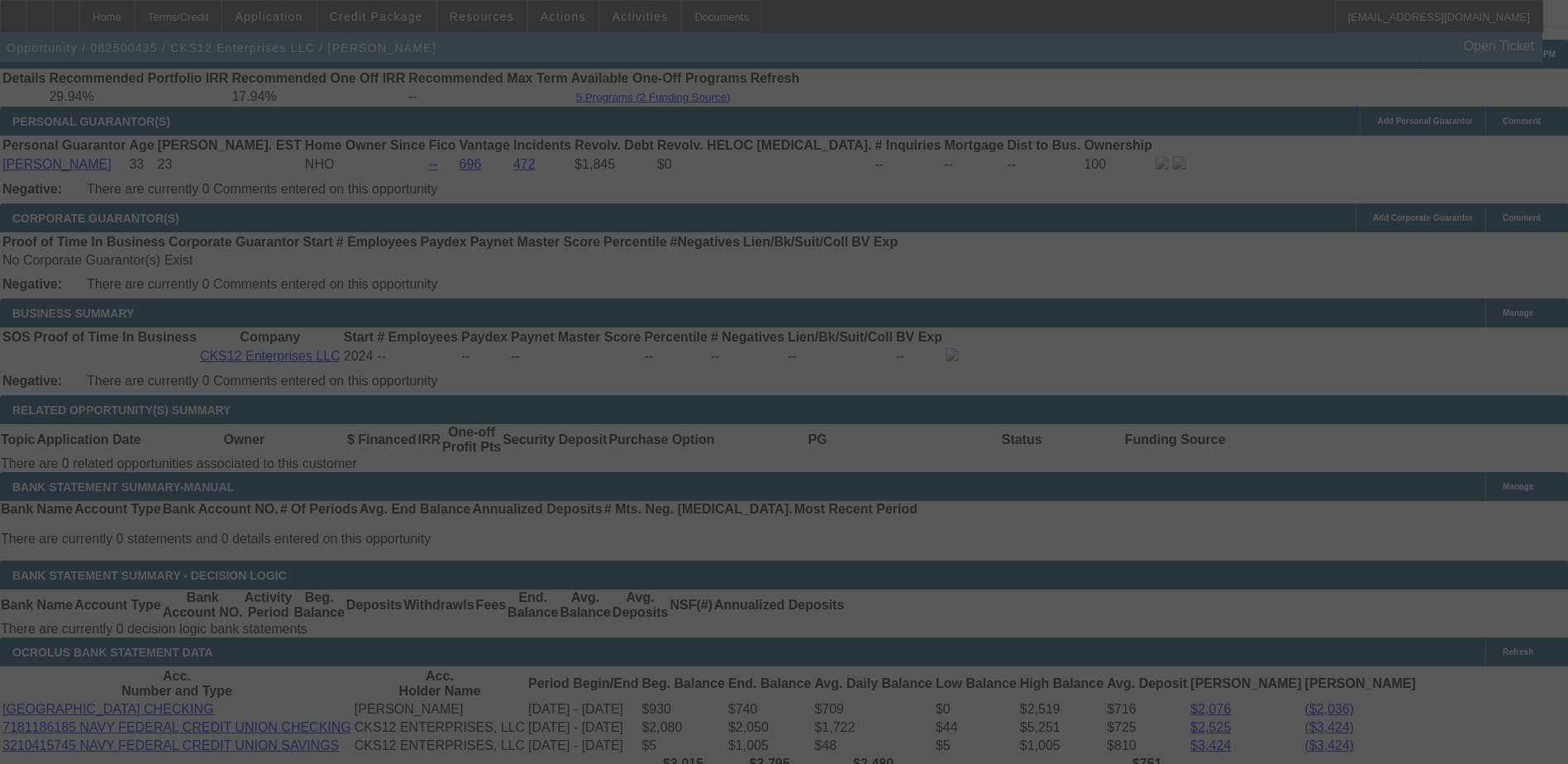
select select "0"
select select "2"
select select "0.1"
select select "4"
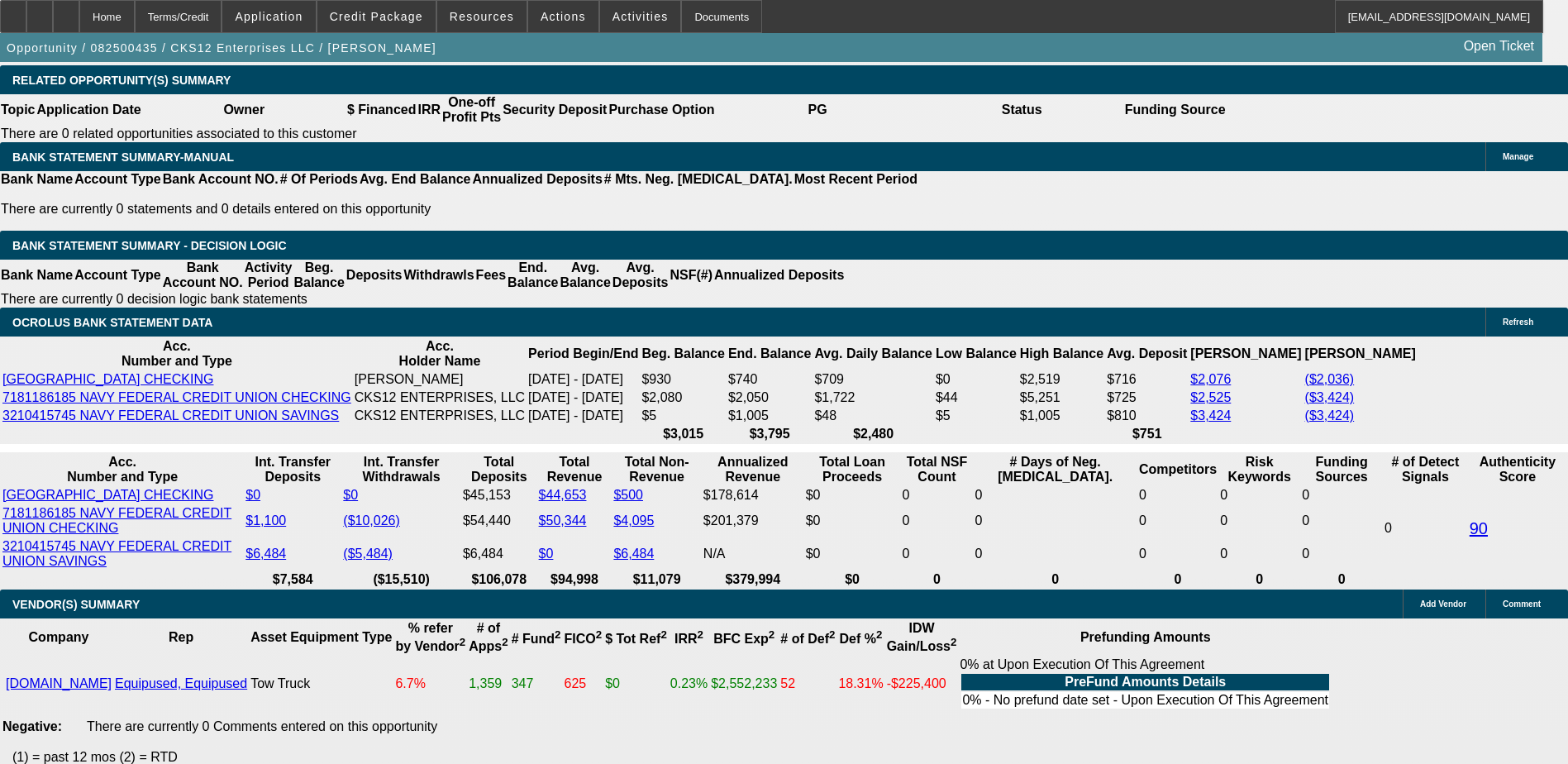
scroll to position [2708, 0]
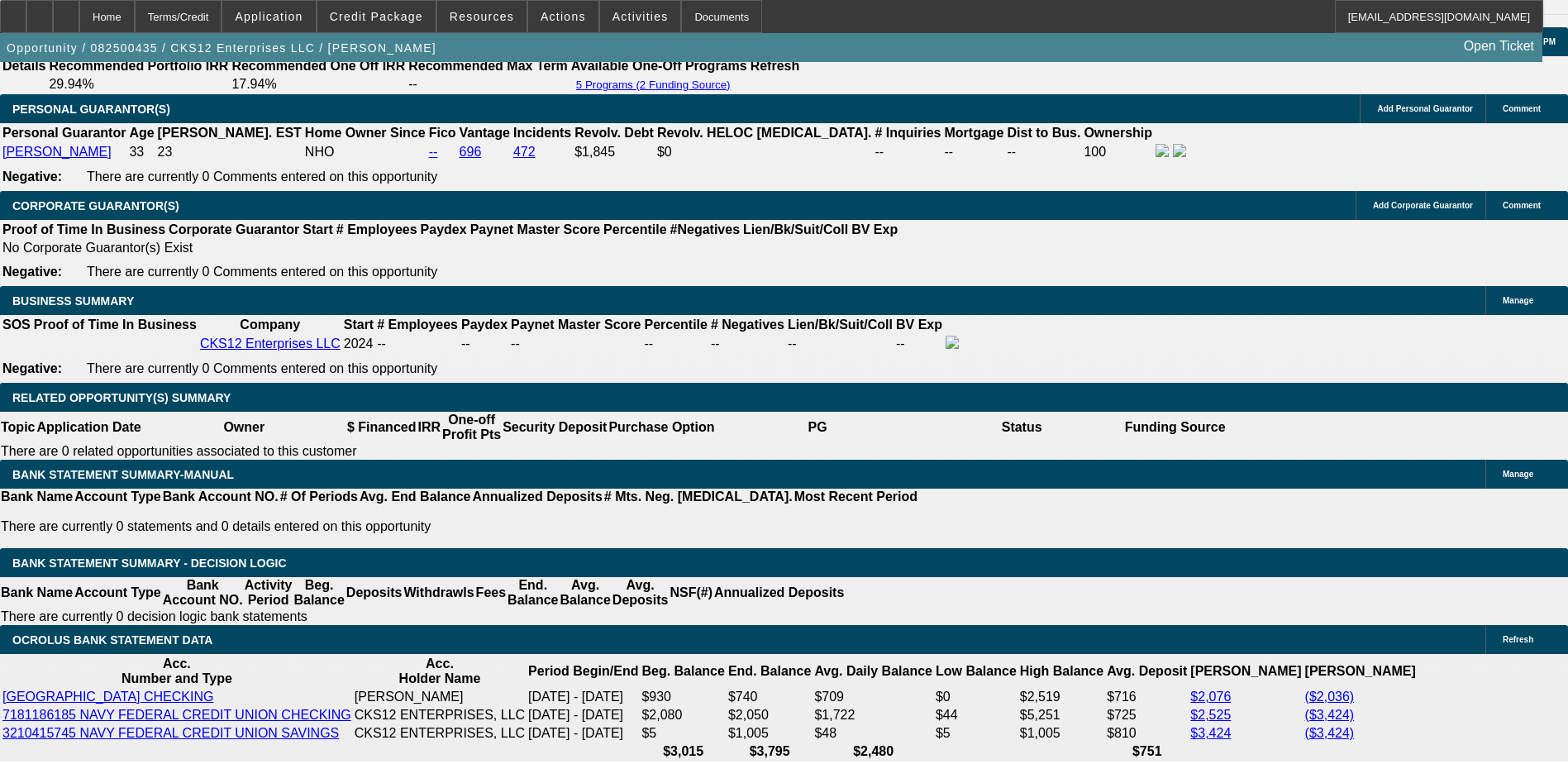
scroll to position [2377, 0]
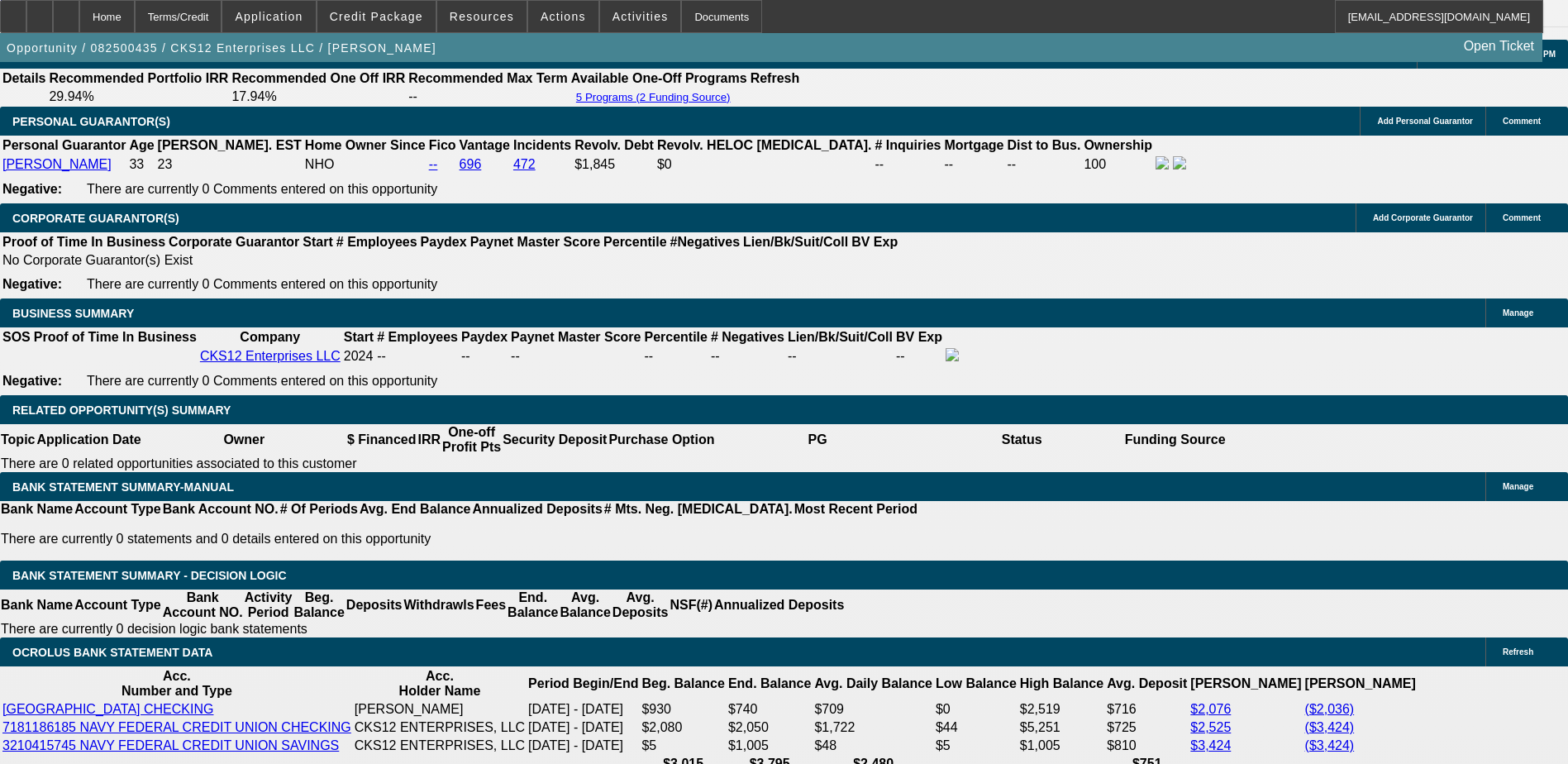
type input "$5,000.00"
type input "UNKNOWN"
type input "$1,757.68"
type input "$3,515.36"
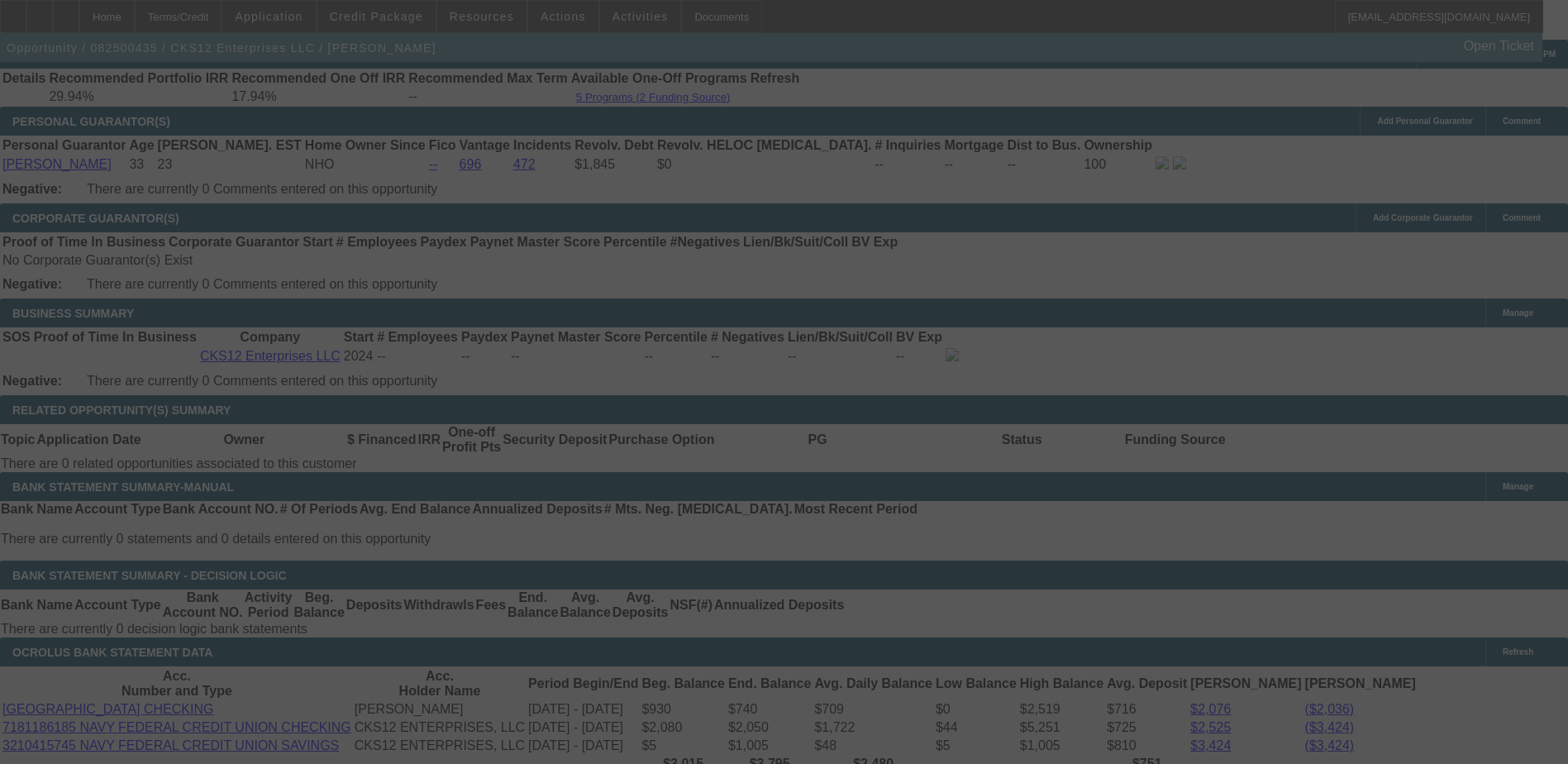
select select "0"
select select "2"
select select "0.1"
select select "4"
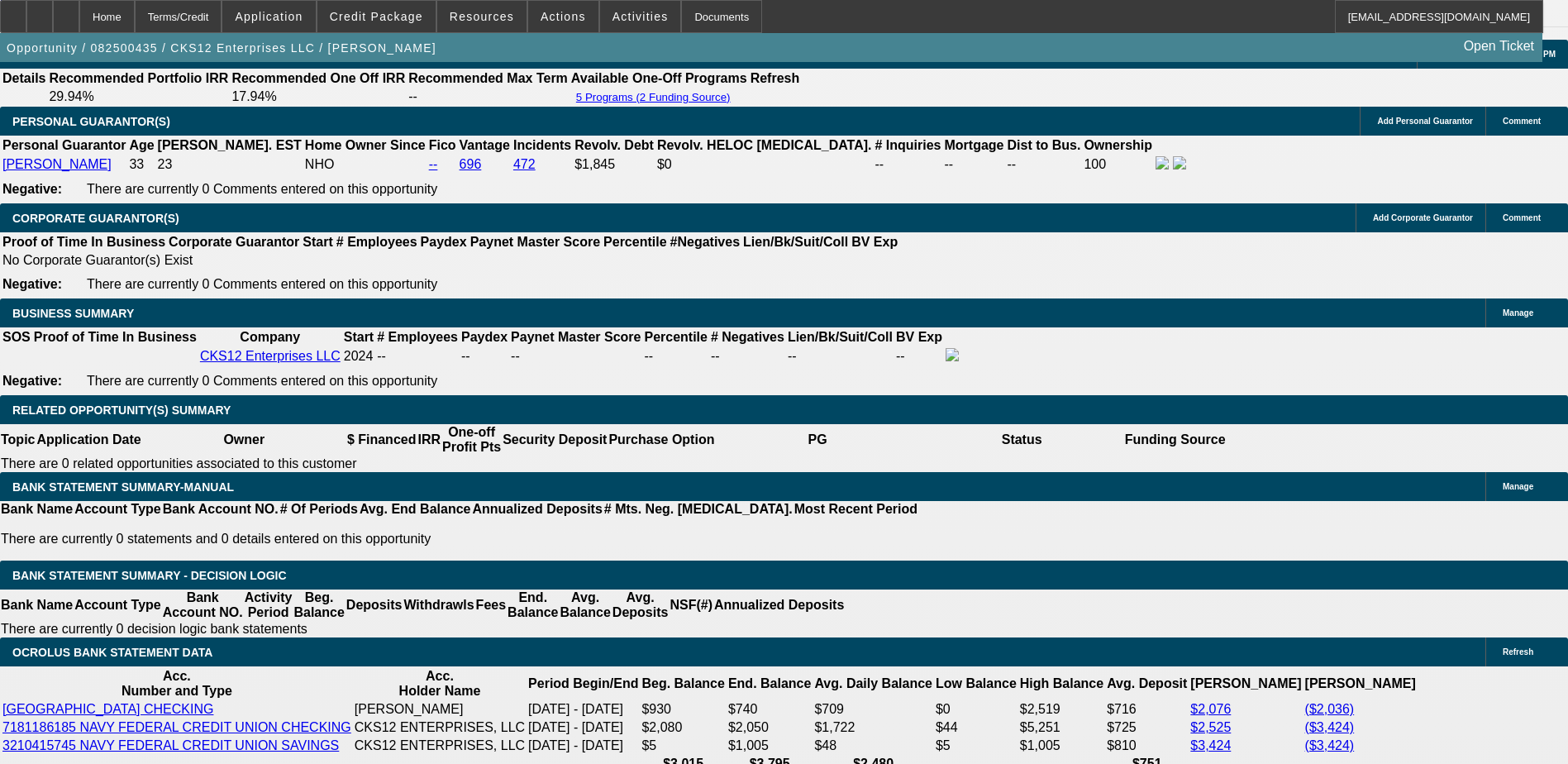
scroll to position [2626, 0]
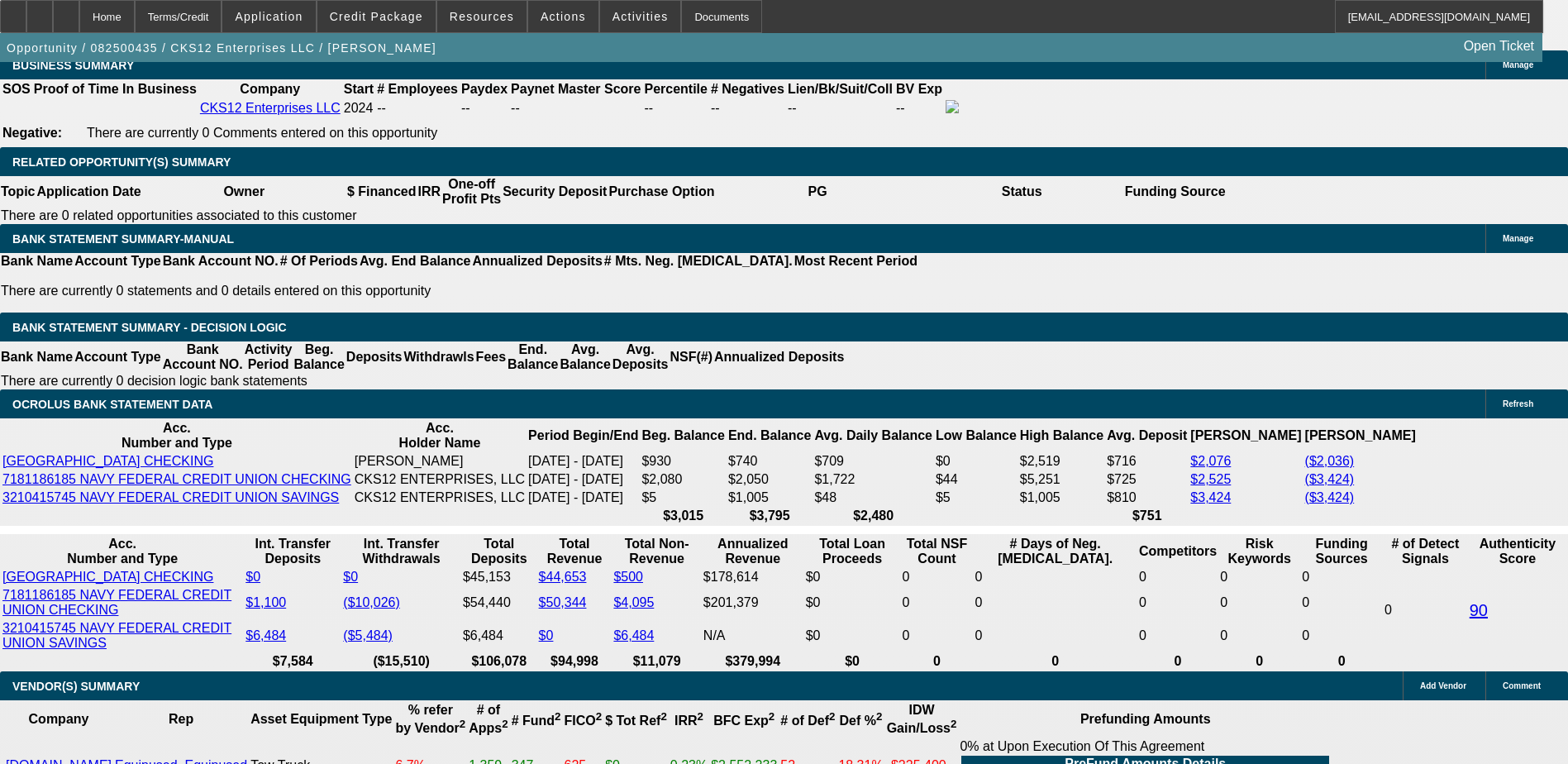
select select "3"
type input "UNKNOWN"
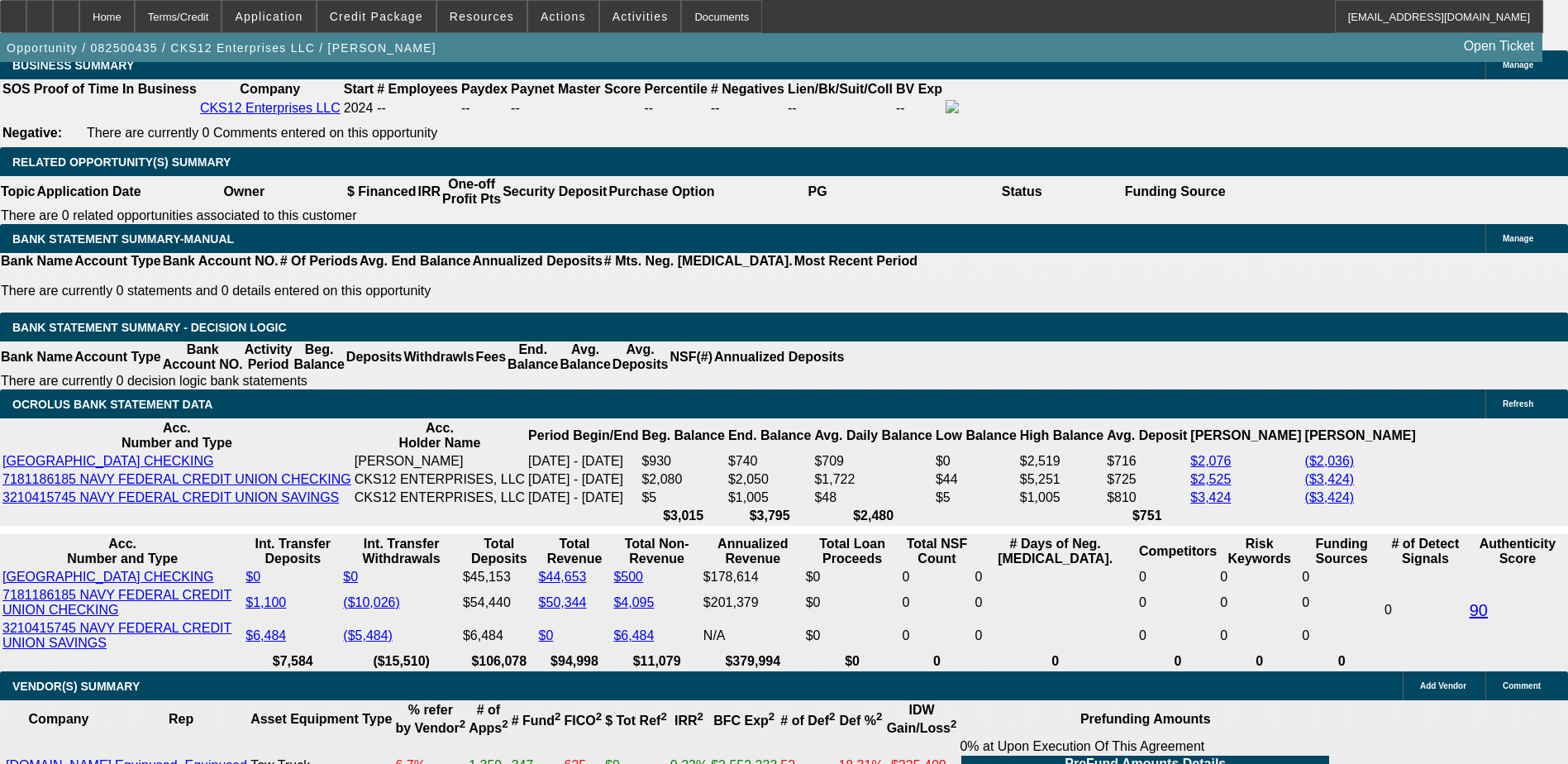
select select "3"
type input "$5,273.04"
select select "2"
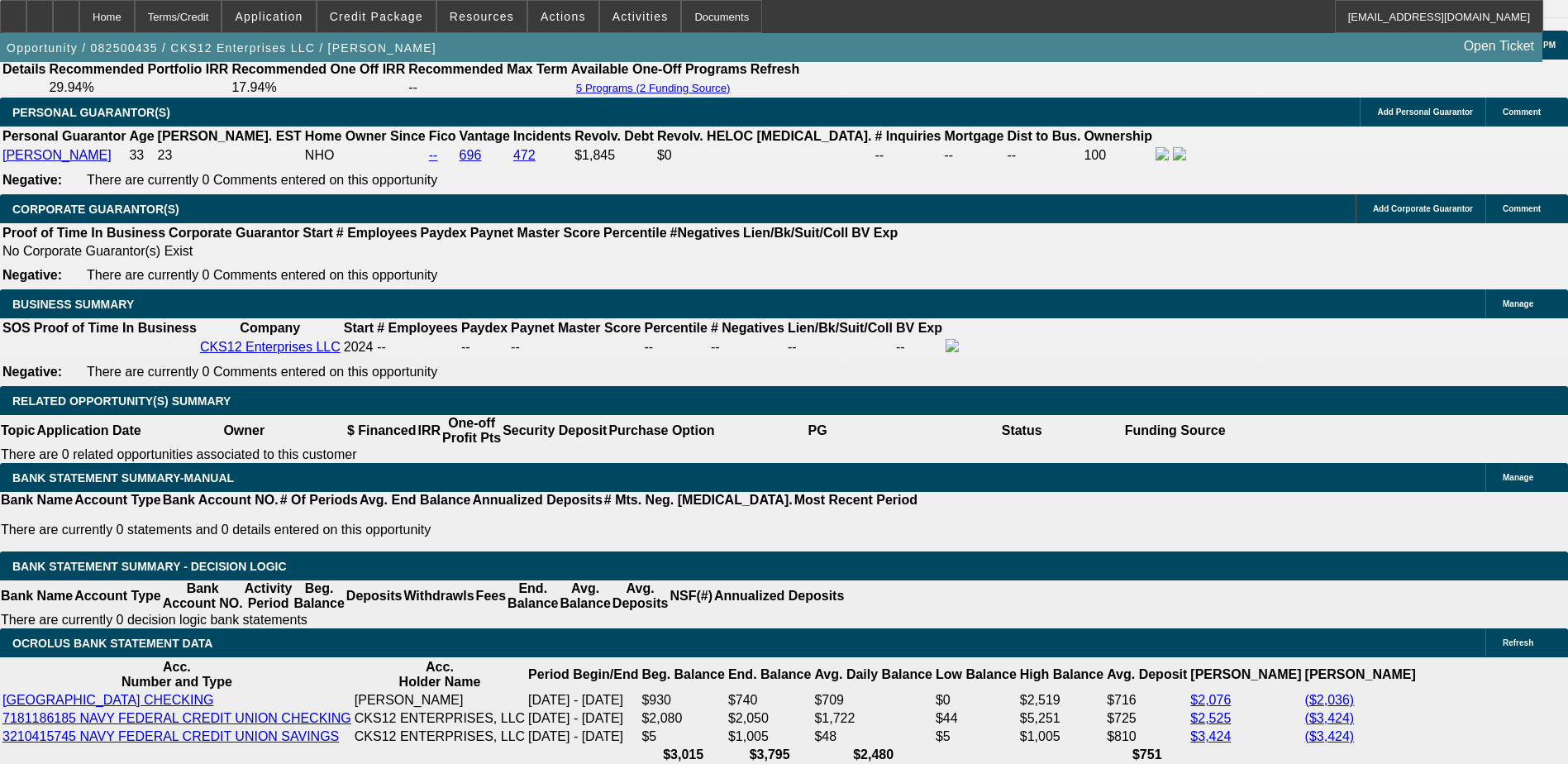
scroll to position [2377, 0]
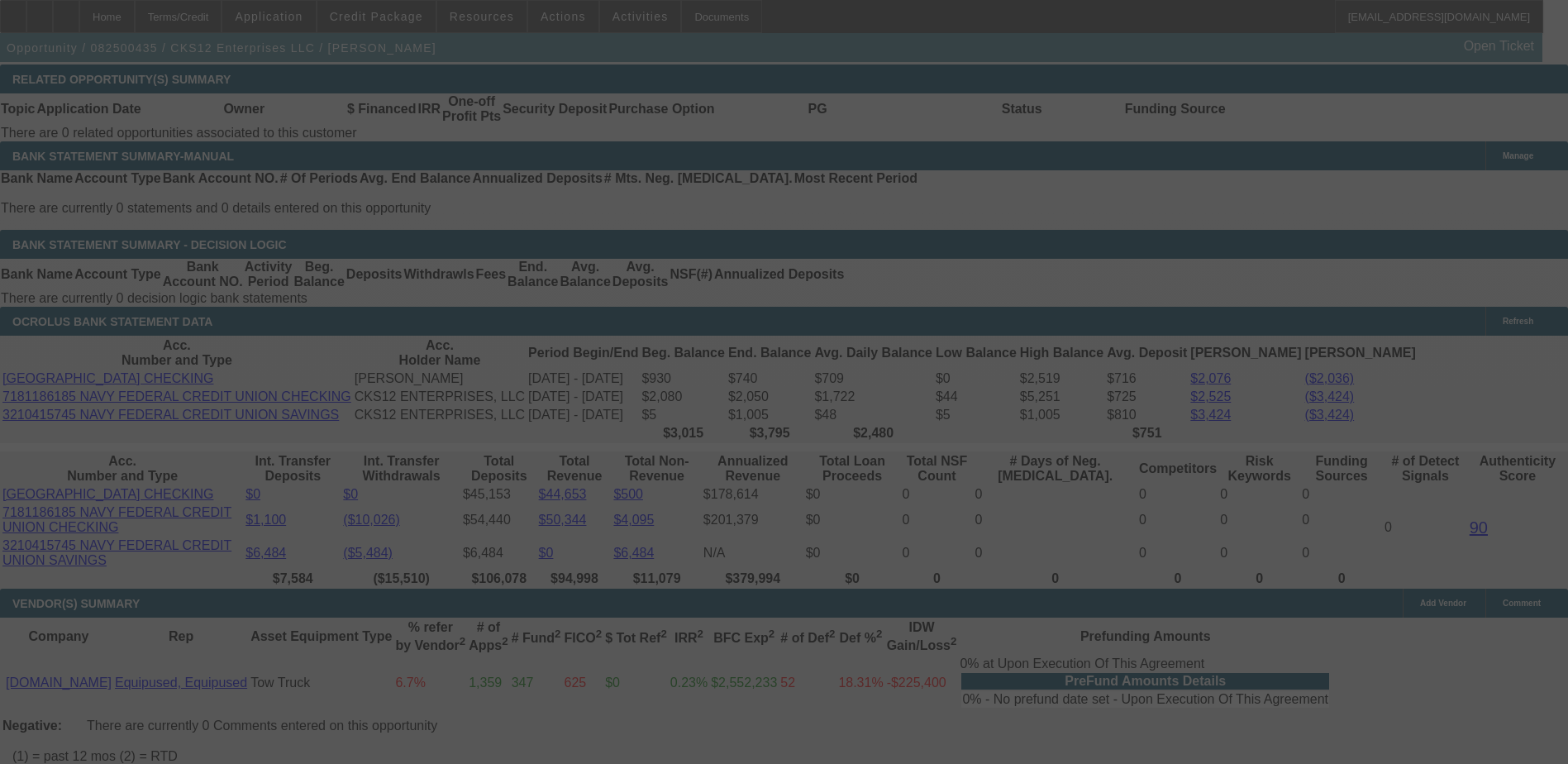
select select "0"
select select "3"
select select "2"
select select "0.1"
select select "4"
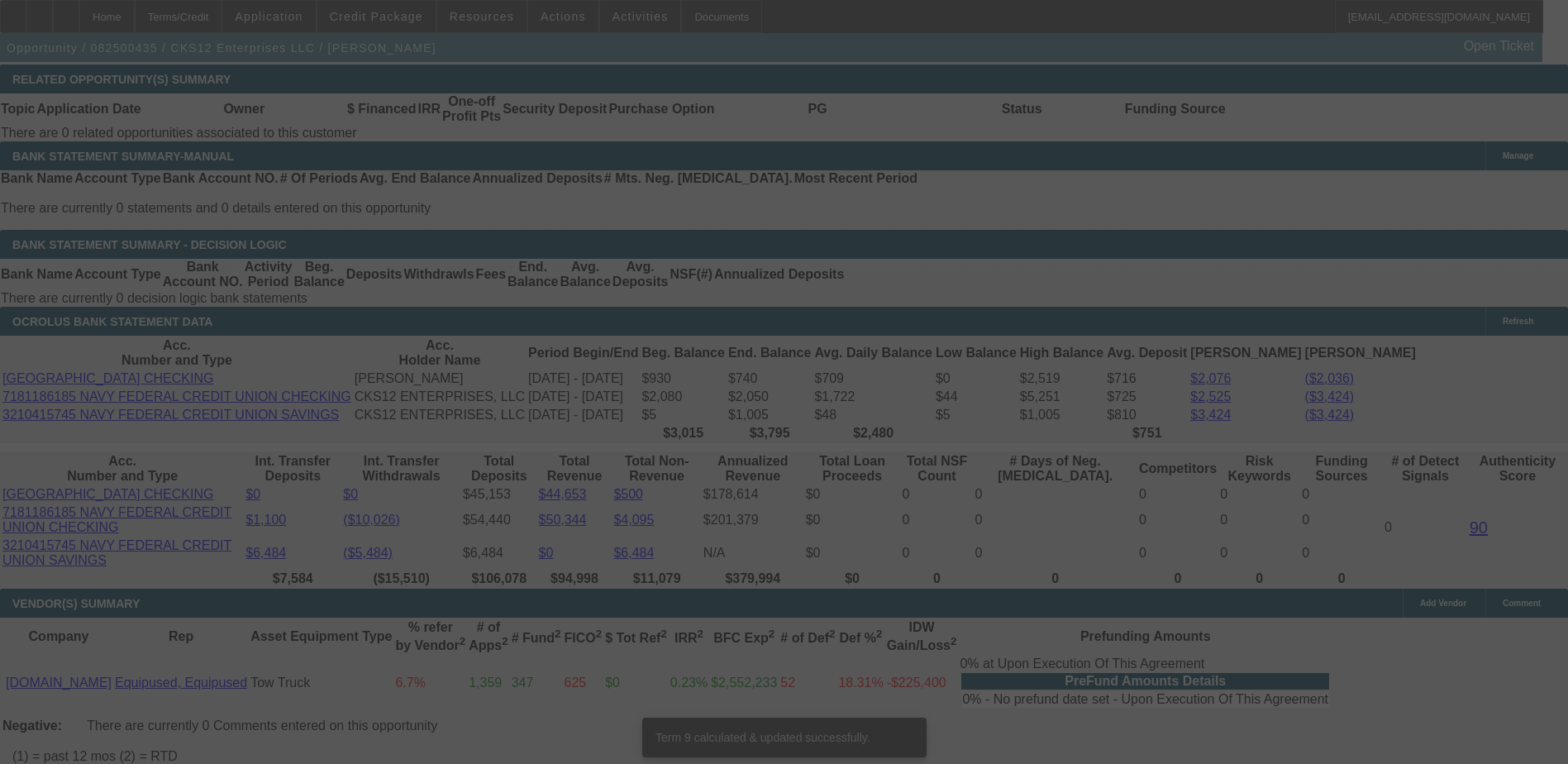
scroll to position [2693, 0]
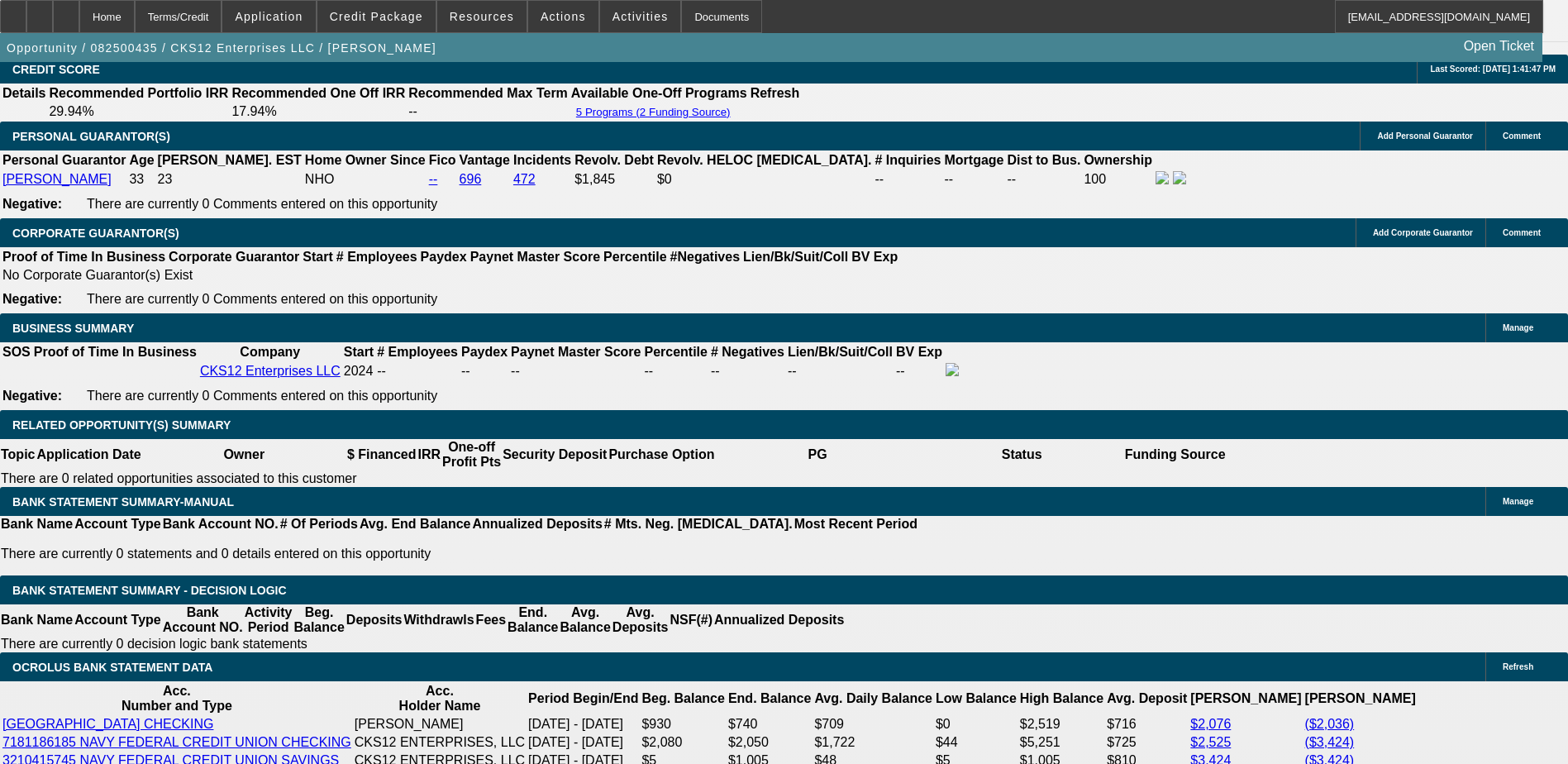
type input "$4,995.00"
type input "UNKNOWN"
drag, startPoint x: 244, startPoint y: 309, endPoint x: 256, endPoint y: 228, distance: 81.9
type input "$5,273.55"
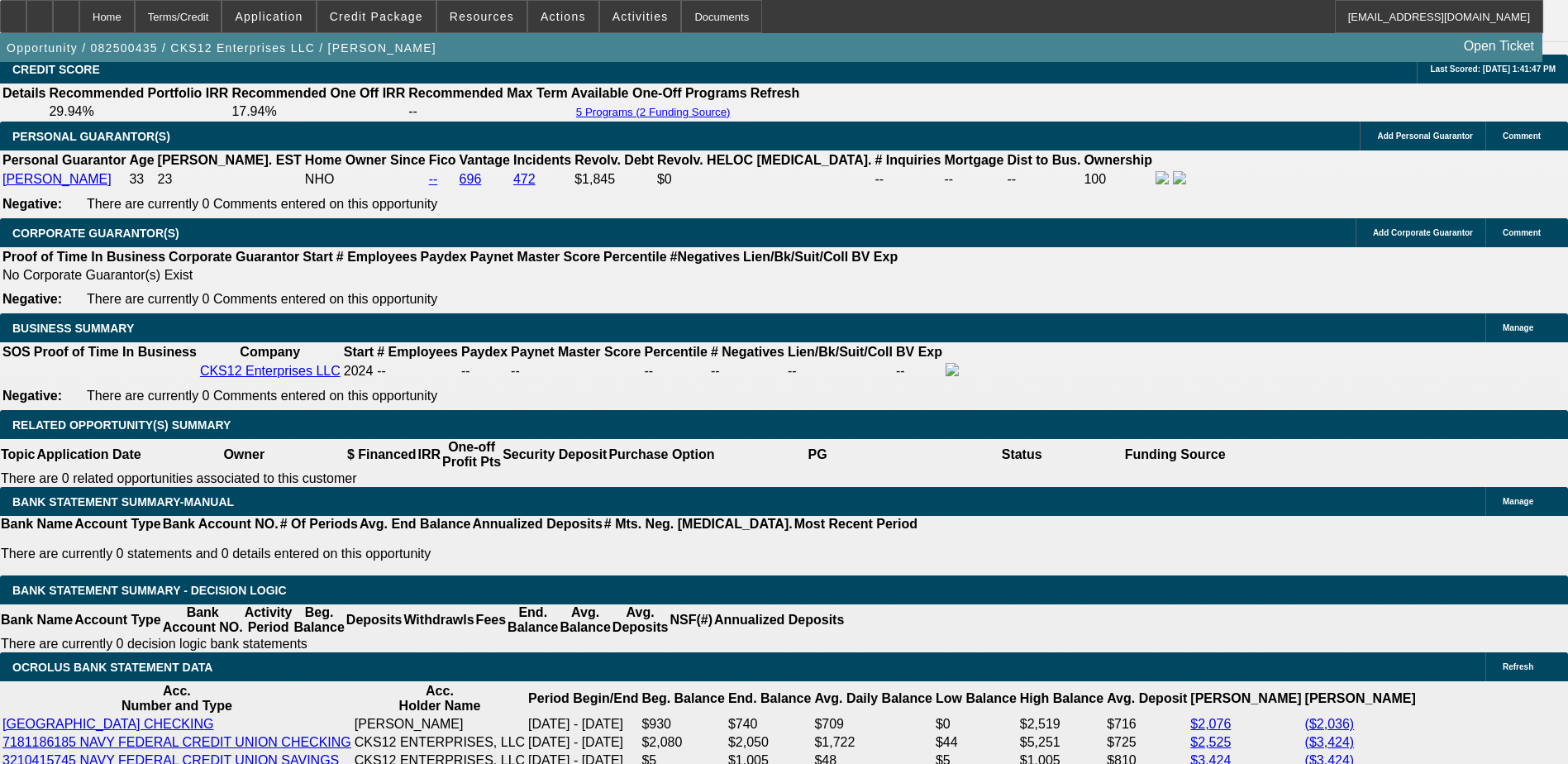
type input "$1,757.85"
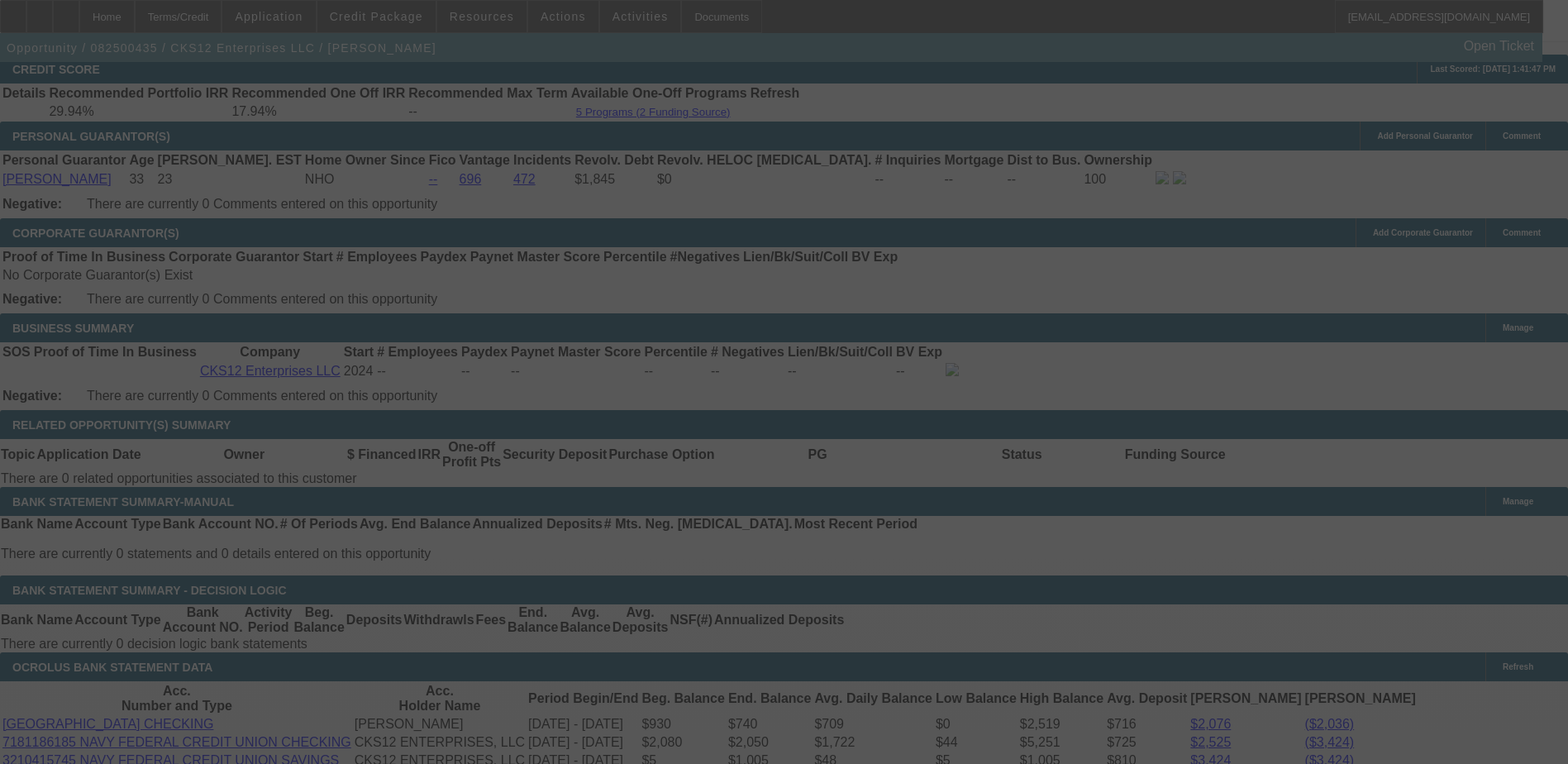
select select "0"
select select "3"
select select "2"
select select "0.1"
select select "4"
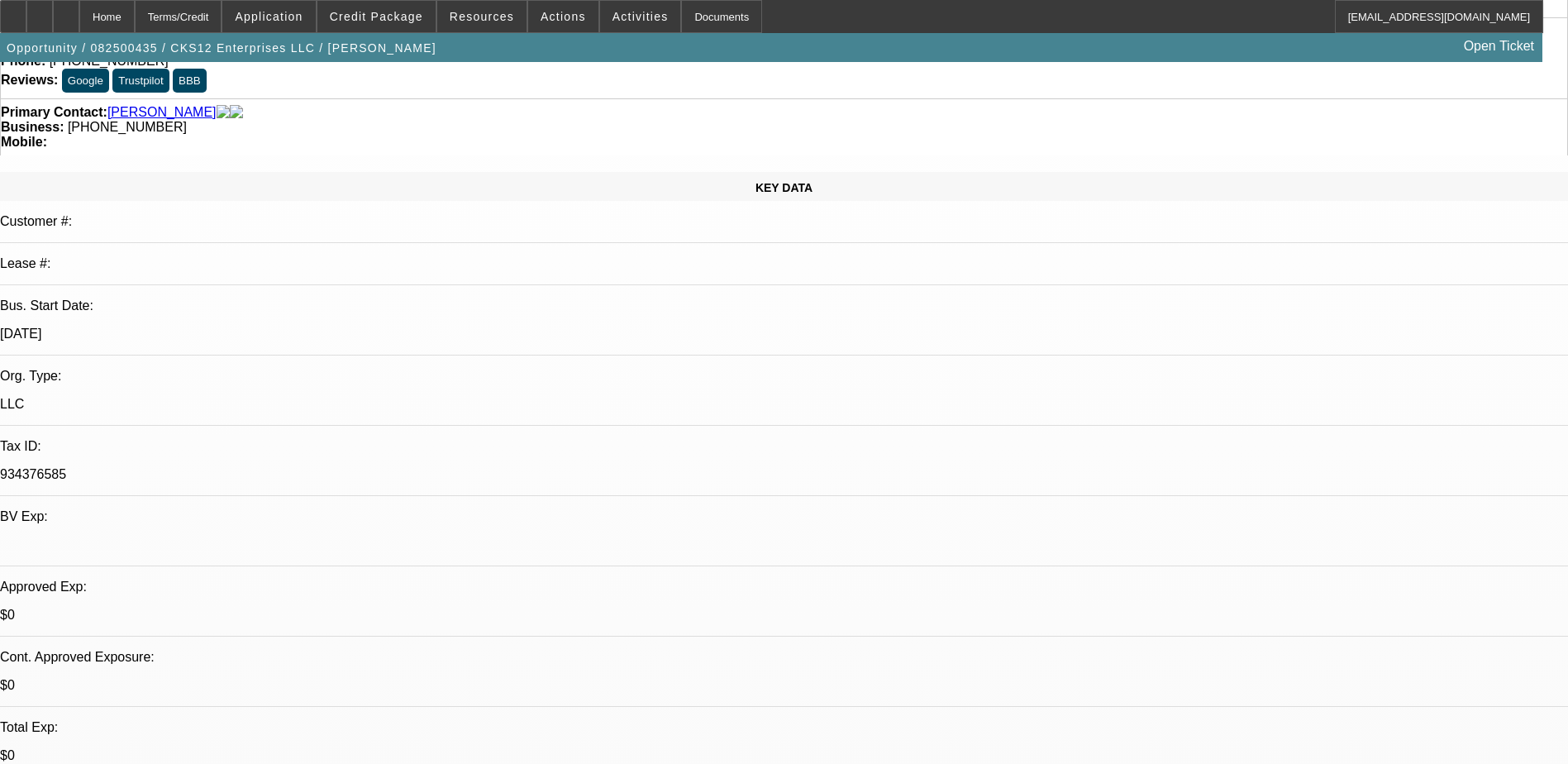
scroll to position [0, 0]
